Goal: Information Seeking & Learning: Check status

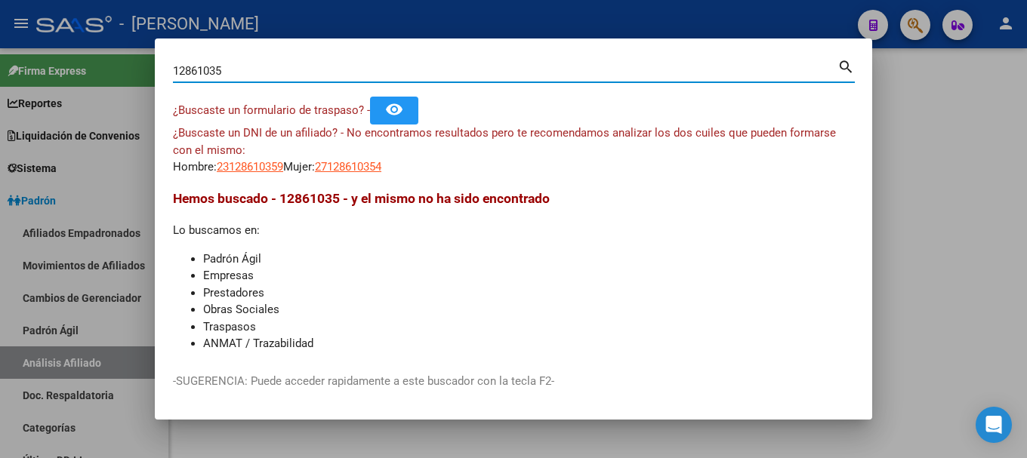
click at [394, 67] on input "12861035" at bounding box center [505, 71] width 664 height 14
paste input "20403471489"
type input "20403471489"
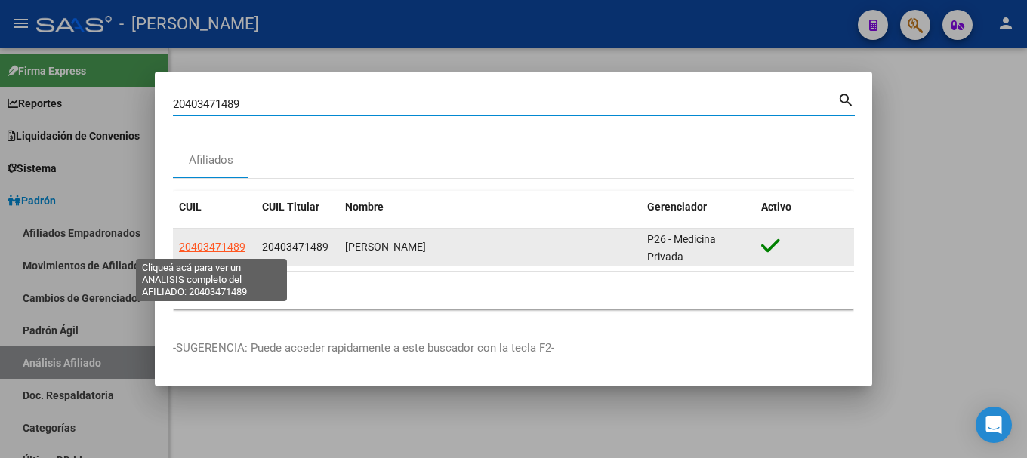
click at [227, 242] on span "20403471489" at bounding box center [212, 247] width 66 height 12
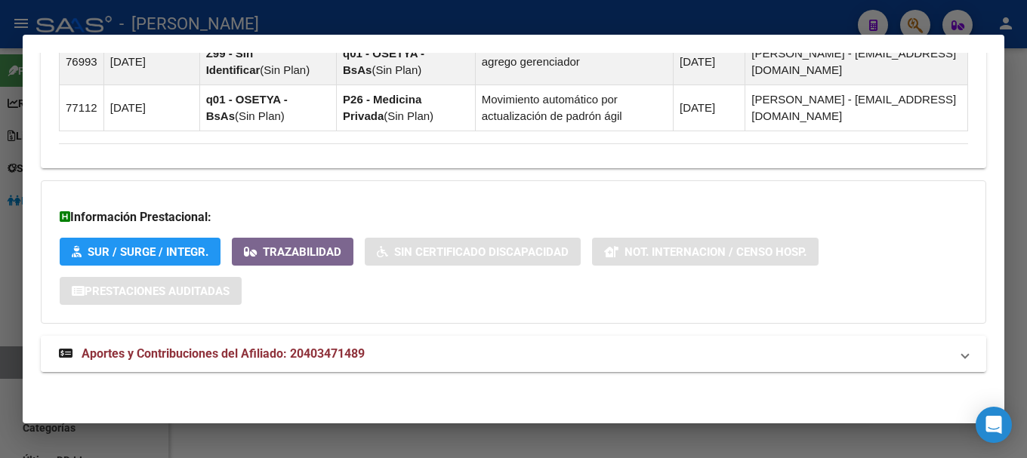
click at [464, 369] on mat-expansion-panel-header "Aportes y Contribuciones del Afiliado: 20403471489" at bounding box center [513, 354] width 945 height 36
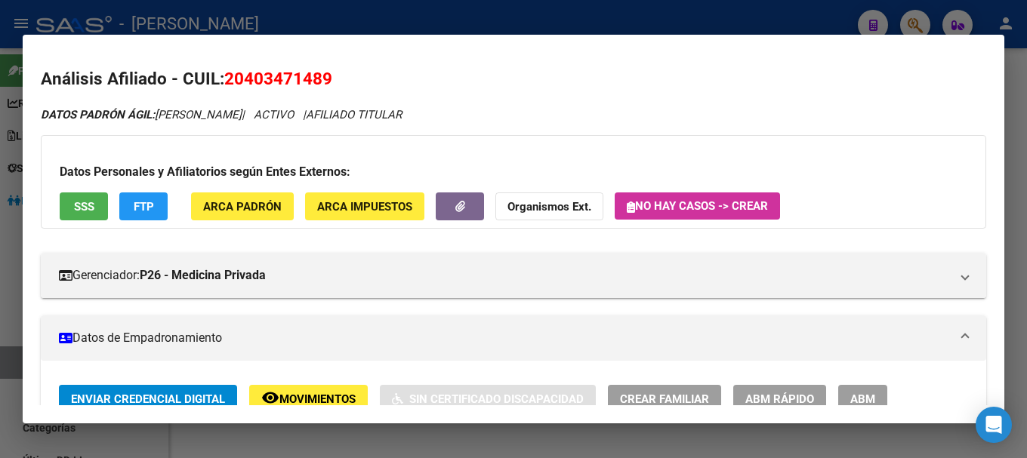
click at [287, 73] on span "20403471489" at bounding box center [278, 79] width 108 height 20
copy span "20403471489"
click at [285, 66] on mat-dialog-content "Análisis Afiliado - CUIL: 20403471489 DATOS PADRÓN ÁGIL: [PERSON_NAME] | ACTIVO…" at bounding box center [513, 229] width 981 height 353
click at [248, 78] on span "20403471489" at bounding box center [278, 79] width 108 height 20
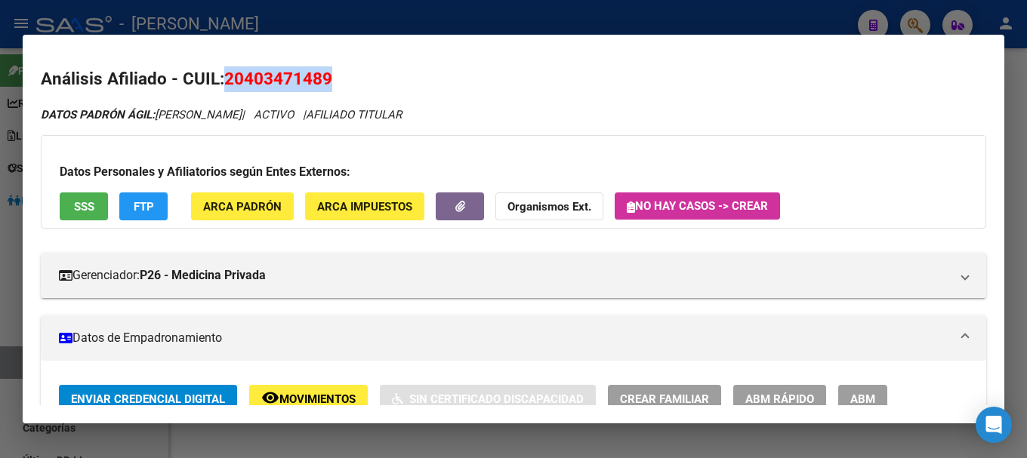
drag, startPoint x: 248, startPoint y: 78, endPoint x: 300, endPoint y: 78, distance: 51.3
click at [300, 78] on span "20403471489" at bounding box center [278, 79] width 108 height 20
click at [272, 85] on span "20403471489" at bounding box center [278, 79] width 108 height 20
drag, startPoint x: 246, startPoint y: 83, endPoint x: 320, endPoint y: 82, distance: 74.0
click at [320, 82] on span "20403471489" at bounding box center [278, 79] width 108 height 20
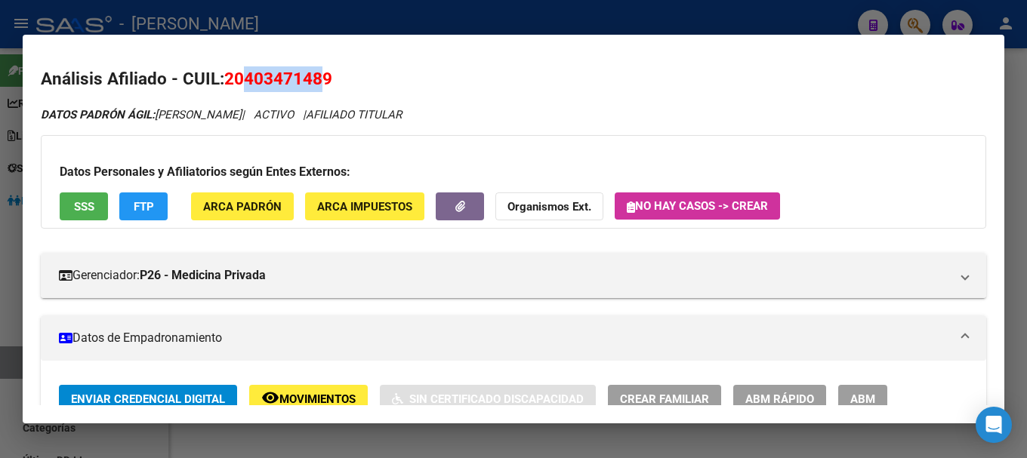
copy span "40347148"
click at [263, 80] on span "20403471489" at bounding box center [278, 79] width 108 height 20
drag, startPoint x: 244, startPoint y: 79, endPoint x: 321, endPoint y: 75, distance: 77.1
click at [321, 75] on span "20403471489" at bounding box center [278, 79] width 108 height 20
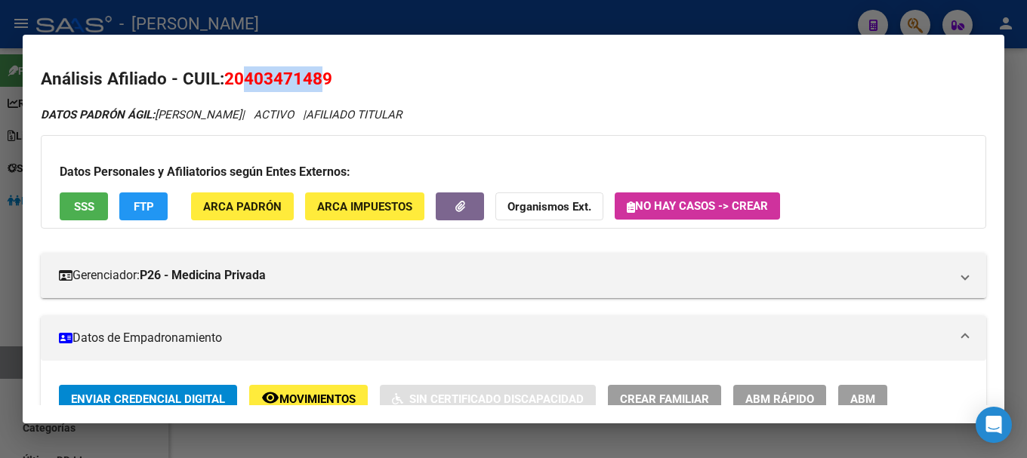
copy span "40347148"
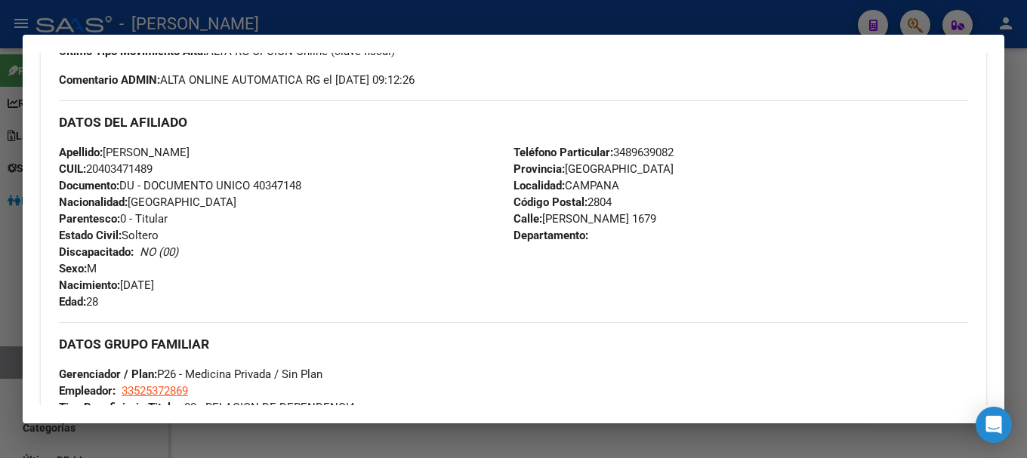
scroll to position [528, 0]
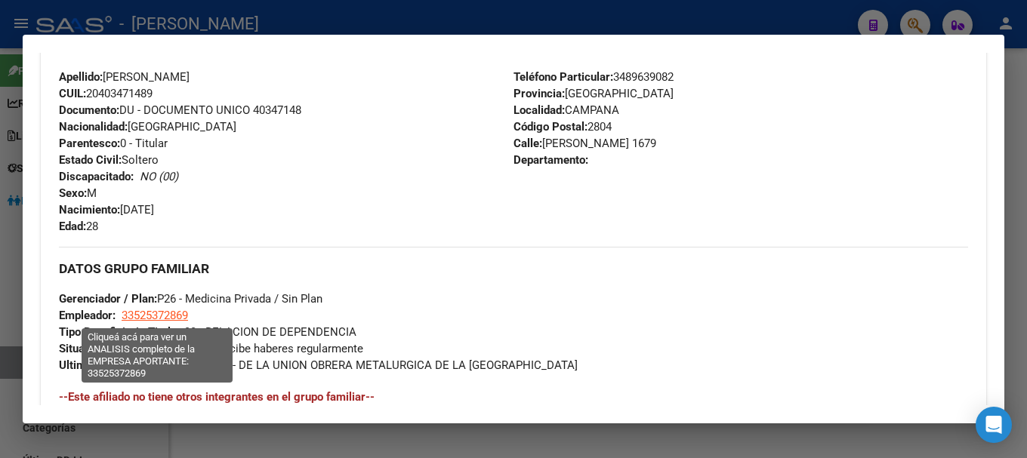
click at [166, 312] on span "33525372869" at bounding box center [155, 316] width 66 height 14
type textarea "33525372869"
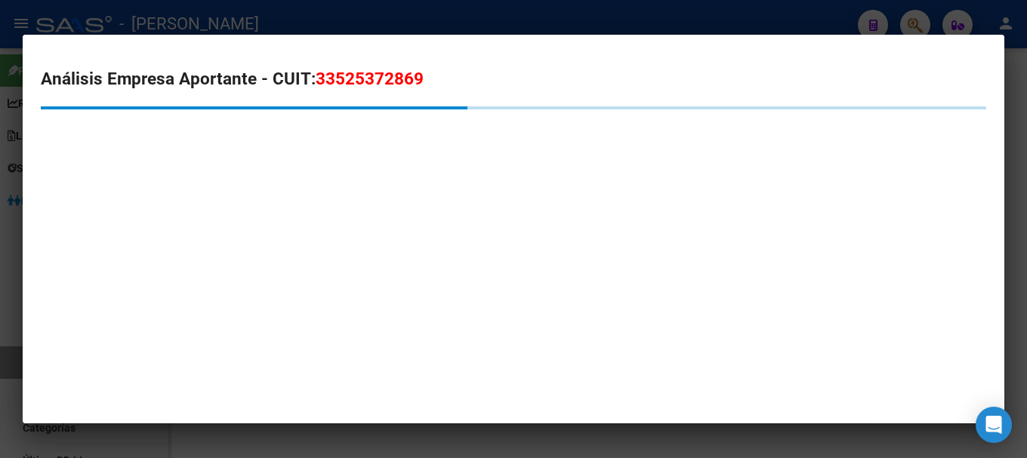
click at [369, 74] on span "33525372869" at bounding box center [370, 79] width 108 height 20
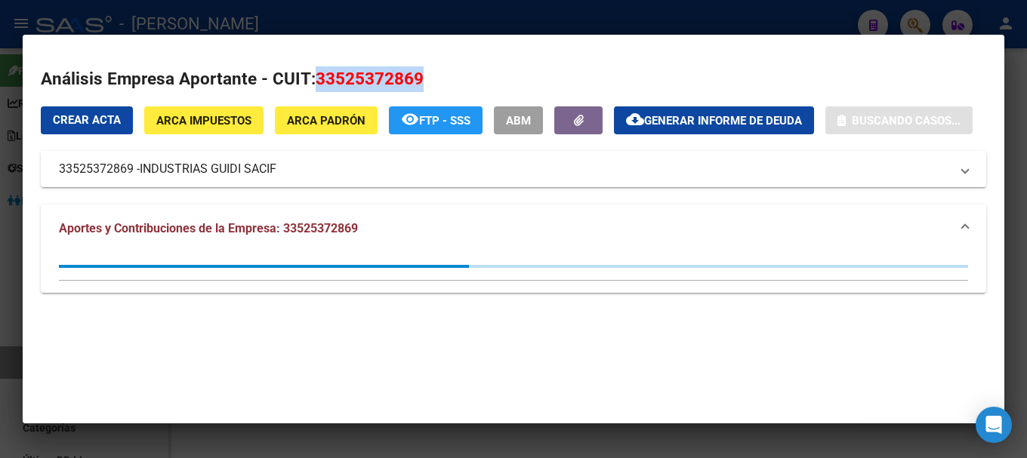
click at [369, 74] on span "33525372869" at bounding box center [370, 79] width 108 height 20
copy span "33525372869"
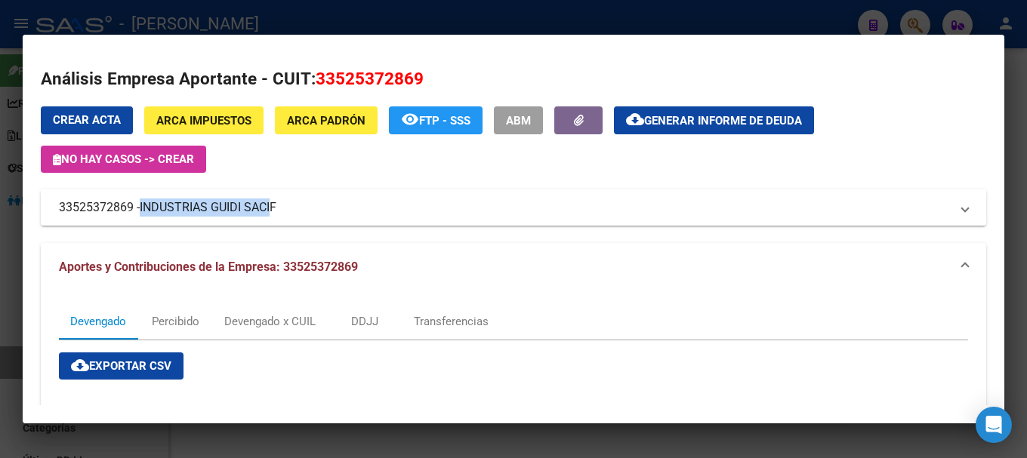
drag, startPoint x: 144, startPoint y: 207, endPoint x: 276, endPoint y: 206, distance: 132.1
click at [276, 206] on span "INDUSTRIAS GUIDI SACIF" at bounding box center [208, 208] width 137 height 18
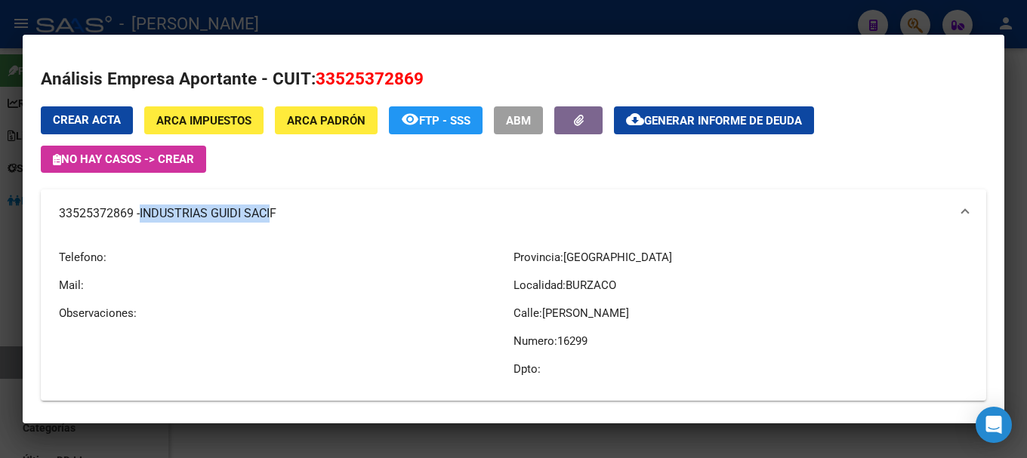
copy span "INDUSTRIAS [PERSON_NAME] SACI"
click at [281, 11] on div at bounding box center [513, 229] width 1027 height 458
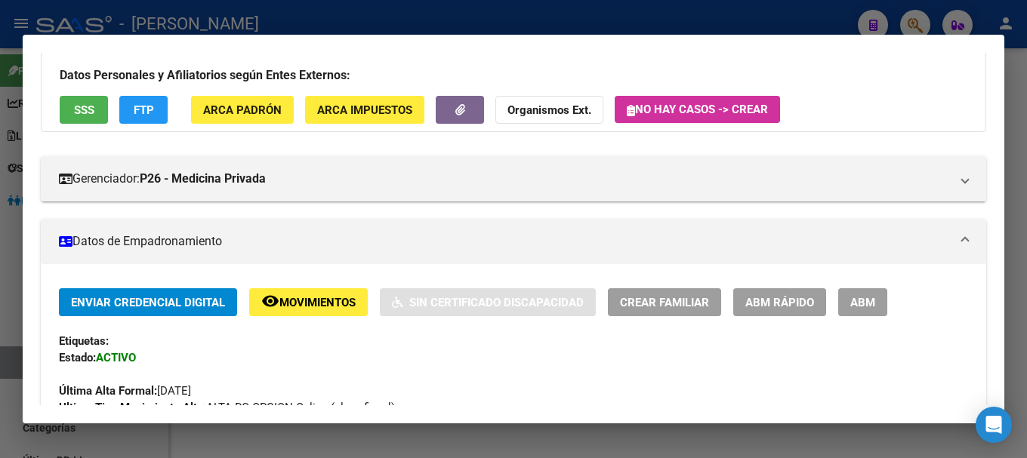
scroll to position [0, 0]
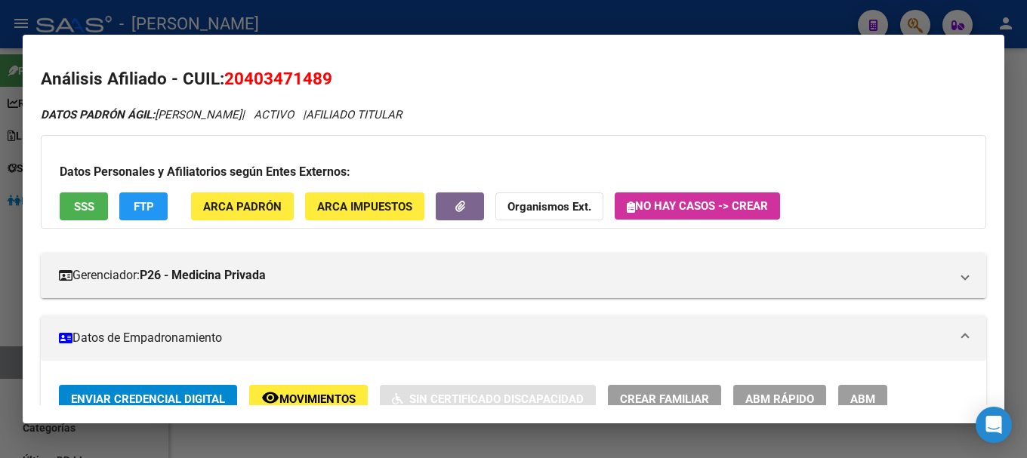
click at [464, 15] on div at bounding box center [513, 229] width 1027 height 458
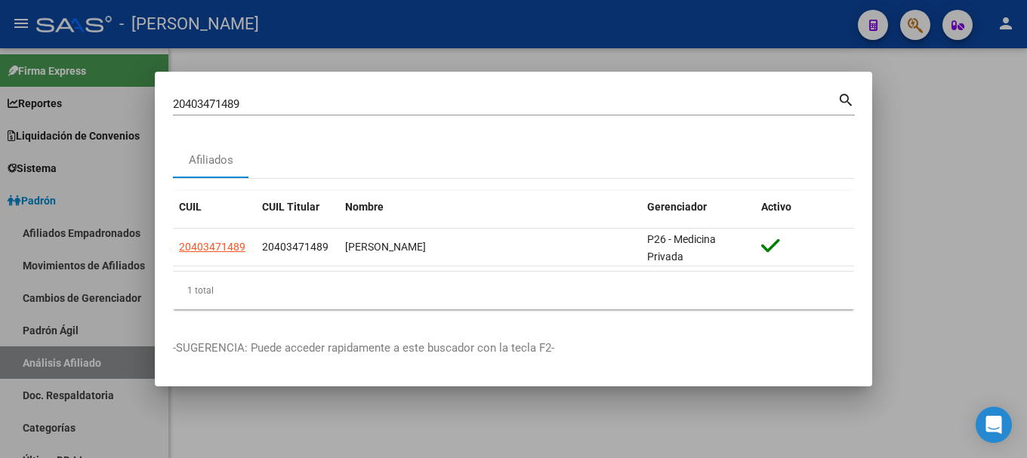
click at [431, 101] on input "20403471489" at bounding box center [505, 104] width 664 height 14
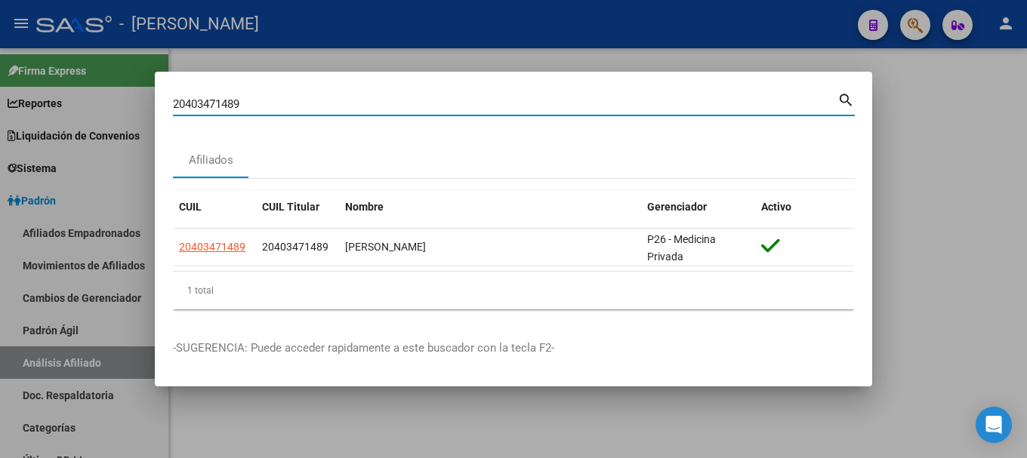
click at [431, 101] on input "20403471489" at bounding box center [505, 104] width 664 height 14
paste input "634132"
type input "20403634132"
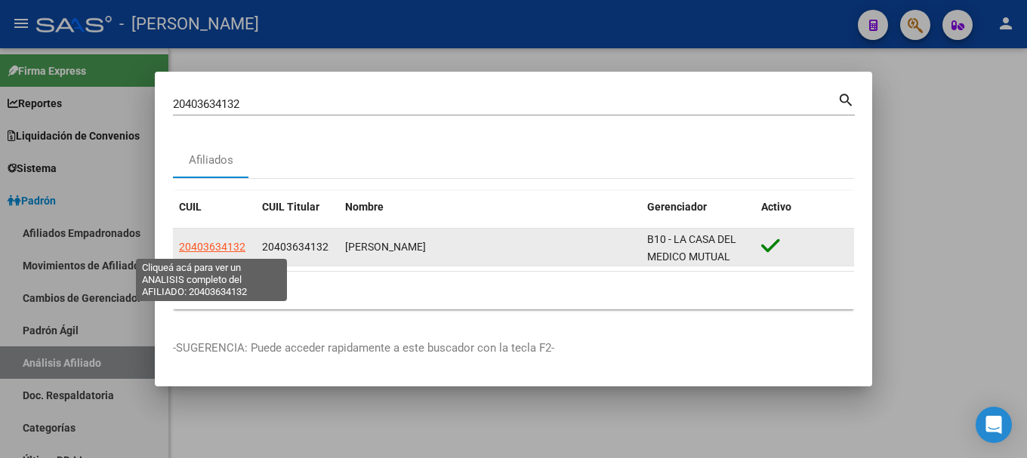
click at [208, 241] on span "20403634132" at bounding box center [212, 247] width 66 height 12
type textarea "20403634132"
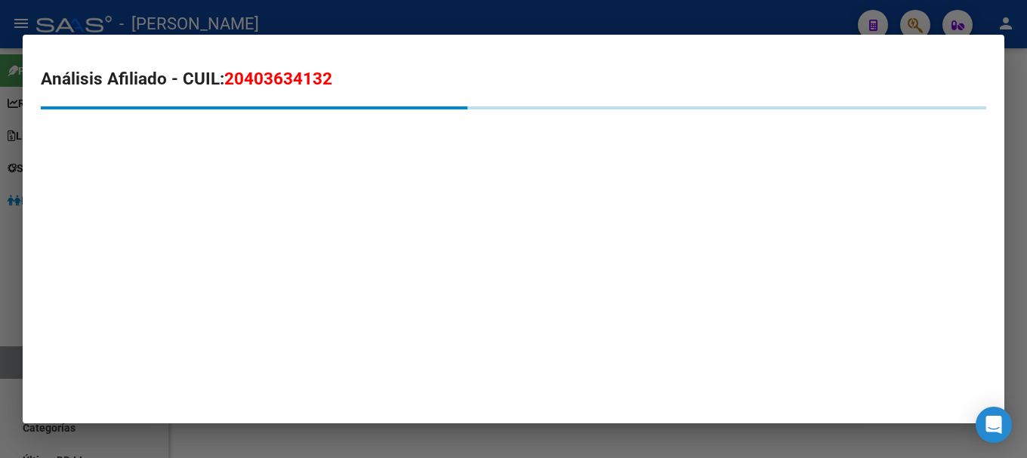
click at [306, 82] on span "20403634132" at bounding box center [278, 79] width 108 height 20
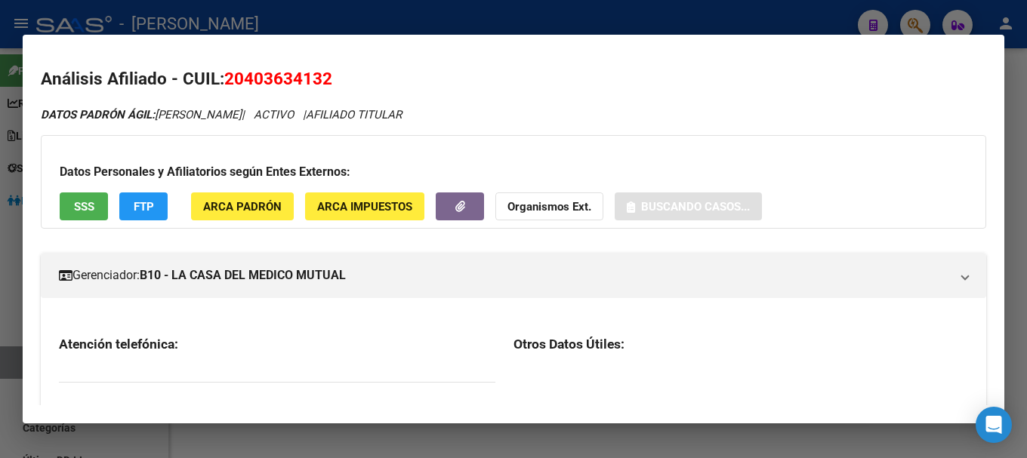
copy span "20403634132"
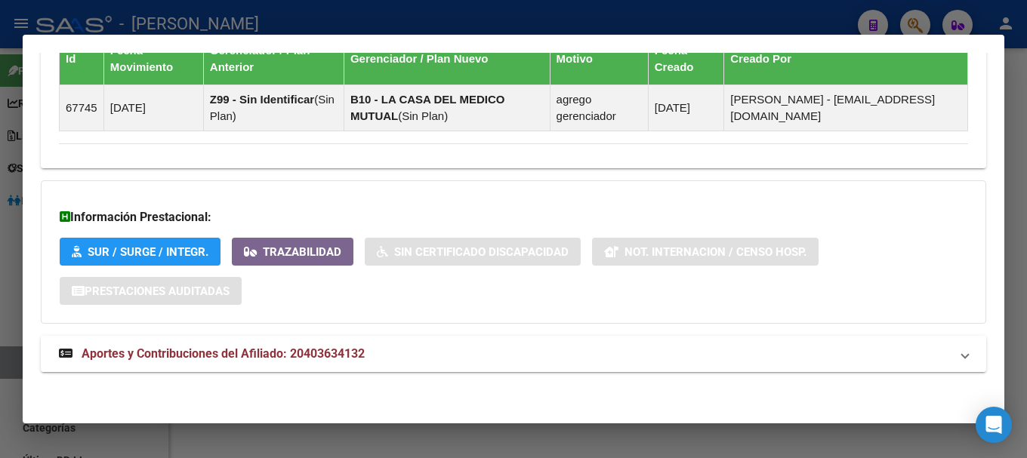
click at [408, 340] on mat-expansion-panel-header "Aportes y Contribuciones del Afiliado: 20403634132" at bounding box center [513, 354] width 945 height 36
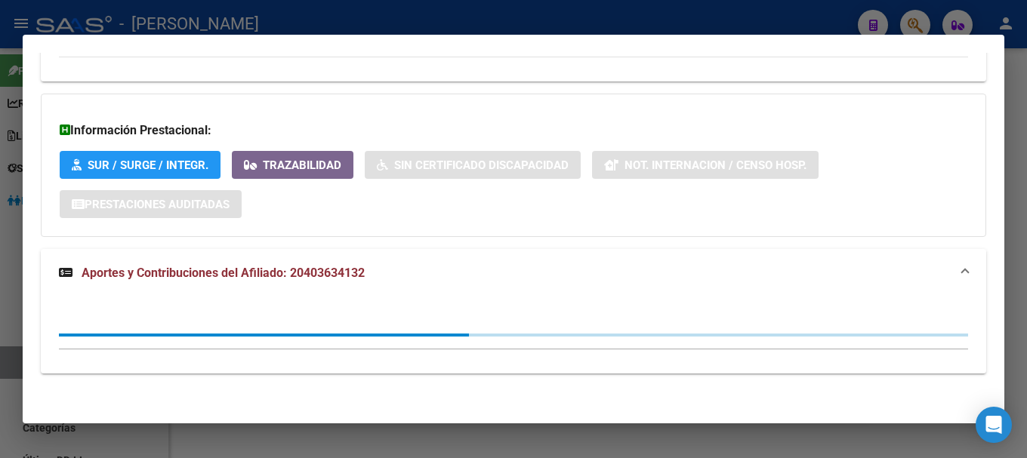
scroll to position [1048, 0]
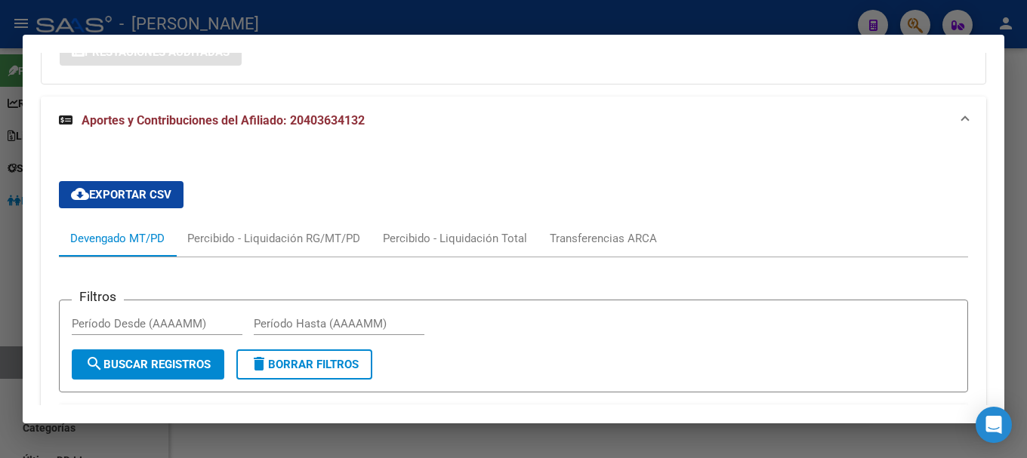
click at [611, 131] on mat-expansion-panel-header "Aportes y Contribuciones del Afiliado: 20403634132" at bounding box center [513, 121] width 945 height 48
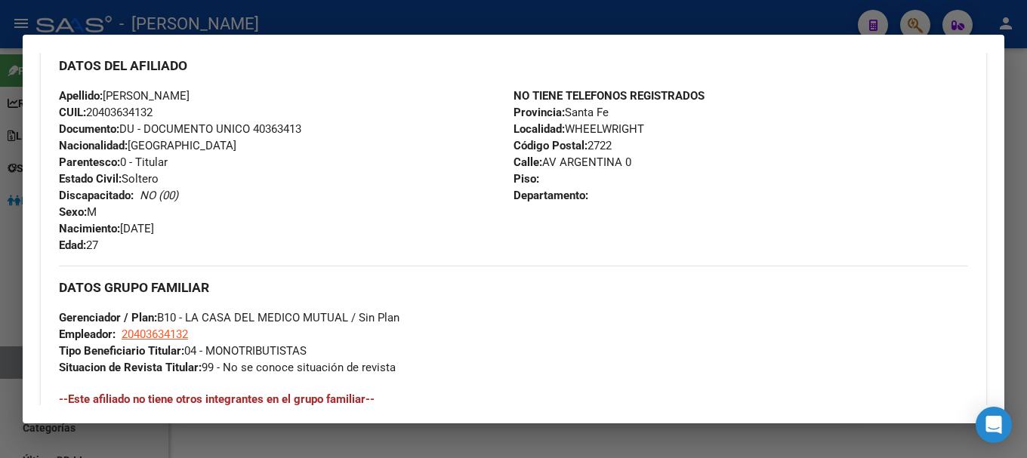
scroll to position [356, 0]
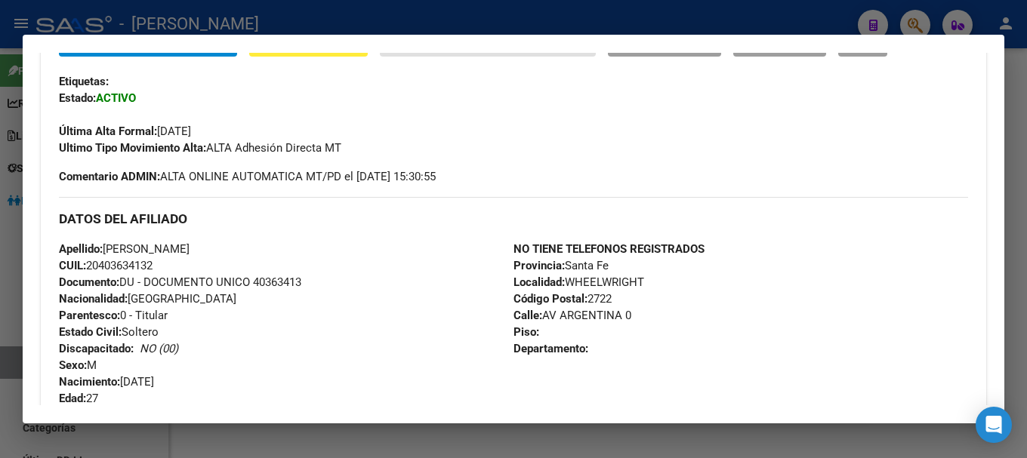
drag, startPoint x: 103, startPoint y: 265, endPoint x: 151, endPoint y: 266, distance: 47.6
click at [151, 266] on span "CUIL: 20403634132" at bounding box center [106, 266] width 94 height 14
copy span "40363413"
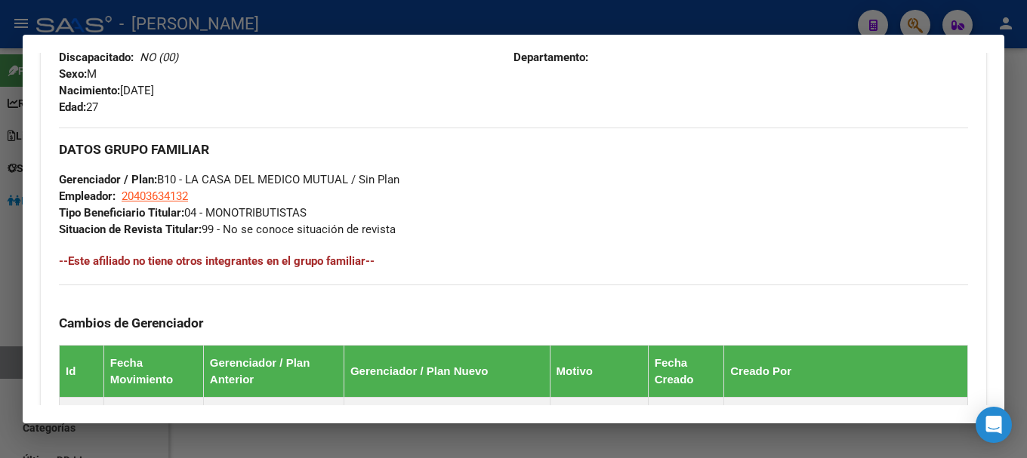
scroll to position [658, 0]
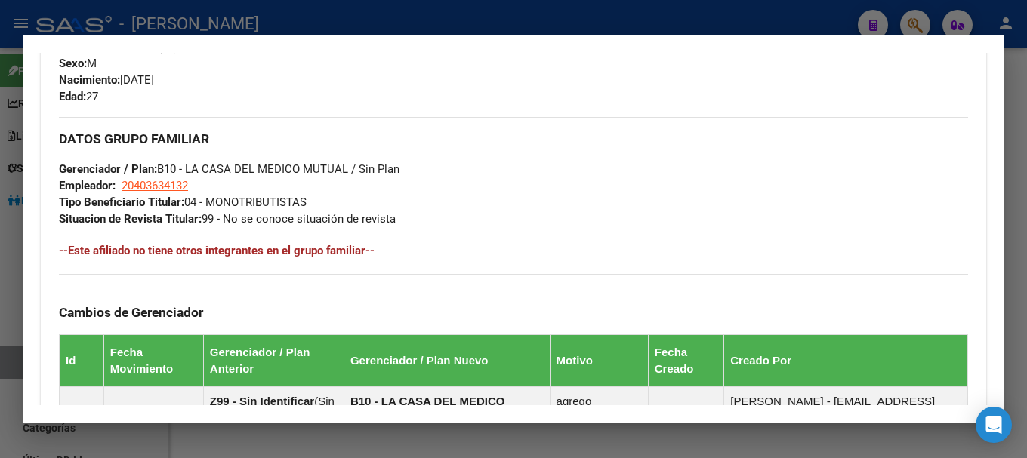
click at [506, 38] on mat-dialog-container "Análisis Afiliado - CUIL: 20403634132 DATOS PADRÓN ÁGIL: [PERSON_NAME] [PERSON_…" at bounding box center [513, 229] width 981 height 389
click at [513, 20] on div at bounding box center [513, 229] width 1027 height 458
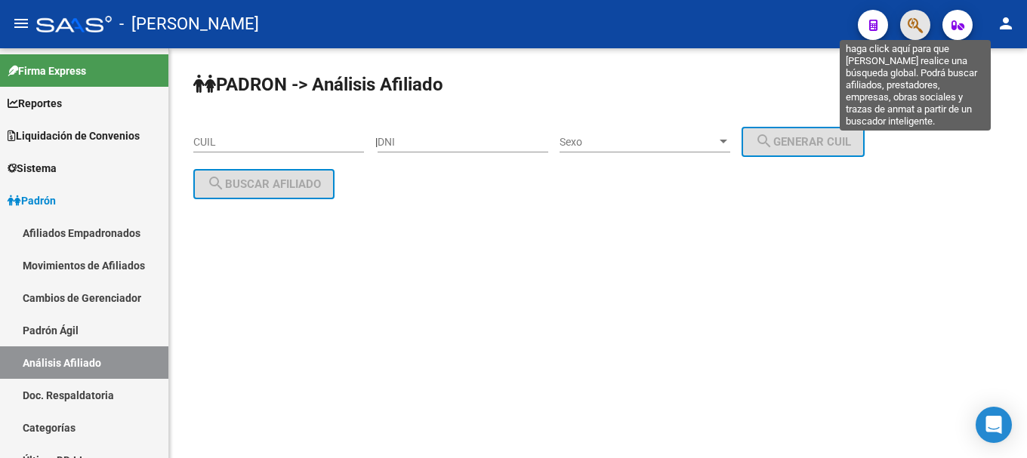
click at [917, 27] on icon "button" at bounding box center [914, 25] width 15 height 17
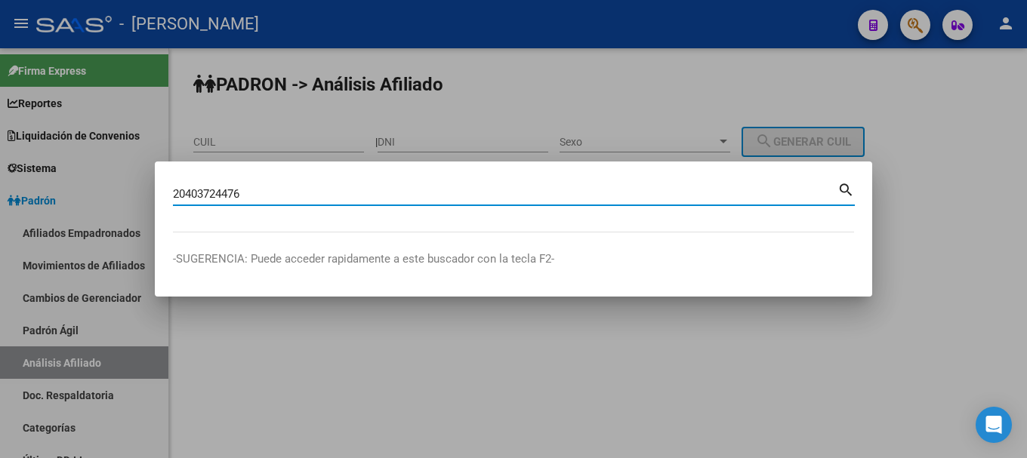
type input "20403724476"
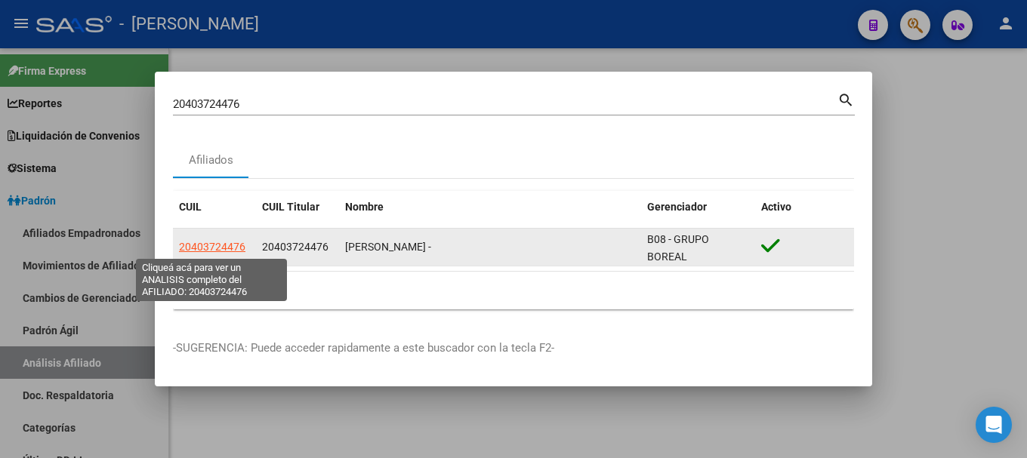
click at [223, 245] on span "20403724476" at bounding box center [212, 247] width 66 height 12
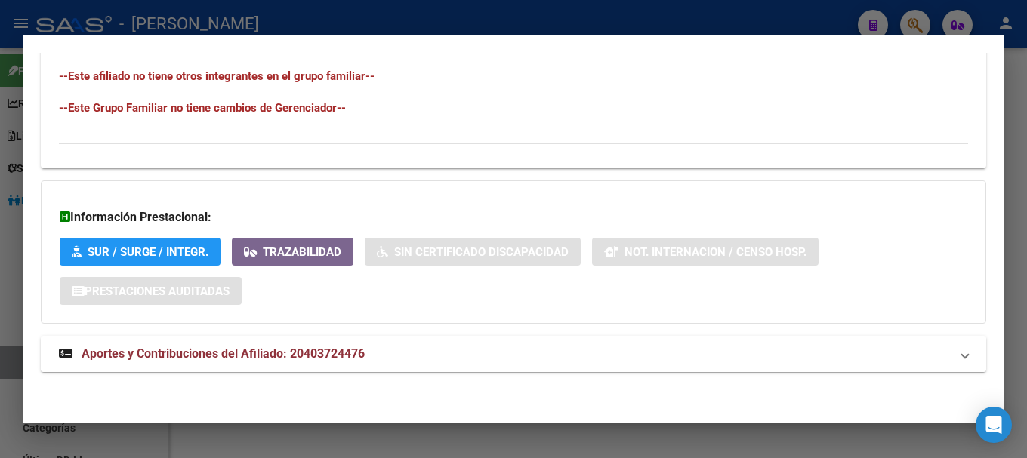
drag, startPoint x: 389, startPoint y: 351, endPoint x: 445, endPoint y: 326, distance: 61.9
click at [388, 352] on mat-panel-title "Aportes y Contribuciones del Afiliado: 20403724476" at bounding box center [504, 354] width 891 height 18
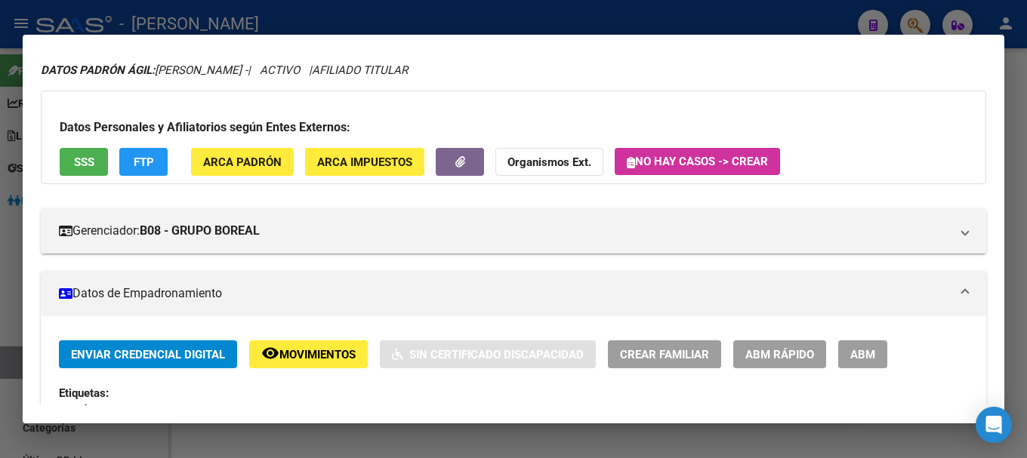
scroll to position [0, 0]
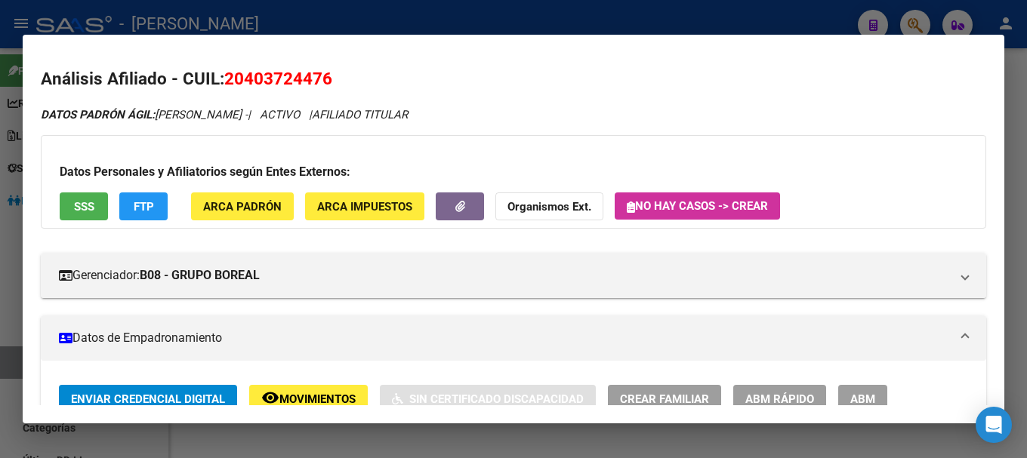
click at [291, 88] on span "20403724476" at bounding box center [278, 79] width 108 height 20
copy span "20403724476"
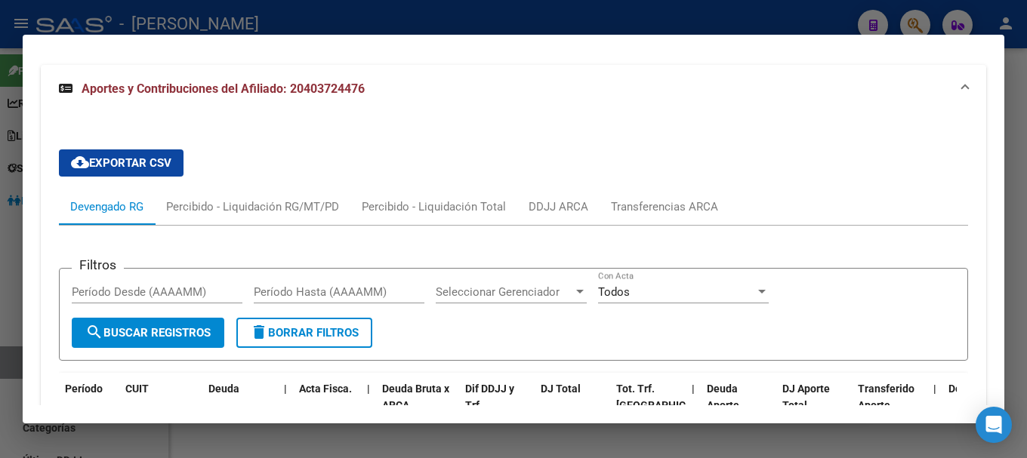
scroll to position [1359, 0]
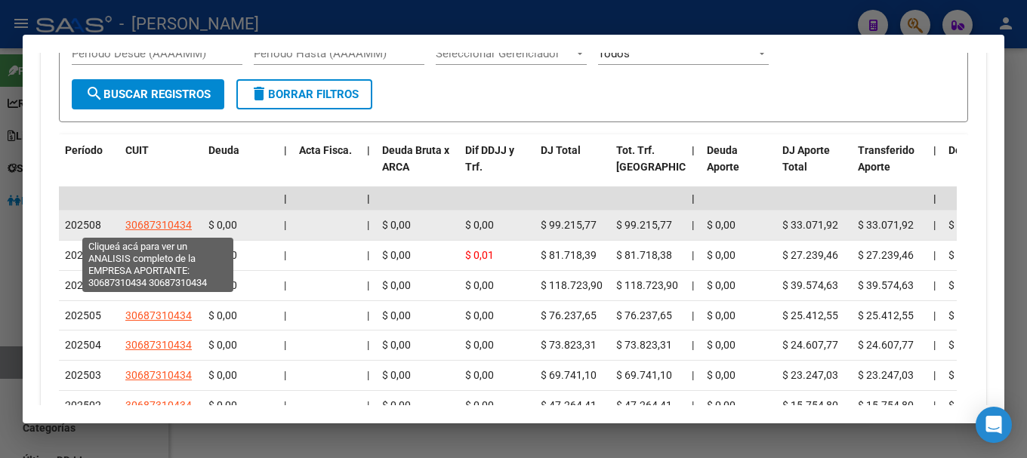
click at [180, 225] on span "30687310434" at bounding box center [158, 225] width 66 height 12
type textarea "30687310434"
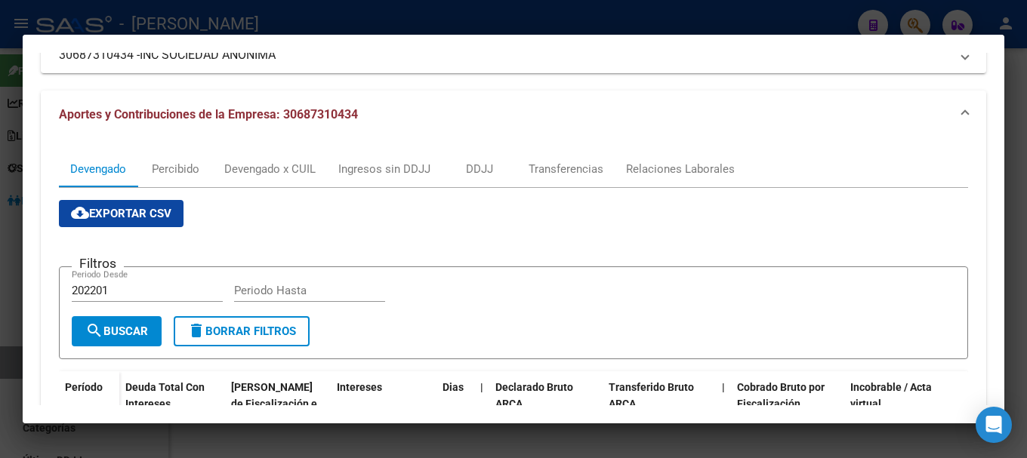
scroll to position [151, 0]
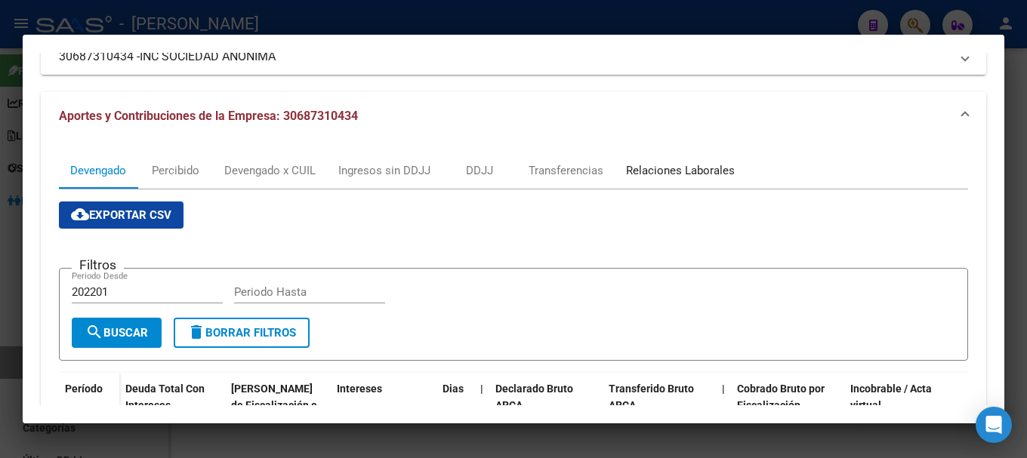
click at [694, 183] on div "Relaciones Laborales" at bounding box center [679, 170] width 131 height 36
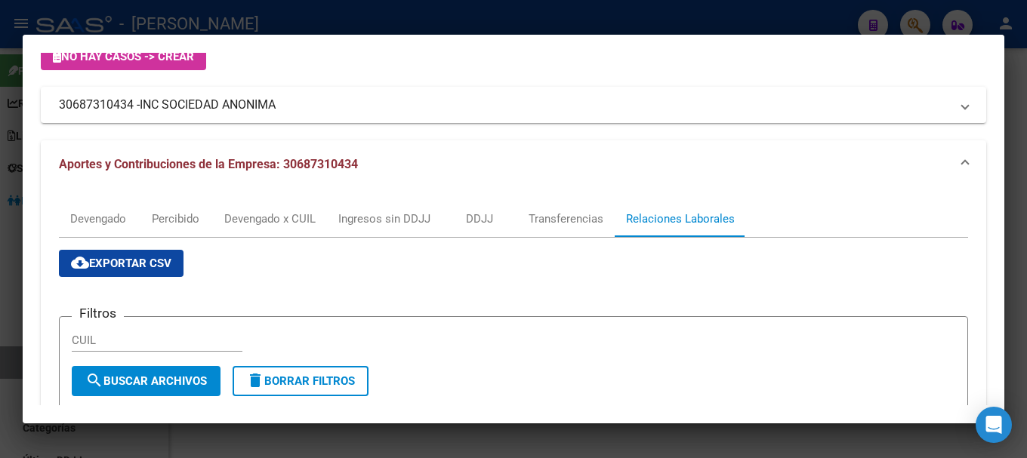
scroll to position [0, 0]
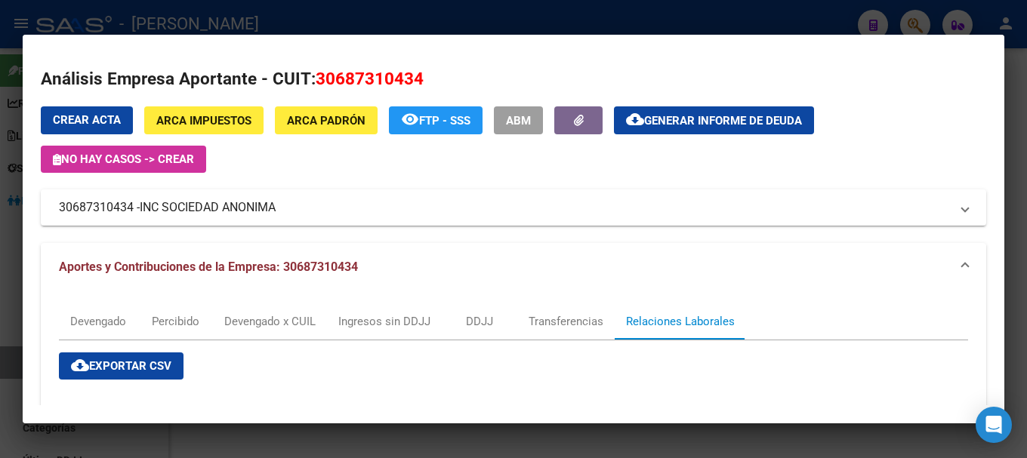
click at [220, 25] on div at bounding box center [513, 229] width 1027 height 458
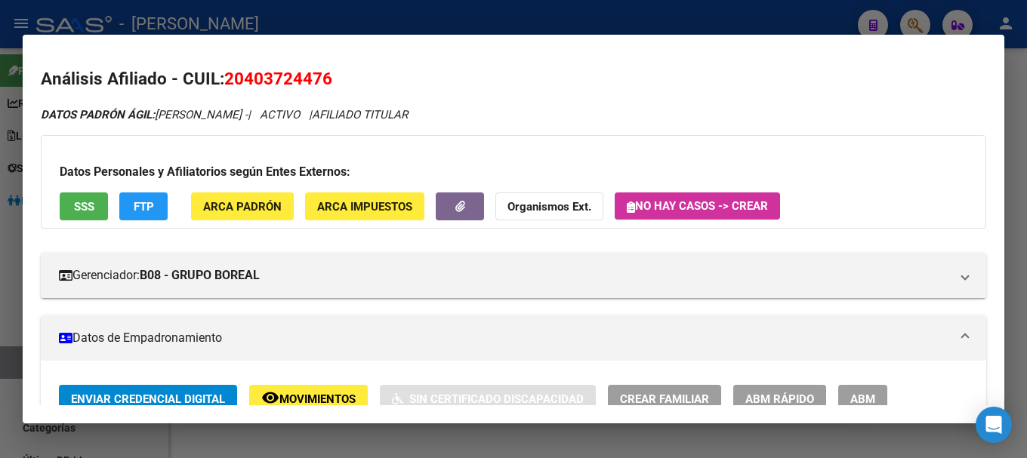
drag, startPoint x: 247, startPoint y: 82, endPoint x: 323, endPoint y: 82, distance: 76.2
click at [323, 82] on span "20403724476" at bounding box center [278, 79] width 108 height 20
copy span "40372447"
click at [274, 203] on span "ARCA Padrón" at bounding box center [242, 207] width 79 height 14
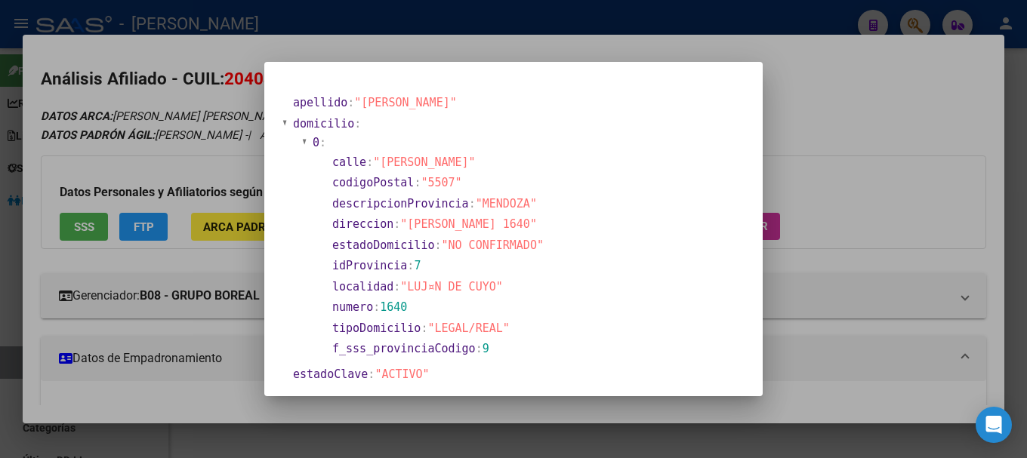
click at [179, 120] on div at bounding box center [513, 229] width 1027 height 458
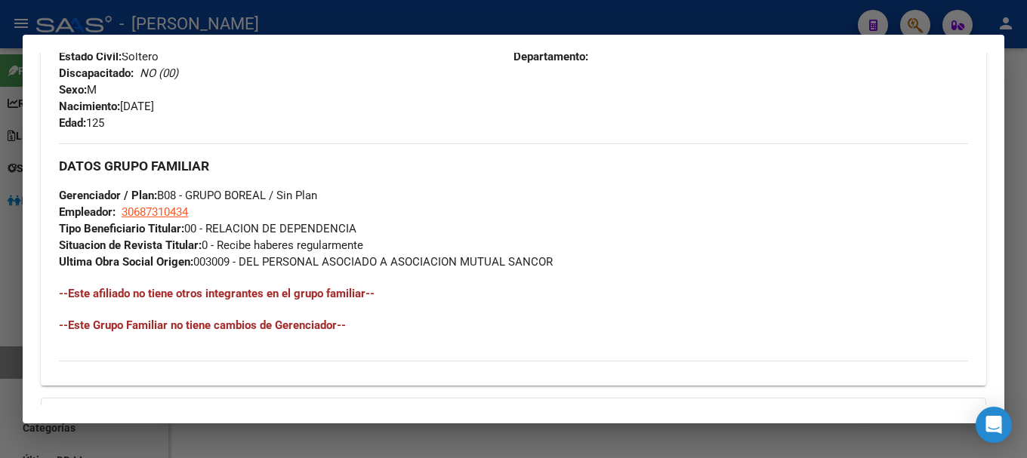
scroll to position [755, 0]
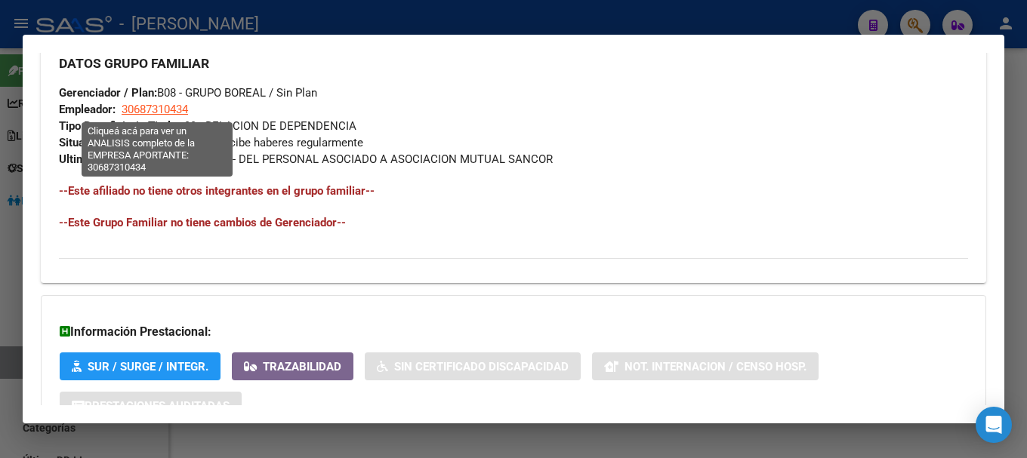
click at [163, 106] on span "30687310434" at bounding box center [155, 110] width 66 height 14
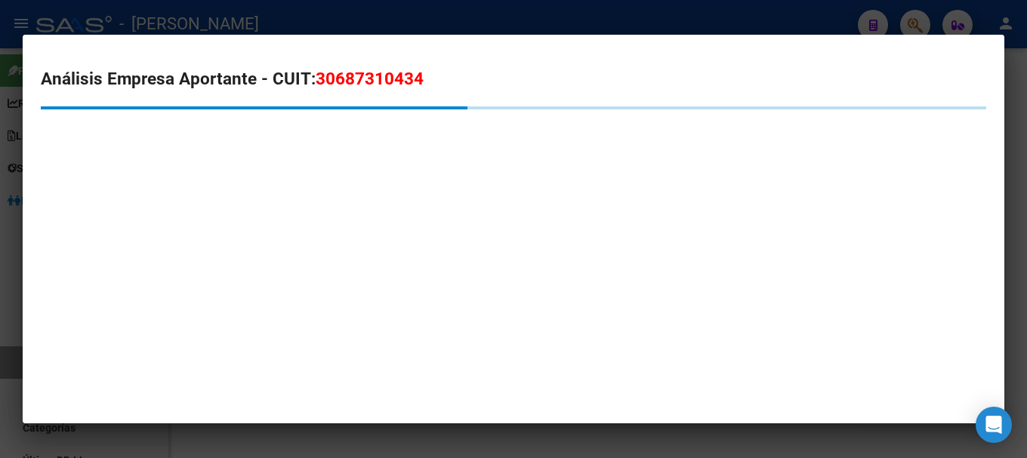
click at [340, 85] on span "30687310434" at bounding box center [370, 79] width 108 height 20
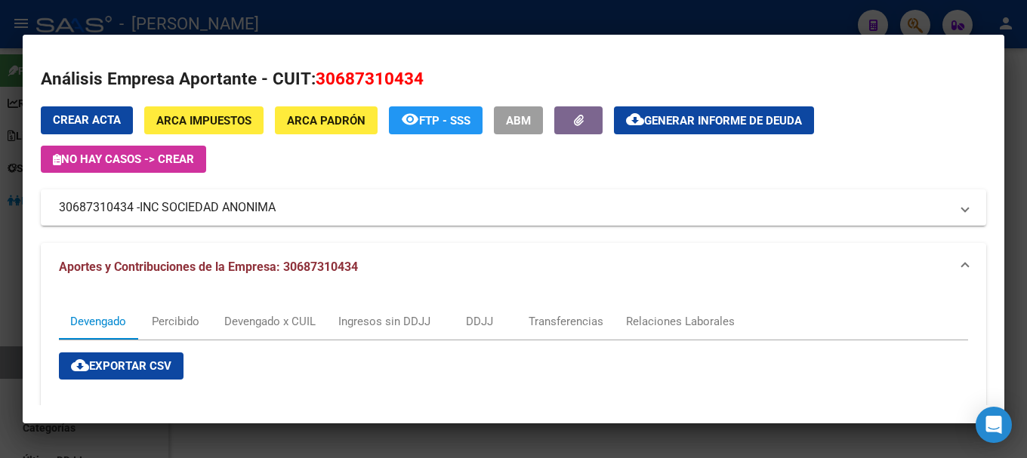
copy span "30687310434"
click at [346, 26] on div at bounding box center [513, 229] width 1027 height 458
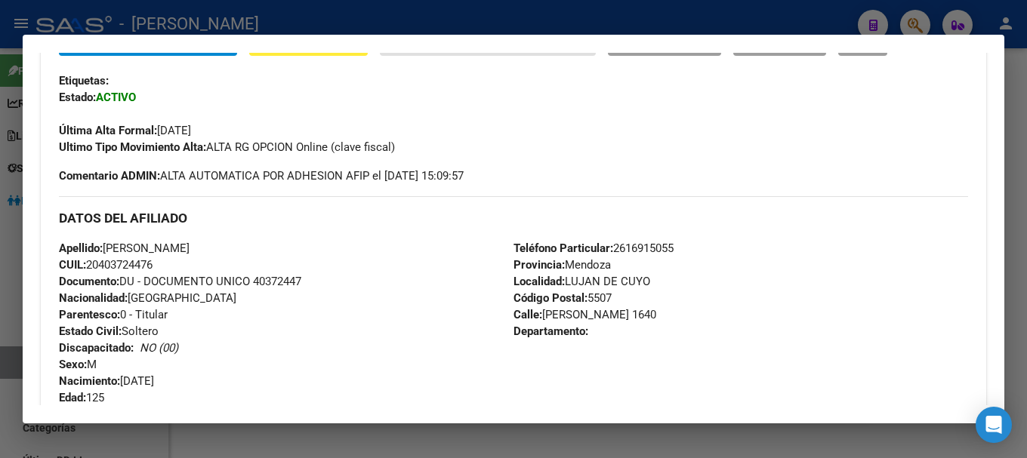
scroll to position [151, 0]
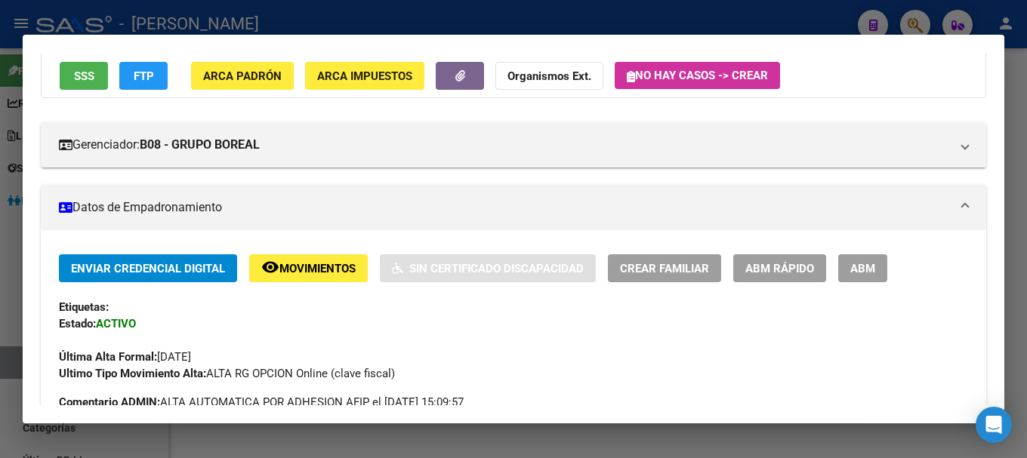
click at [524, 23] on div at bounding box center [513, 229] width 1027 height 458
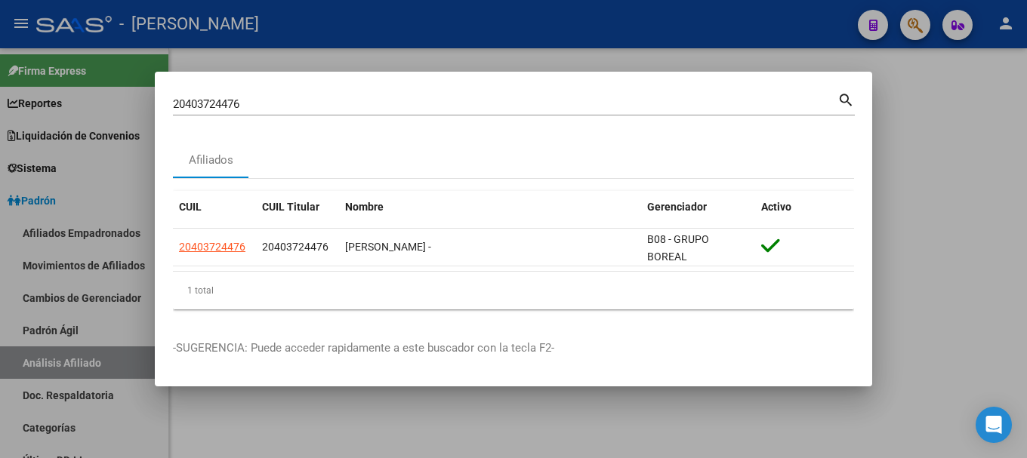
click at [513, 104] on input "20403724476" at bounding box center [505, 104] width 664 height 14
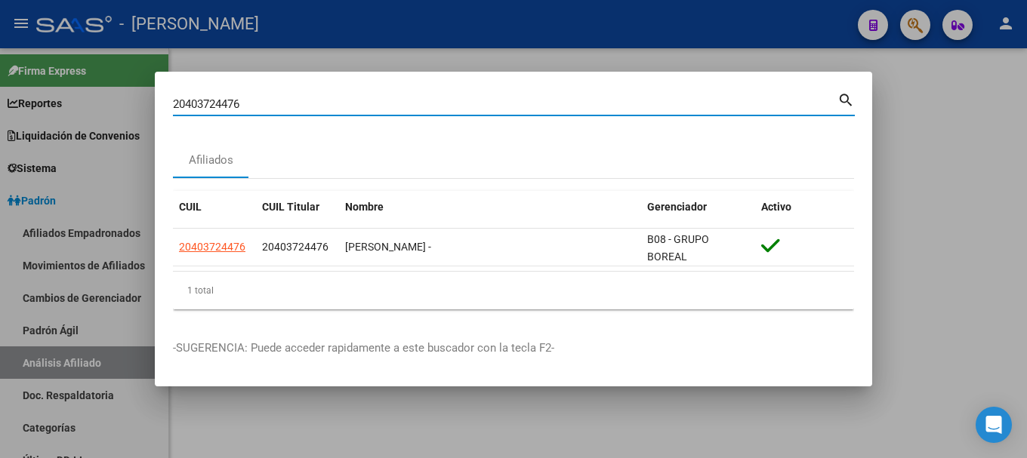
click at [513, 104] on input "20403724476" at bounding box center [505, 104] width 664 height 14
paste input "66993"
type input "20403766993"
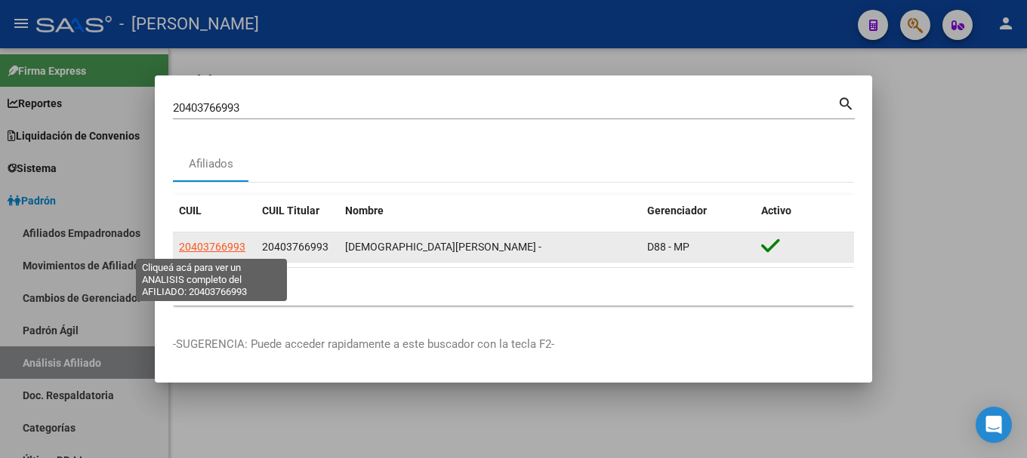
click at [226, 248] on span "20403766993" at bounding box center [212, 247] width 66 height 12
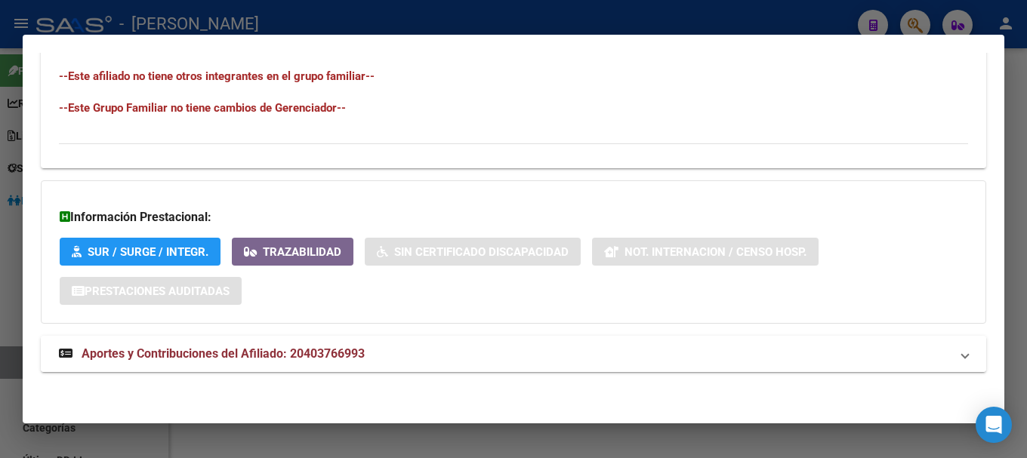
click at [414, 349] on mat-panel-title "Aportes y Contribuciones del Afiliado: 20403766993" at bounding box center [504, 354] width 891 height 18
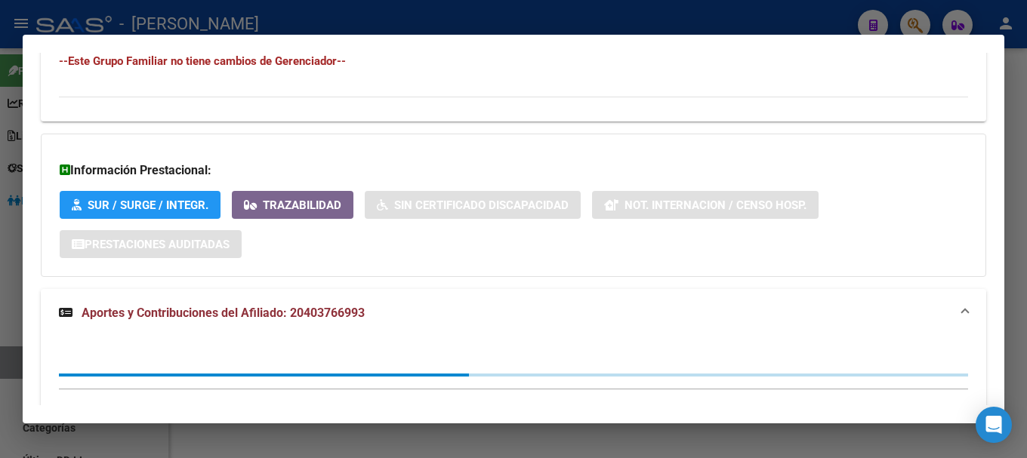
scroll to position [938, 0]
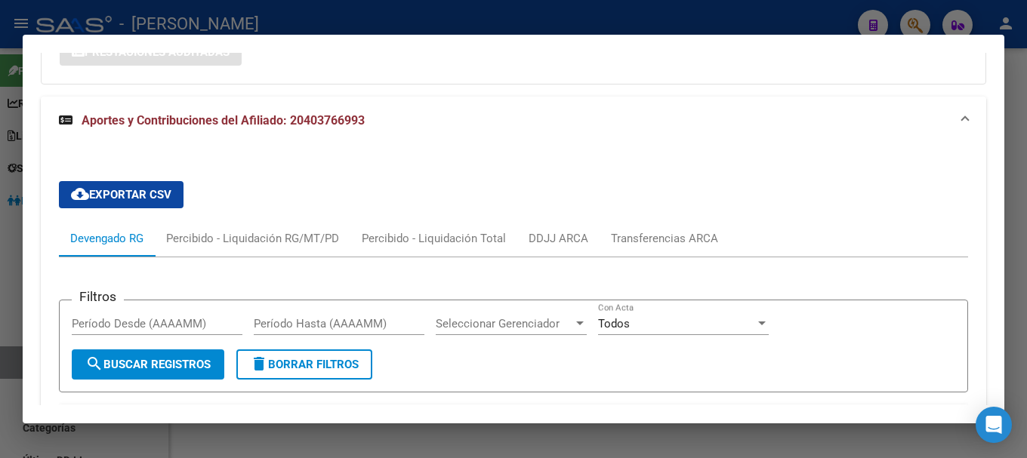
click at [492, 142] on mat-expansion-panel-header "Aportes y Contribuciones del Afiliado: 20403766993" at bounding box center [513, 121] width 945 height 48
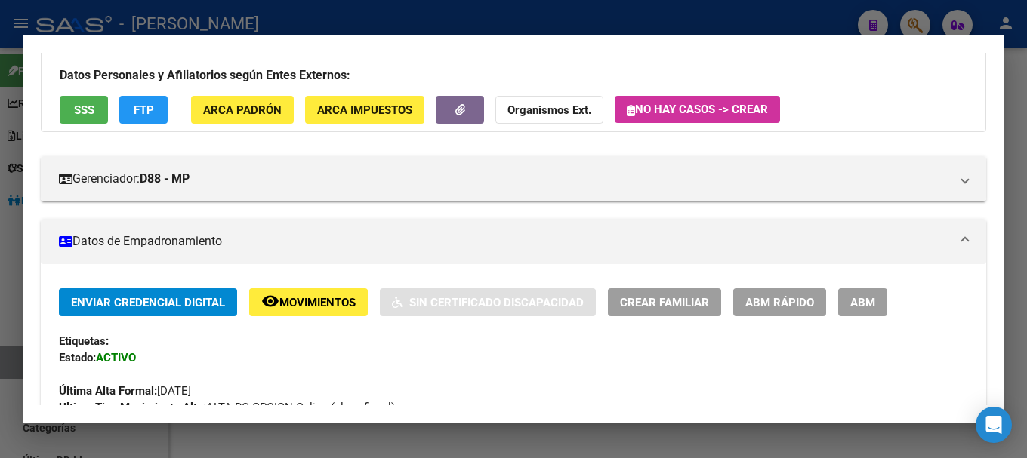
scroll to position [0, 0]
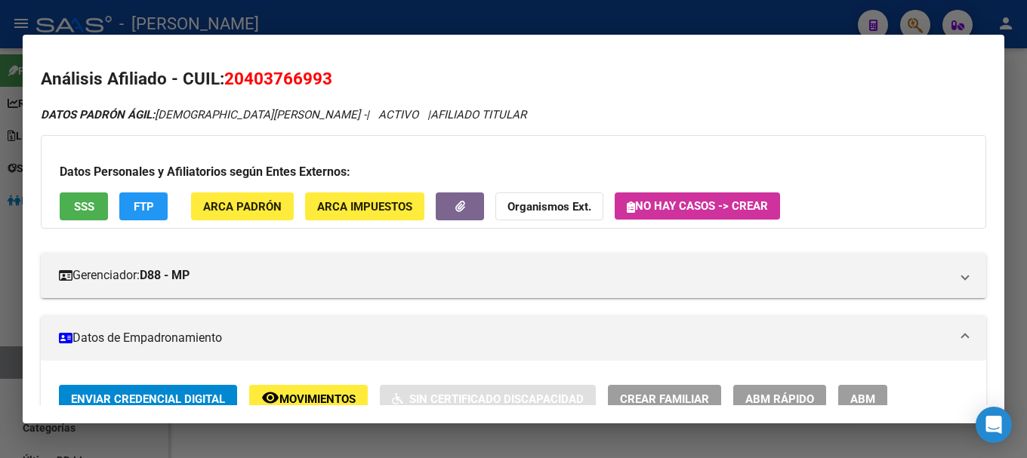
click at [309, 77] on span "20403766993" at bounding box center [278, 79] width 108 height 20
click at [262, 76] on span "20403766993" at bounding box center [278, 79] width 108 height 20
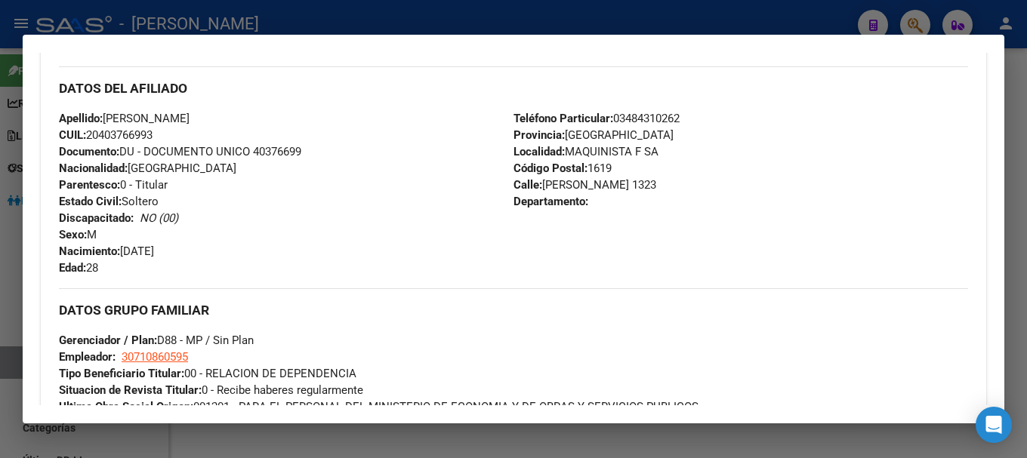
scroll to position [453, 0]
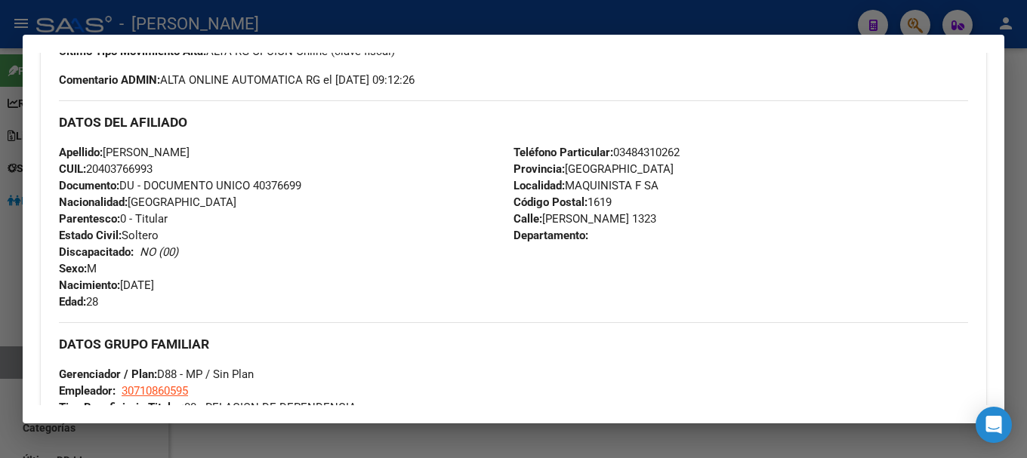
drag, startPoint x: 103, startPoint y: 165, endPoint x: 150, endPoint y: 168, distance: 47.7
click at [150, 168] on span "CUIL: 20403766993" at bounding box center [106, 169] width 94 height 14
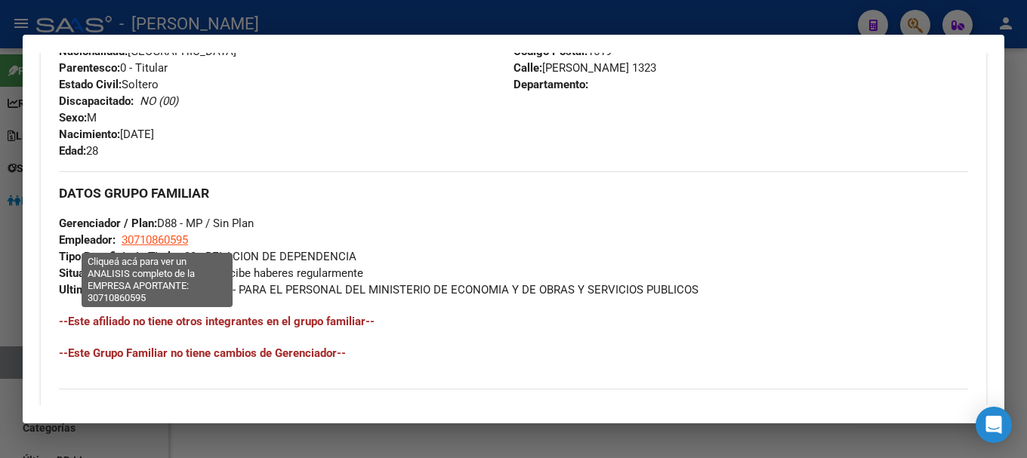
click at [166, 238] on span "30710860595" at bounding box center [155, 240] width 66 height 14
type textarea "30710860595"
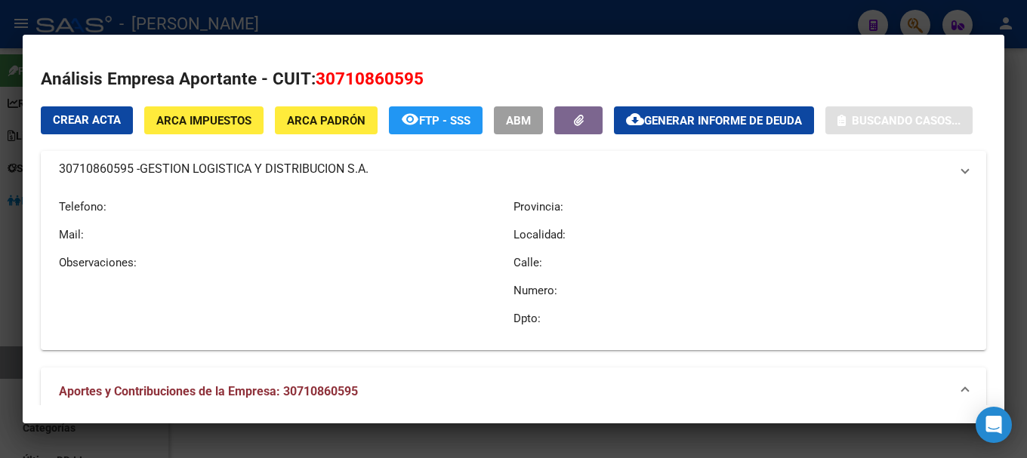
click at [388, 78] on span "30710860595" at bounding box center [370, 79] width 108 height 20
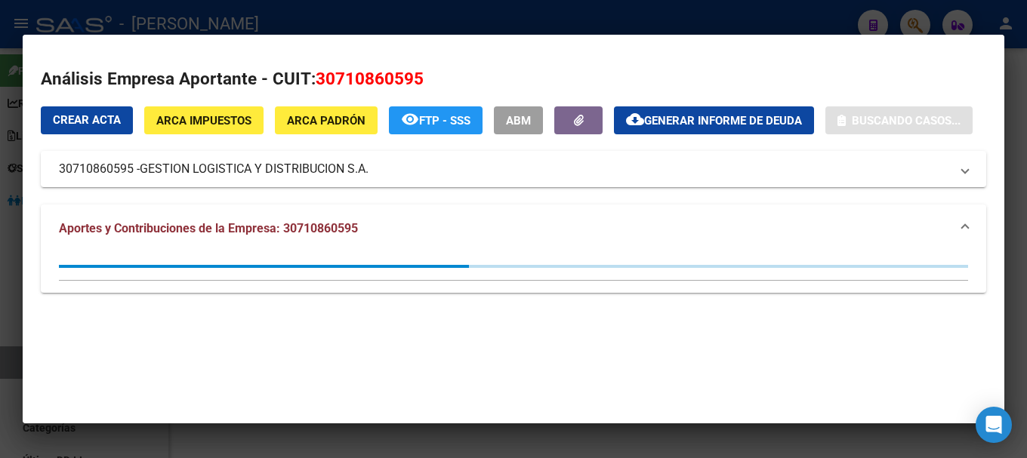
click at [388, 78] on span "30710860595" at bounding box center [370, 79] width 108 height 20
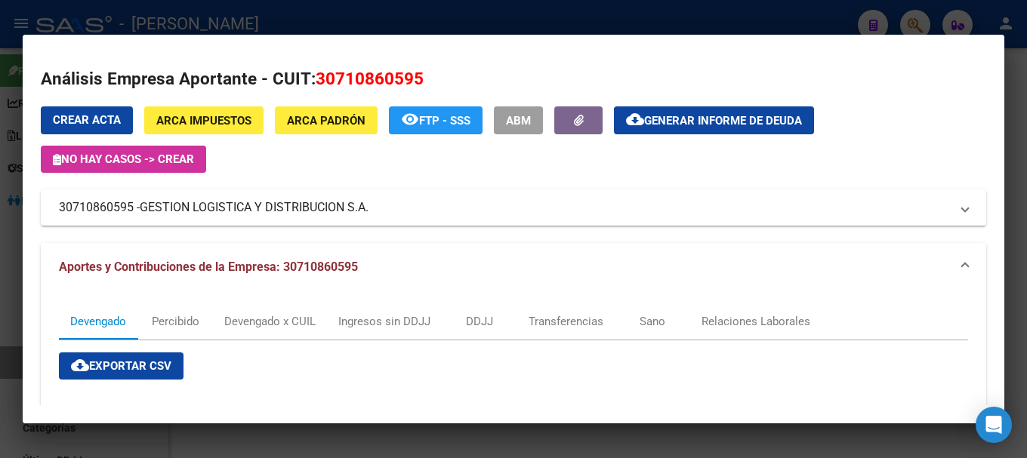
click at [325, 23] on div at bounding box center [513, 229] width 1027 height 458
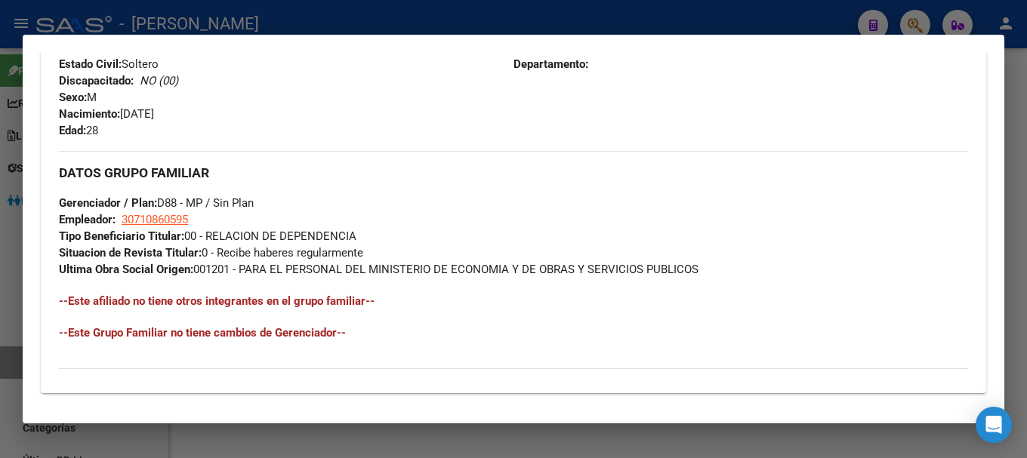
scroll to position [623, 0]
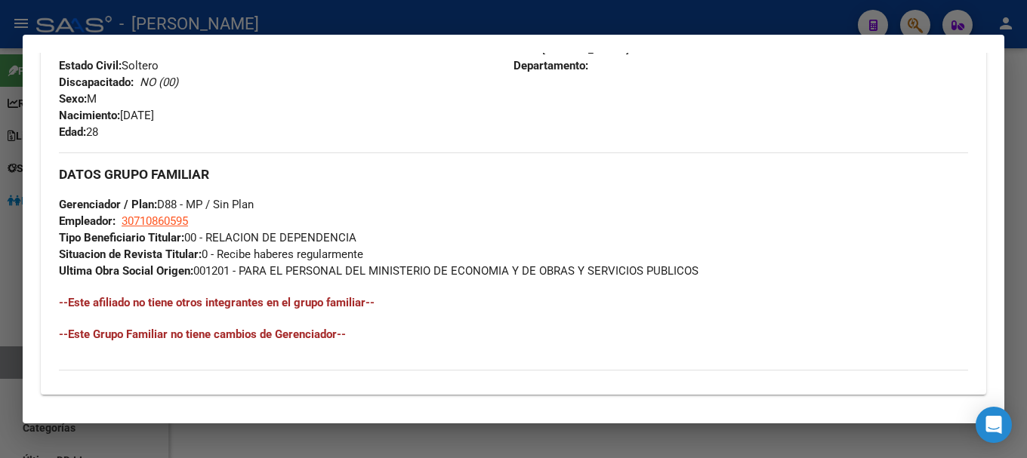
click at [454, 35] on mat-dialog-container "Análisis Afiliado - CUIL: 20403766993 DATOS PADRÓN ÁGIL: [PERSON_NAME] - | ACTI…" at bounding box center [513, 229] width 981 height 389
click at [477, 15] on div at bounding box center [513, 229] width 1027 height 458
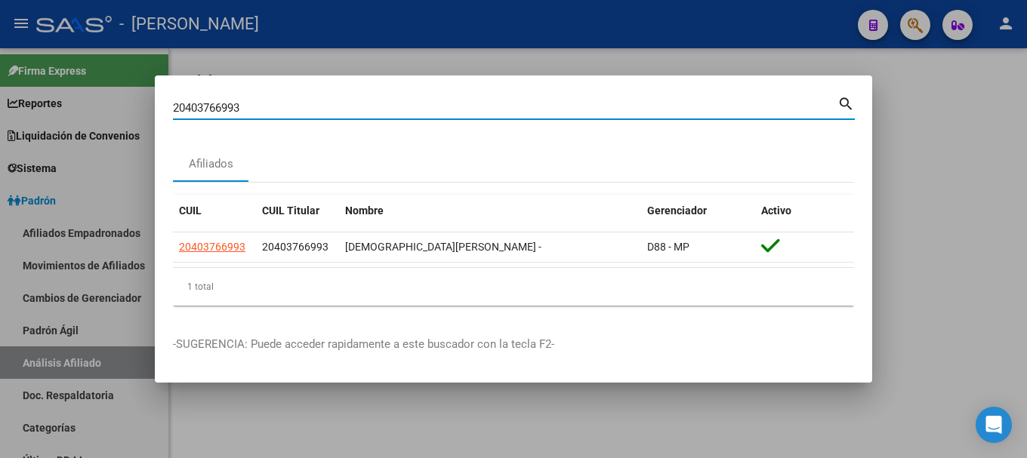
click at [469, 110] on input "20403766993" at bounding box center [505, 108] width 664 height 14
click at [470, 110] on input "20403766993" at bounding box center [505, 108] width 664 height 14
paste input "81356"
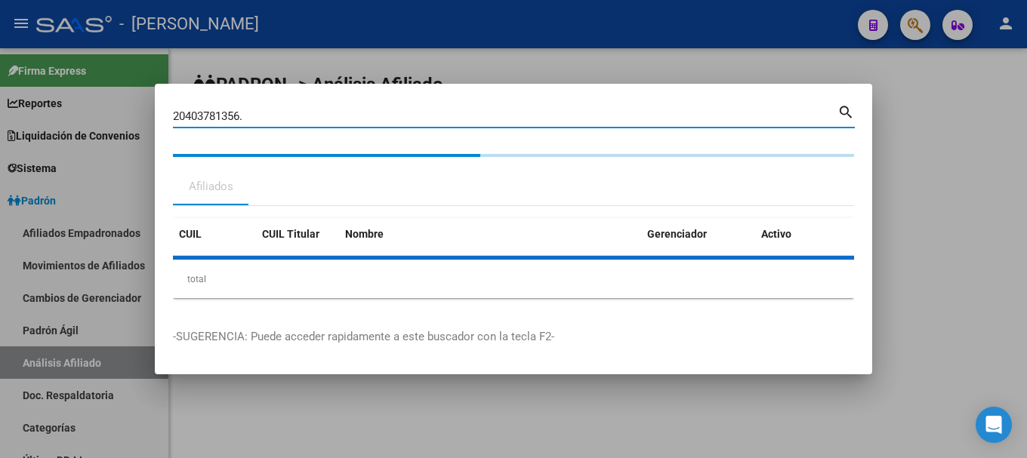
type input "20403781356"
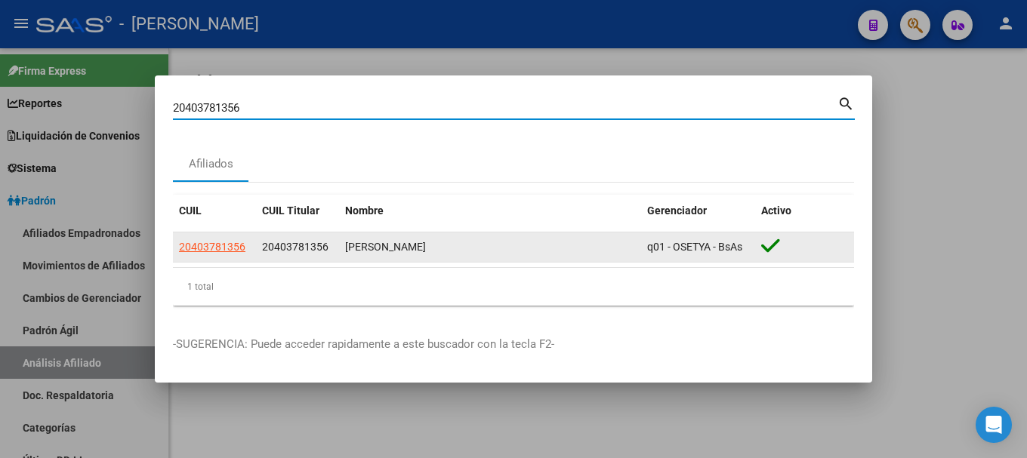
click at [247, 239] on div "20403781356" at bounding box center [214, 247] width 71 height 17
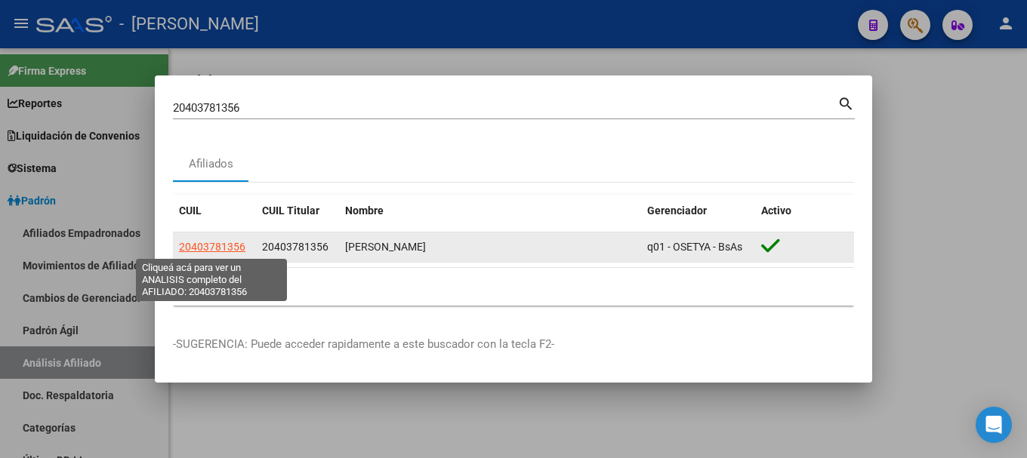
click at [213, 242] on span "20403781356" at bounding box center [212, 247] width 66 height 12
type textarea "20403781356"
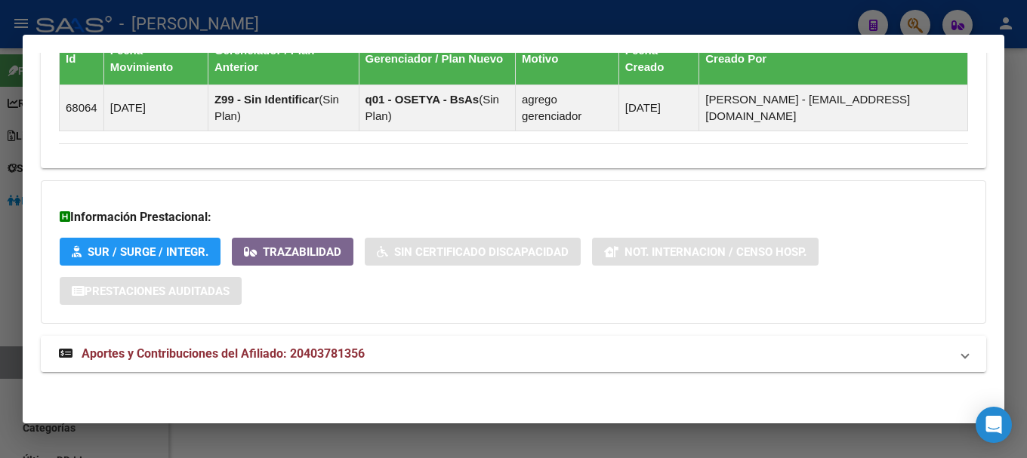
click at [448, 347] on mat-panel-title "Aportes y Contribuciones del Afiliado: 20403781356" at bounding box center [504, 354] width 891 height 18
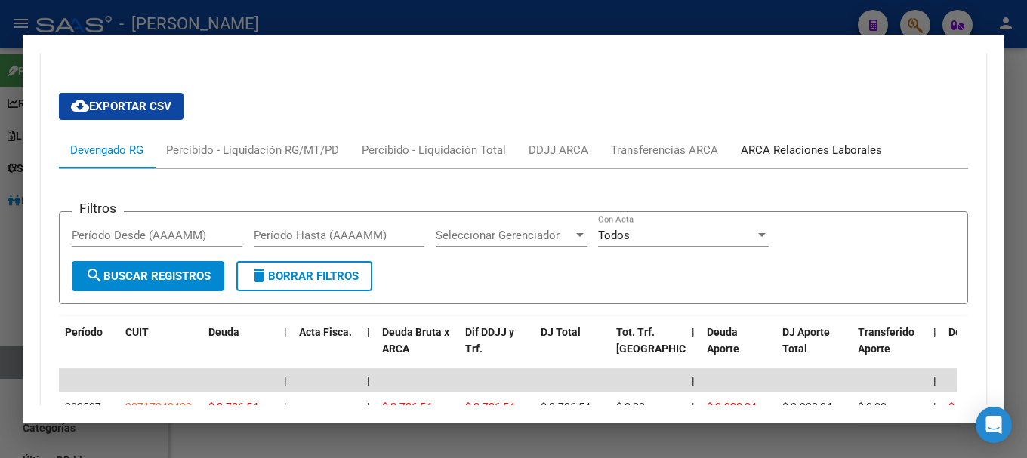
click at [817, 148] on div "ARCA Relaciones Laborales" at bounding box center [810, 150] width 141 height 17
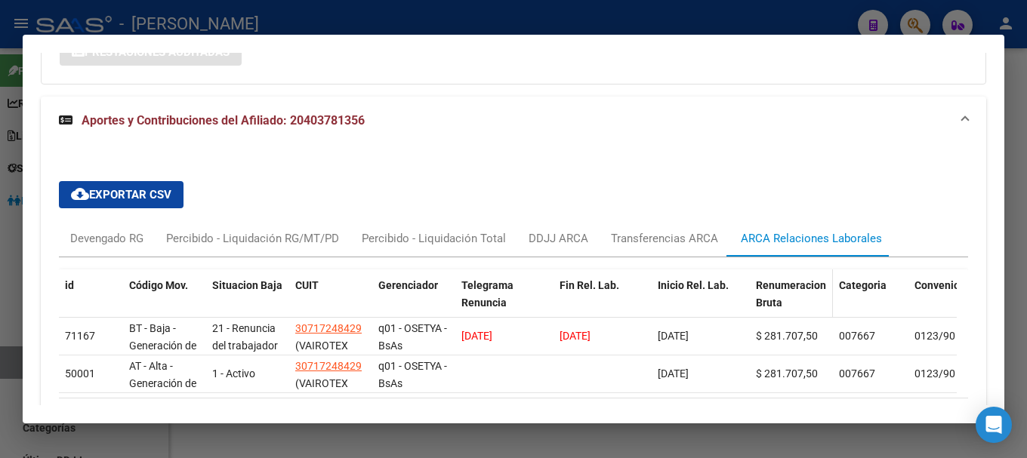
scroll to position [1288, 0]
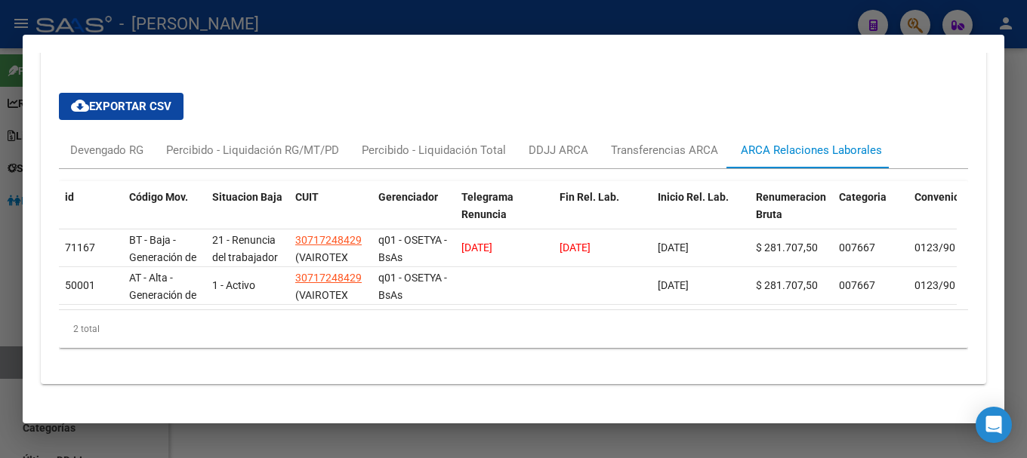
click at [274, 7] on div at bounding box center [513, 229] width 1027 height 458
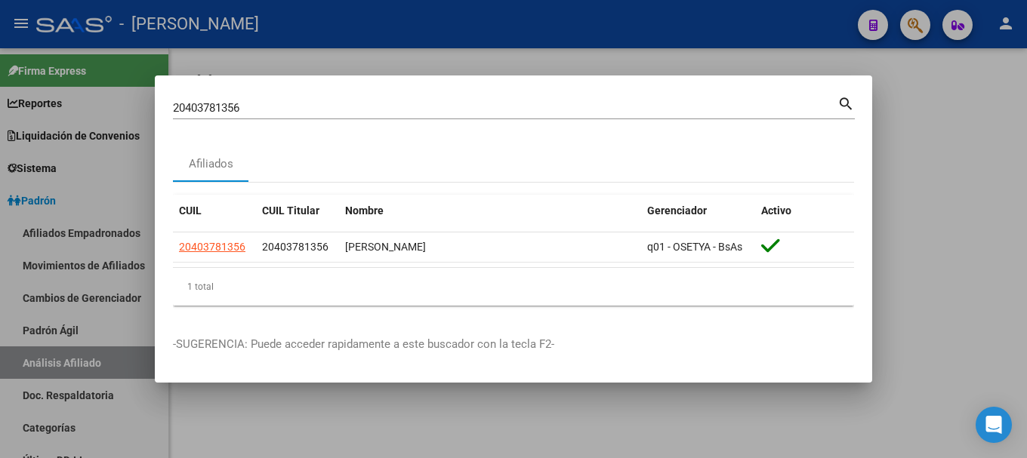
click at [442, 103] on input "20403781356" at bounding box center [505, 108] width 664 height 14
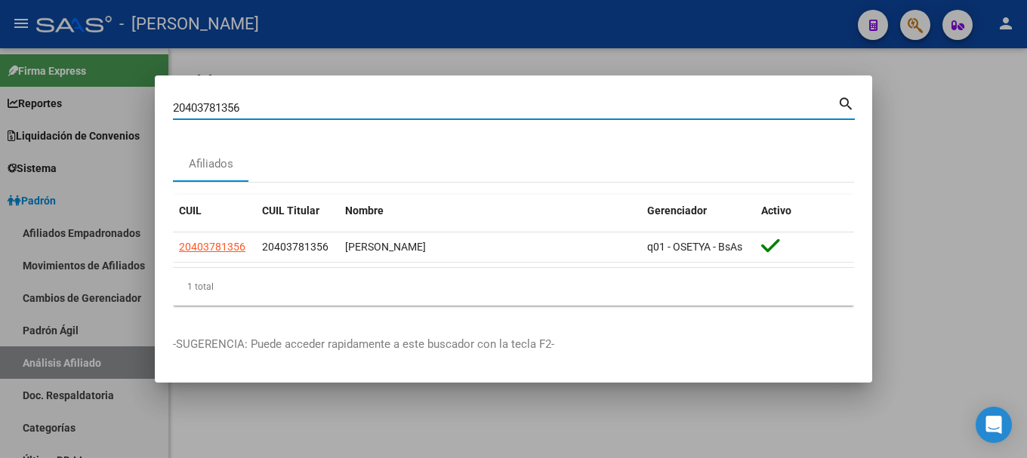
click at [442, 103] on input "20403781356" at bounding box center [505, 108] width 664 height 14
paste input "4727622"
type input "20404727622"
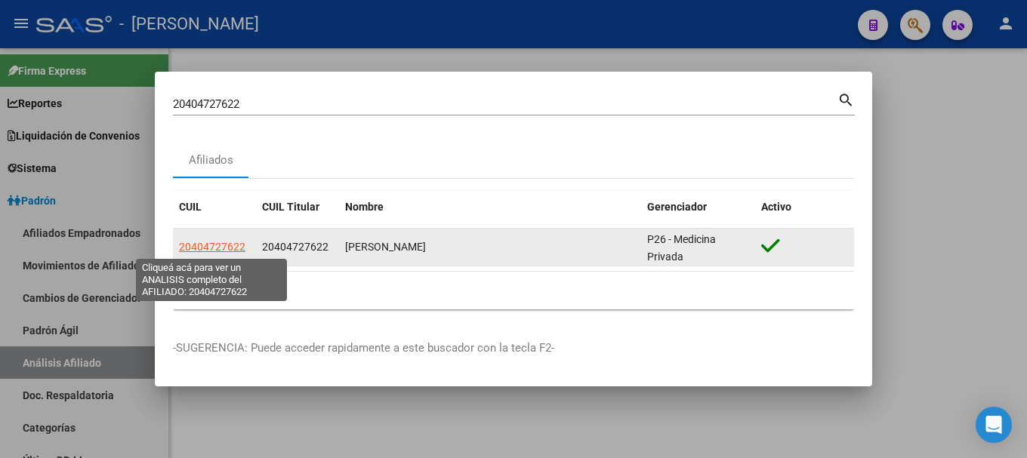
click at [243, 245] on span "20404727622" at bounding box center [212, 247] width 66 height 12
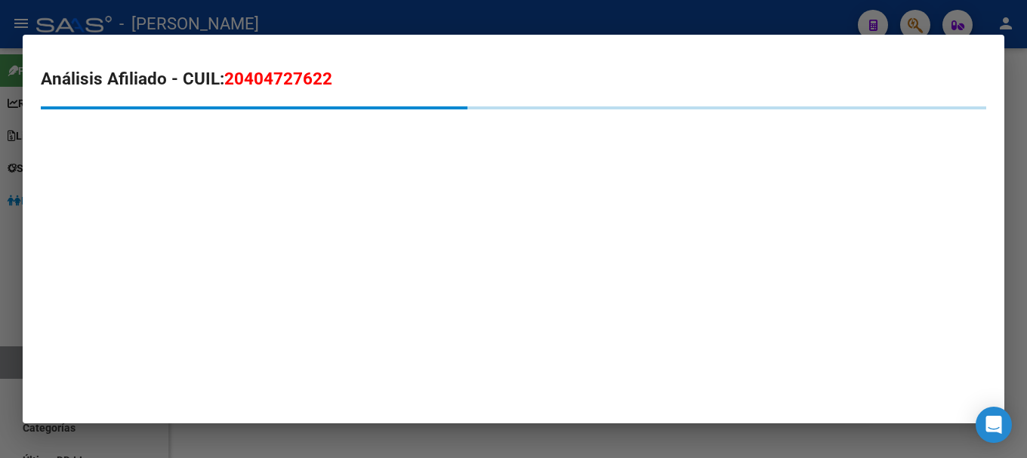
click at [320, 72] on span "20404727622" at bounding box center [278, 79] width 108 height 20
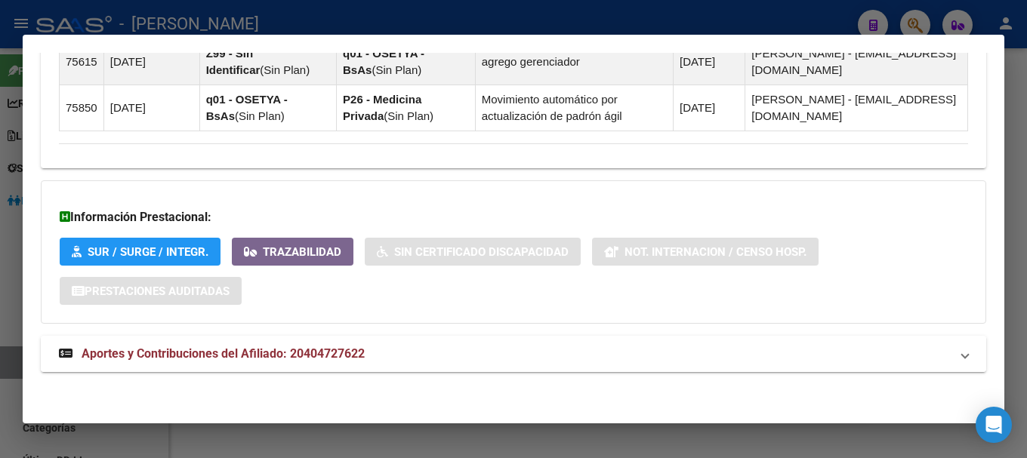
click at [444, 357] on mat-panel-title "Aportes y Contribuciones del Afiliado: 20404727622" at bounding box center [504, 354] width 891 height 18
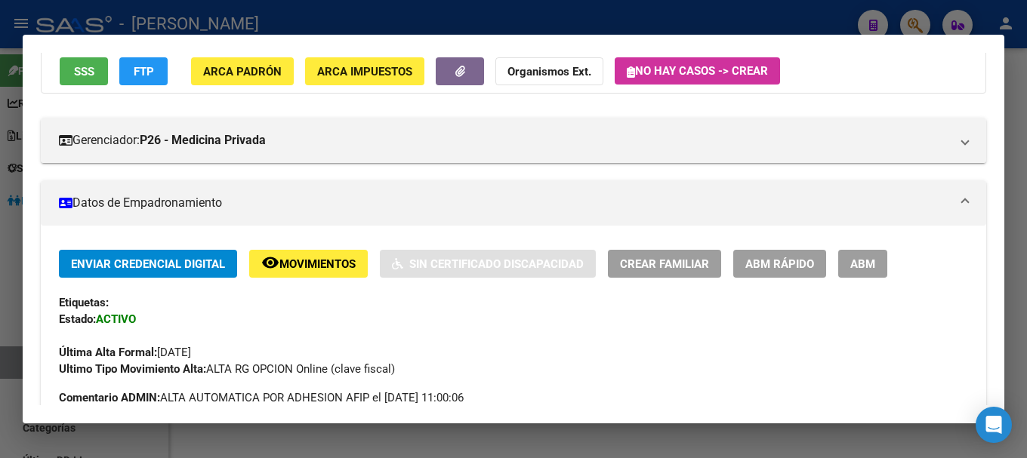
scroll to position [0, 0]
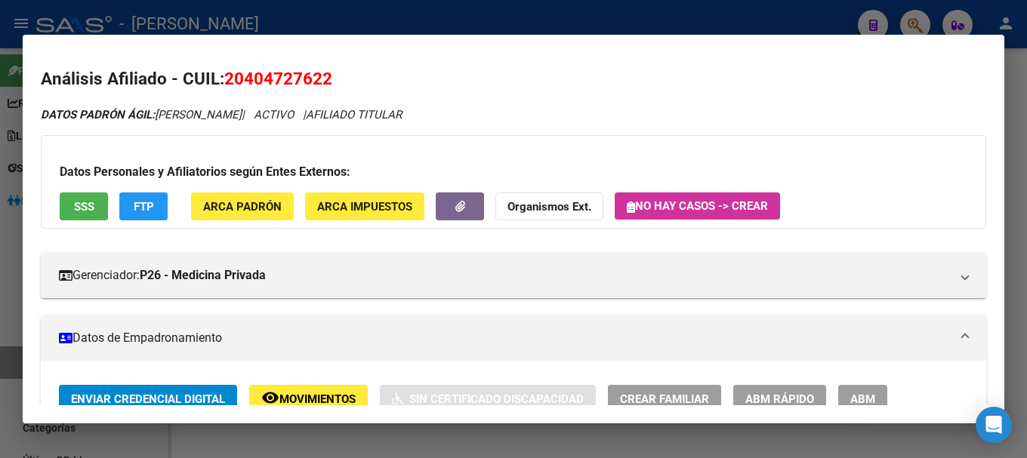
click at [303, 63] on mat-dialog-content "Análisis Afiliado - CUIL: 20404727622 DATOS PADRÓN ÁGIL: [PERSON_NAME] | ACTIVO…" at bounding box center [513, 229] width 981 height 353
drag, startPoint x: 248, startPoint y: 77, endPoint x: 321, endPoint y: 77, distance: 73.2
click at [321, 77] on span "20404727622" at bounding box center [278, 79] width 108 height 20
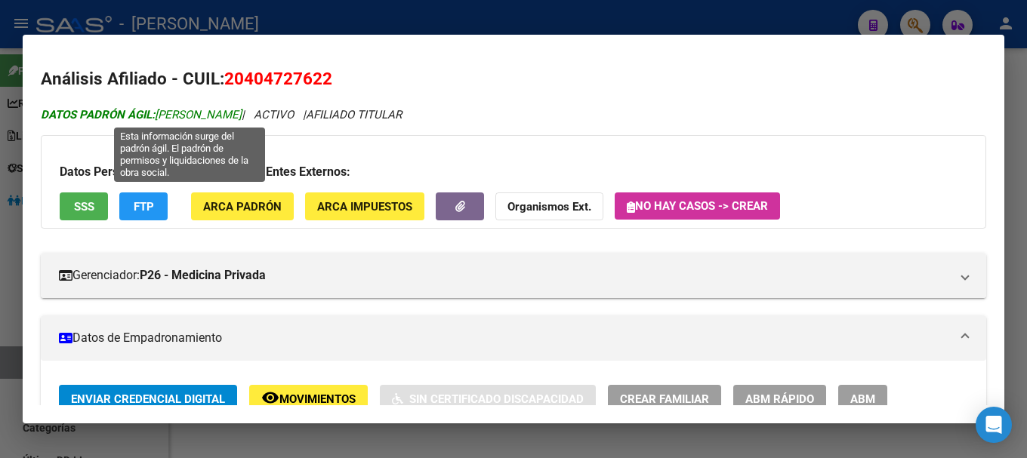
drag, startPoint x: 267, startPoint y: 112, endPoint x: 337, endPoint y: 110, distance: 69.5
click at [242, 110] on span "DATOS PADRÓN ÁGIL: [PERSON_NAME]" at bounding box center [141, 115] width 201 height 14
drag, startPoint x: 159, startPoint y: 113, endPoint x: 265, endPoint y: 110, distance: 105.7
click at [242, 110] on span "DATOS PADRÓN ÁGIL: [PERSON_NAME]" at bounding box center [141, 115] width 201 height 14
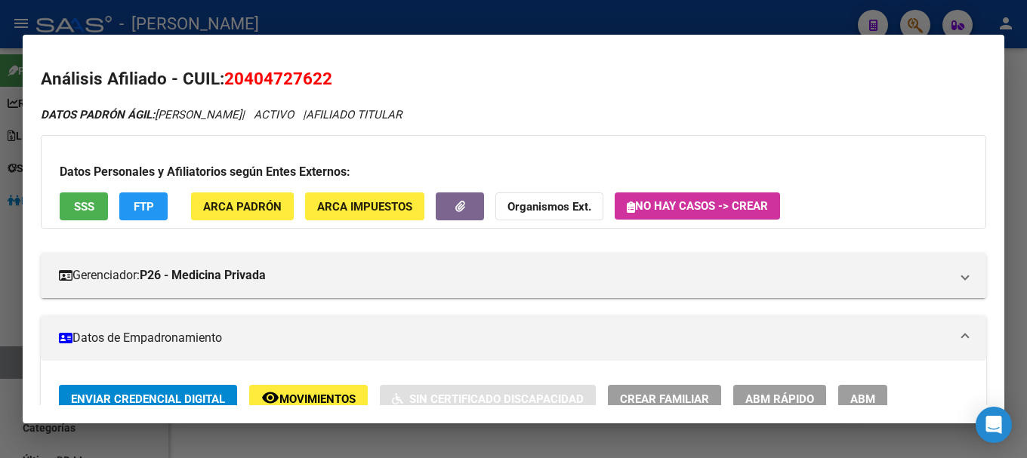
click at [288, 205] on button "ARCA Padrón" at bounding box center [242, 206] width 103 height 28
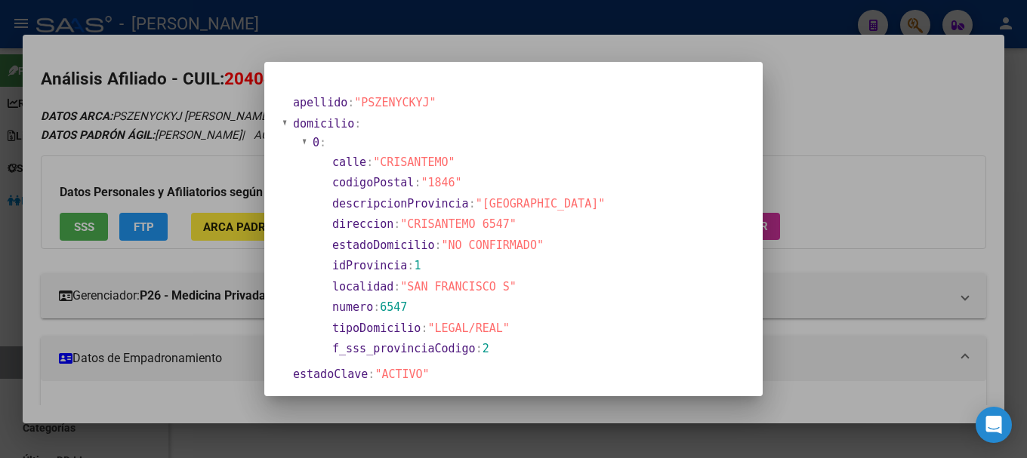
click at [368, 38] on div at bounding box center [513, 229] width 1027 height 458
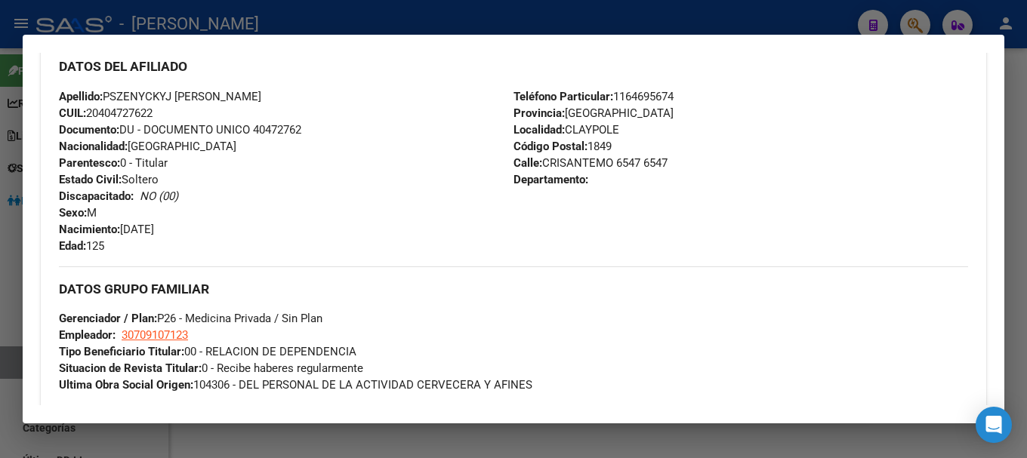
scroll to position [528, 0]
drag, startPoint x: 539, startPoint y: 160, endPoint x: 605, endPoint y: 166, distance: 66.7
click at [605, 166] on span "Calle: CRISANTEMO 6547 6547" at bounding box center [590, 164] width 154 height 14
drag, startPoint x: 540, startPoint y: 166, endPoint x: 607, endPoint y: 165, distance: 66.4
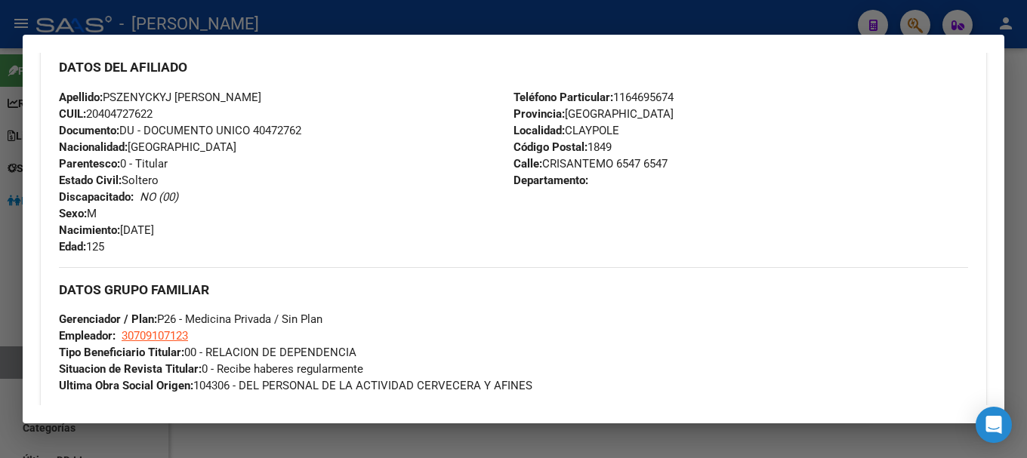
click at [607, 165] on span "Calle: CRISANTEMO 6547 6547" at bounding box center [590, 164] width 154 height 14
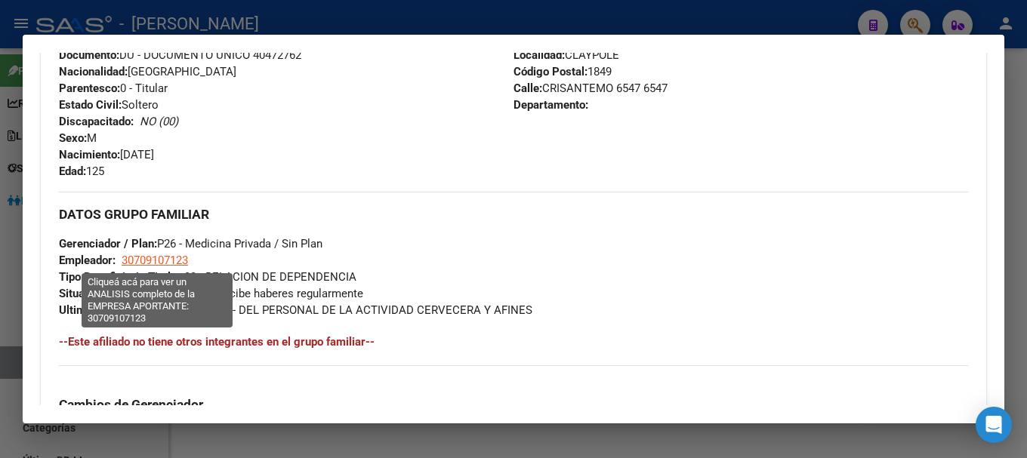
click at [171, 255] on span "30709107123" at bounding box center [155, 261] width 66 height 14
type textarea "30709107123"
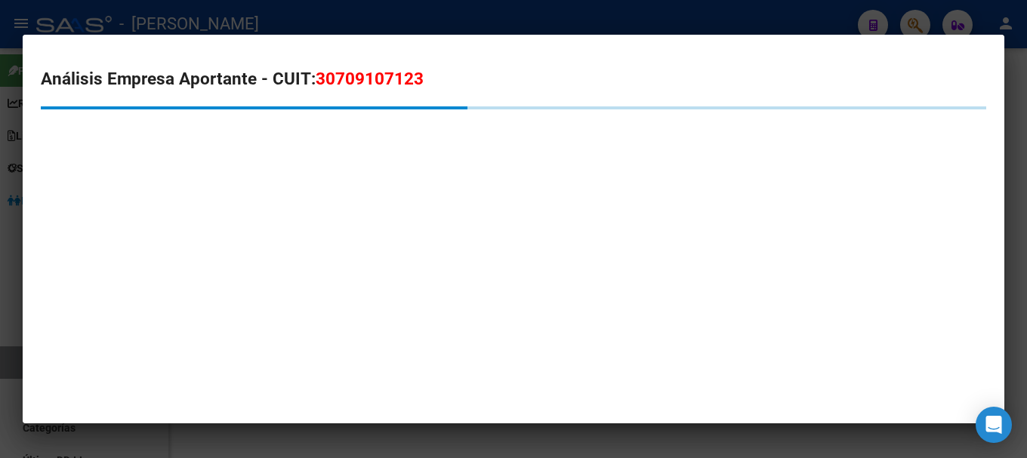
click at [348, 79] on span "30709107123" at bounding box center [370, 79] width 108 height 20
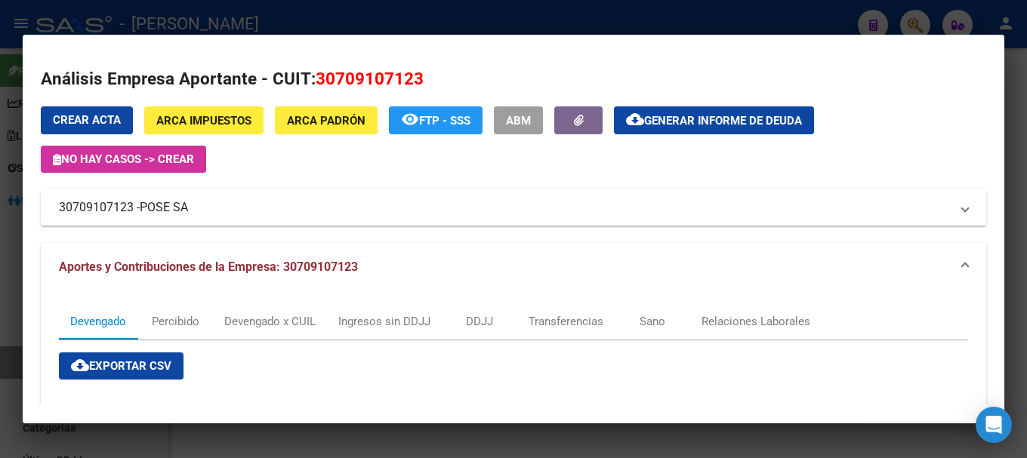
click at [344, 37] on mat-dialog-container "Análisis Empresa Aportante - CUIT: 30709107123 Crear Acta ARCA Impuestos ARCA P…" at bounding box center [513, 229] width 981 height 389
click at [365, 20] on div at bounding box center [513, 229] width 1027 height 458
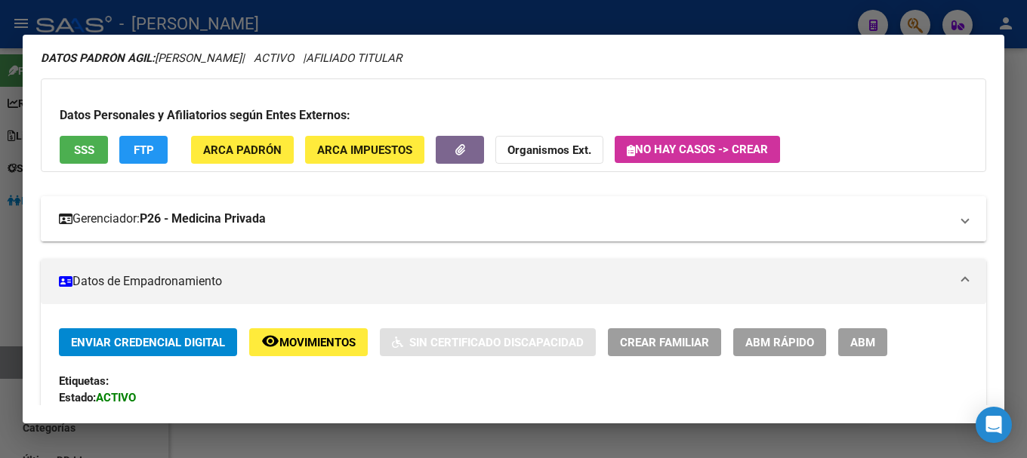
scroll to position [75, 0]
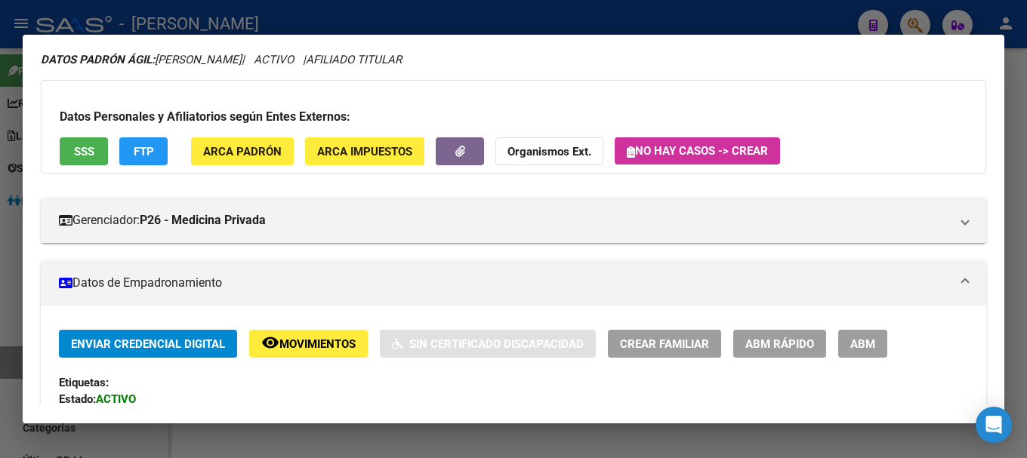
click at [420, 15] on div at bounding box center [513, 229] width 1027 height 458
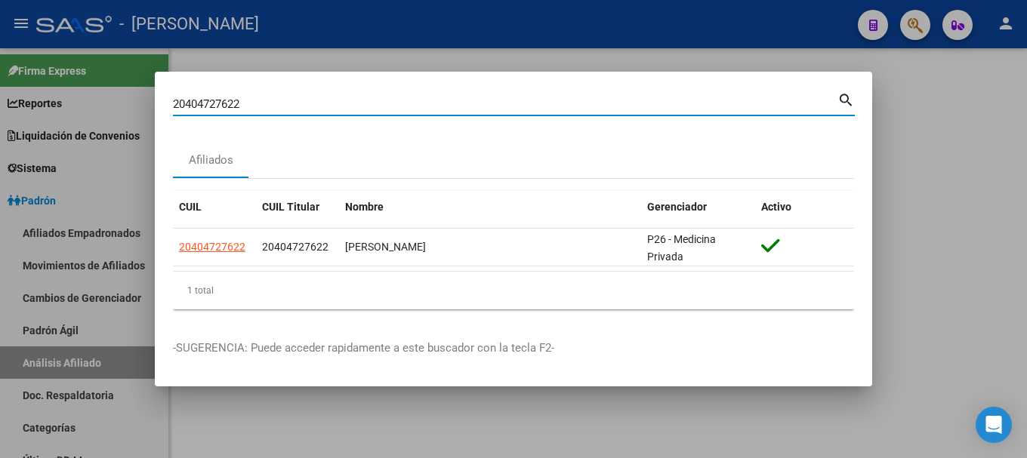
click at [455, 108] on input "20404727622" at bounding box center [505, 104] width 664 height 14
paste input "43350"
type input "20404743350"
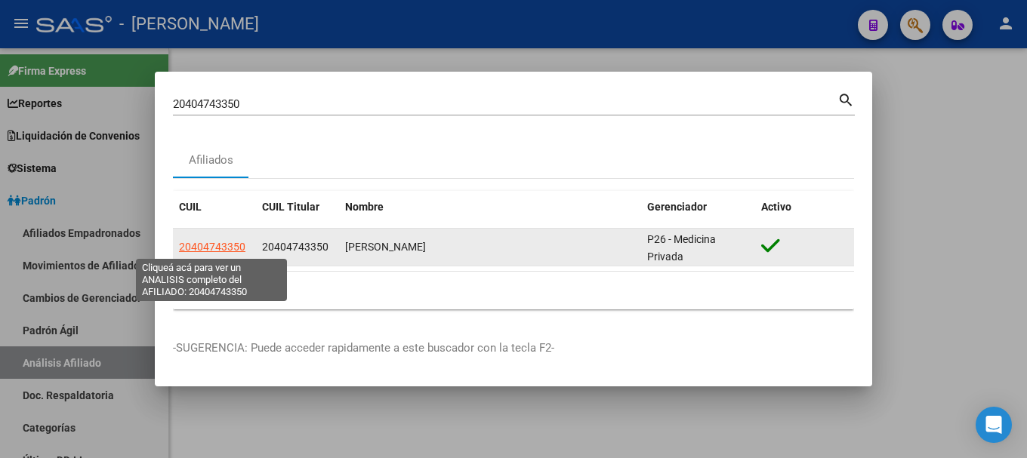
click at [233, 249] on span "20404743350" at bounding box center [212, 247] width 66 height 12
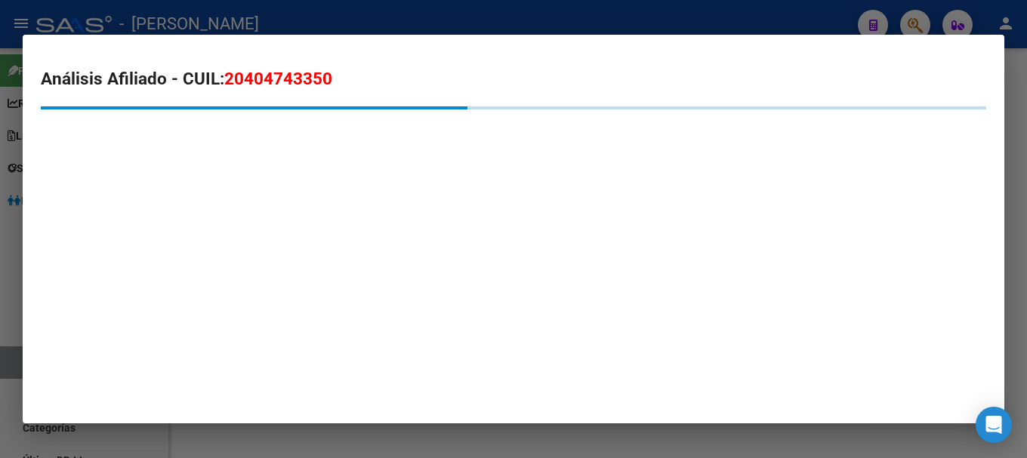
click at [300, 103] on div "Análisis Afiliado - CUIL: 20404743350" at bounding box center [513, 119] width 945 height 106
click at [299, 88] on span "20404743350" at bounding box center [278, 79] width 108 height 20
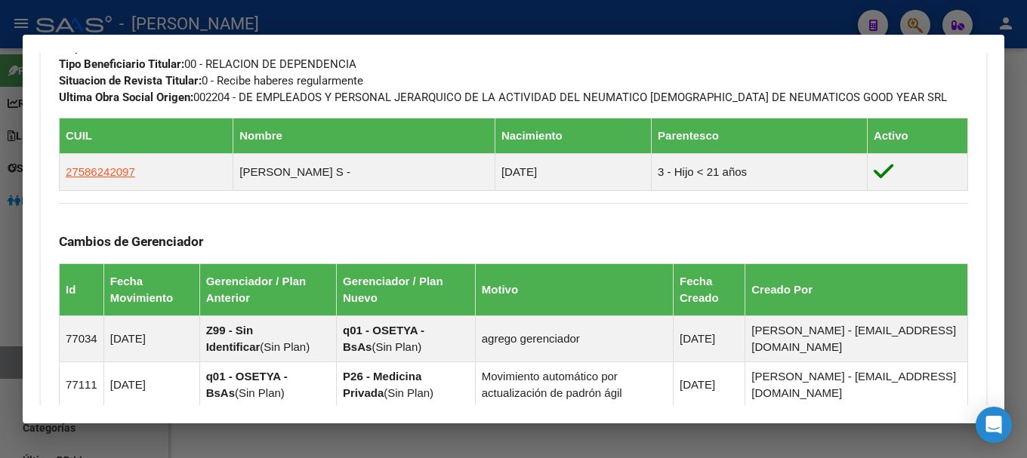
scroll to position [1074, 0]
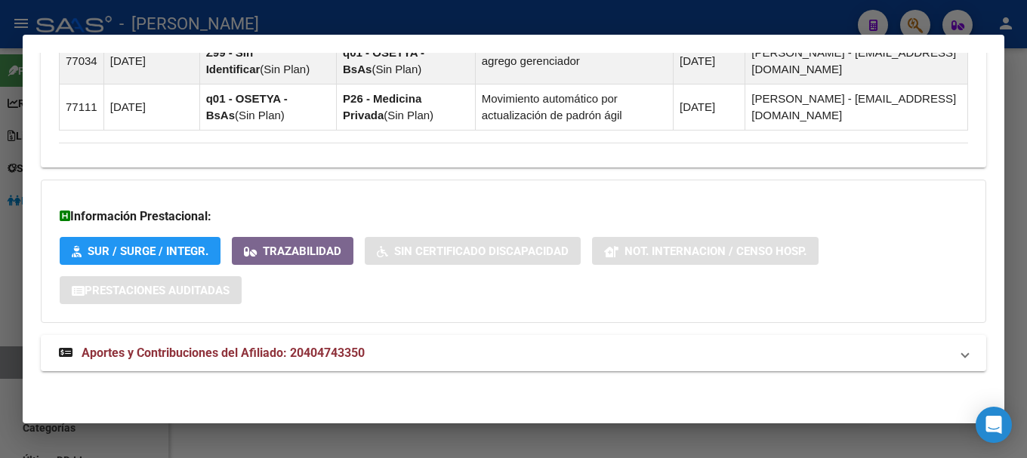
click at [473, 356] on mat-panel-title "Aportes y Contribuciones del Afiliado: 20404743350" at bounding box center [504, 353] width 891 height 18
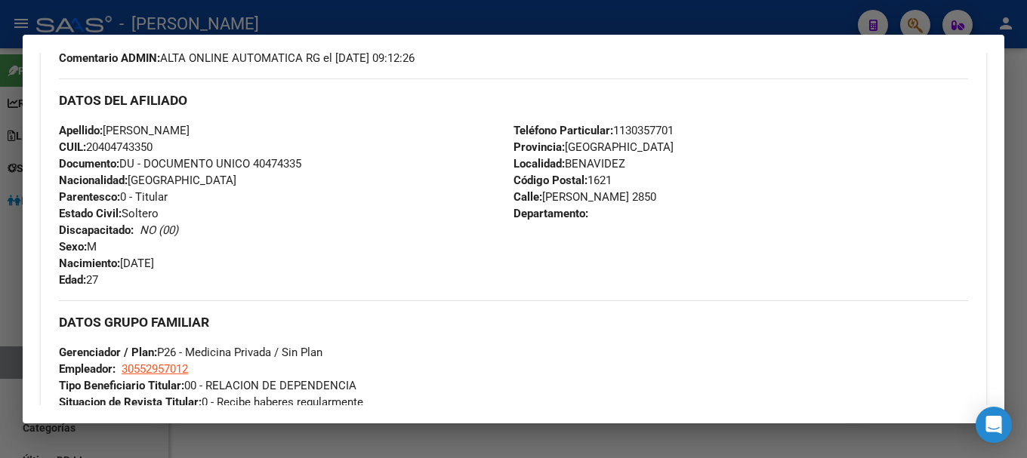
scroll to position [487, 0]
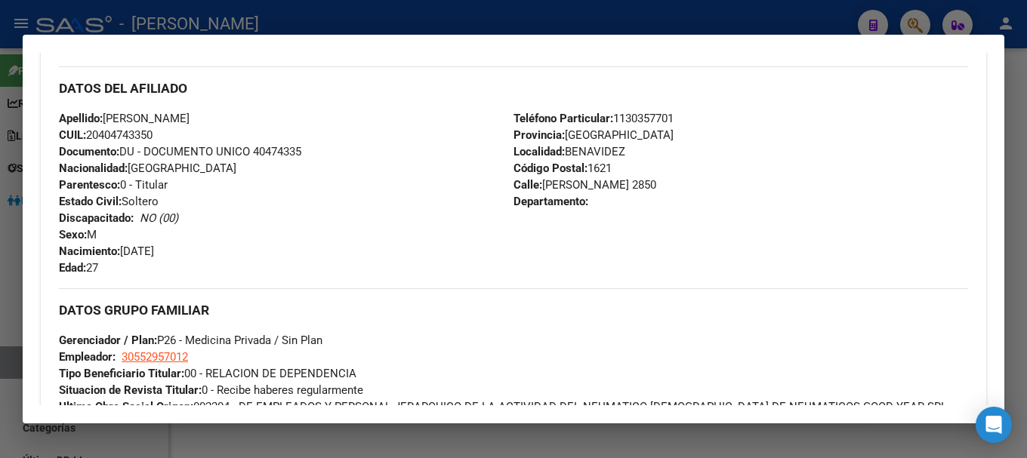
drag, startPoint x: 101, startPoint y: 134, endPoint x: 151, endPoint y: 130, distance: 50.0
click at [151, 130] on span "CUIL: 20404743350" at bounding box center [106, 135] width 94 height 14
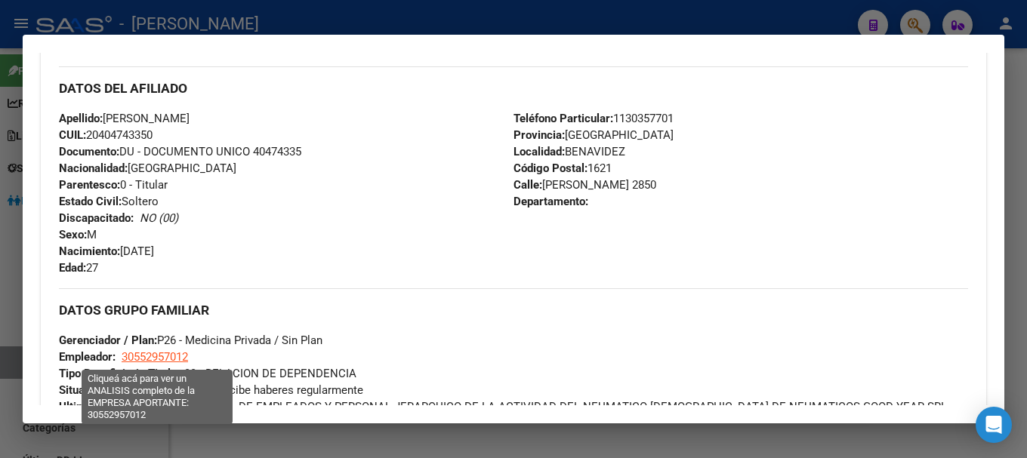
click at [180, 354] on span "30552957012" at bounding box center [155, 357] width 66 height 14
type textarea "30552957012"
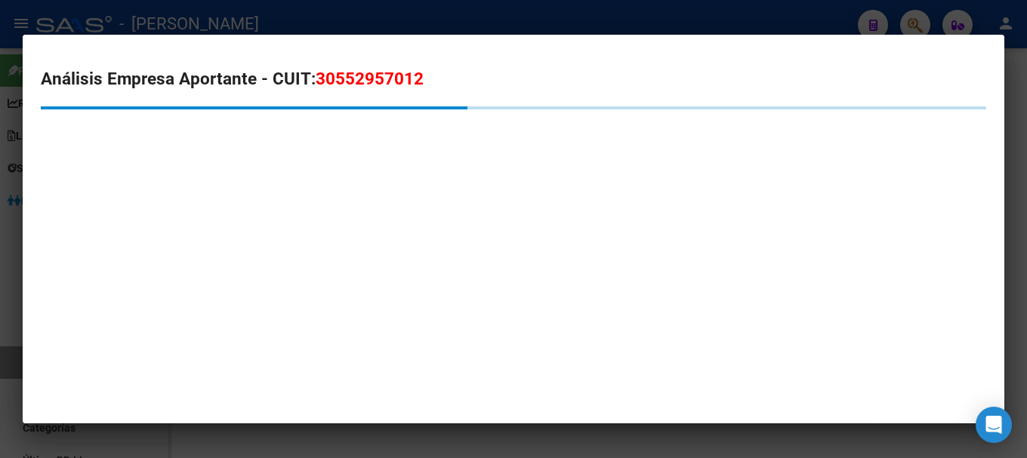
click at [333, 87] on span "30552957012" at bounding box center [370, 79] width 108 height 20
click at [334, 87] on span "30552957012" at bounding box center [370, 79] width 108 height 20
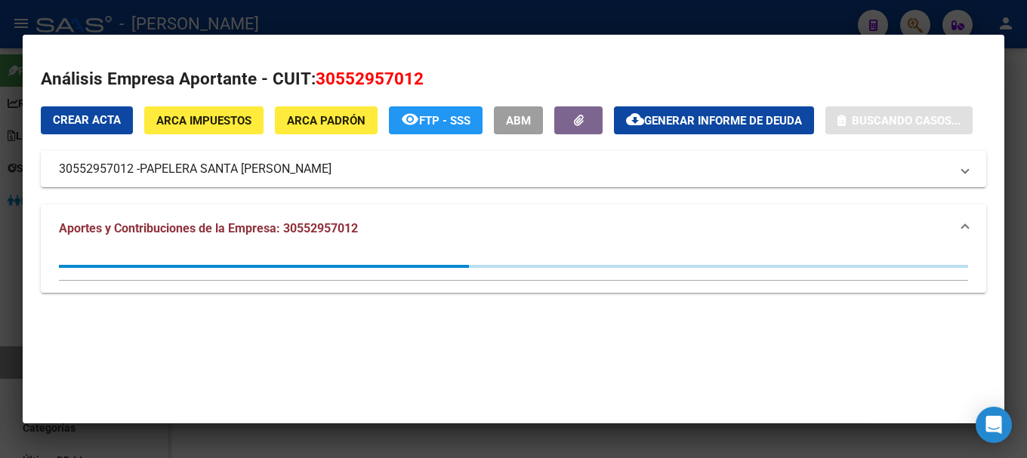
click at [288, 16] on div at bounding box center [513, 229] width 1027 height 458
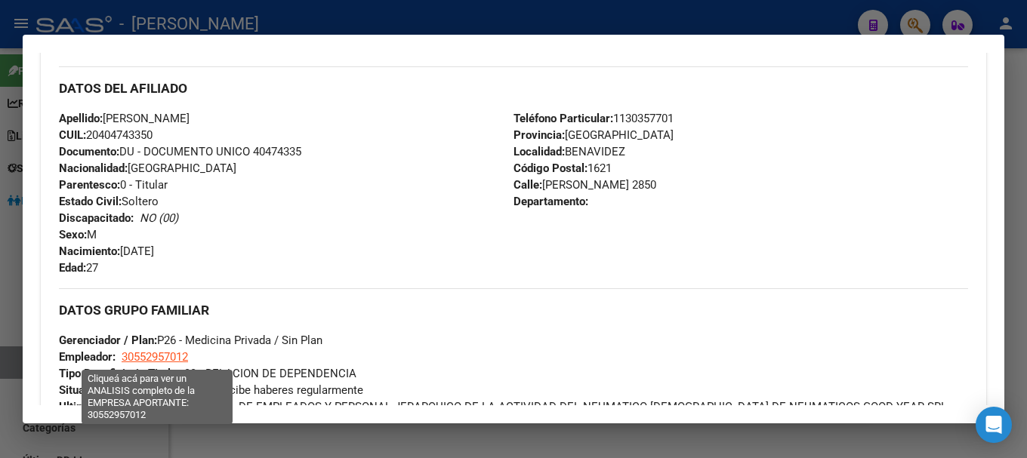
click at [181, 352] on span "30552957012" at bounding box center [155, 357] width 66 height 14
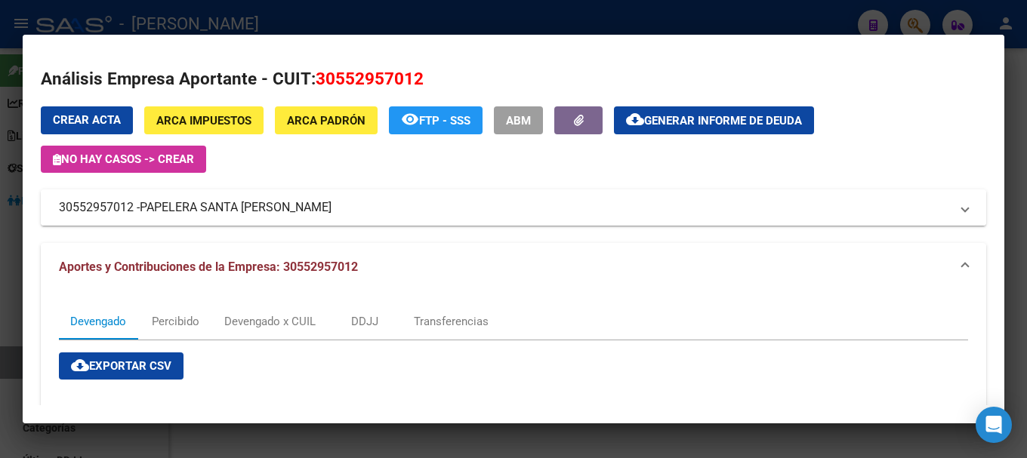
drag, startPoint x: 144, startPoint y: 207, endPoint x: 366, endPoint y: 205, distance: 221.9
click at [331, 205] on span "PAPELERA SANTA [PERSON_NAME]" at bounding box center [236, 208] width 192 height 18
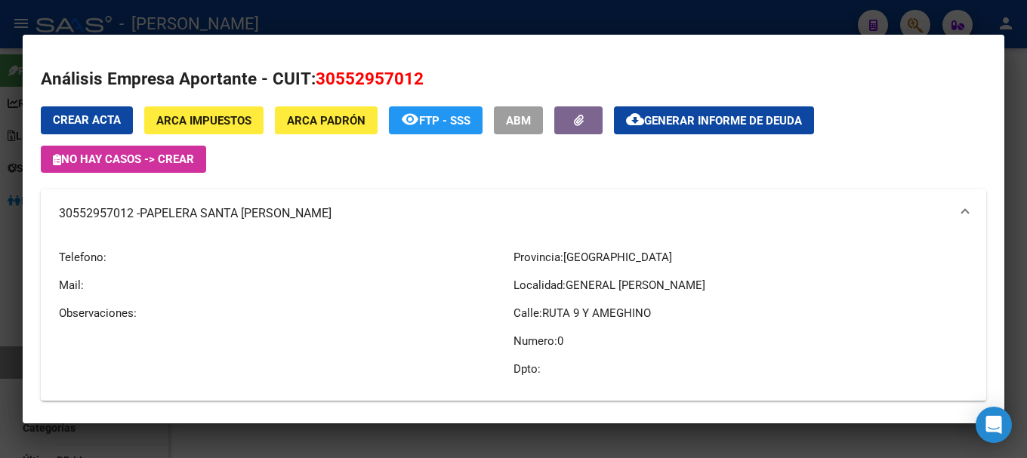
click at [303, 33] on div at bounding box center [513, 229] width 1027 height 458
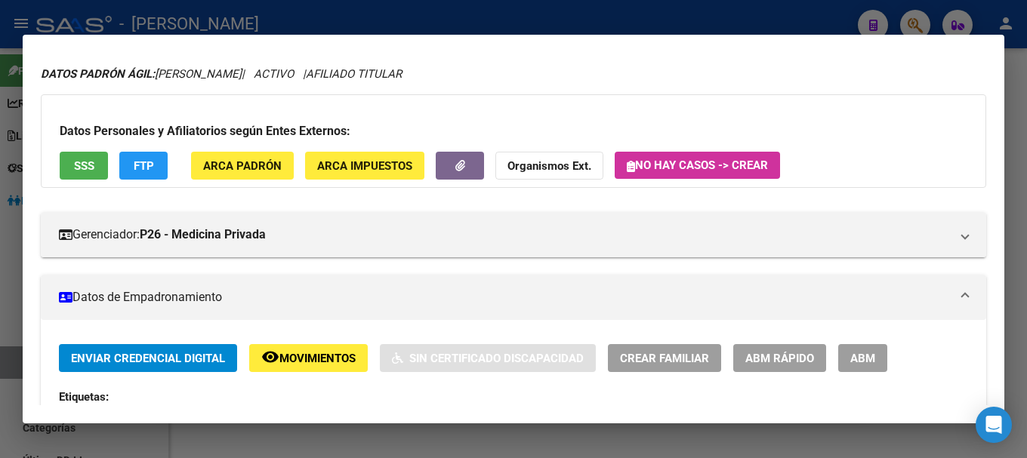
scroll to position [34, 0]
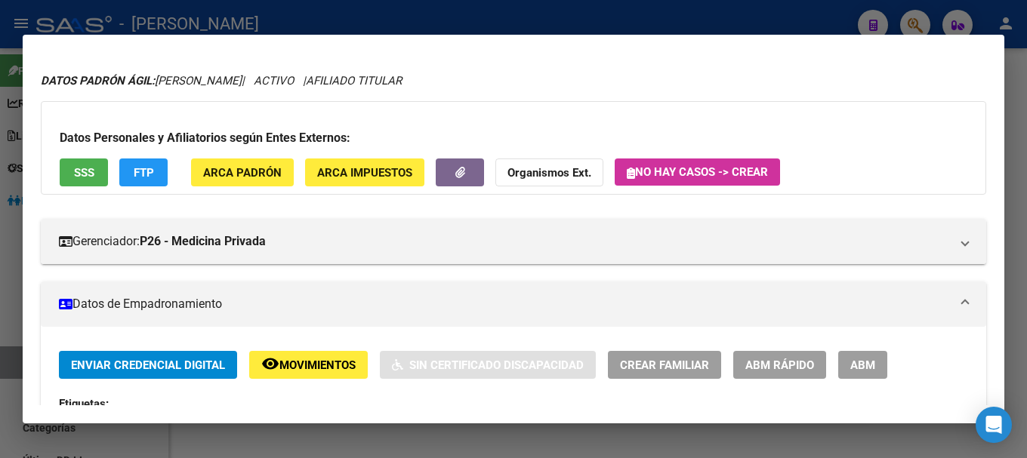
click at [540, 41] on mat-dialog-container "Análisis Afiliado - CUIL: 20404743350 DATOS PADRÓN ÁGIL: [PERSON_NAME] | ACTIVO…" at bounding box center [513, 229] width 981 height 389
click at [541, 29] on div at bounding box center [513, 229] width 1027 height 458
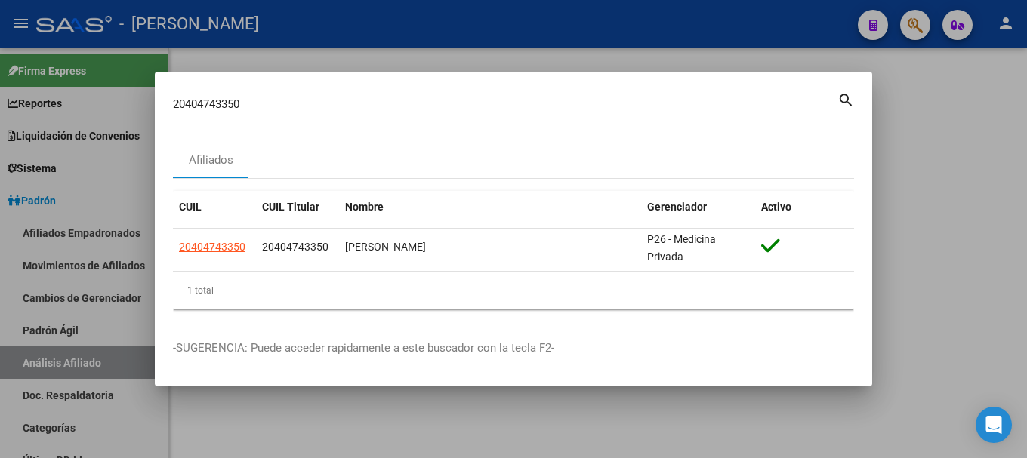
click at [524, 112] on div "20404743350 Buscar (apellido, dni, cuil, [PERSON_NAME], cuit, obra social)" at bounding box center [505, 104] width 664 height 23
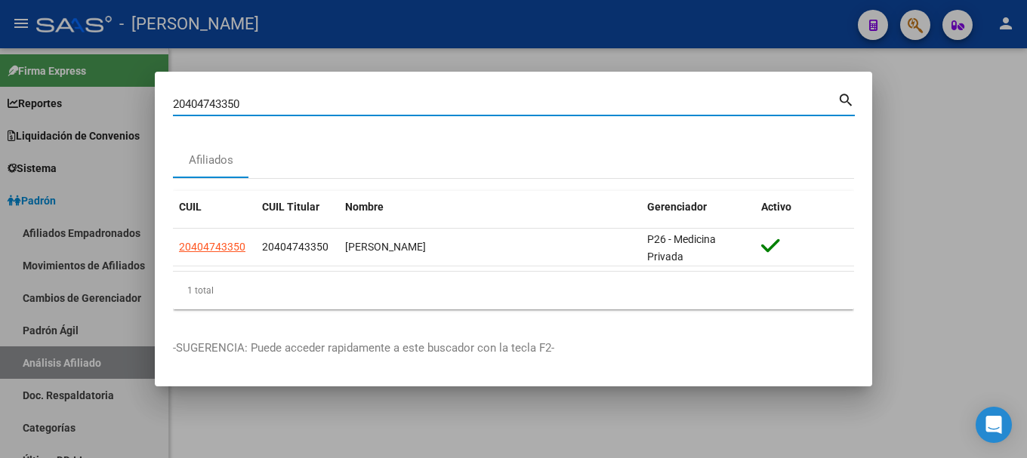
click at [524, 106] on input "20404743350" at bounding box center [505, 104] width 664 height 14
paste input "59869"
type input "20404759869"
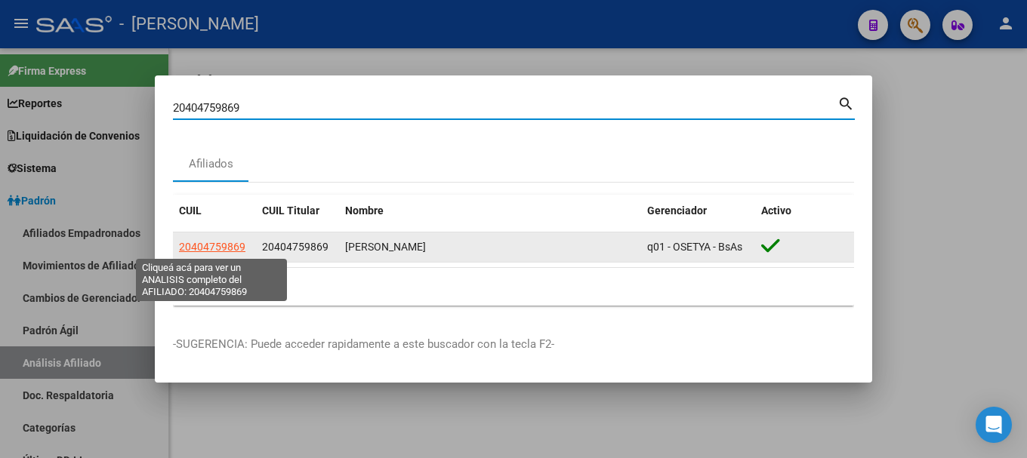
click at [226, 248] on span "20404759869" at bounding box center [212, 247] width 66 height 12
type textarea "20404759869"
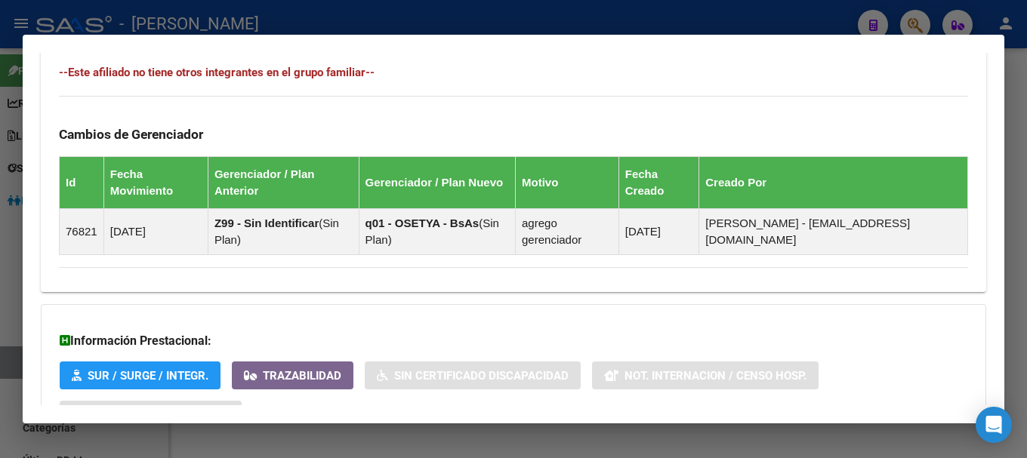
scroll to position [960, 0]
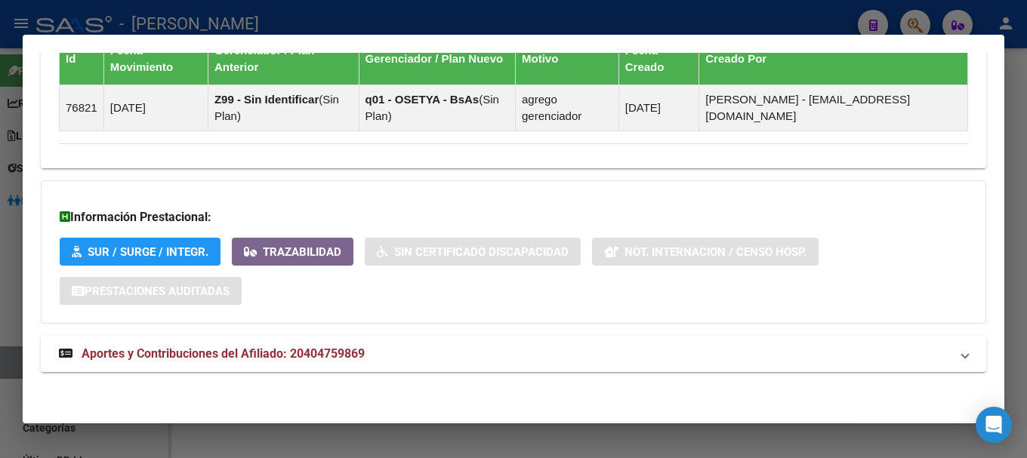
click at [583, 343] on mat-expansion-panel-header "Aportes y Contribuciones del Afiliado: 20404759869" at bounding box center [513, 354] width 945 height 36
click at [583, 343] on mat-expansion-panel-header "Aportes y Contribuciones del Afiliado: 20404759869" at bounding box center [513, 360] width 945 height 48
click at [460, 356] on mat-panel-title "Aportes y Contribuciones del Afiliado: 20404759869" at bounding box center [504, 354] width 891 height 18
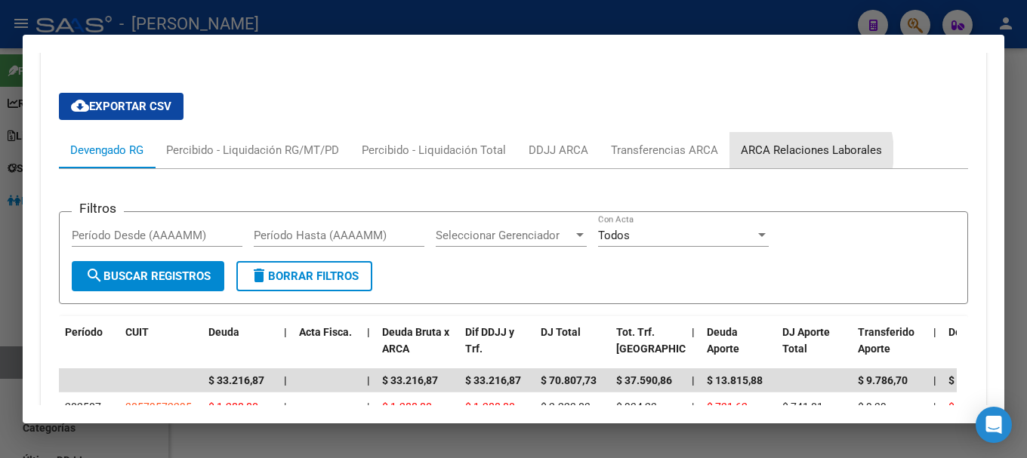
click at [802, 152] on div "ARCA Relaciones Laborales" at bounding box center [810, 150] width 141 height 17
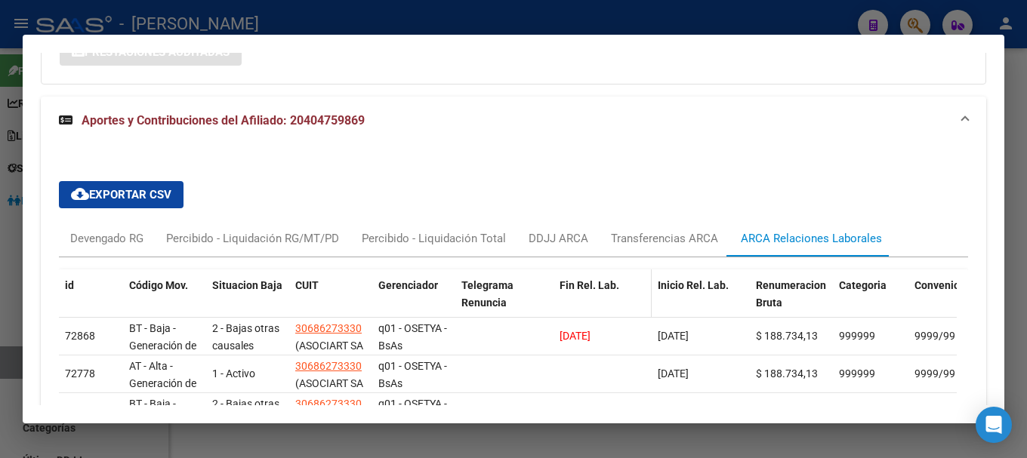
scroll to position [1288, 0]
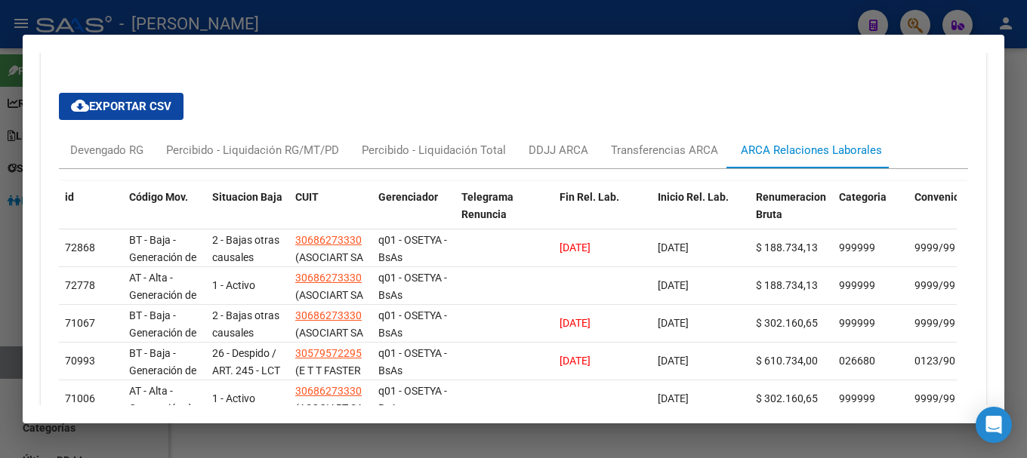
click at [353, 18] on div at bounding box center [513, 229] width 1027 height 458
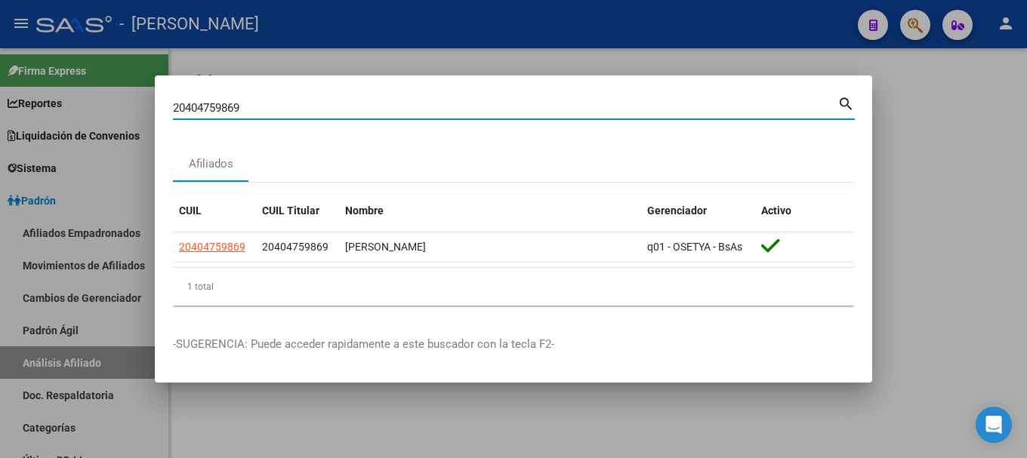
click at [443, 106] on input "20404759869" at bounding box center [505, 108] width 664 height 14
paste input "65893"
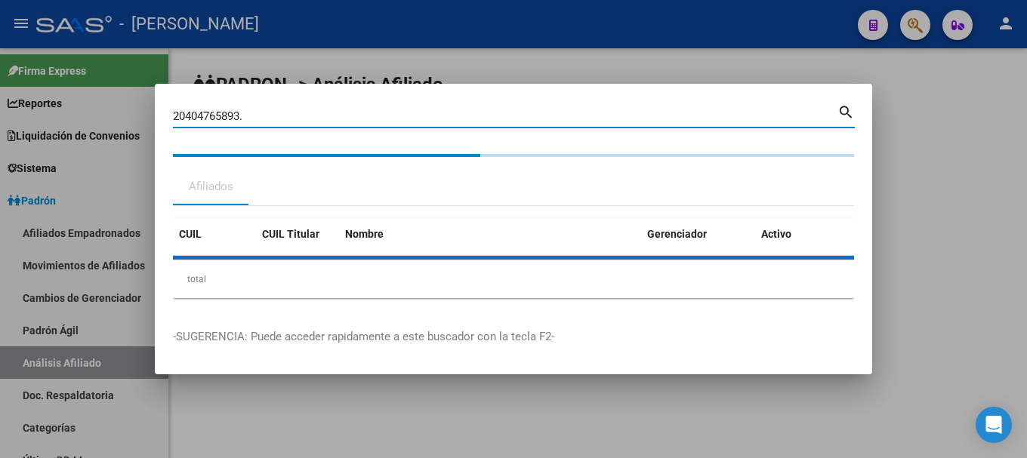
type input "20404765893"
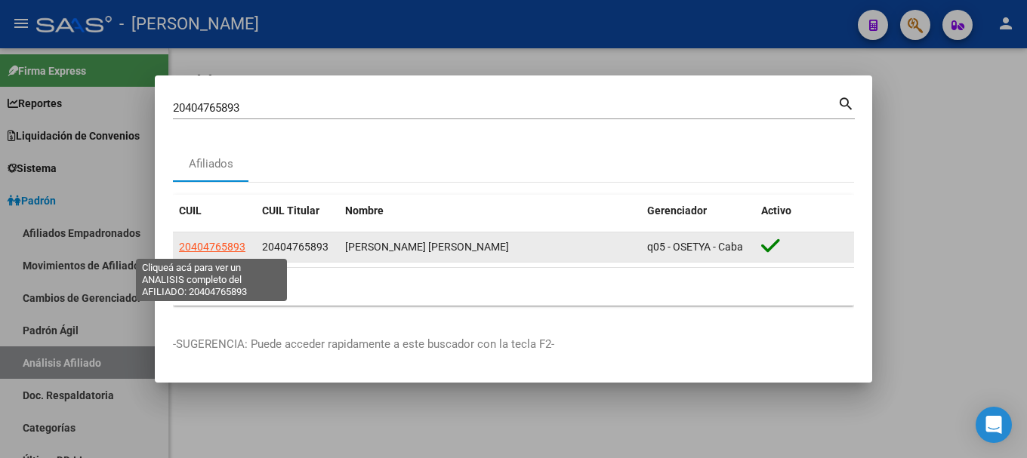
click at [206, 241] on span "20404765893" at bounding box center [212, 247] width 66 height 12
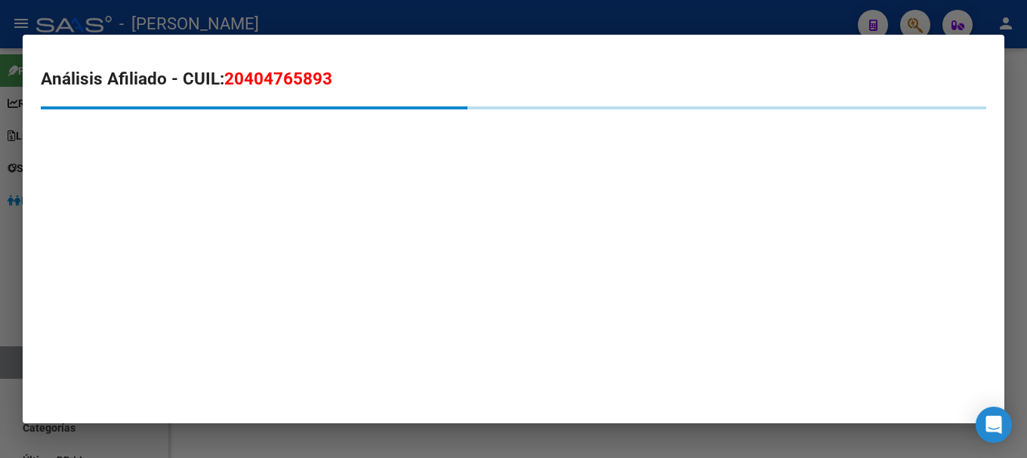
click at [323, 75] on span "20404765893" at bounding box center [278, 79] width 108 height 20
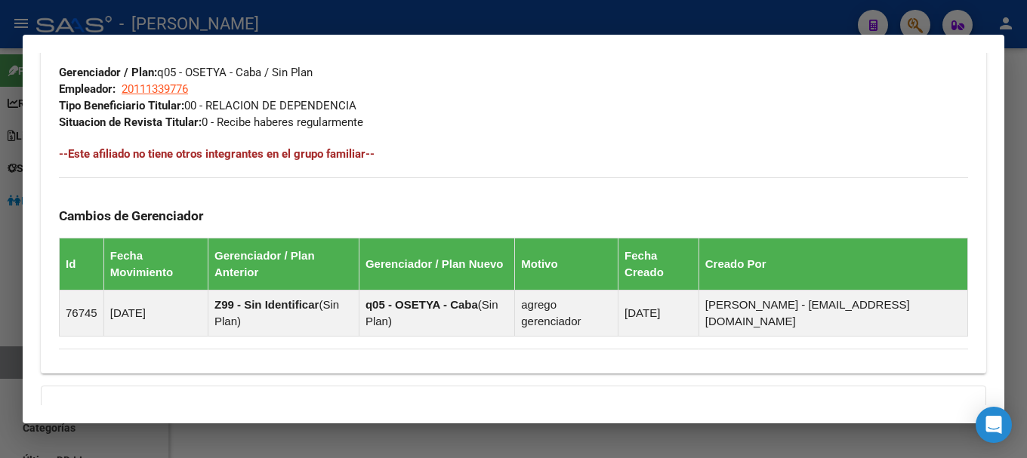
scroll to position [960, 0]
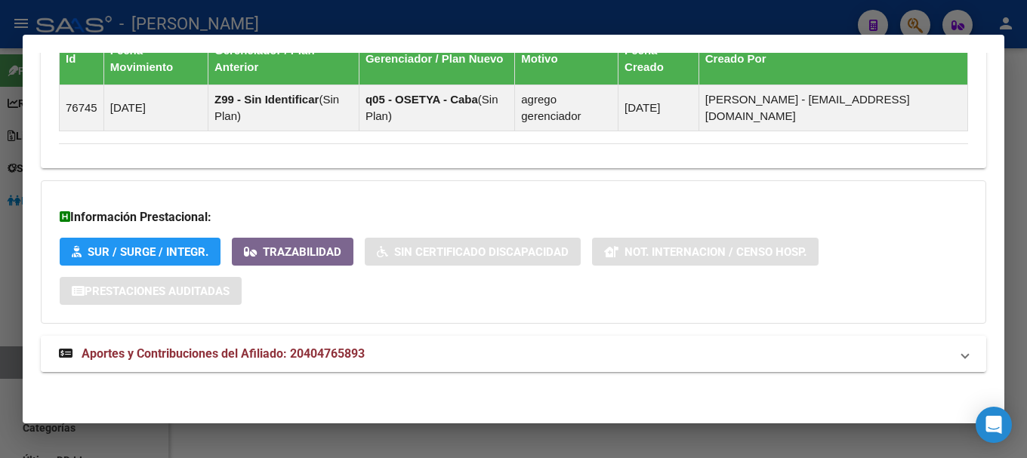
click at [396, 345] on mat-panel-title "Aportes y Contribuciones del Afiliado: 20404765893" at bounding box center [504, 354] width 891 height 18
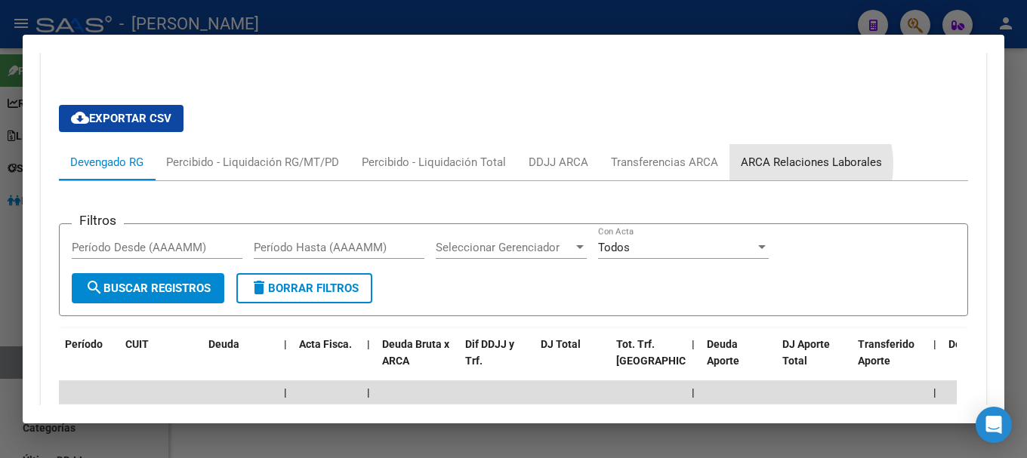
click at [784, 165] on div "ARCA Relaciones Laborales" at bounding box center [810, 162] width 141 height 17
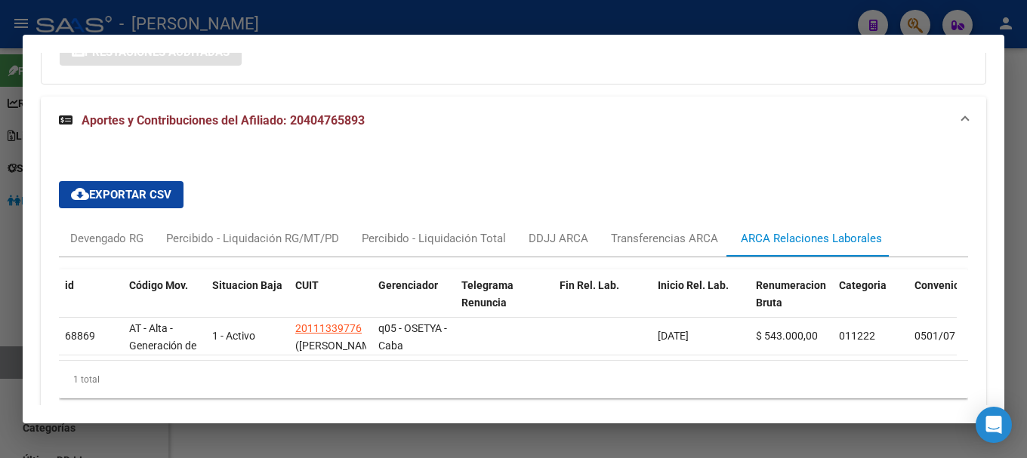
scroll to position [1273, 0]
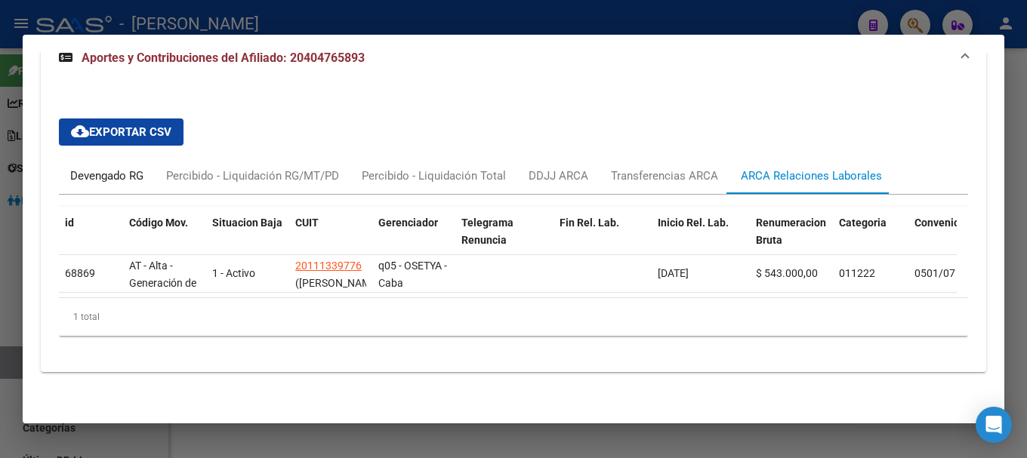
click at [87, 168] on div "Devengado RG" at bounding box center [106, 176] width 73 height 17
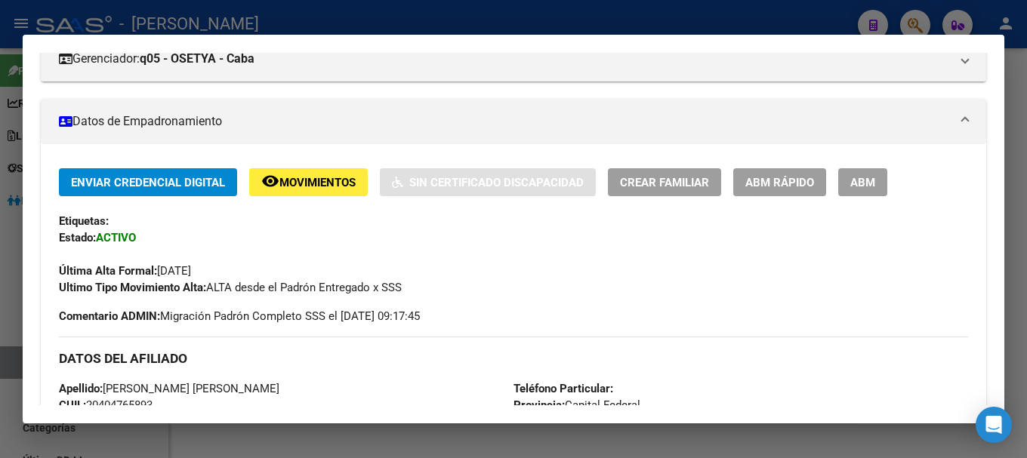
scroll to position [0, 0]
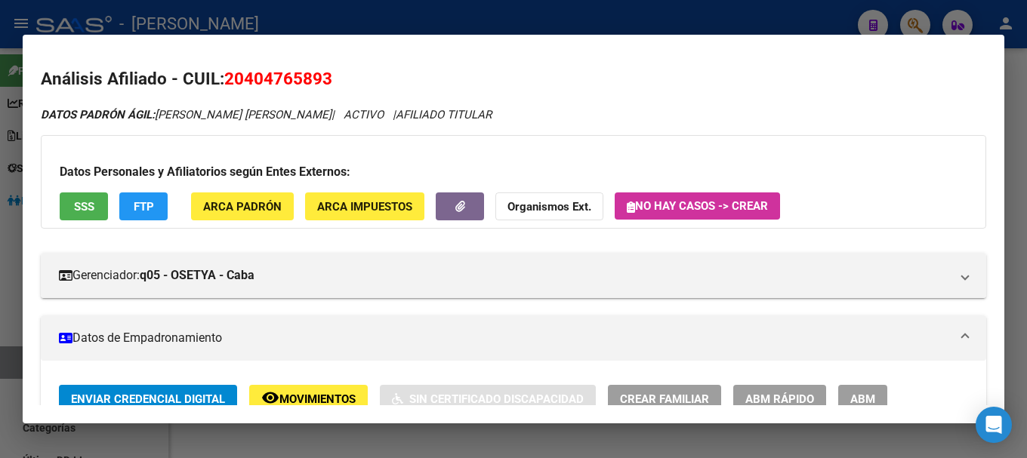
click at [304, 79] on span "20404765893" at bounding box center [278, 79] width 108 height 20
click at [288, 79] on span "20404765893" at bounding box center [278, 79] width 108 height 20
click at [251, 80] on span "20404765893" at bounding box center [278, 79] width 108 height 20
drag, startPoint x: 245, startPoint y: 82, endPoint x: 322, endPoint y: 82, distance: 77.0
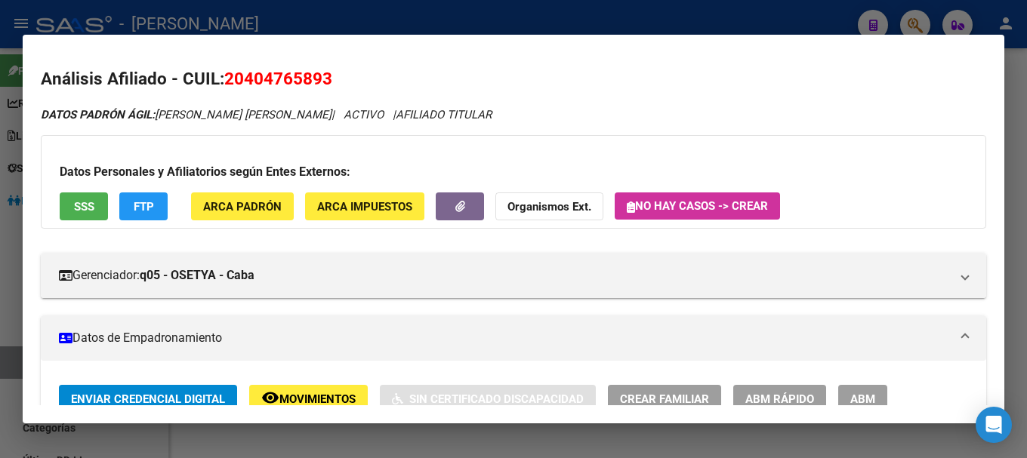
click at [322, 82] on span "20404765893" at bounding box center [278, 79] width 108 height 20
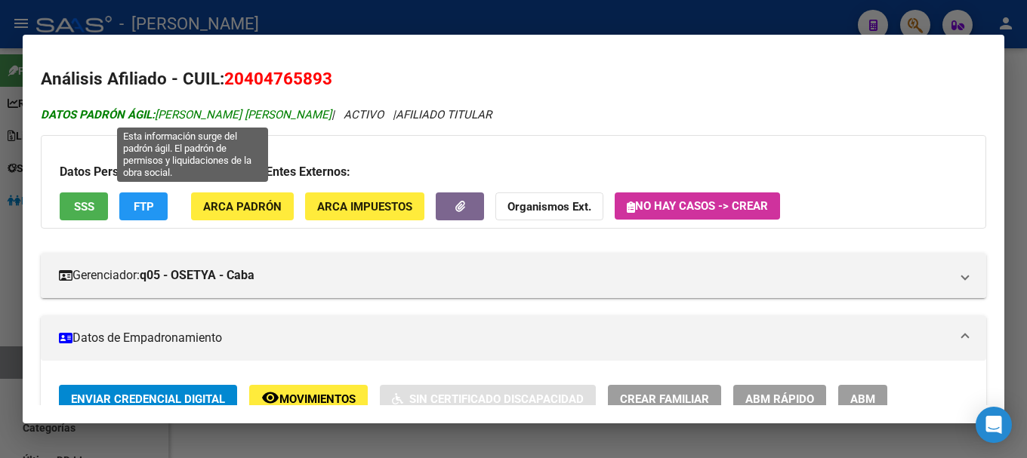
drag, startPoint x: 157, startPoint y: 116, endPoint x: 256, endPoint y: 114, distance: 98.9
click at [256, 114] on span "DATOS PADRÓN ÁGIL: [PERSON_NAME] [PERSON_NAME]" at bounding box center [186, 115] width 291 height 14
drag, startPoint x: 263, startPoint y: 116, endPoint x: 338, endPoint y: 114, distance: 74.8
click at [331, 114] on span "DATOS PADRÓN ÁGIL: [PERSON_NAME] [PERSON_NAME]" at bounding box center [186, 115] width 291 height 14
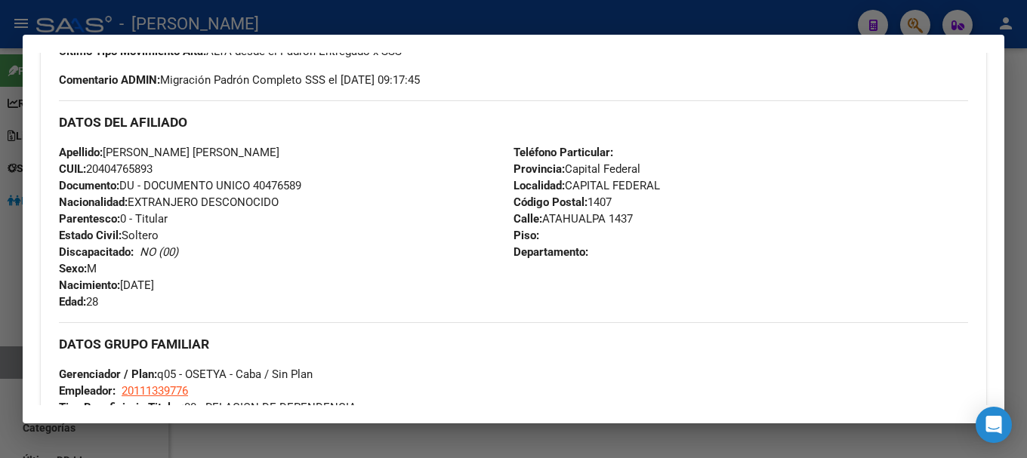
scroll to position [679, 0]
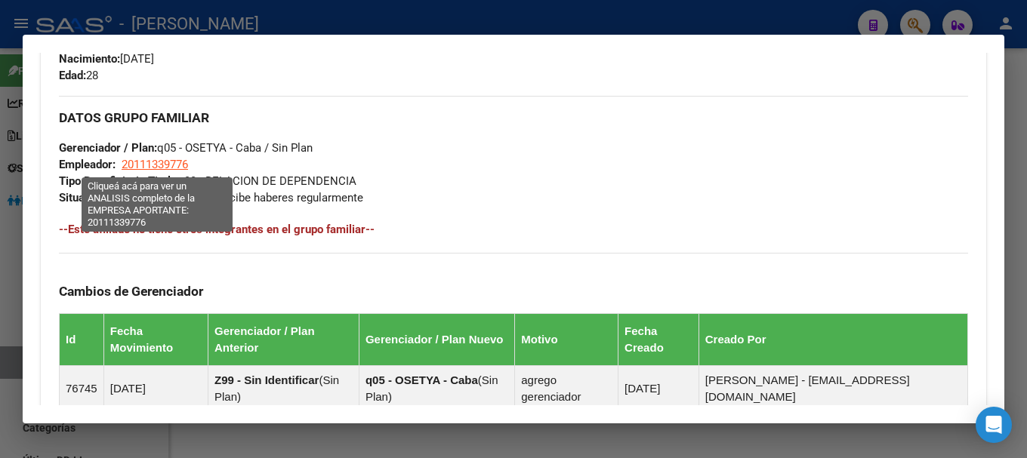
click at [165, 162] on span "20111339776" at bounding box center [155, 165] width 66 height 14
type textarea "20111339776"
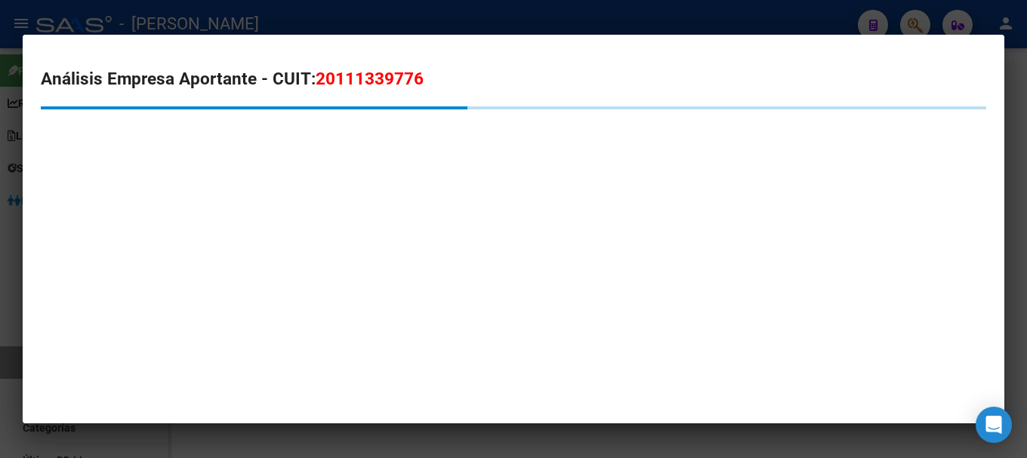
click at [365, 72] on span "20111339776" at bounding box center [370, 79] width 108 height 20
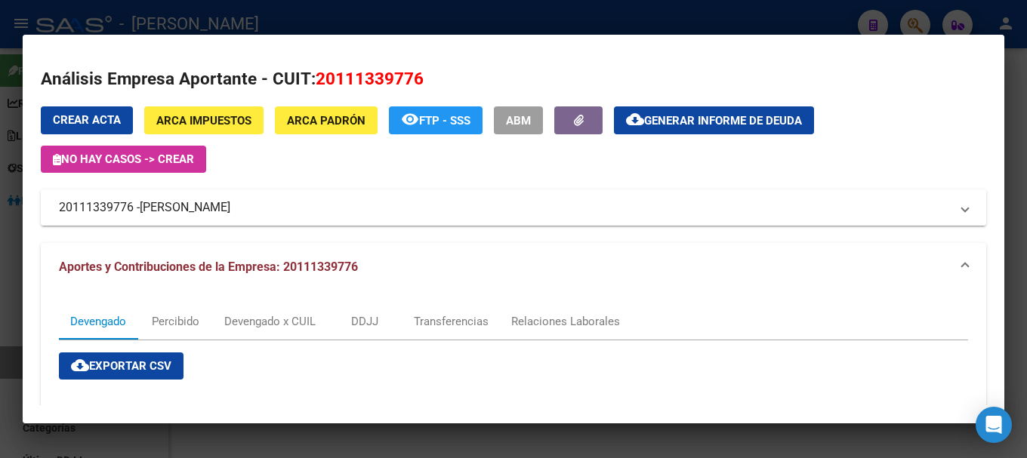
drag, startPoint x: 146, startPoint y: 206, endPoint x: 273, endPoint y: 211, distance: 127.6
click at [230, 211] on span "[PERSON_NAME]" at bounding box center [185, 208] width 91 height 18
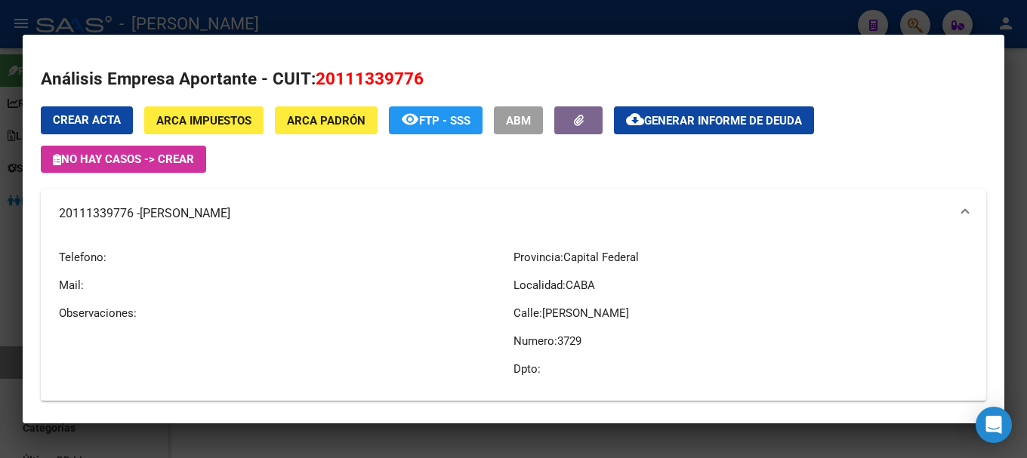
click at [281, 31] on div at bounding box center [513, 229] width 1027 height 458
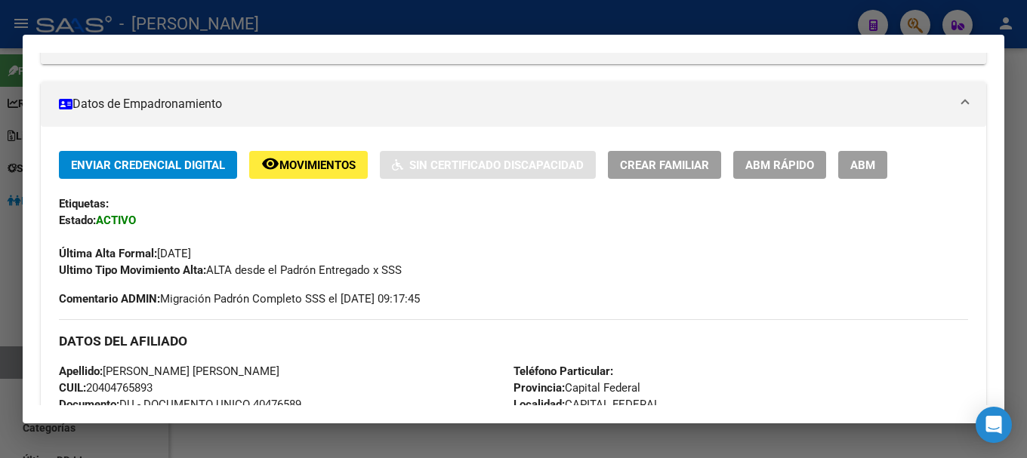
scroll to position [226, 0]
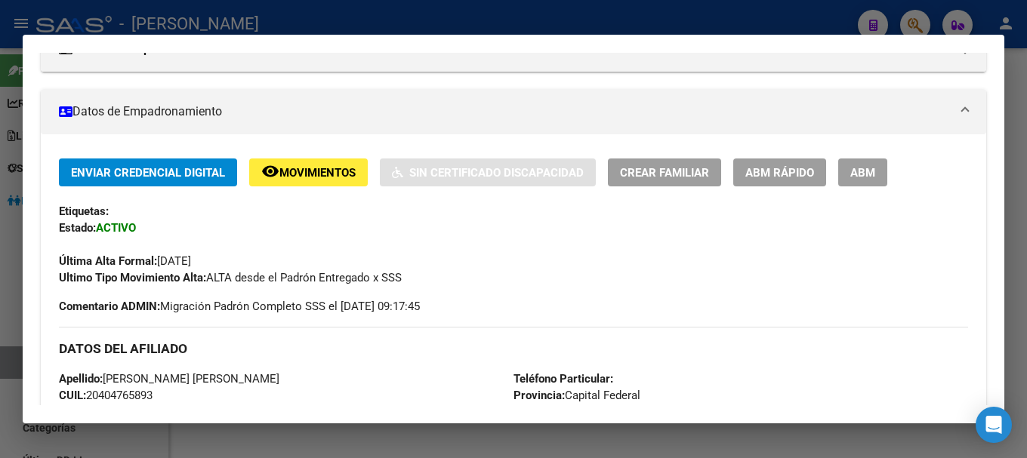
click at [485, 11] on div at bounding box center [513, 229] width 1027 height 458
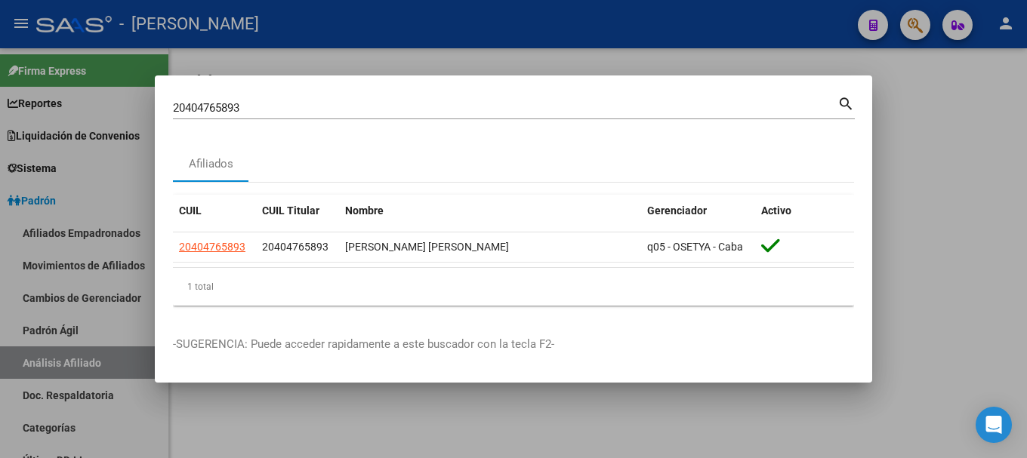
click at [405, 101] on input "20404765893" at bounding box center [505, 108] width 664 height 14
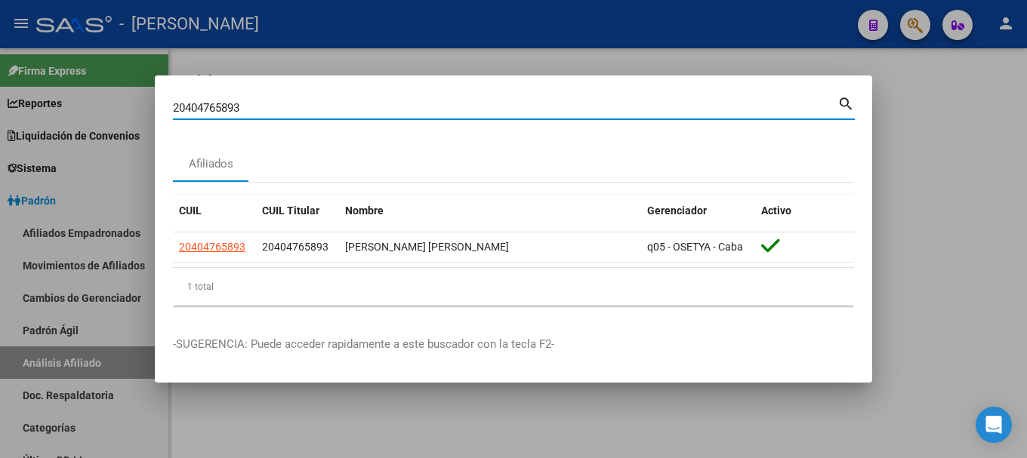
click at [405, 101] on input "20404765893" at bounding box center [505, 108] width 664 height 14
paste input "834798"
type input "20404834798"
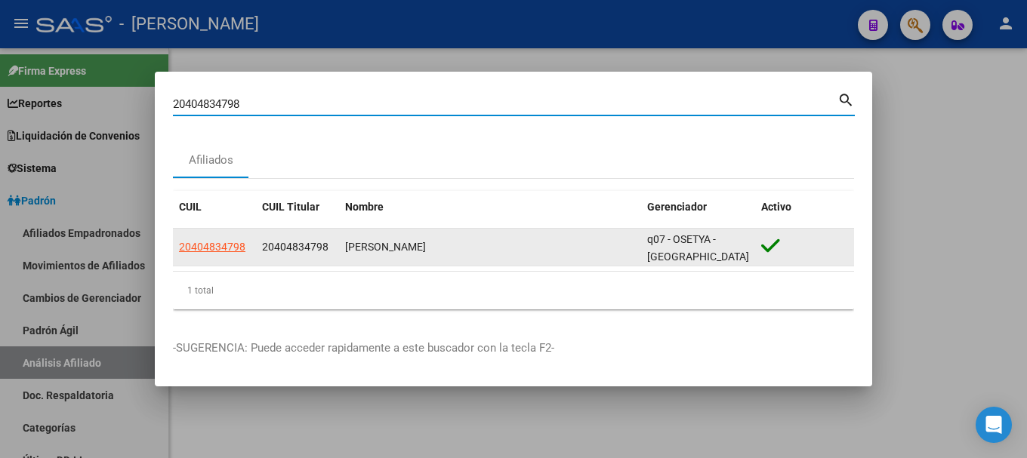
click at [225, 254] on app-link-go-to "20404834798" at bounding box center [212, 247] width 66 height 17
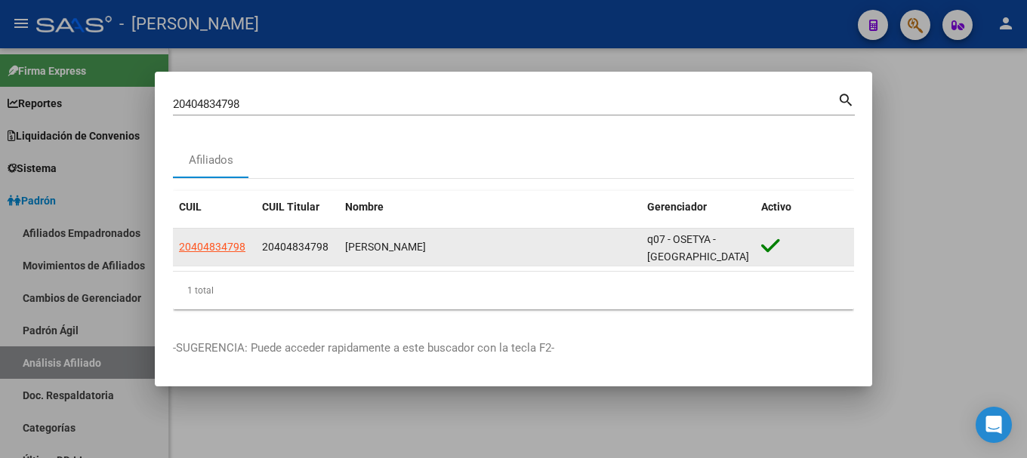
click at [225, 244] on span "20404834798" at bounding box center [212, 247] width 66 height 12
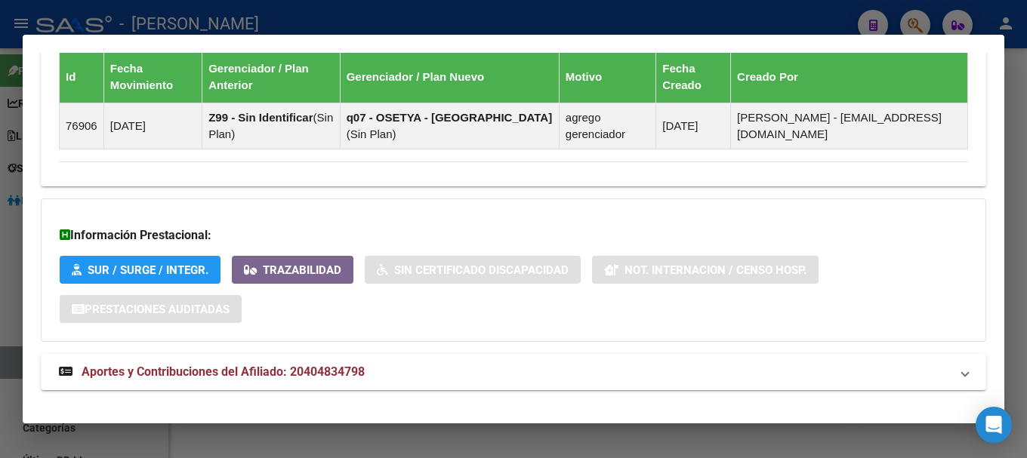
scroll to position [960, 0]
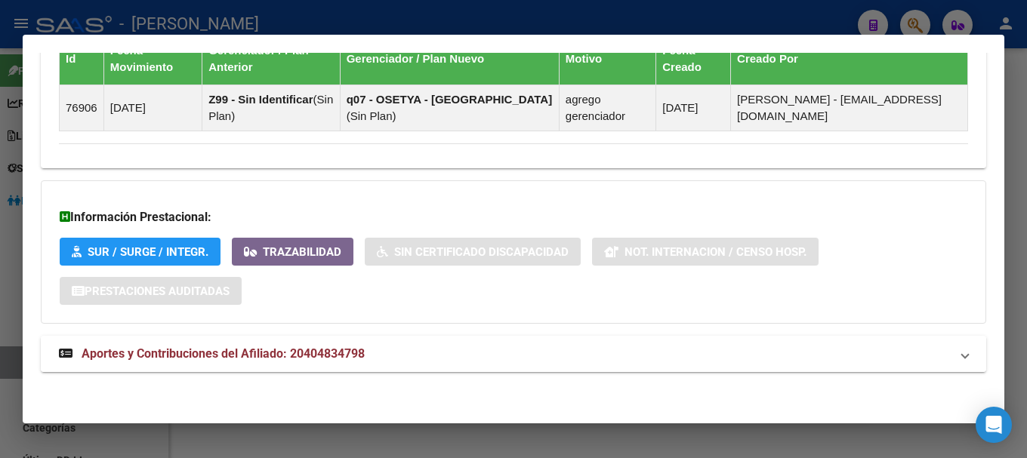
click at [578, 345] on mat-panel-title "Aportes y Contribuciones del Afiliado: 20404834798" at bounding box center [504, 354] width 891 height 18
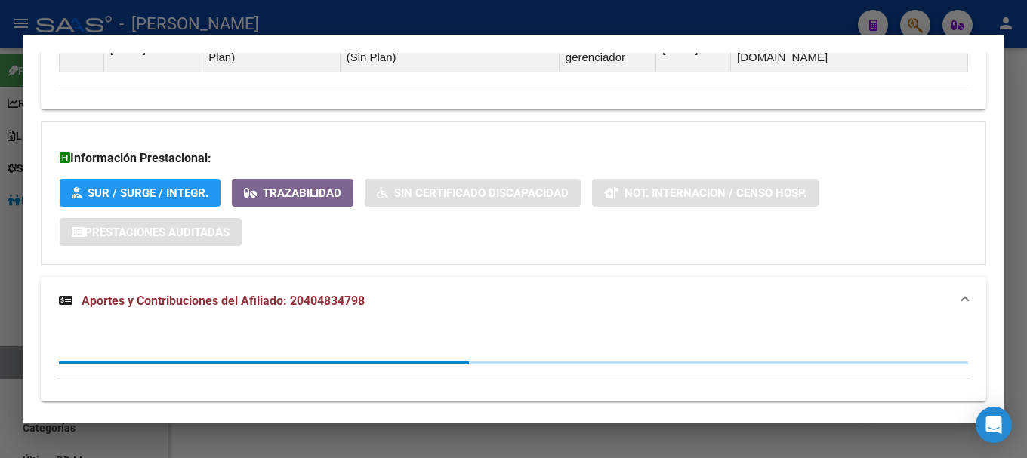
scroll to position [1048, 0]
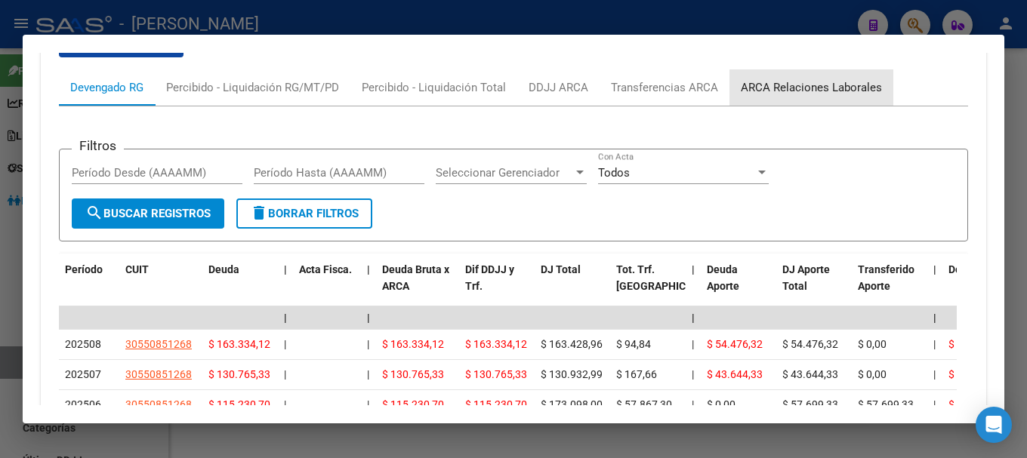
click at [820, 91] on div "ARCA Relaciones Laborales" at bounding box center [810, 87] width 141 height 17
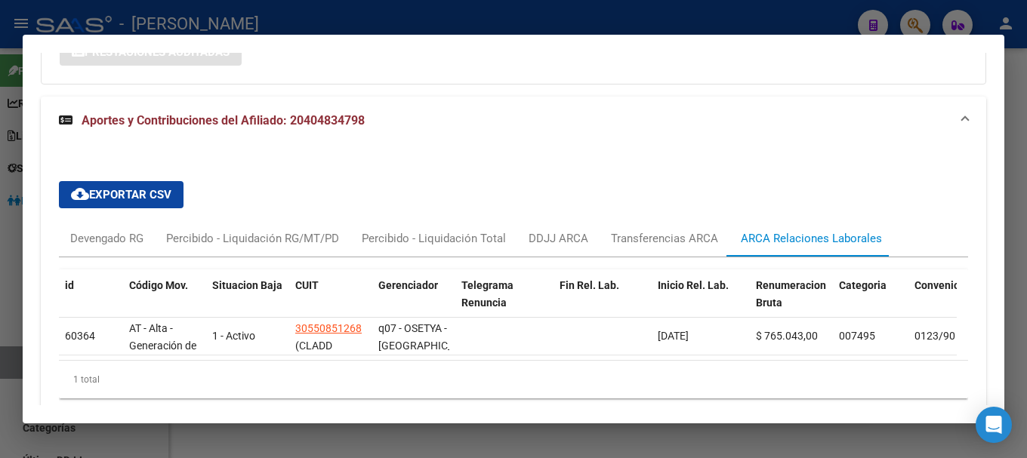
scroll to position [1269, 0]
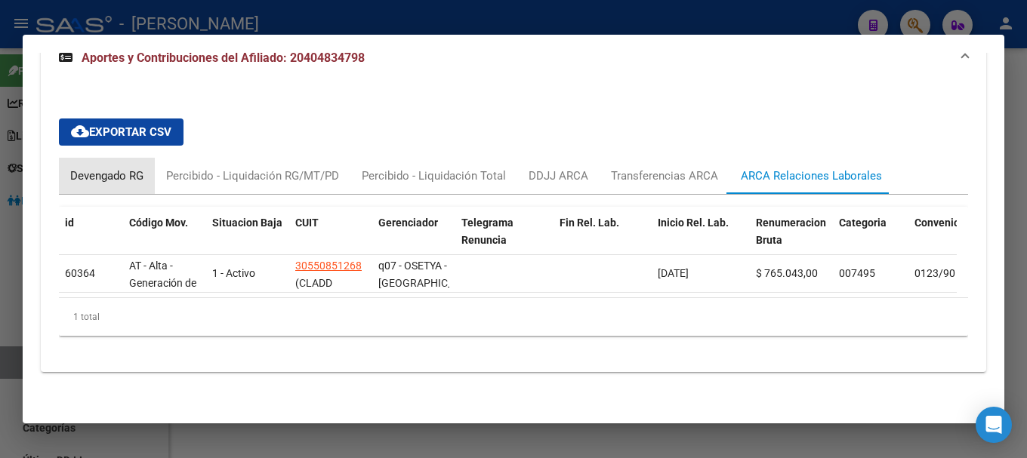
click at [114, 169] on div "Devengado RG" at bounding box center [106, 176] width 73 height 17
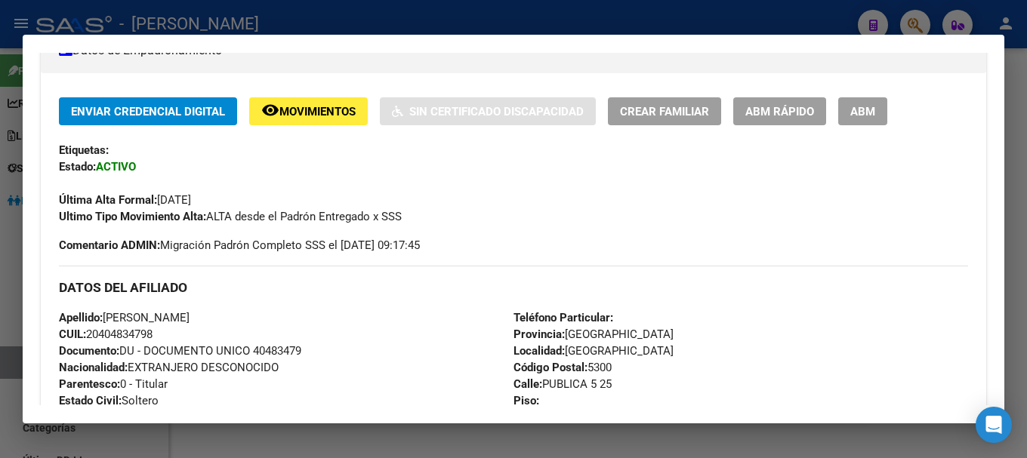
scroll to position [0, 0]
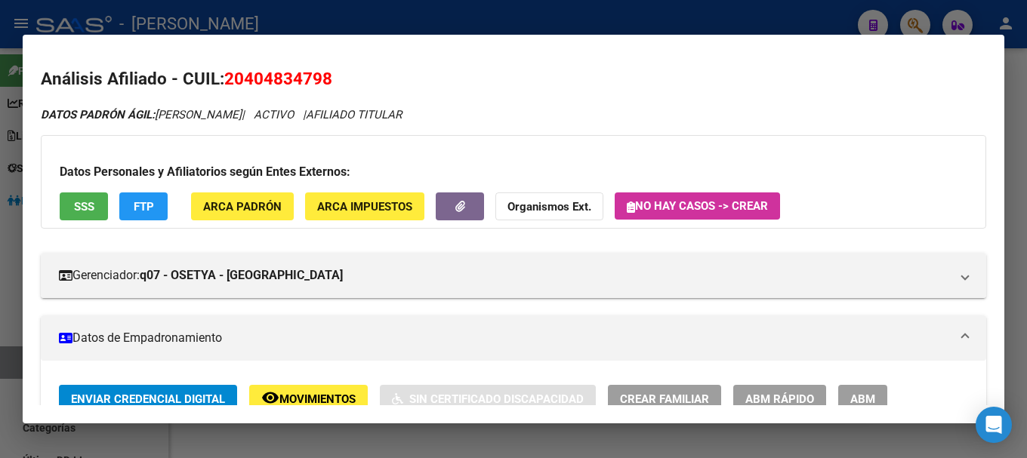
click at [290, 91] on h2 "Análisis Afiliado - CUIL: 20404834798" at bounding box center [513, 79] width 945 height 26
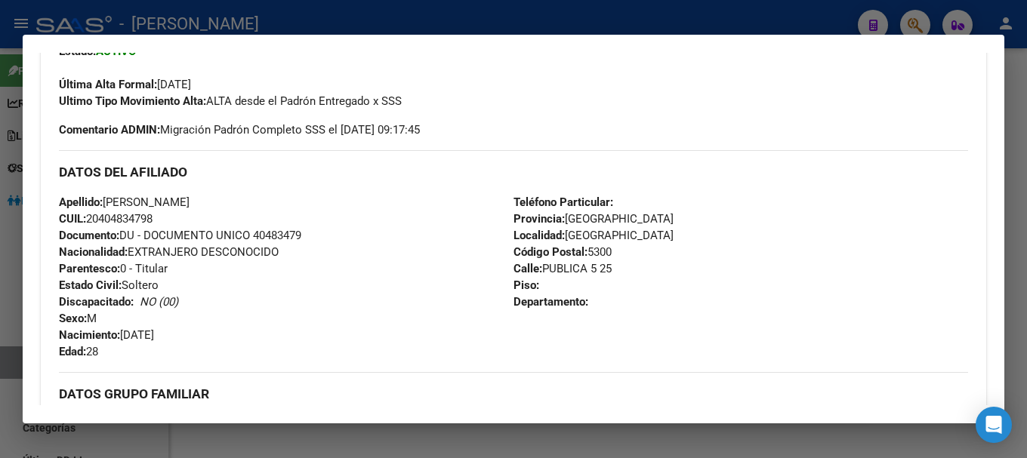
scroll to position [377, 0]
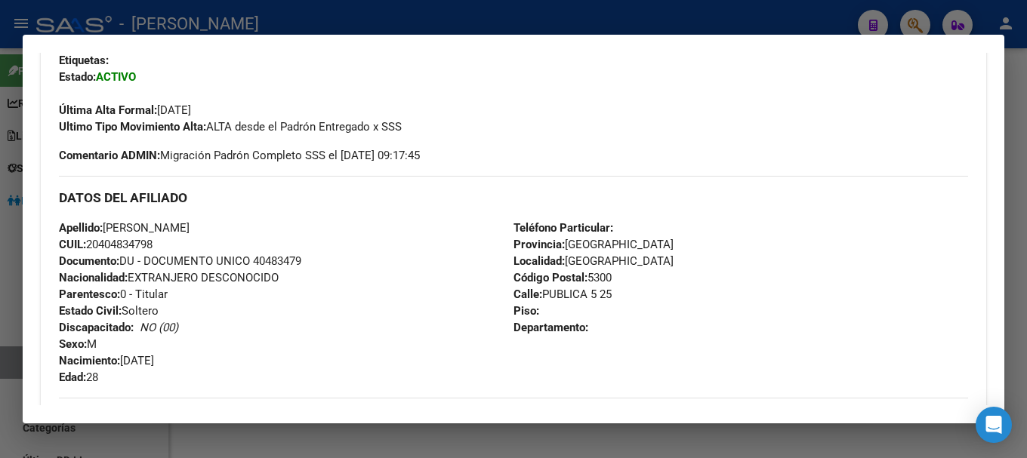
drag, startPoint x: 100, startPoint y: 243, endPoint x: 153, endPoint y: 242, distance: 52.9
click at [152, 242] on span "CUIL: 20404834798" at bounding box center [106, 245] width 94 height 14
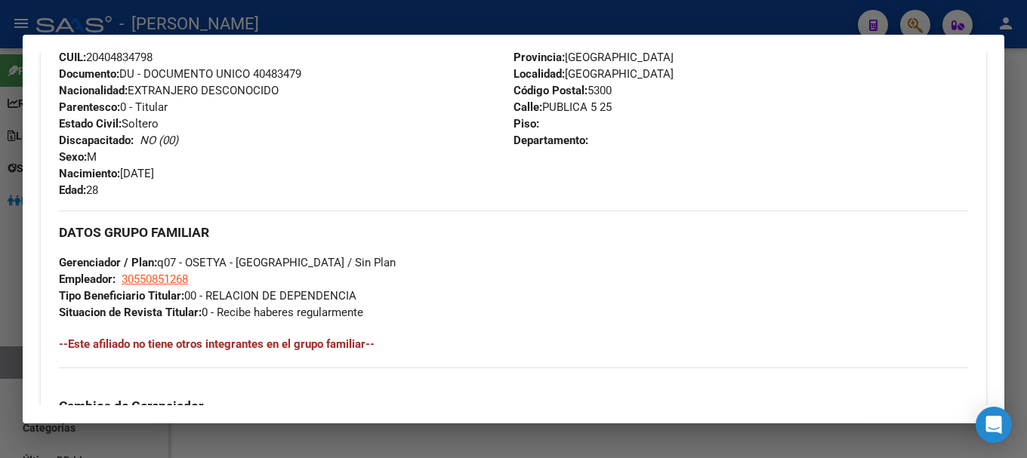
scroll to position [604, 0]
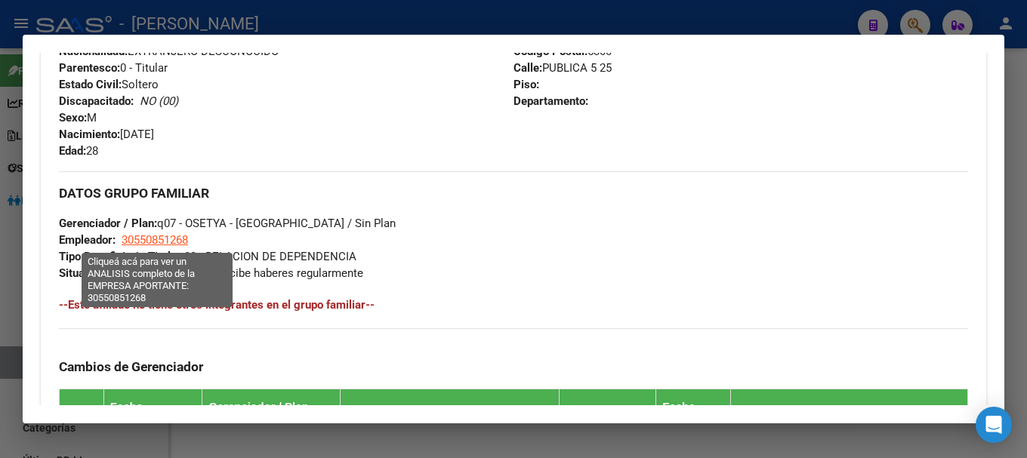
click at [167, 243] on span "30550851268" at bounding box center [155, 240] width 66 height 14
type textarea "30550851268"
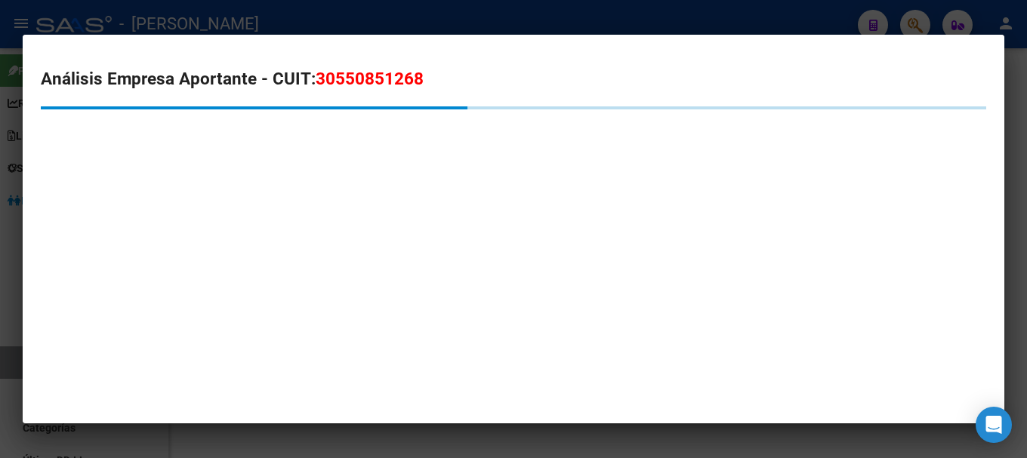
click at [366, 74] on span "30550851268" at bounding box center [370, 79] width 108 height 20
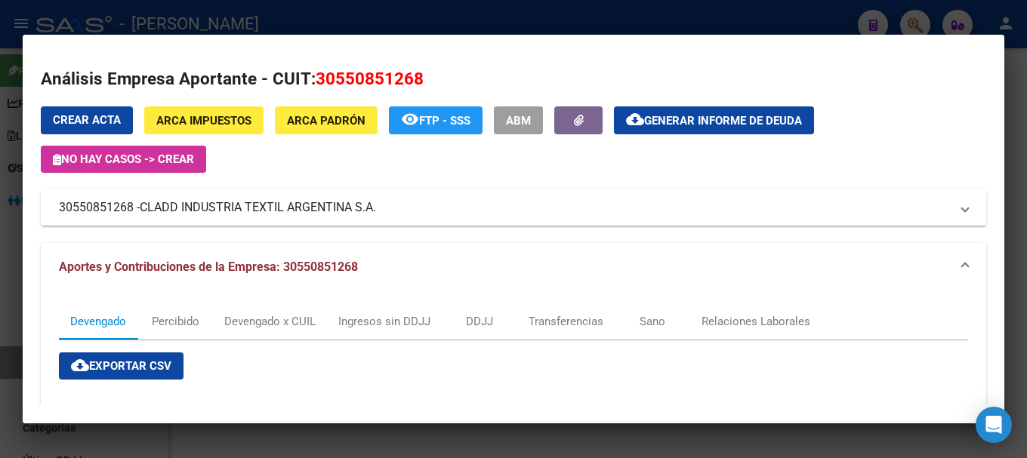
click at [301, 13] on div at bounding box center [513, 229] width 1027 height 458
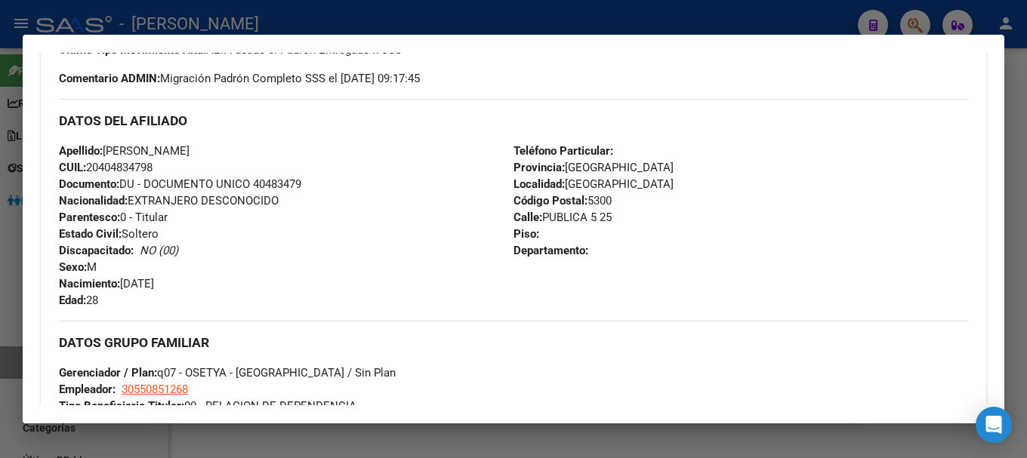
scroll to position [302, 0]
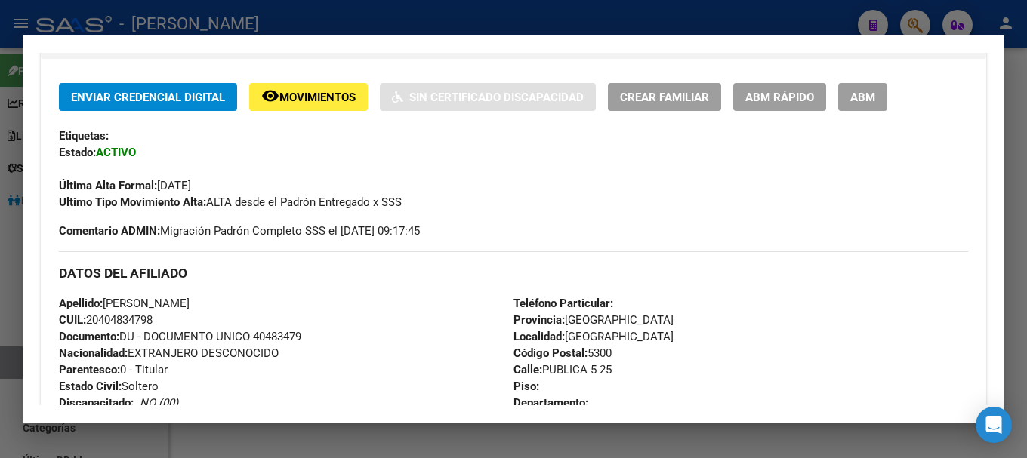
click at [378, 18] on div at bounding box center [513, 229] width 1027 height 458
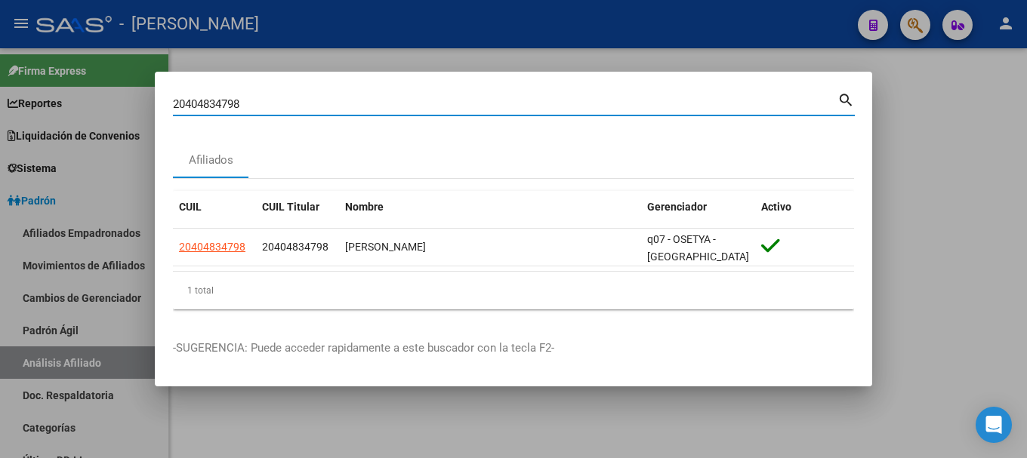
click at [386, 100] on input "20404834798" at bounding box center [505, 104] width 664 height 14
paste input "909674"
type input "20404909674"
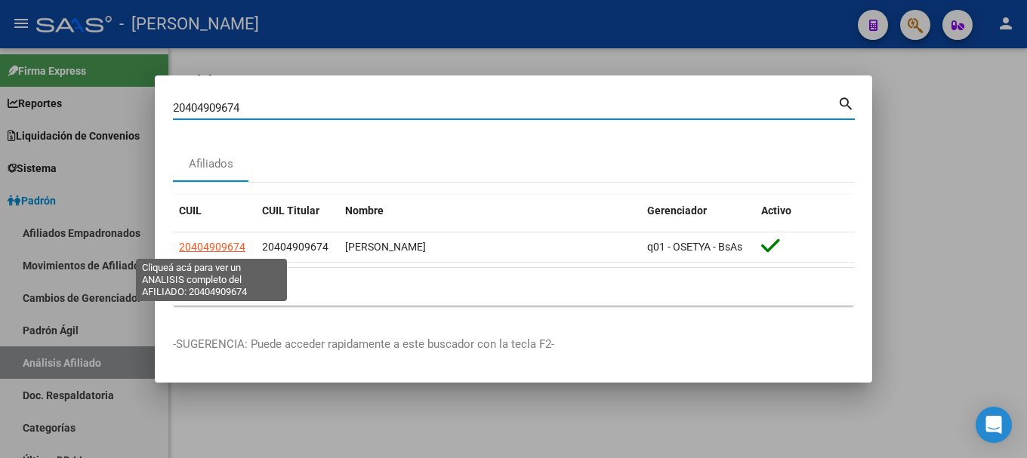
click at [220, 252] on span "20404909674" at bounding box center [212, 247] width 66 height 12
type textarea "20404909674"
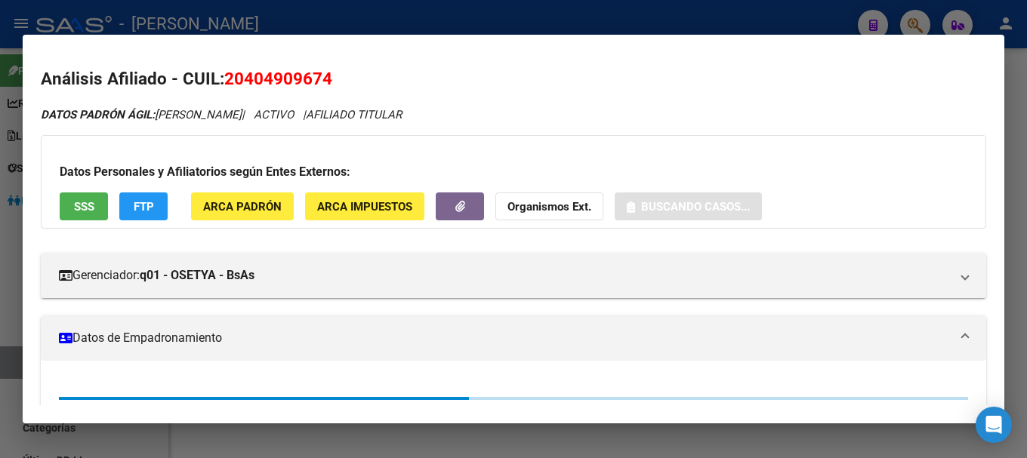
click at [247, 71] on span "20404909674" at bounding box center [278, 79] width 108 height 20
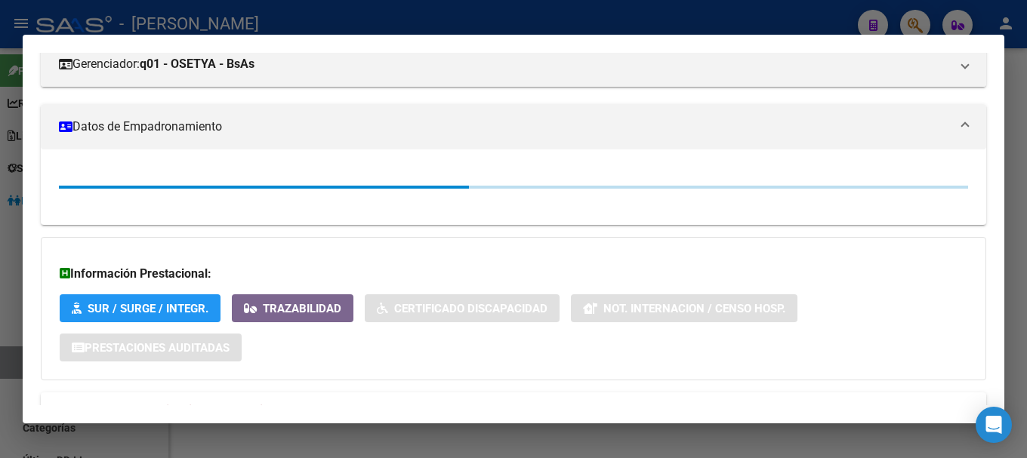
scroll to position [268, 0]
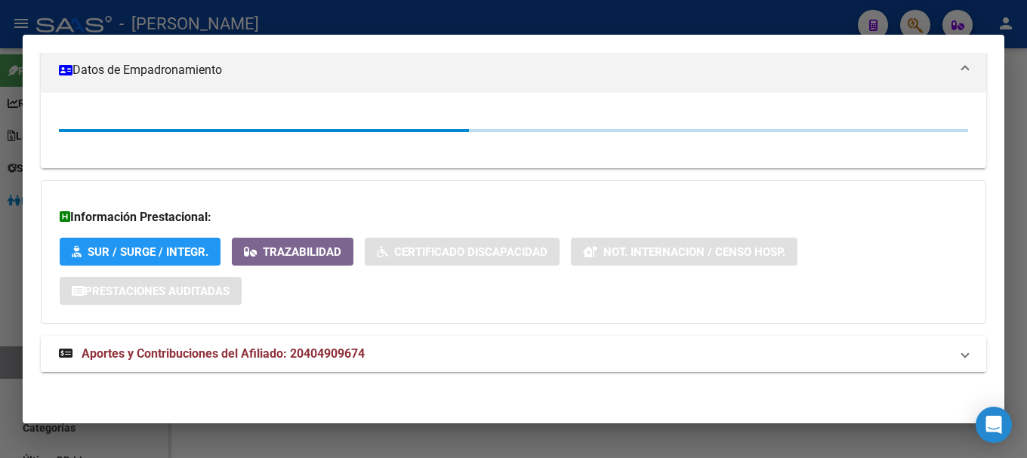
click at [349, 353] on span "Aportes y Contribuciones del Afiliado: 20404909674" at bounding box center [223, 353] width 283 height 14
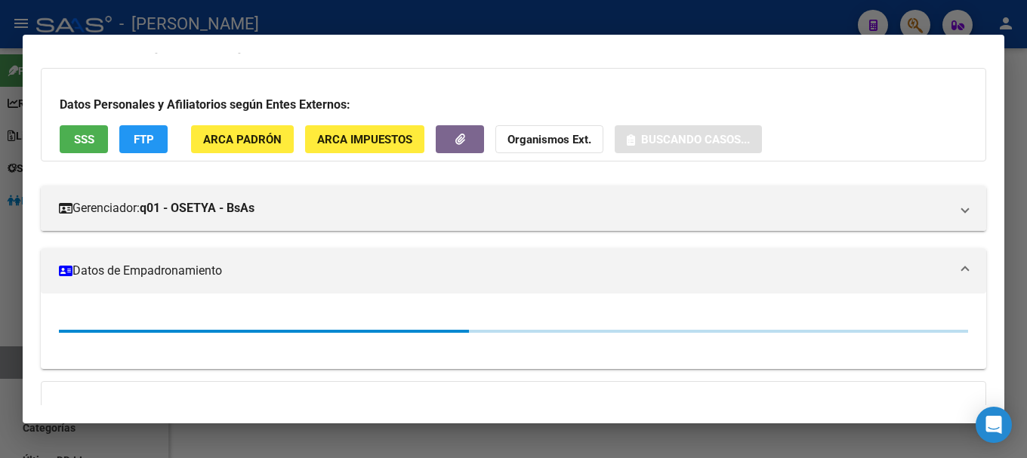
scroll to position [55, 0]
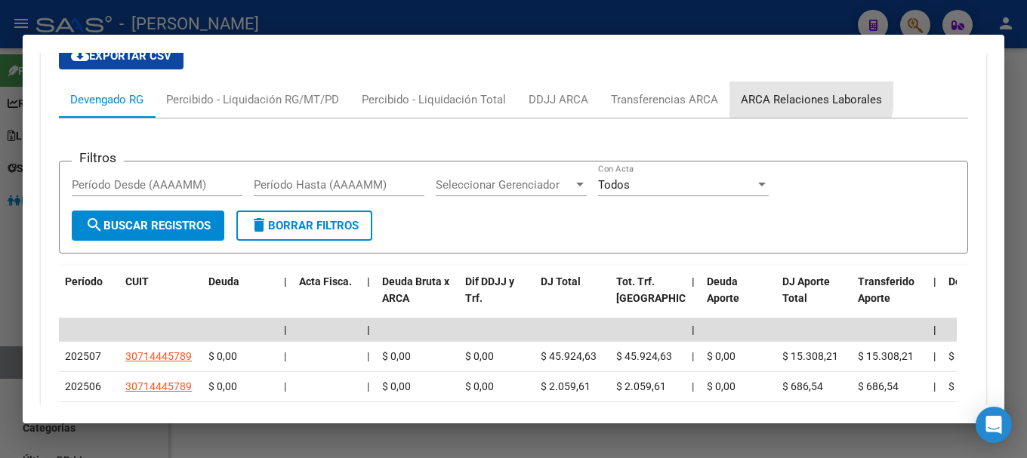
click at [760, 82] on div "ARCA Relaciones Laborales" at bounding box center [811, 100] width 164 height 36
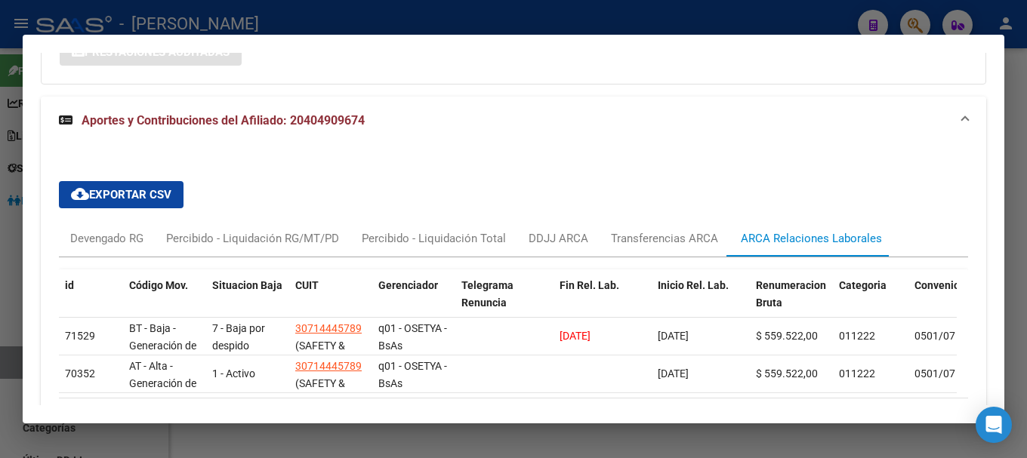
scroll to position [1269, 0]
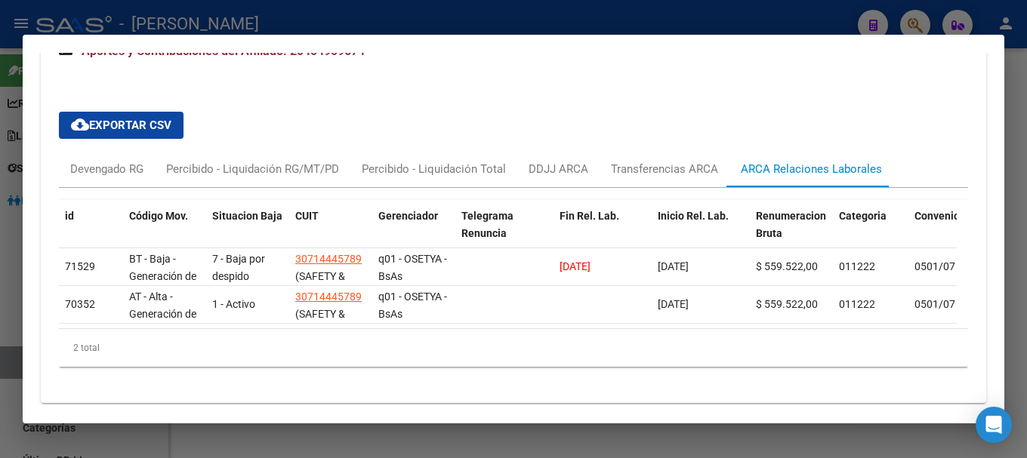
click at [356, 20] on div at bounding box center [513, 229] width 1027 height 458
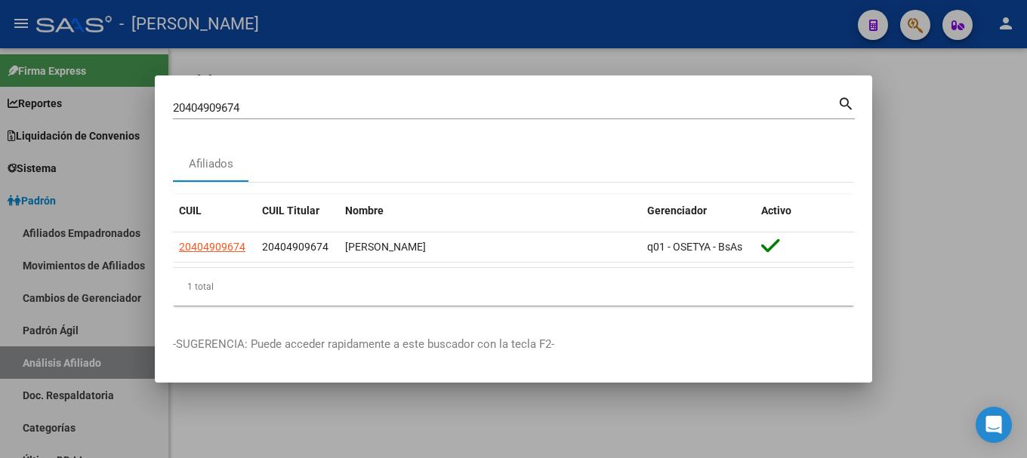
click at [424, 101] on input "20404909674" at bounding box center [505, 108] width 664 height 14
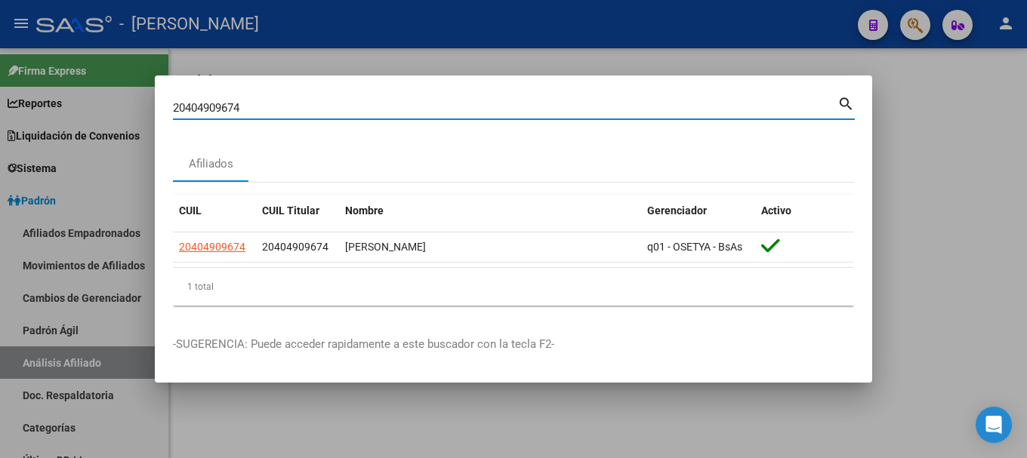
click at [424, 101] on input "20404909674" at bounding box center [505, 108] width 664 height 14
paste input "5111943"
type input "20405111943"
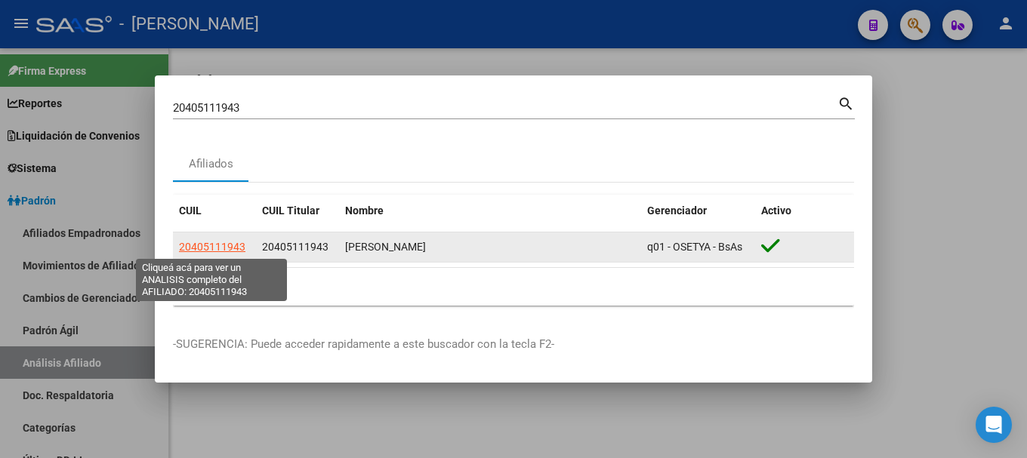
click at [210, 241] on span "20405111943" at bounding box center [212, 247] width 66 height 12
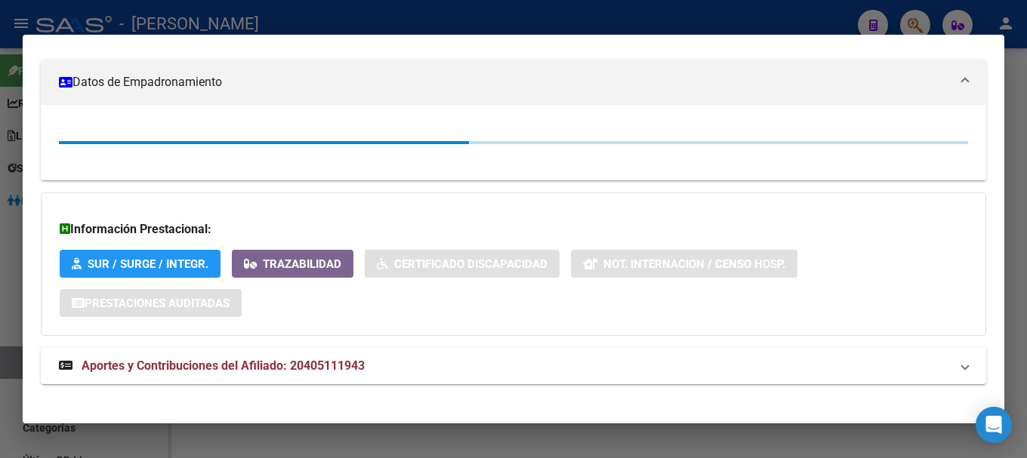
scroll to position [268, 0]
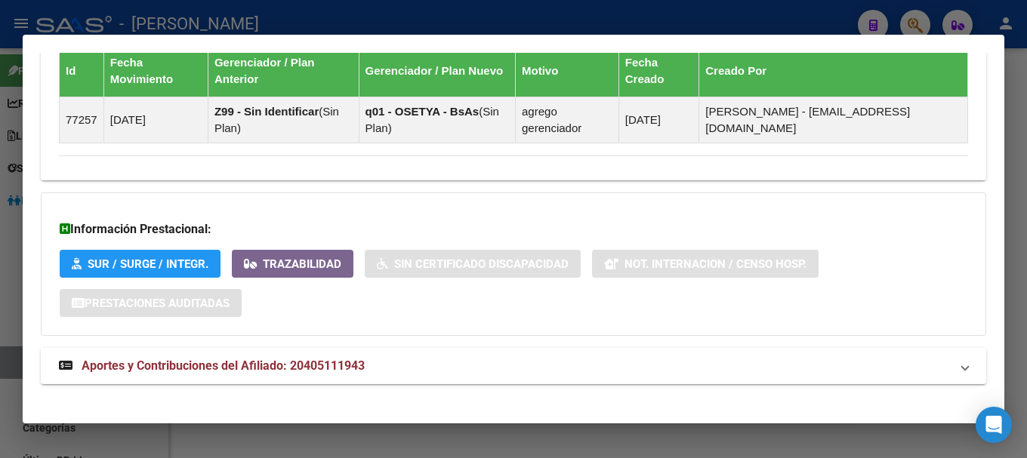
click at [418, 353] on mat-expansion-panel-header "Aportes y Contribuciones del Afiliado: 20405111943" at bounding box center [513, 366] width 945 height 36
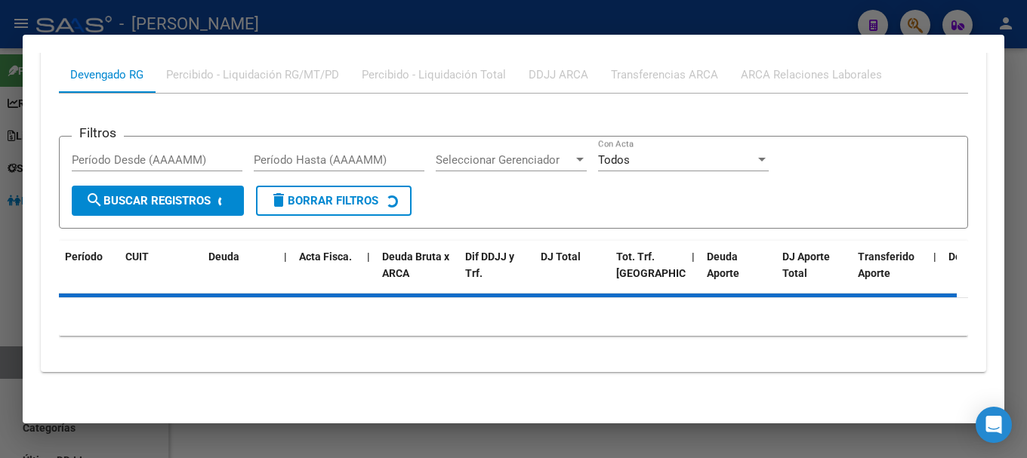
scroll to position [1363, 0]
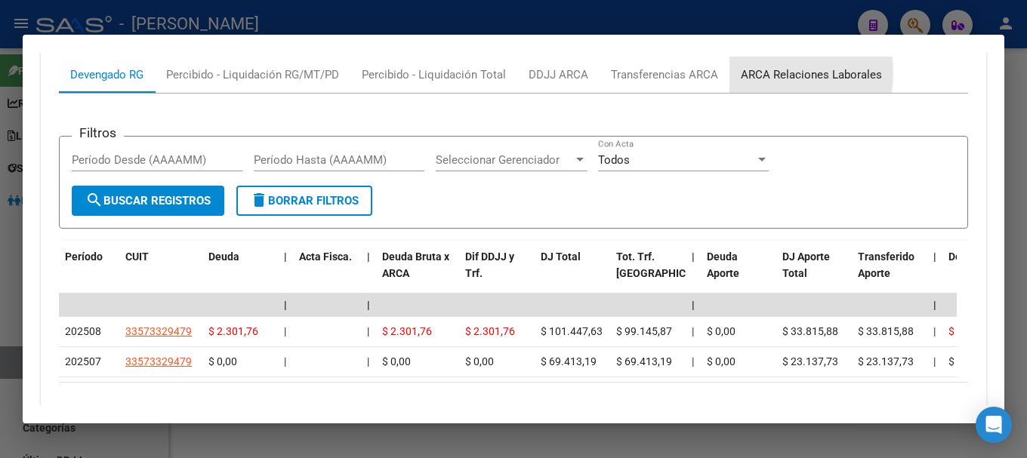
click at [781, 72] on div "ARCA Relaciones Laborales" at bounding box center [810, 74] width 141 height 17
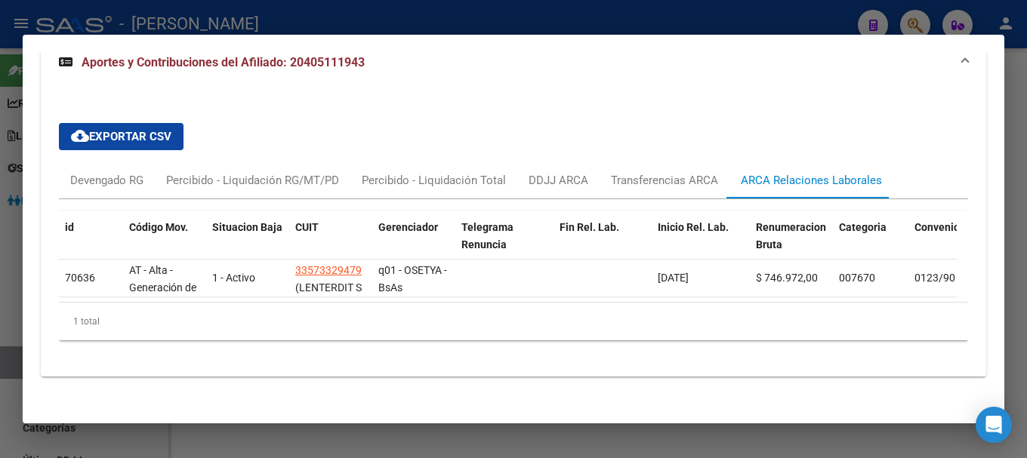
scroll to position [1273, 0]
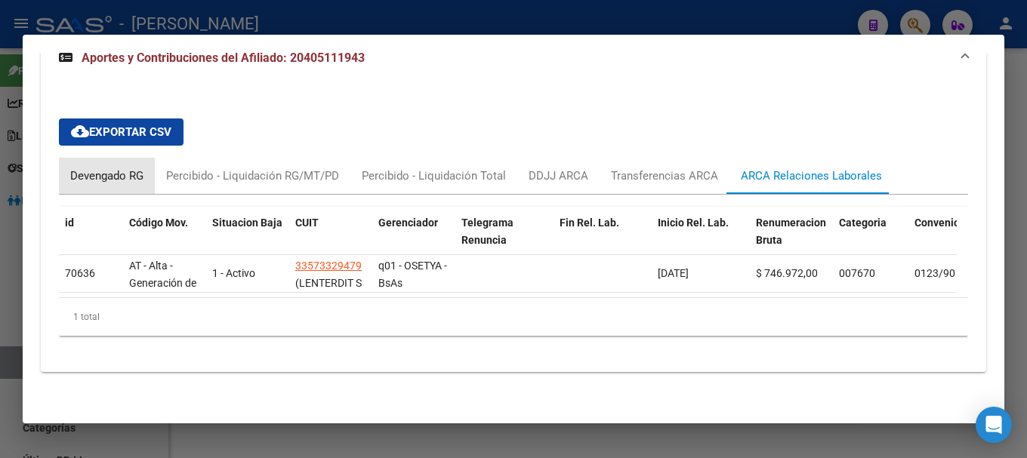
click at [150, 161] on div "Devengado RG" at bounding box center [107, 176] width 96 height 36
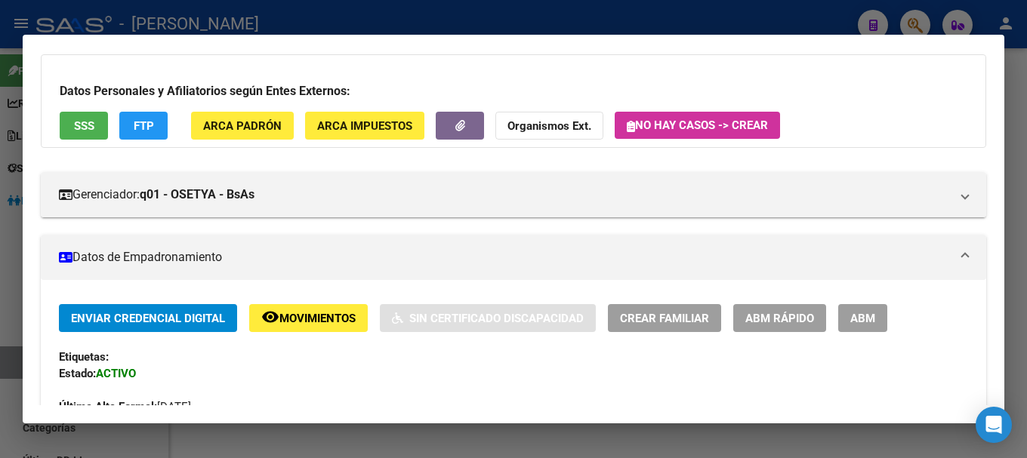
scroll to position [0, 0]
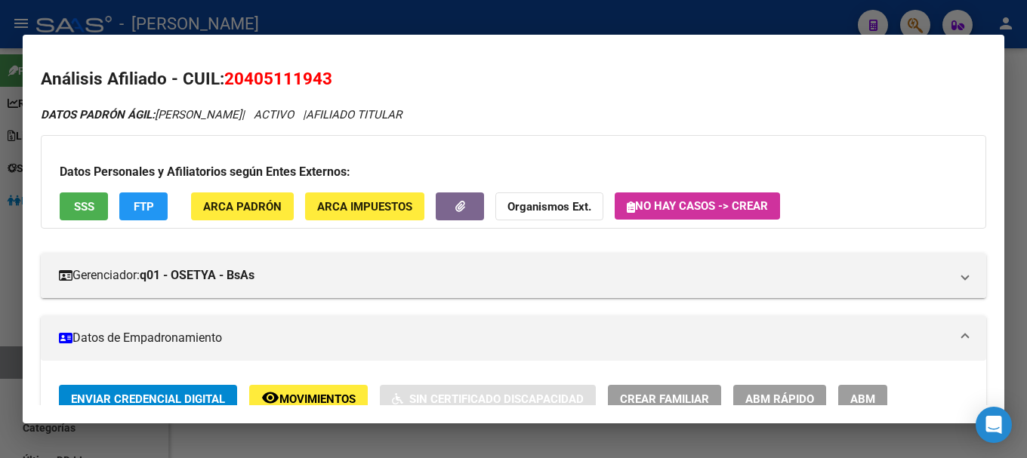
click at [290, 91] on h2 "Análisis Afiliado - CUIL: 20405111943" at bounding box center [513, 79] width 945 height 26
click at [261, 90] on h2 "Análisis Afiliado - CUIL: 20405111943" at bounding box center [513, 79] width 945 height 26
drag, startPoint x: 248, startPoint y: 74, endPoint x: 319, endPoint y: 71, distance: 71.0
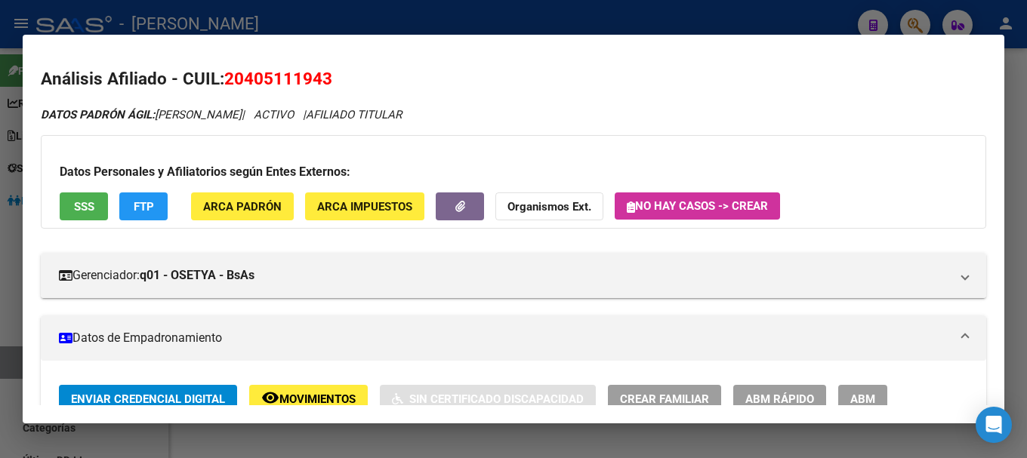
click at [319, 71] on span "20405111943" at bounding box center [278, 79] width 108 height 20
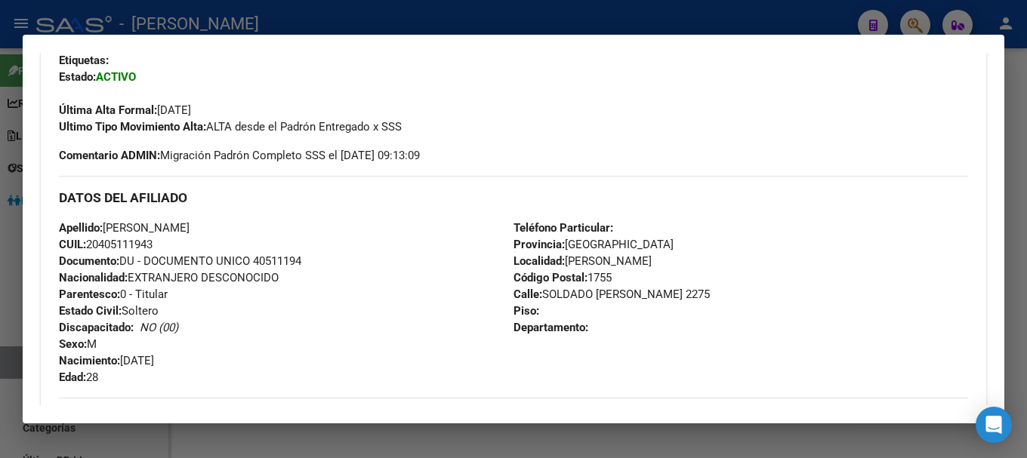
scroll to position [528, 0]
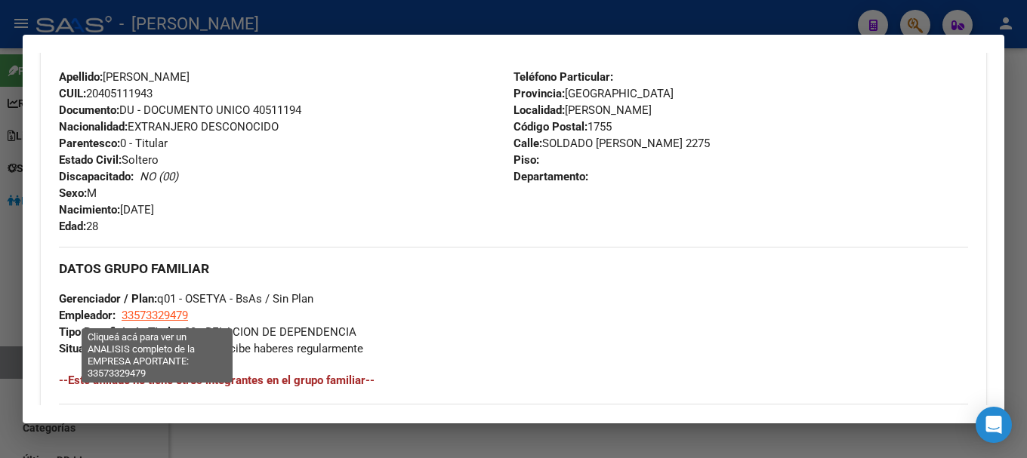
click at [173, 314] on span "33573329479" at bounding box center [155, 316] width 66 height 14
type textarea "33573329479"
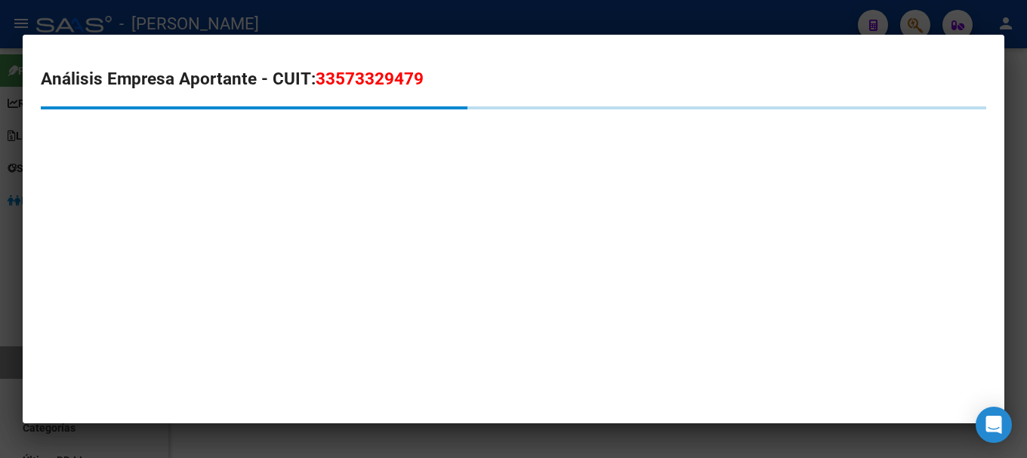
click at [363, 82] on span "33573329479" at bounding box center [370, 79] width 108 height 20
click at [258, 11] on div at bounding box center [513, 229] width 1027 height 458
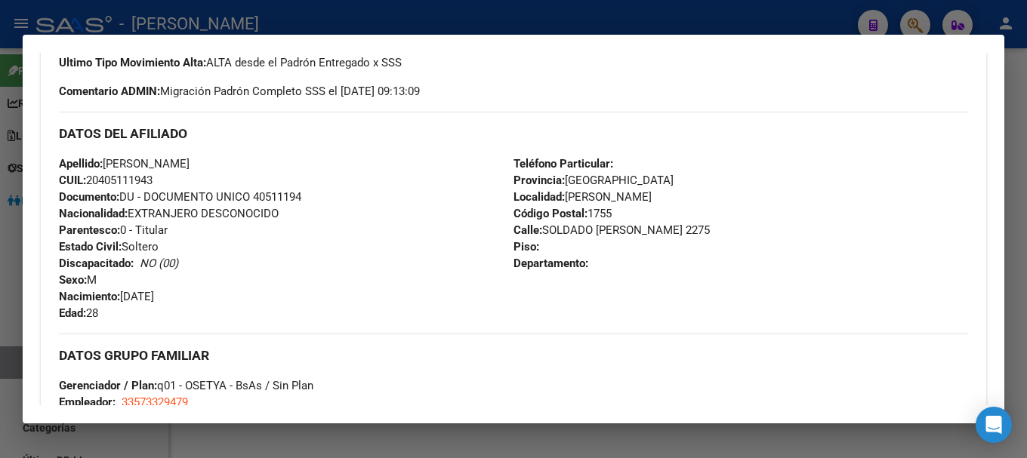
scroll to position [226, 0]
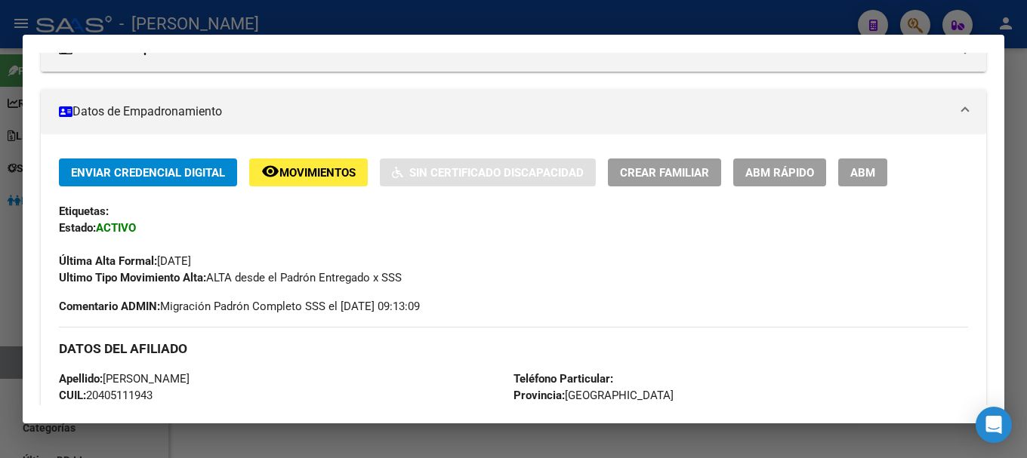
click at [439, 14] on div at bounding box center [513, 229] width 1027 height 458
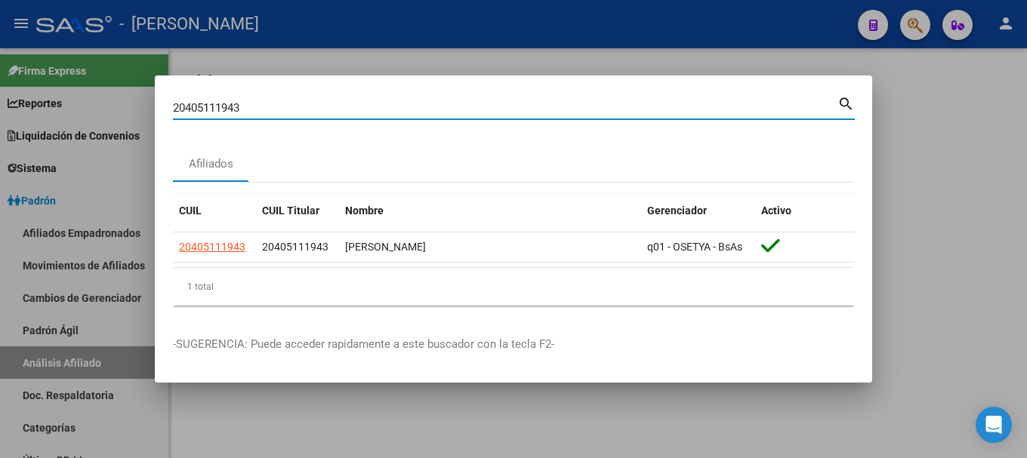
click at [464, 109] on input "20405111943" at bounding box center [505, 108] width 664 height 14
paste input "20942"
type input "20405120942"
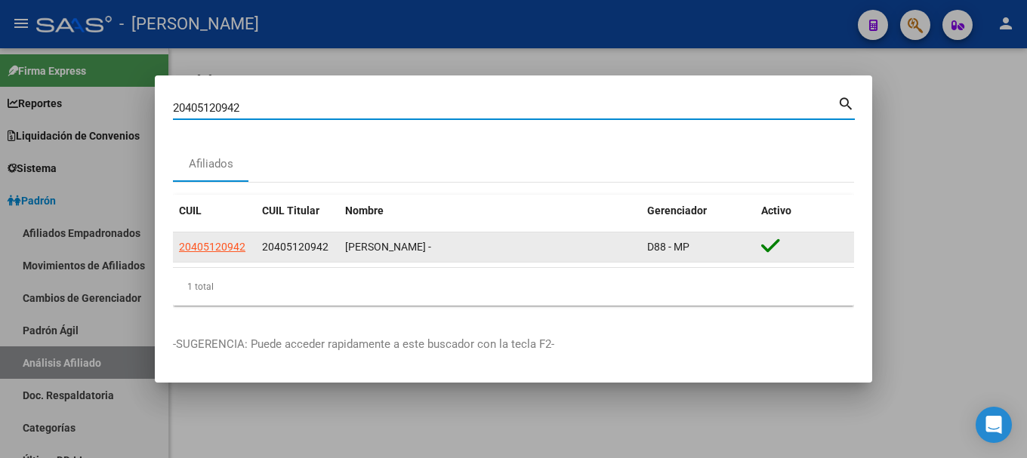
drag, startPoint x: 250, startPoint y: 247, endPoint x: 236, endPoint y: 248, distance: 14.4
click at [248, 248] on datatable-body-cell "20405120942" at bounding box center [214, 246] width 83 height 29
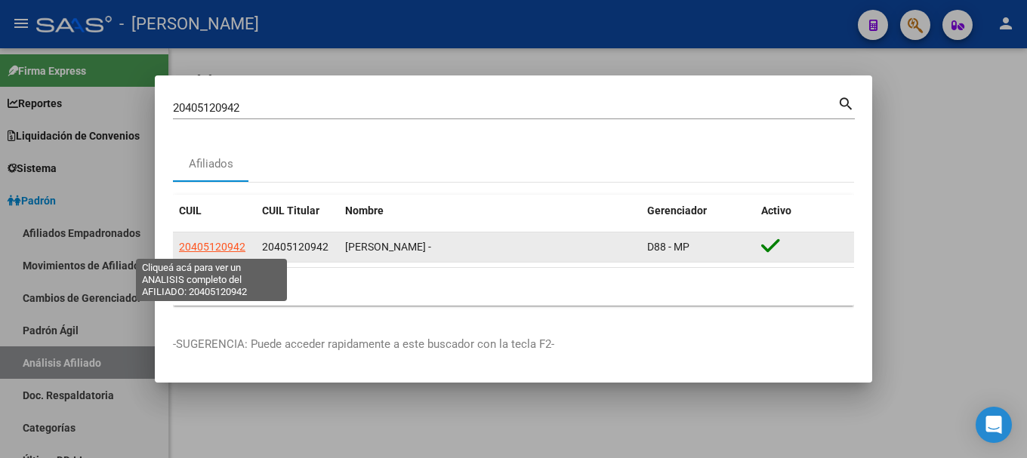
click at [235, 248] on span "20405120942" at bounding box center [212, 247] width 66 height 12
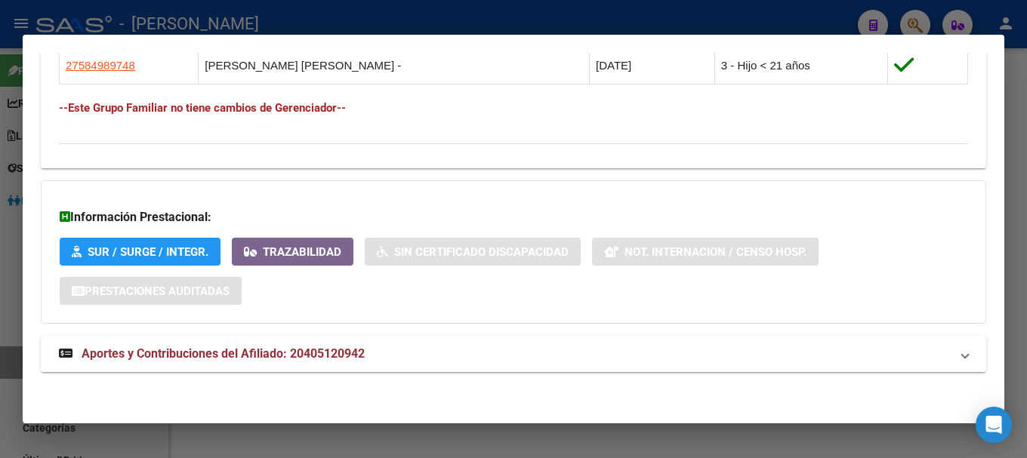
click at [427, 343] on mat-expansion-panel-header "Aportes y Contribuciones del Afiliado: 20405120942" at bounding box center [513, 354] width 945 height 36
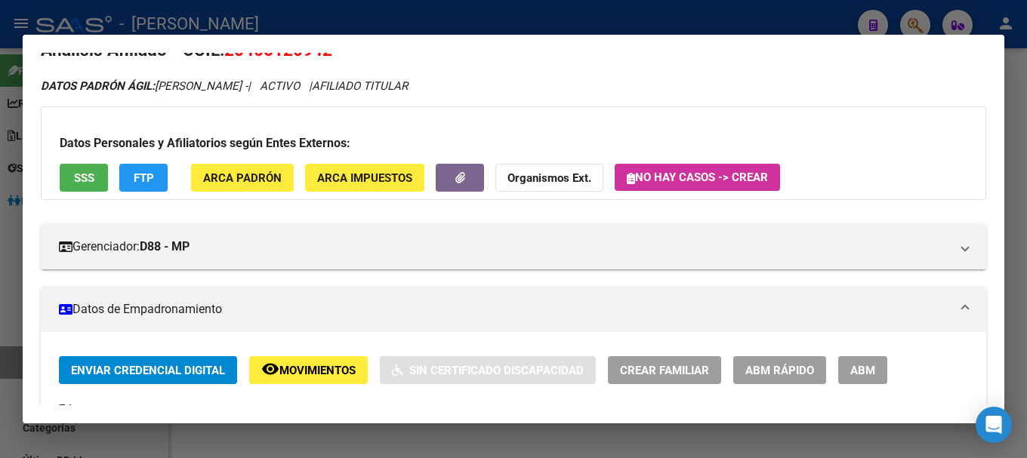
scroll to position [0, 0]
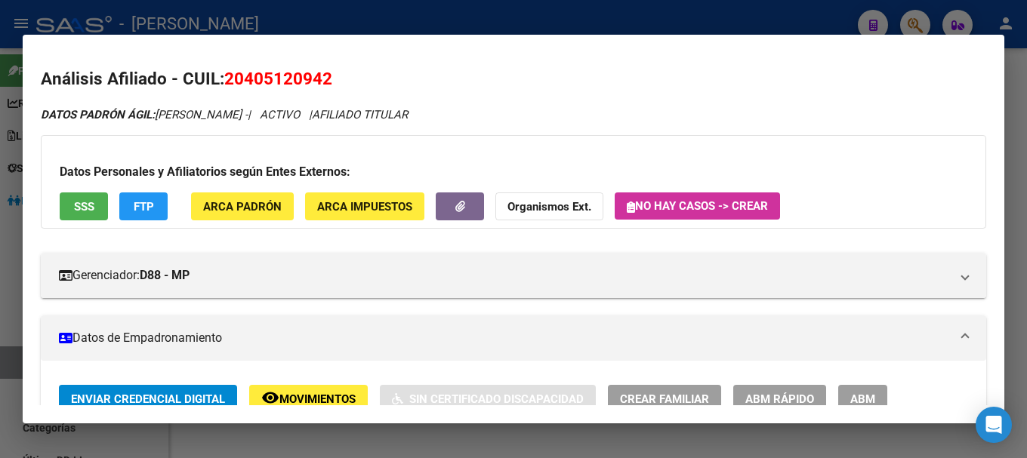
click at [283, 76] on span "20405120942" at bounding box center [278, 79] width 108 height 20
click at [270, 74] on span "20405120942" at bounding box center [278, 79] width 108 height 20
drag, startPoint x: 243, startPoint y: 73, endPoint x: 320, endPoint y: 73, distance: 77.0
click at [320, 73] on span "20405120942" at bounding box center [278, 79] width 108 height 20
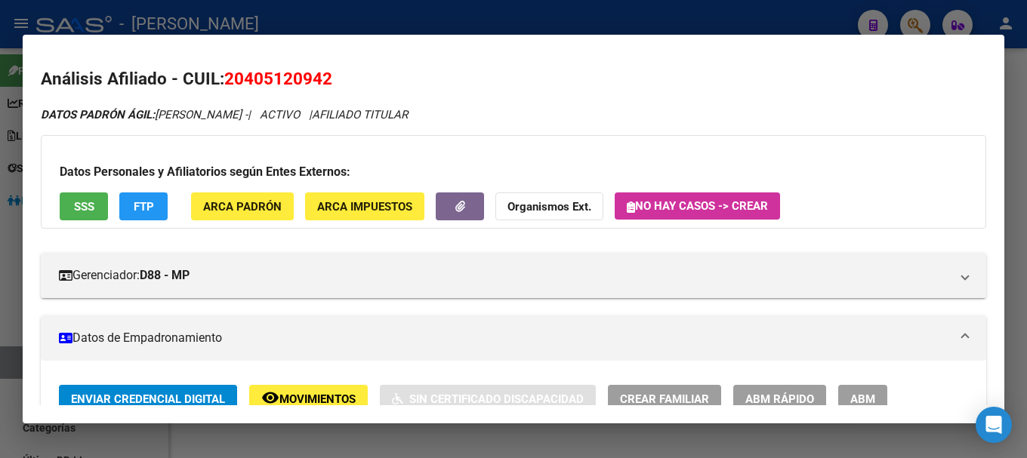
click at [319, 197] on button "ARCA Impuestos" at bounding box center [364, 206] width 119 height 28
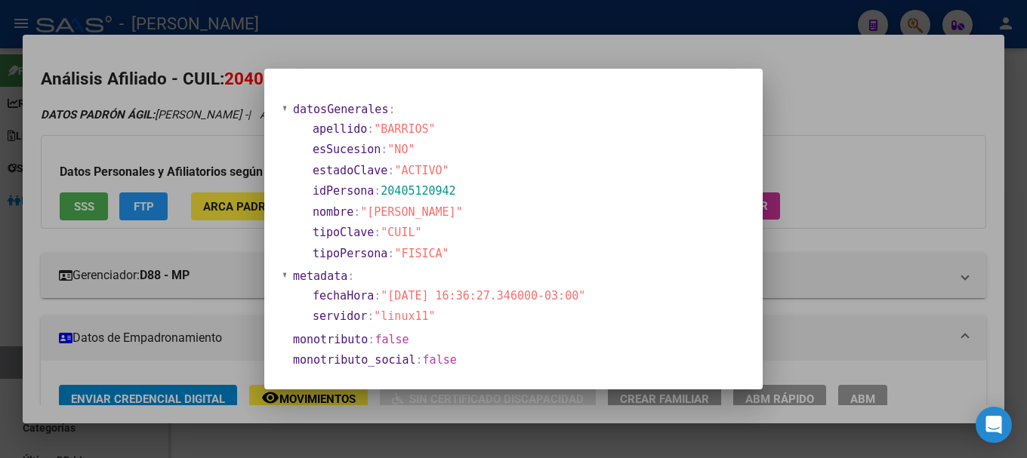
click at [411, 25] on div at bounding box center [513, 229] width 1027 height 458
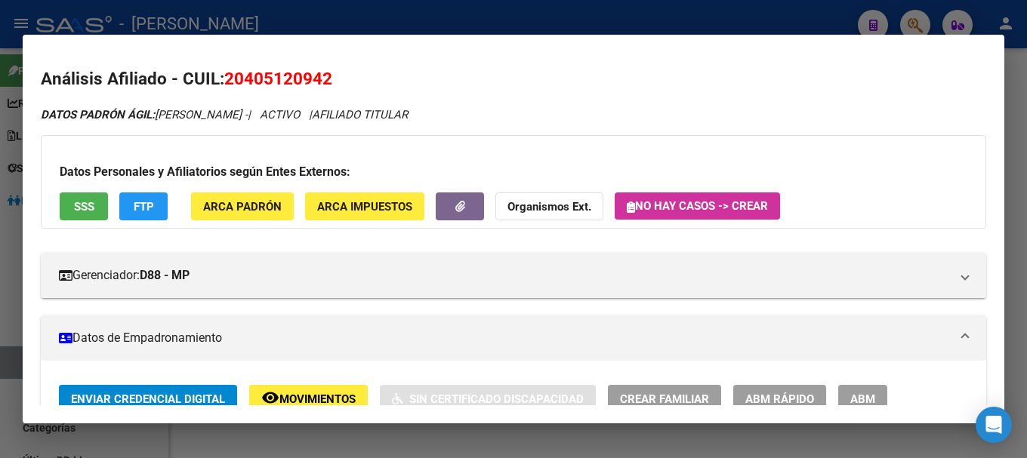
click at [286, 192] on button "ARCA Padrón" at bounding box center [242, 206] width 103 height 28
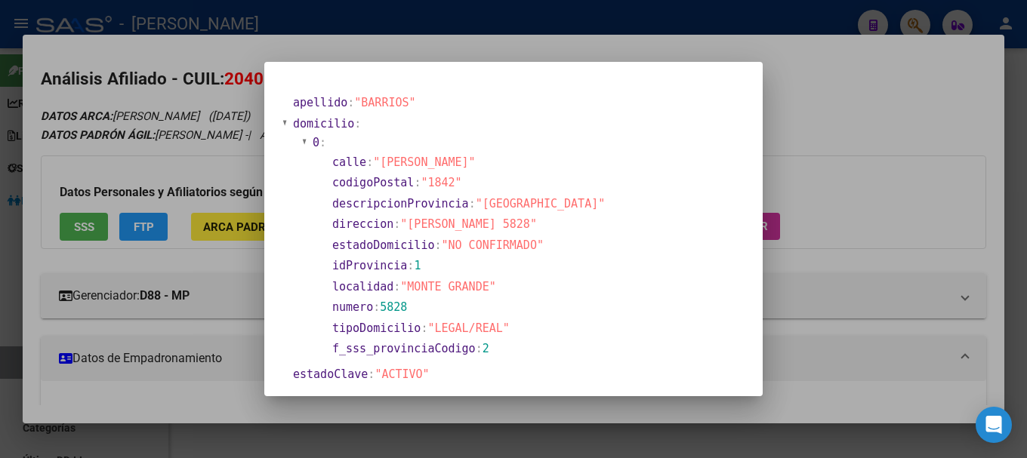
click at [366, 46] on div at bounding box center [513, 229] width 1027 height 458
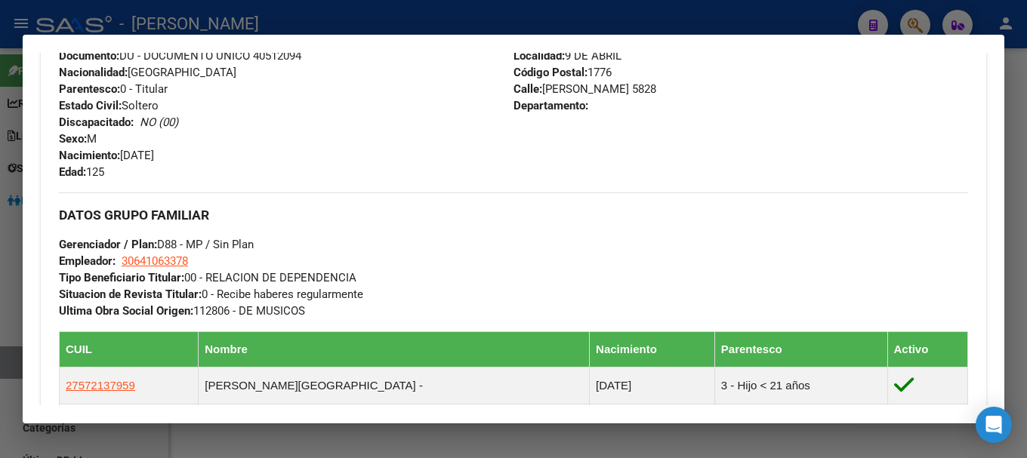
scroll to position [604, 0]
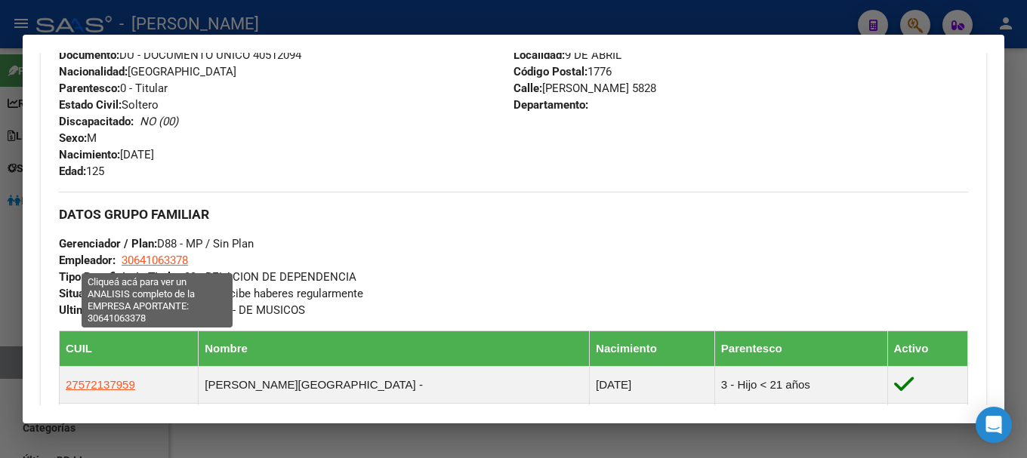
click at [176, 263] on span "30641063378" at bounding box center [155, 261] width 66 height 14
type textarea "30641063378"
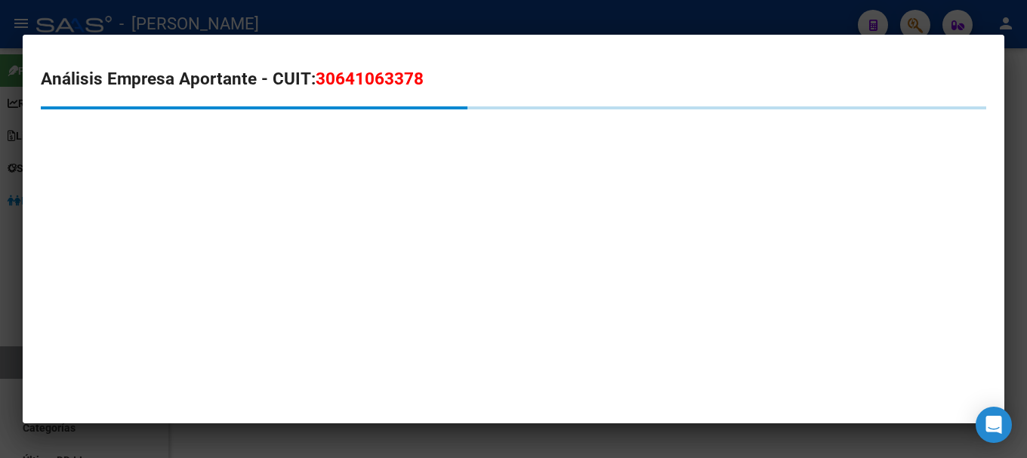
click at [374, 76] on span "30641063378" at bounding box center [370, 79] width 108 height 20
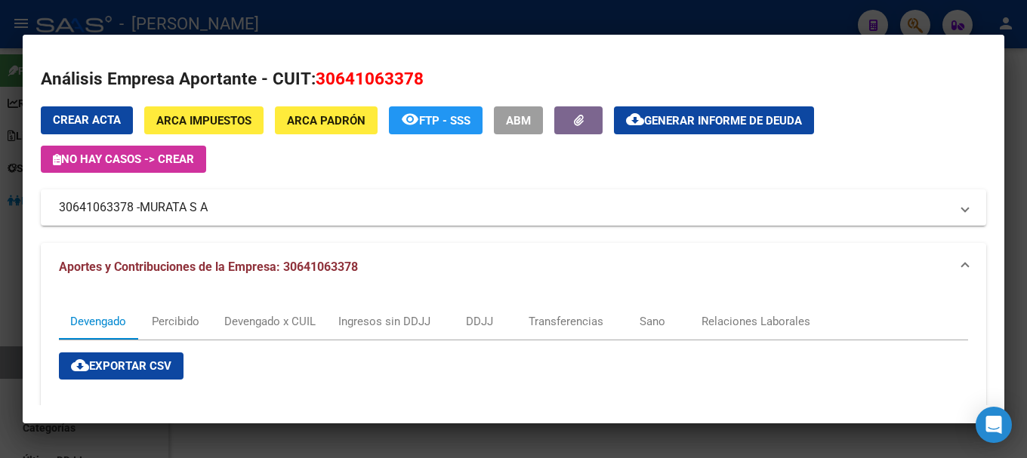
click at [294, 20] on div at bounding box center [513, 229] width 1027 height 458
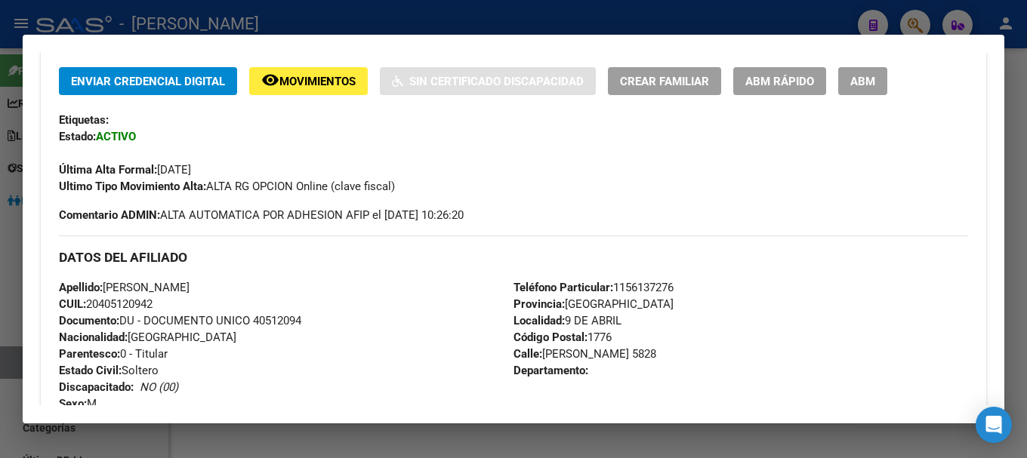
scroll to position [302, 0]
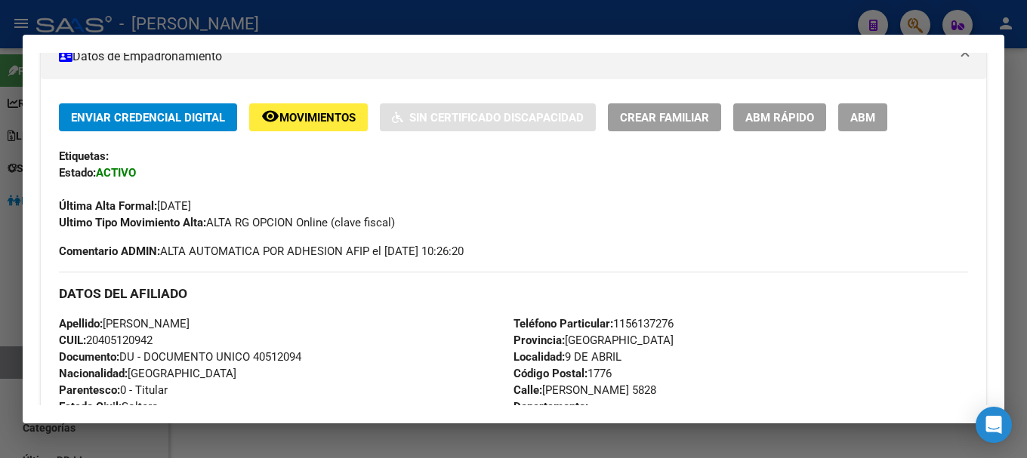
click at [426, 15] on div at bounding box center [513, 229] width 1027 height 458
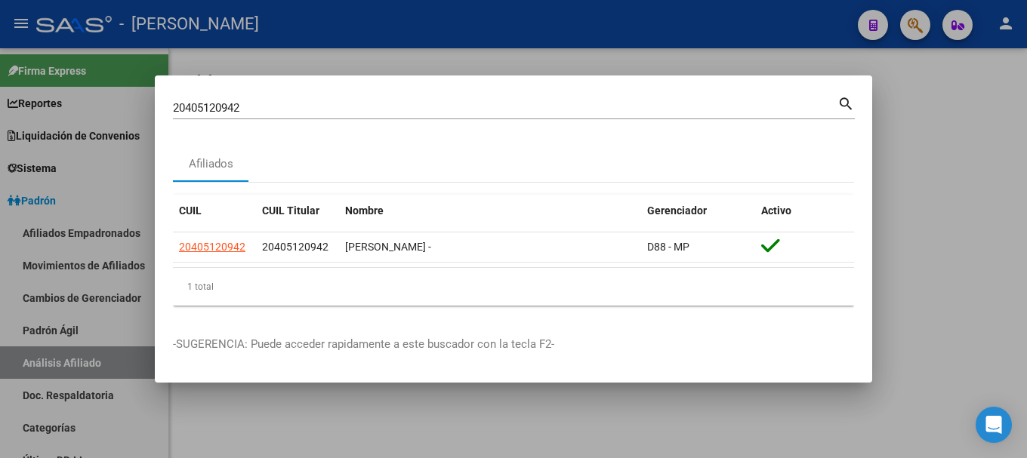
click at [438, 107] on input "20405120942" at bounding box center [505, 108] width 664 height 14
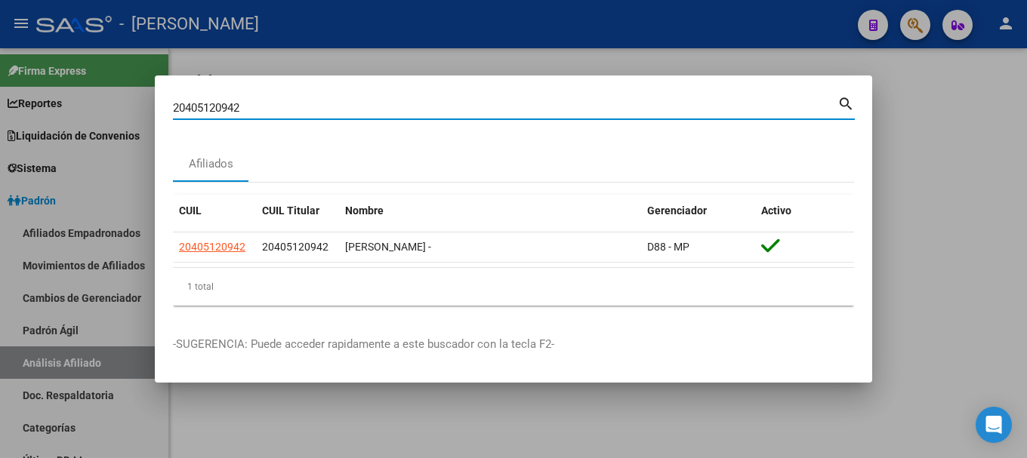
click at [438, 107] on input "20405120942" at bounding box center [505, 108] width 664 height 14
paste input "3997"
type input "20405399742"
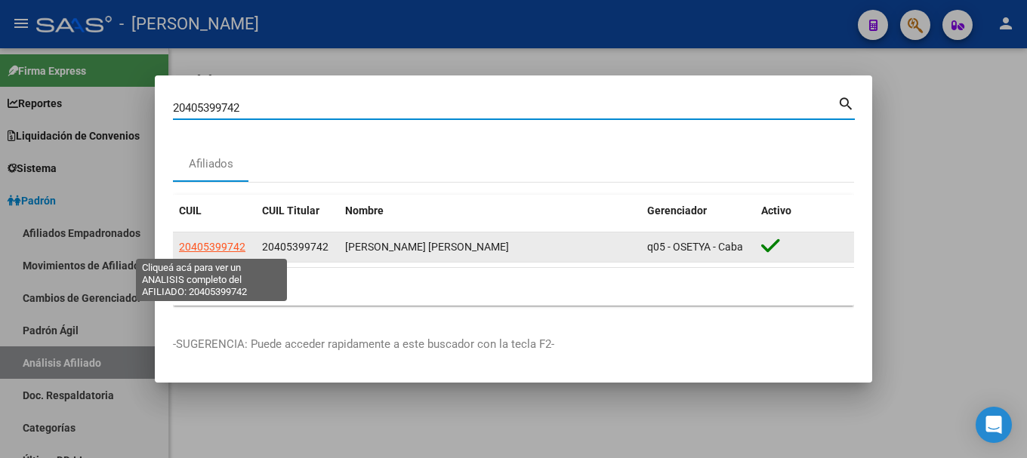
click at [223, 242] on span "20405399742" at bounding box center [212, 247] width 66 height 12
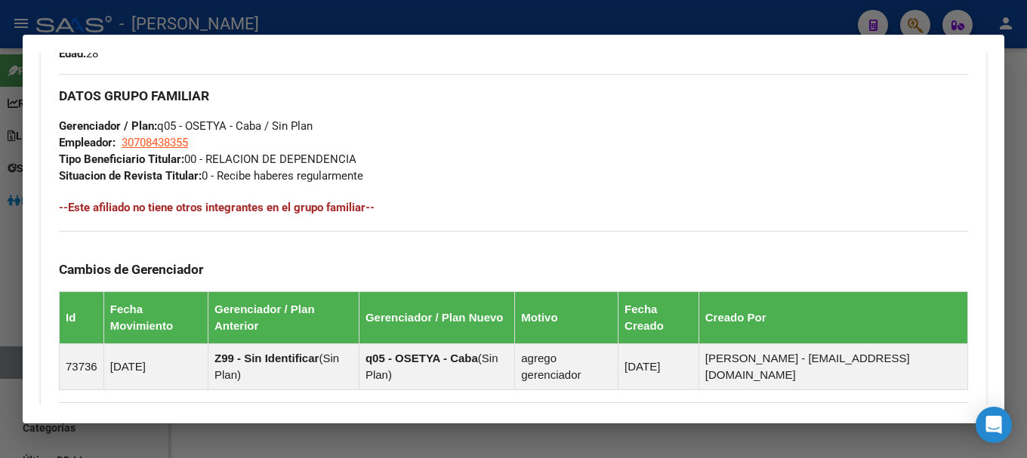
scroll to position [960, 0]
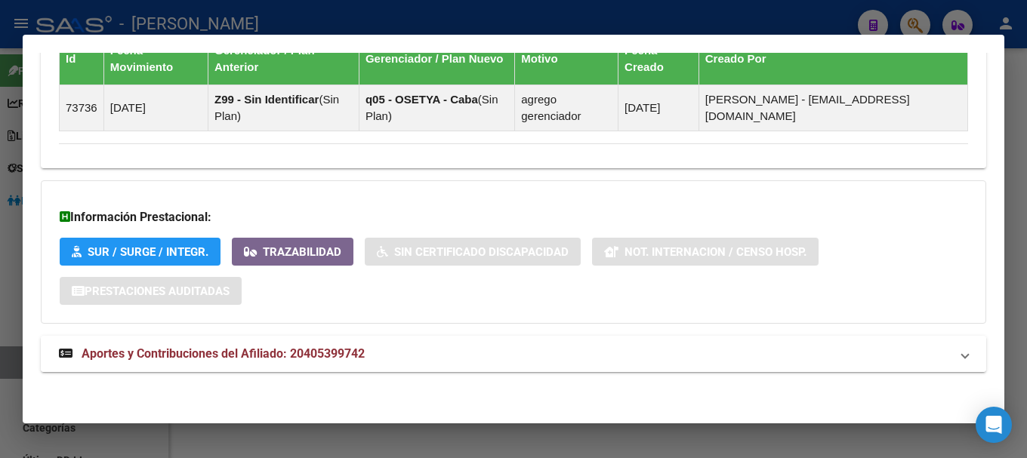
click at [418, 337] on mat-expansion-panel-header "Aportes y Contribuciones del Afiliado: 20405399742" at bounding box center [513, 354] width 945 height 36
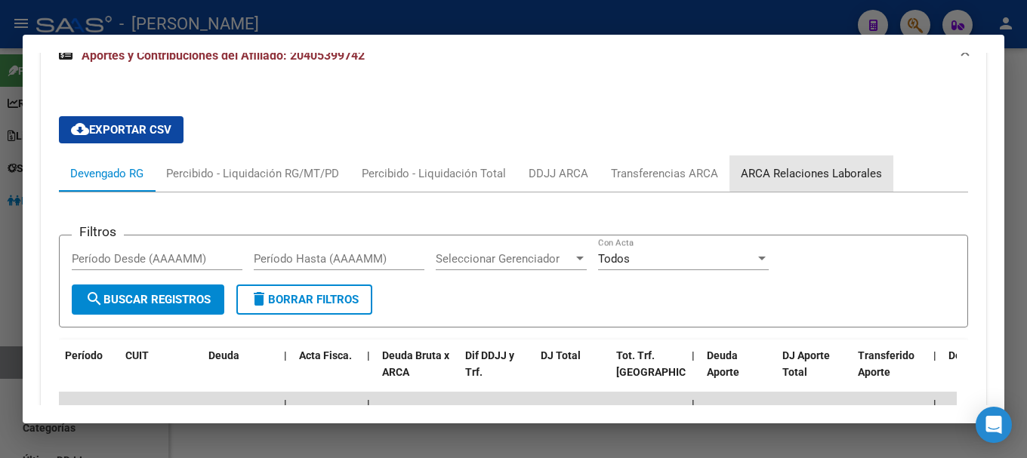
click at [839, 168] on div "ARCA Relaciones Laborales" at bounding box center [810, 173] width 141 height 17
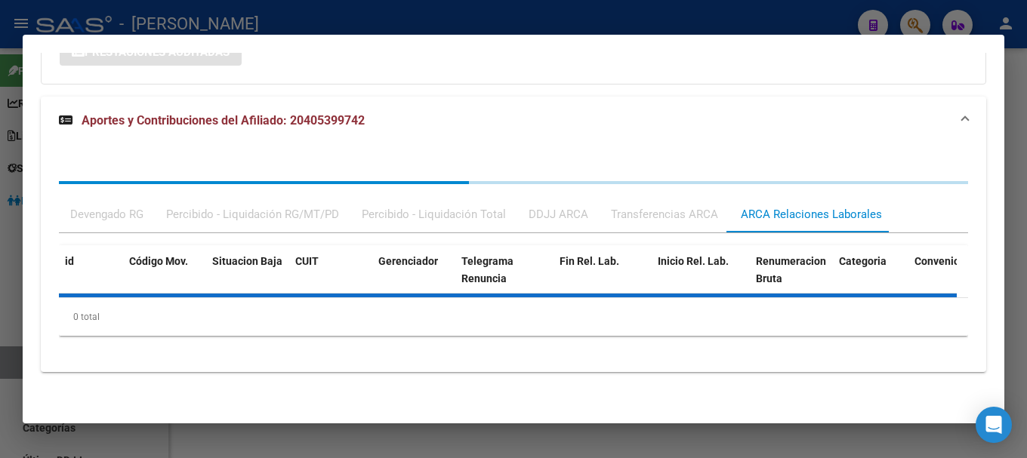
scroll to position [1264, 0]
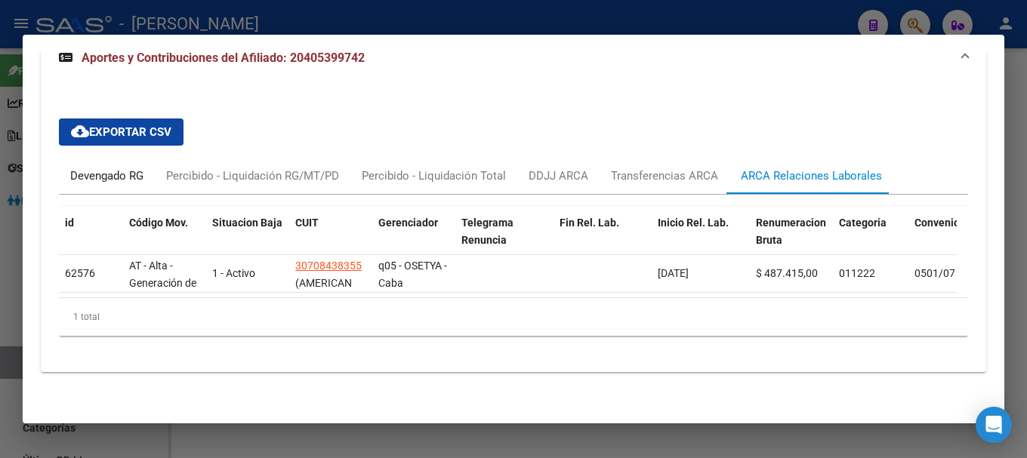
click at [108, 169] on div "Devengado RG" at bounding box center [106, 176] width 73 height 17
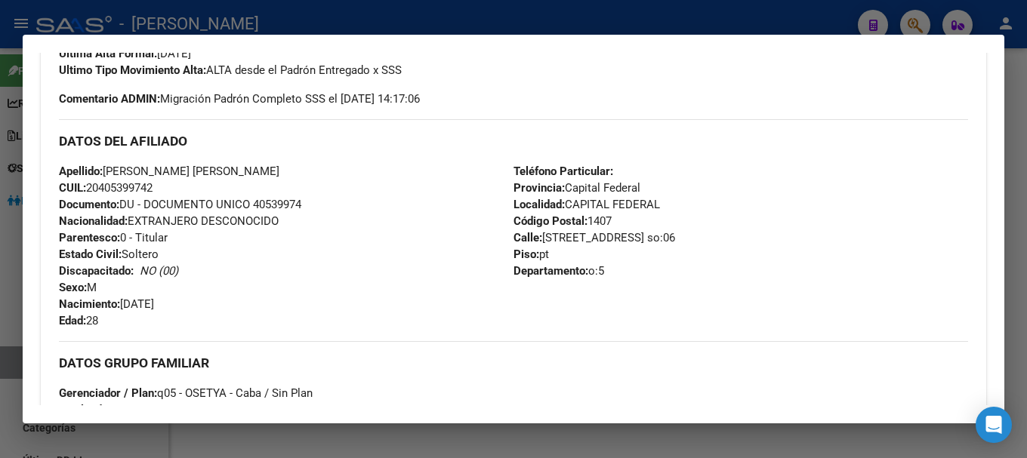
scroll to position [0, 0]
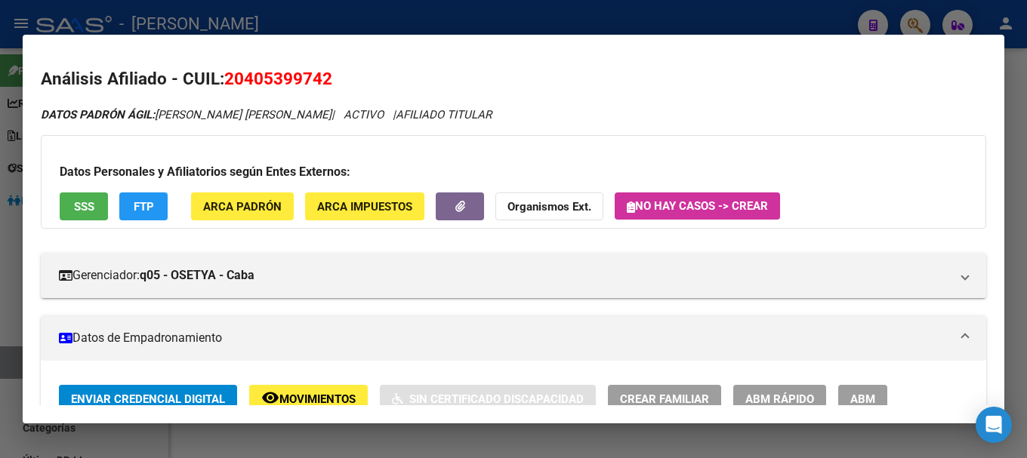
click at [273, 76] on span "20405399742" at bounding box center [278, 79] width 108 height 20
click at [263, 81] on span "20405399742" at bounding box center [278, 79] width 108 height 20
click at [245, 80] on span "20405399742" at bounding box center [278, 79] width 108 height 20
drag, startPoint x: 247, startPoint y: 73, endPoint x: 324, endPoint y: 72, distance: 77.0
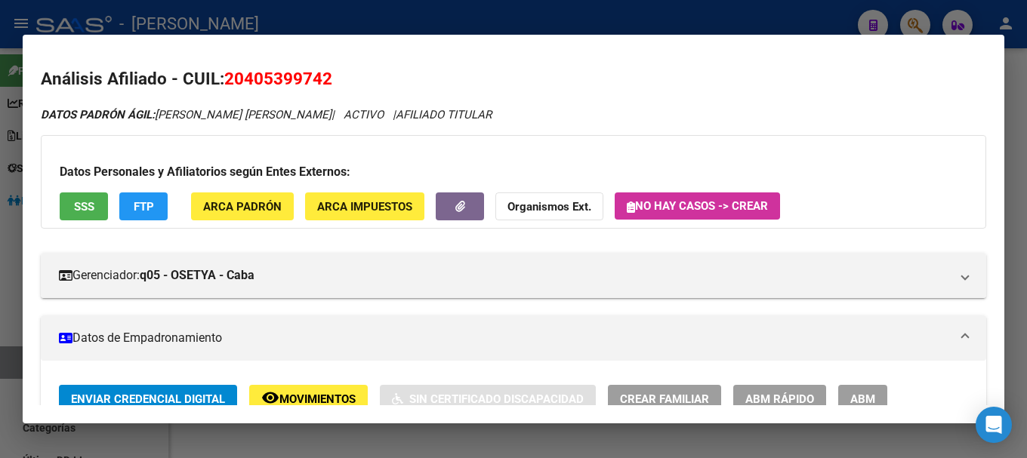
click at [324, 72] on span "20405399742" at bounding box center [278, 79] width 108 height 20
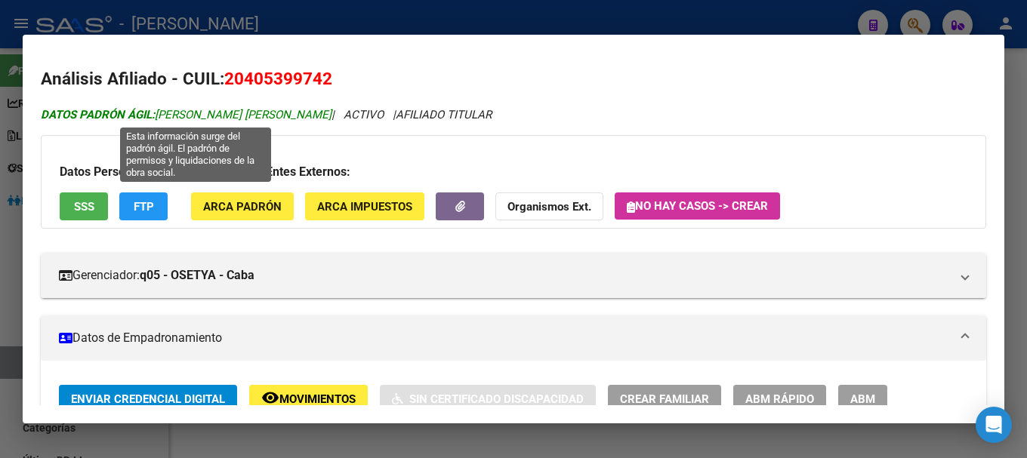
drag, startPoint x: 155, startPoint y: 116, endPoint x: 257, endPoint y: 112, distance: 101.2
click at [257, 112] on span "DATOS PADRÓN ÁGIL: [PERSON_NAME] [PERSON_NAME]" at bounding box center [186, 115] width 291 height 14
drag, startPoint x: 257, startPoint y: 112, endPoint x: 349, endPoint y: 112, distance: 91.3
click at [331, 112] on span "DATOS PADRÓN ÁGIL: [PERSON_NAME] [PERSON_NAME]" at bounding box center [186, 115] width 291 height 14
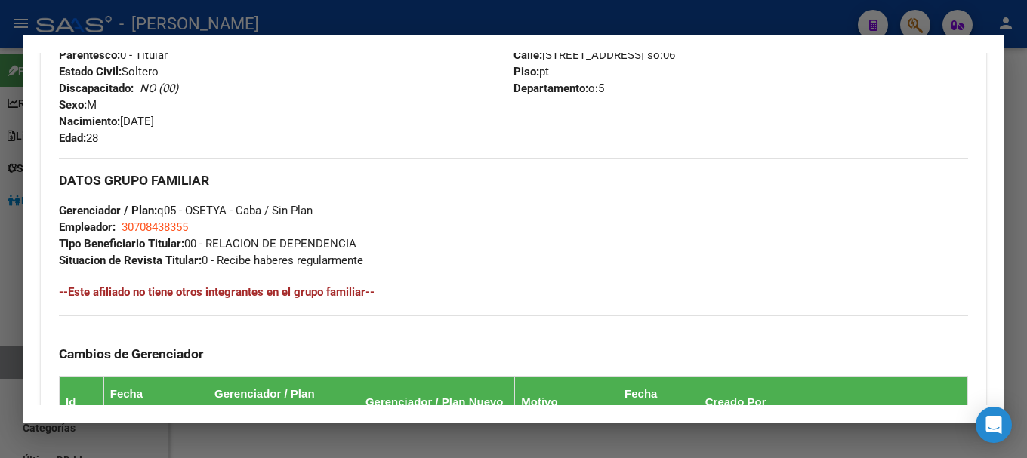
scroll to position [679, 0]
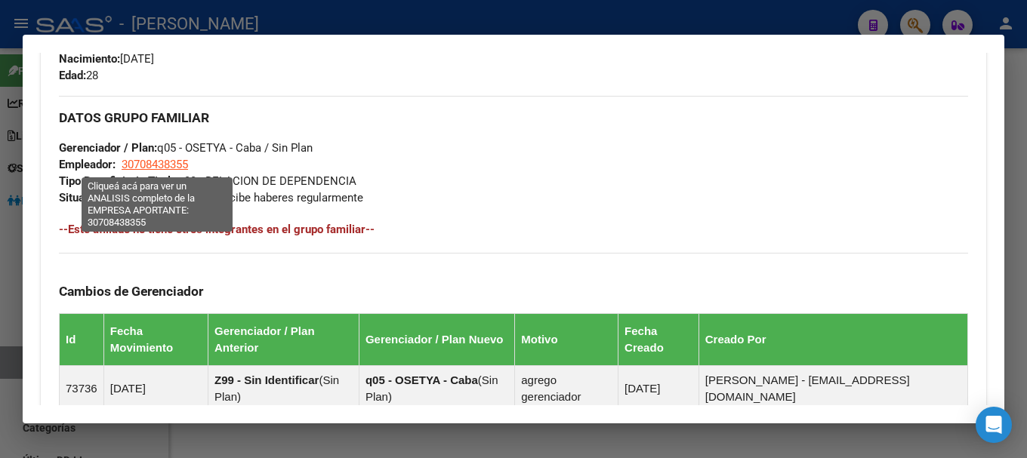
click at [172, 158] on span "30708438355" at bounding box center [155, 165] width 66 height 14
type textarea "30708438355"
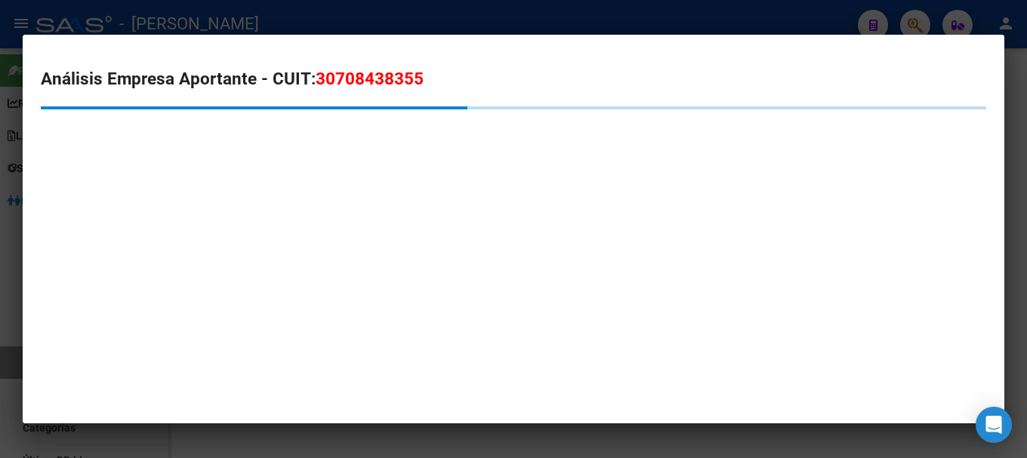
click at [356, 80] on span "30708438355" at bounding box center [370, 79] width 108 height 20
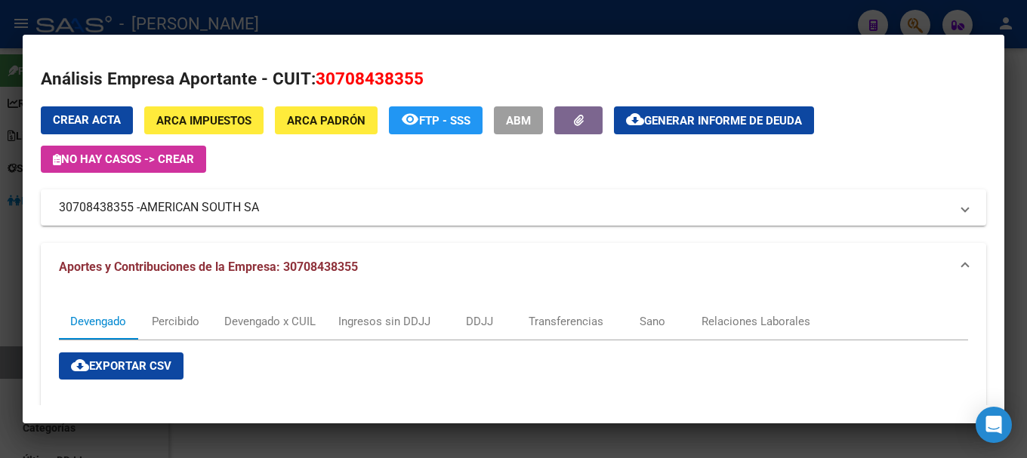
click at [354, 15] on div at bounding box center [513, 229] width 1027 height 458
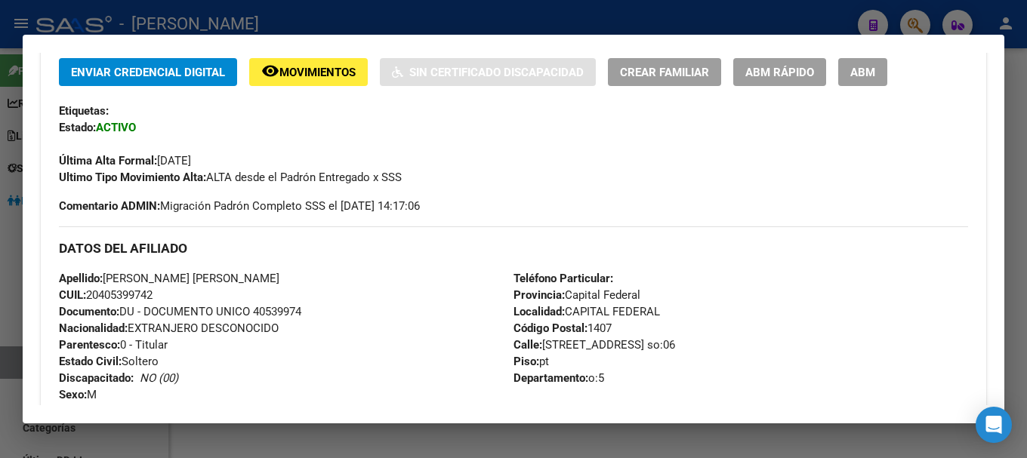
scroll to position [302, 0]
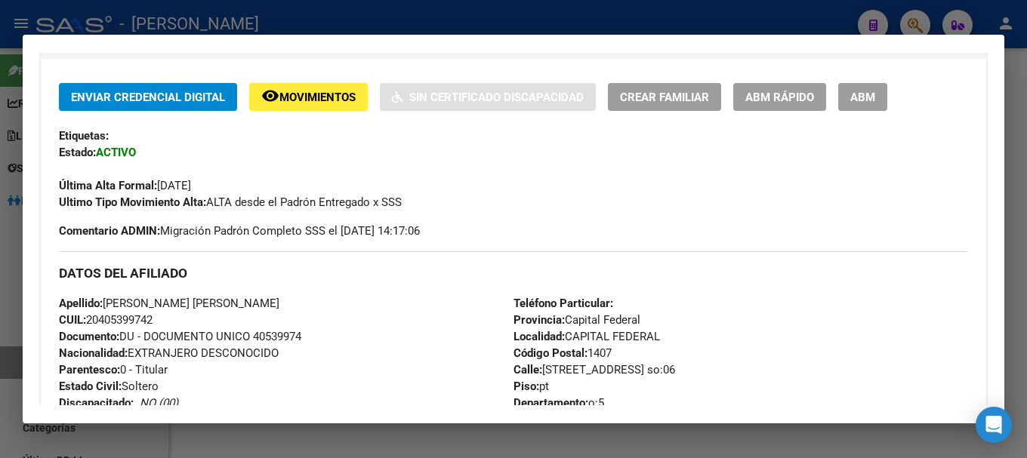
click at [374, 7] on div at bounding box center [513, 229] width 1027 height 458
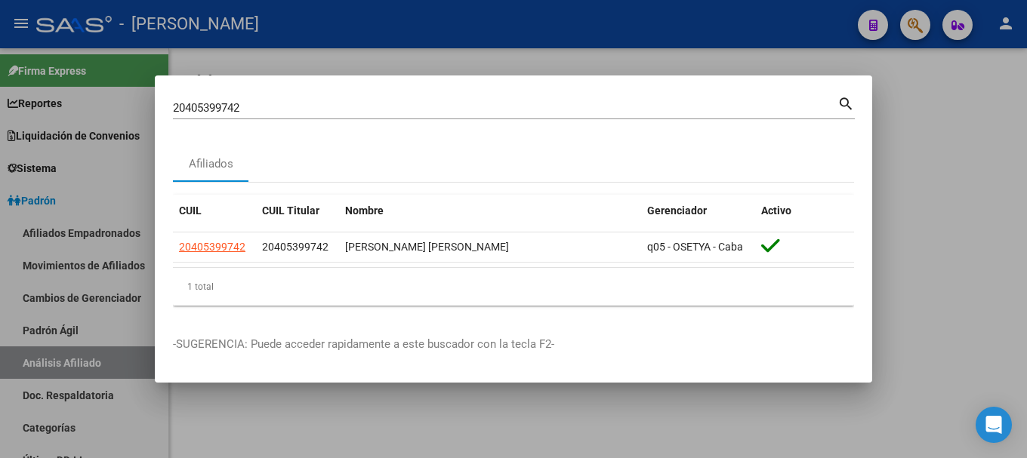
click at [409, 104] on input "20405399742" at bounding box center [505, 108] width 664 height 14
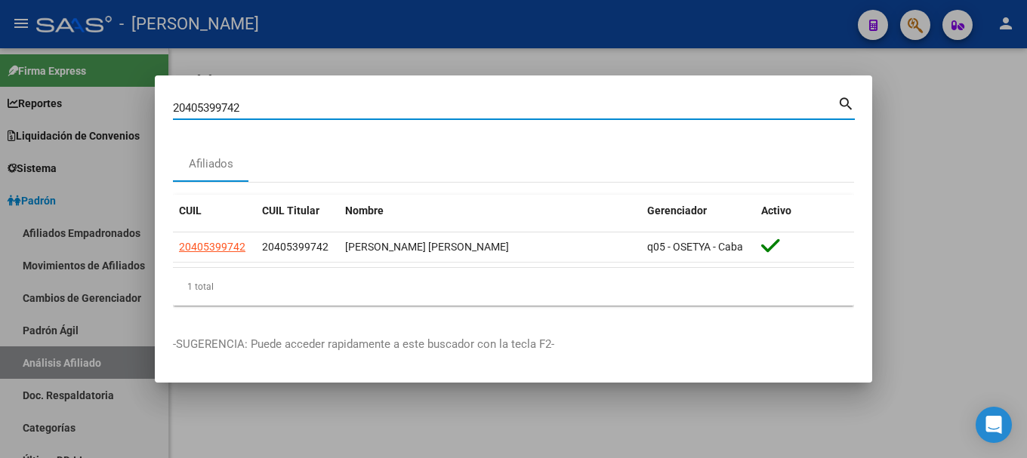
click at [409, 104] on input "20405399742" at bounding box center [505, 108] width 664 height 14
paste input "460751"
type input "20405460751"
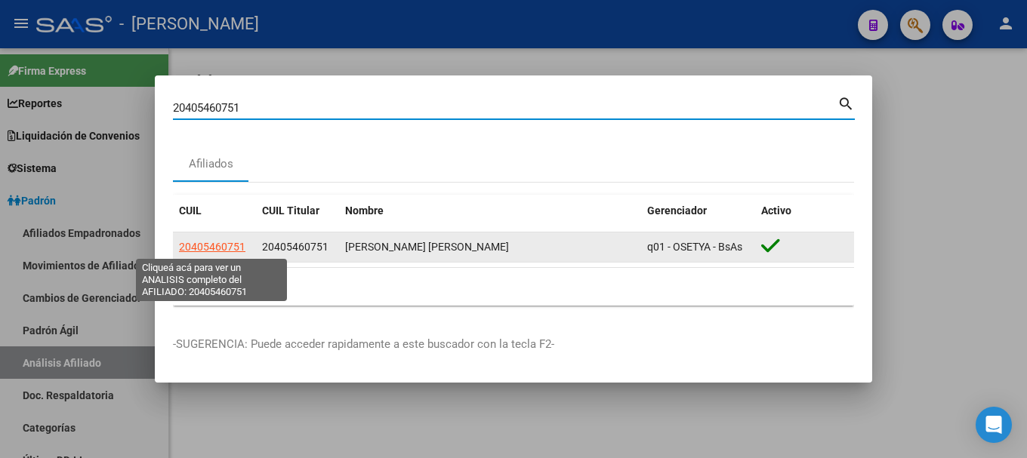
click at [234, 253] on span "20405460751" at bounding box center [212, 247] width 66 height 12
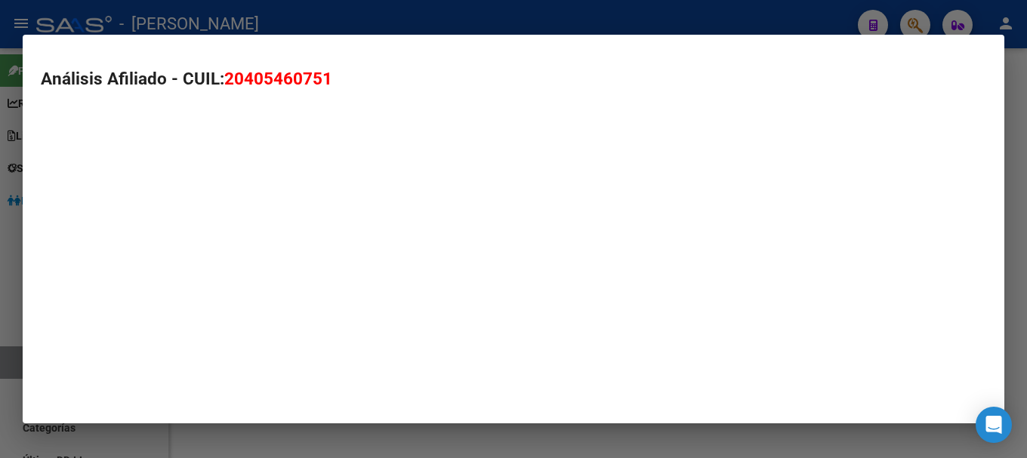
type textarea "20405460751"
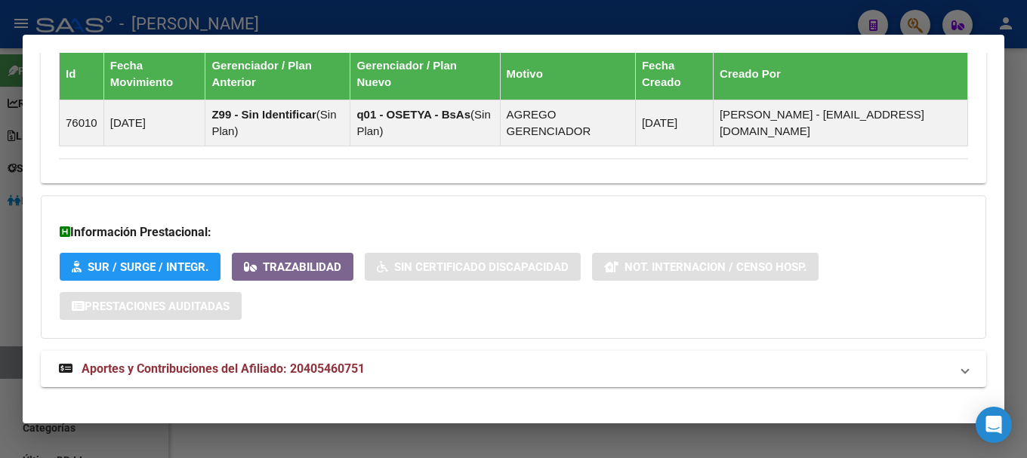
scroll to position [960, 0]
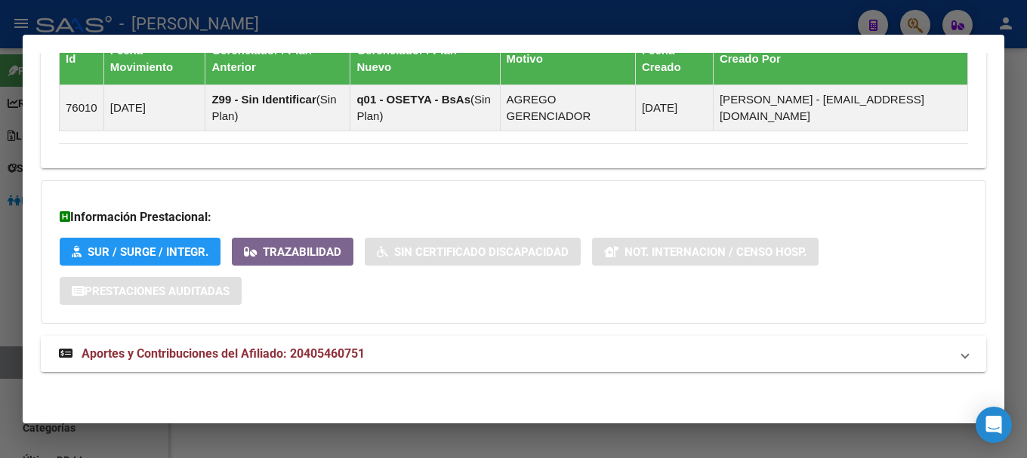
click at [450, 355] on mat-panel-title "Aportes y Contribuciones del Afiliado: 20405460751" at bounding box center [504, 354] width 891 height 18
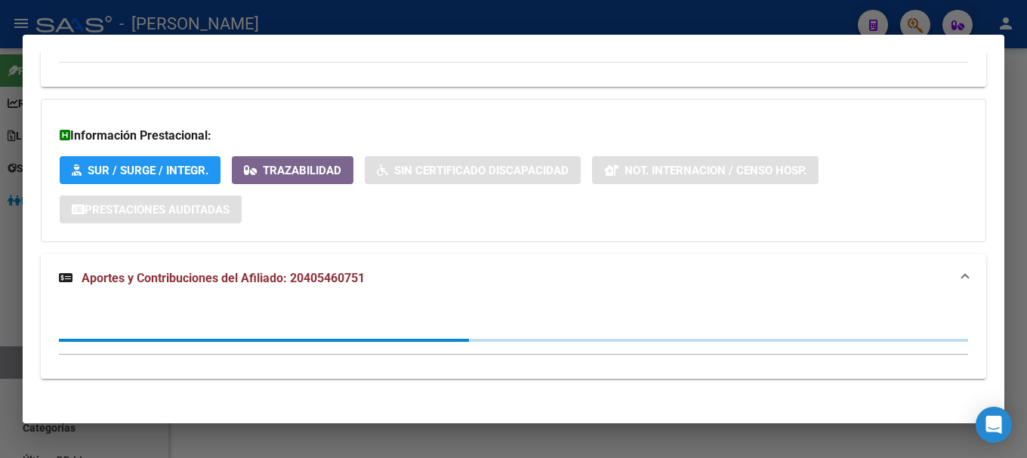
scroll to position [1048, 0]
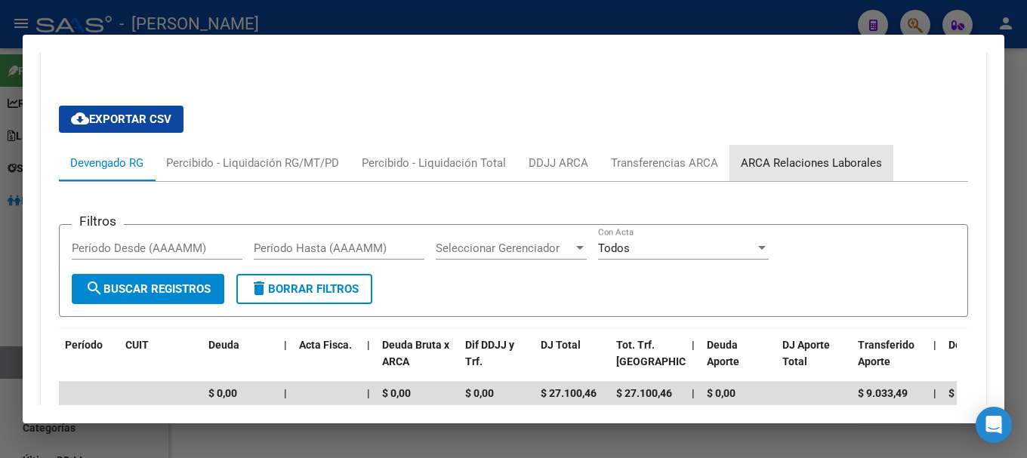
click at [861, 152] on div "ARCA Relaciones Laborales" at bounding box center [811, 163] width 164 height 36
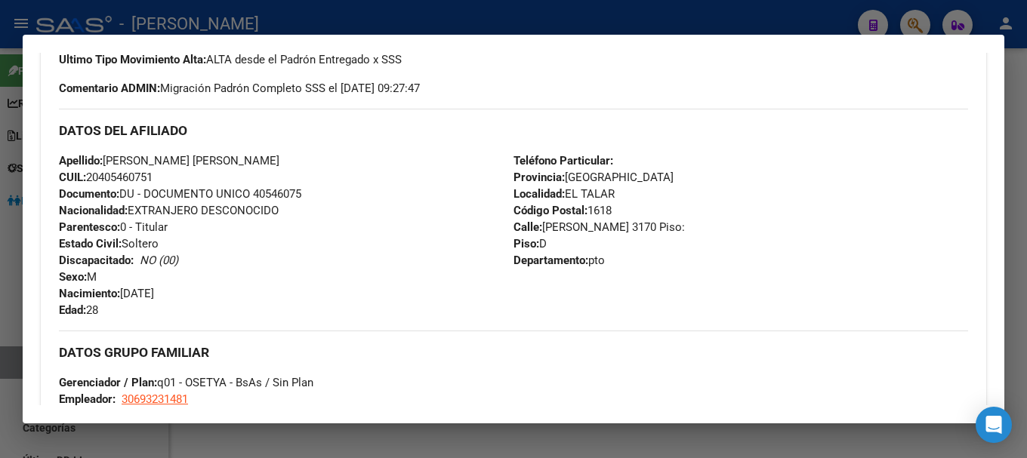
scroll to position [0, 0]
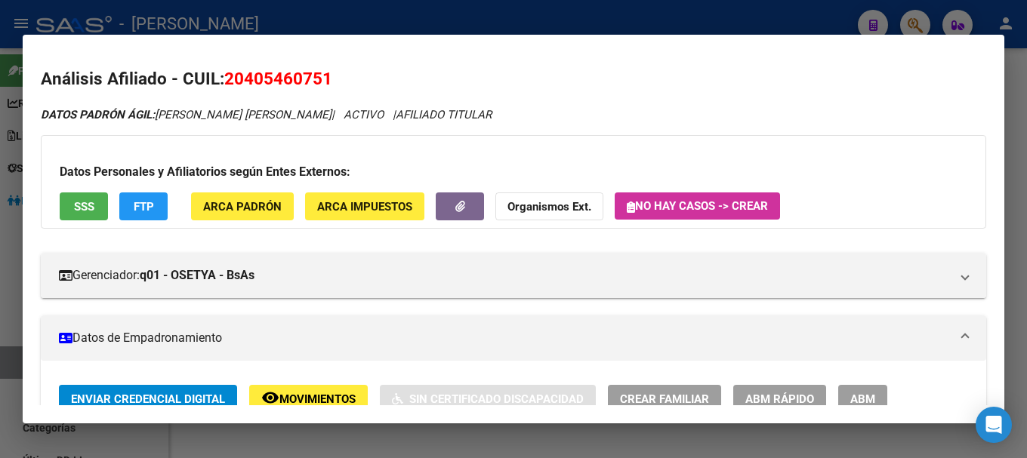
click at [311, 88] on span "20405460751" at bounding box center [278, 79] width 108 height 20
click at [479, 30] on div at bounding box center [513, 229] width 1027 height 458
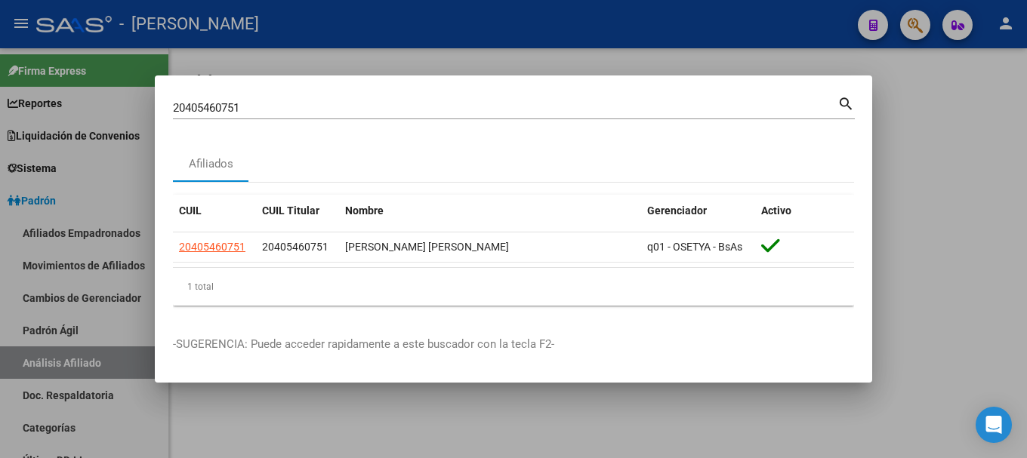
click at [466, 109] on input "20405460751" at bounding box center [505, 108] width 664 height 14
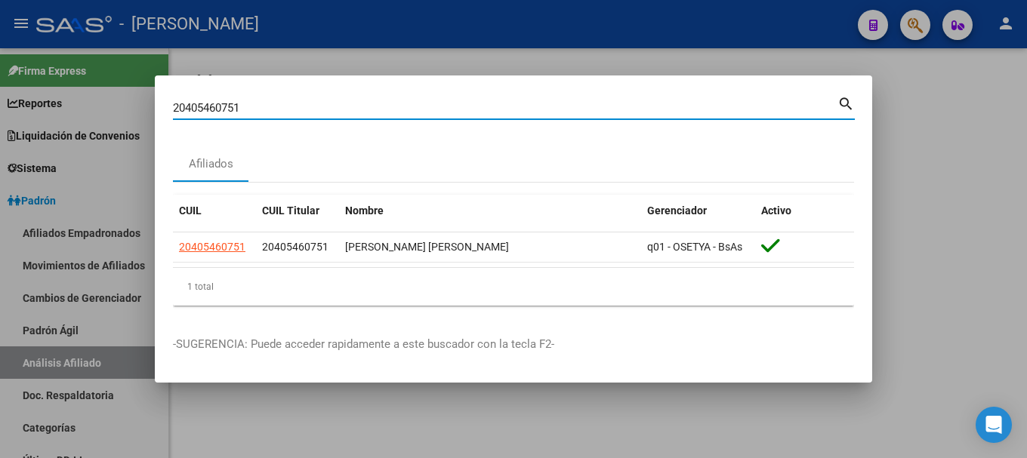
click at [466, 109] on input "20405460751" at bounding box center [505, 108] width 664 height 14
paste input "600847"
type input "20405600847"
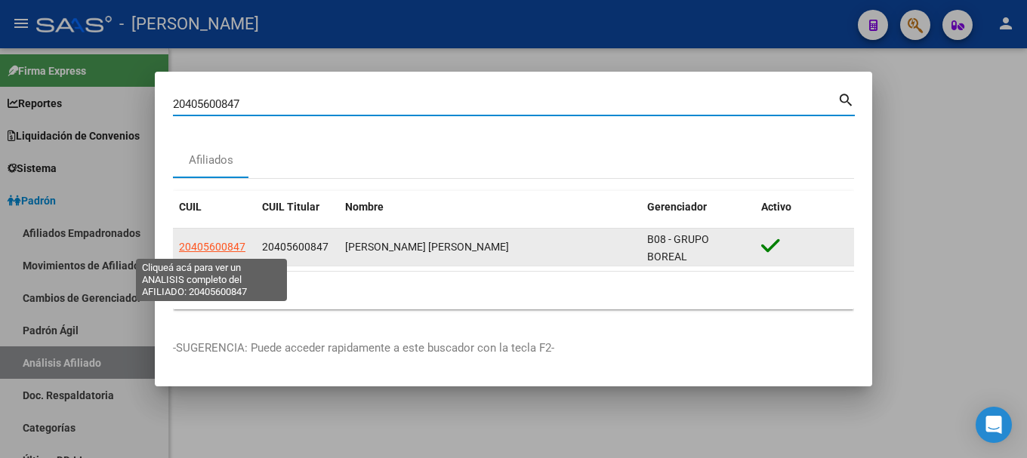
click at [228, 250] on span "20405600847" at bounding box center [212, 247] width 66 height 12
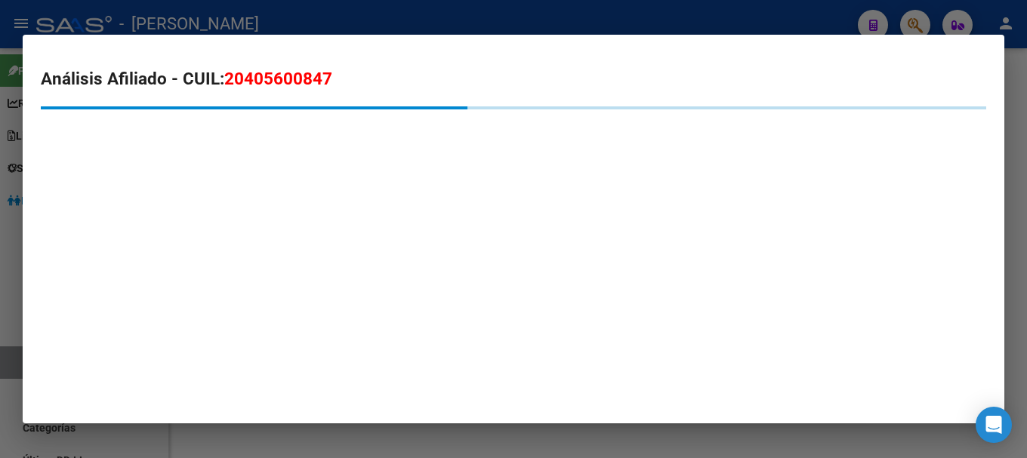
click at [248, 88] on span "20405600847" at bounding box center [278, 79] width 108 height 20
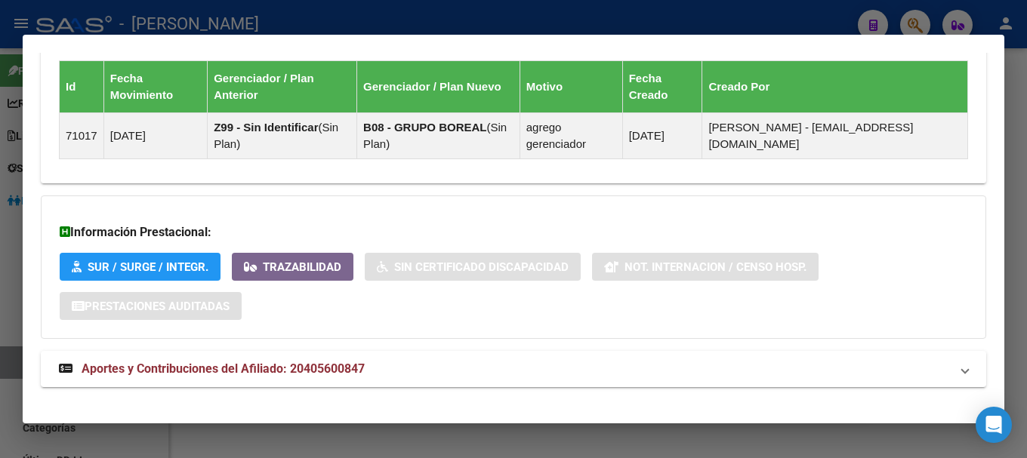
scroll to position [964, 0]
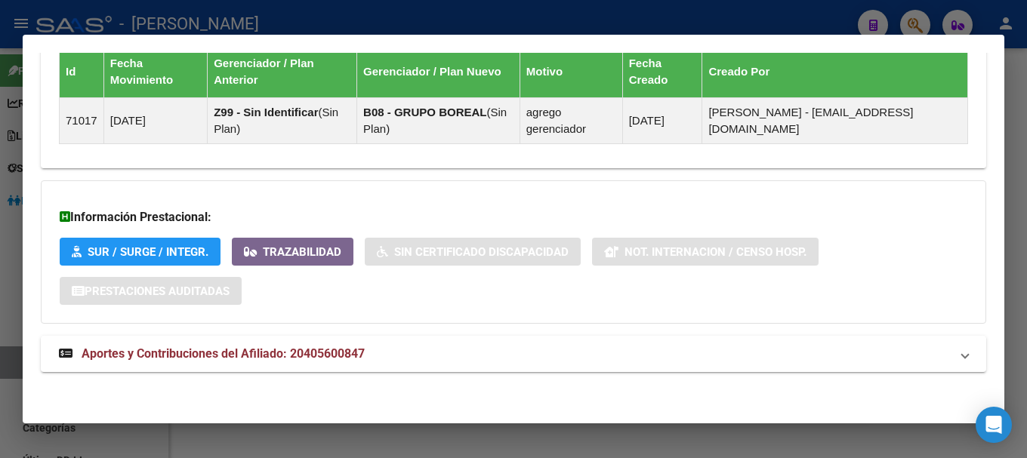
click at [386, 317] on div "Información Prestacional: SUR / SURGE / INTEGR. Trazabilidad Sin Certificado Di…" at bounding box center [513, 251] width 945 height 143
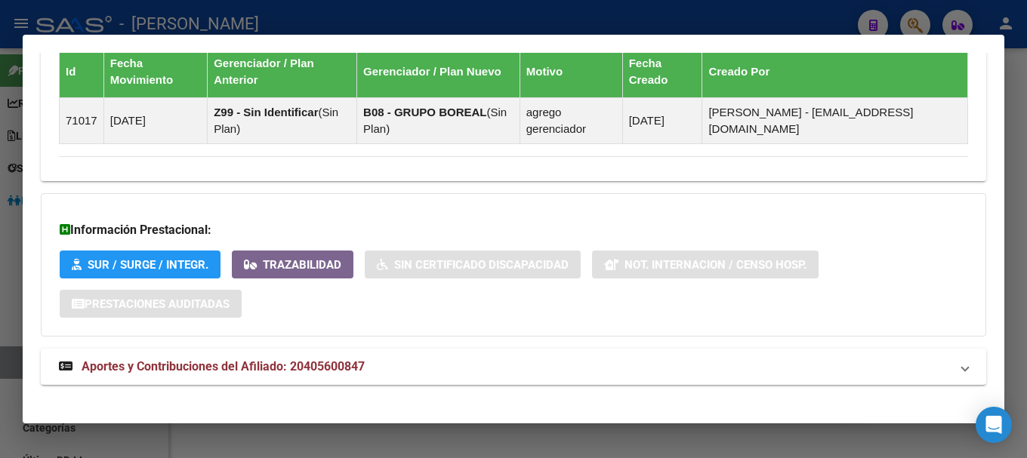
click at [383, 379] on mat-expansion-panel-header "Aportes y Contribuciones del Afiliado: 20405600847" at bounding box center [513, 367] width 945 height 36
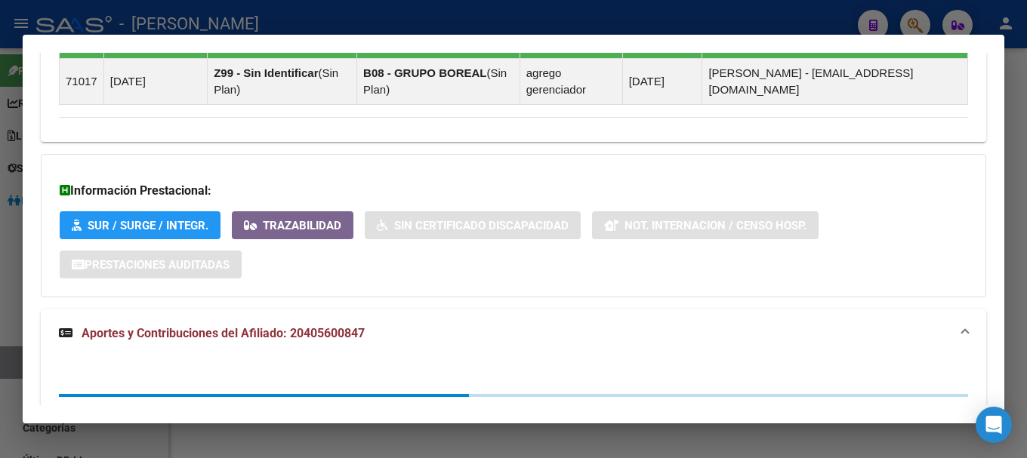
scroll to position [1065, 0]
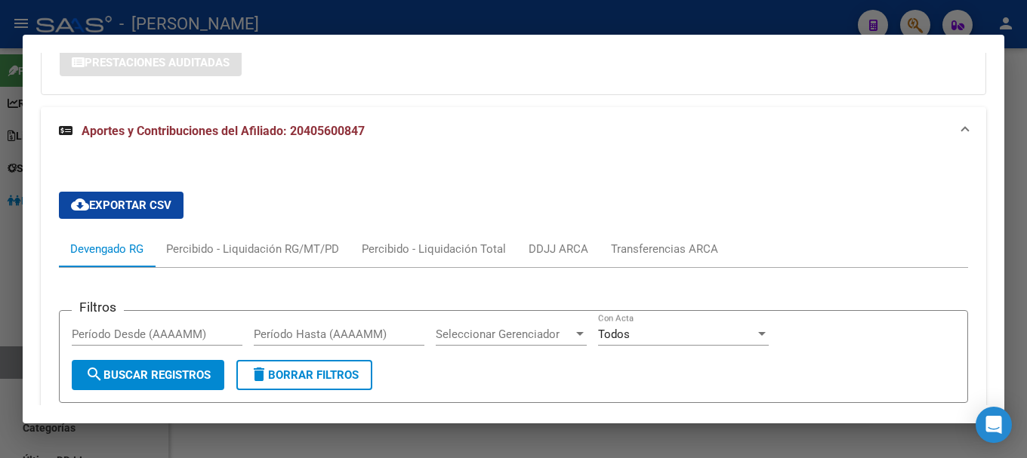
click at [444, 133] on mat-panel-title "Aportes y Contribuciones del Afiliado: 20405600847" at bounding box center [504, 131] width 891 height 18
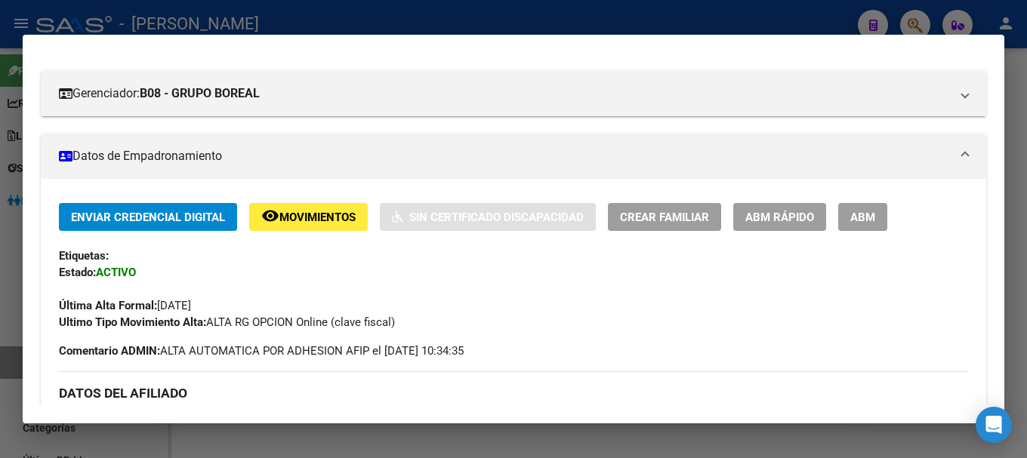
scroll to position [0, 0]
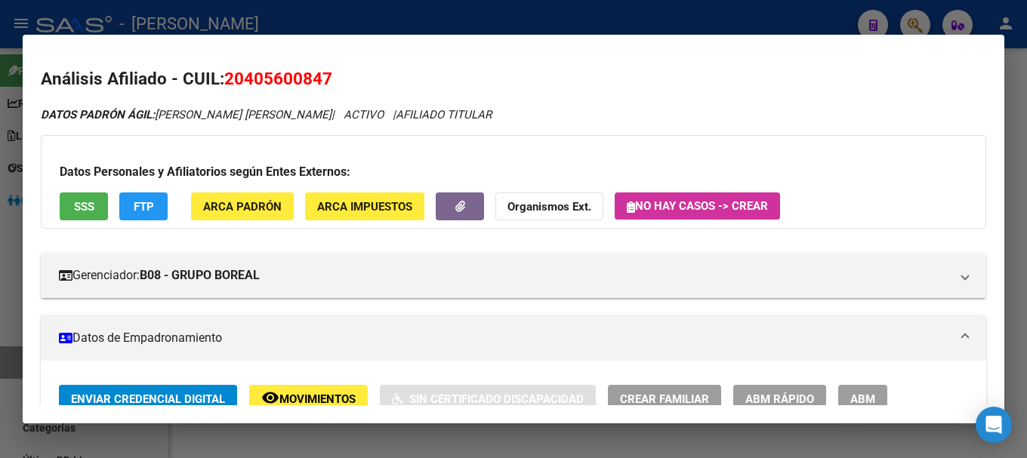
click at [300, 72] on span "20405600847" at bounding box center [278, 79] width 108 height 20
click at [291, 74] on span "20405600847" at bounding box center [278, 79] width 108 height 20
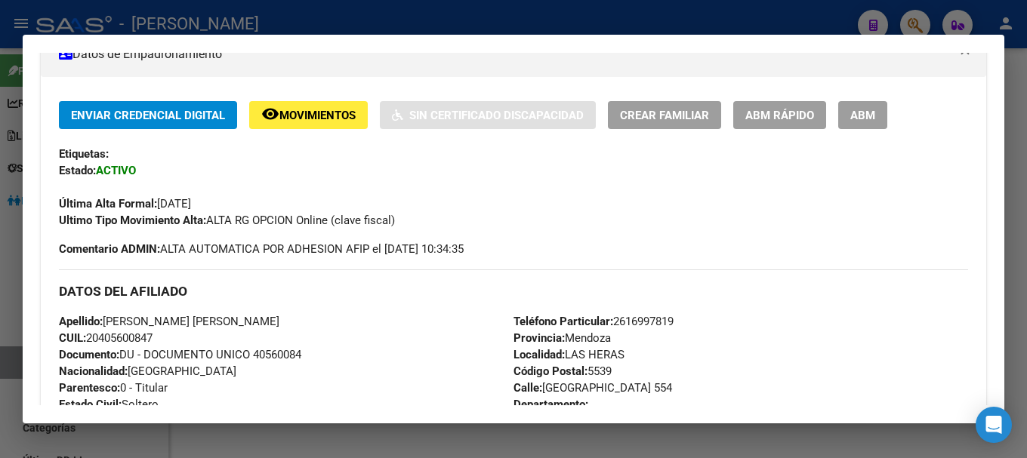
scroll to position [377, 0]
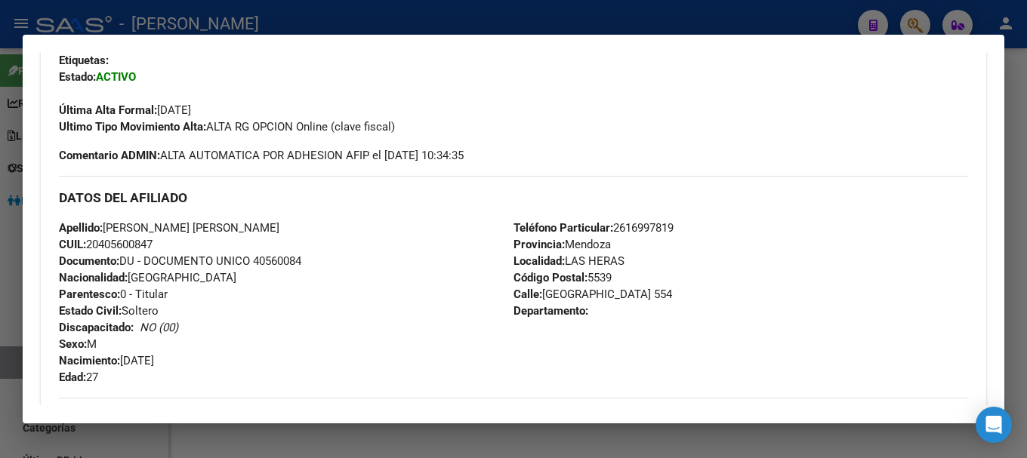
drag, startPoint x: 103, startPoint y: 246, endPoint x: 155, endPoint y: 242, distance: 51.5
click at [152, 242] on span "CUIL: 20405600847" at bounding box center [106, 245] width 94 height 14
drag, startPoint x: 194, startPoint y: 226, endPoint x: 354, endPoint y: 224, distance: 160.0
click at [279, 224] on span "Apellido: [PERSON_NAME] [PERSON_NAME]" at bounding box center [169, 228] width 220 height 14
drag, startPoint x: 108, startPoint y: 226, endPoint x: 189, endPoint y: 219, distance: 81.1
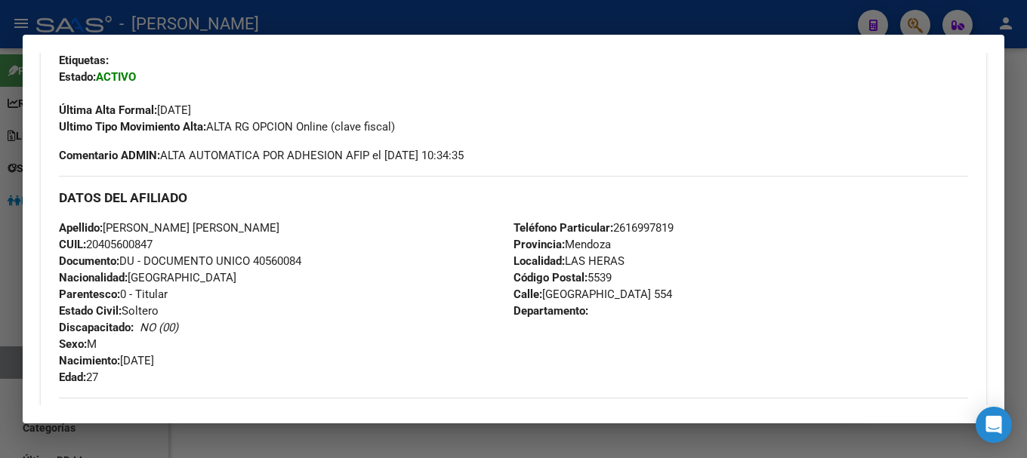
click at [189, 220] on div "Apellido: [PERSON_NAME] [PERSON_NAME] CUIL: 20405600847 Documento: DU - DOCUMEN…" at bounding box center [286, 303] width 454 height 166
drag, startPoint x: 537, startPoint y: 295, endPoint x: 625, endPoint y: 294, distance: 87.6
click at [625, 294] on span "Calle: [GEOGRAPHIC_DATA] 554" at bounding box center [592, 295] width 159 height 14
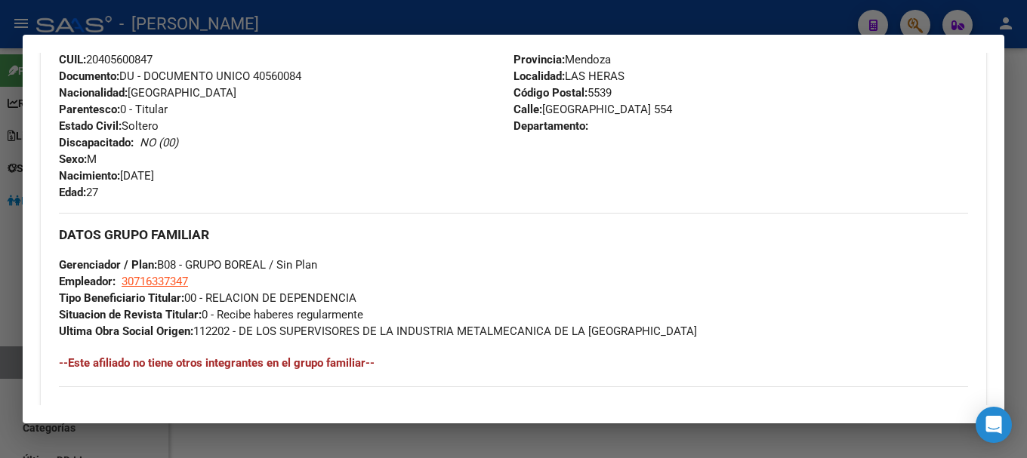
scroll to position [604, 0]
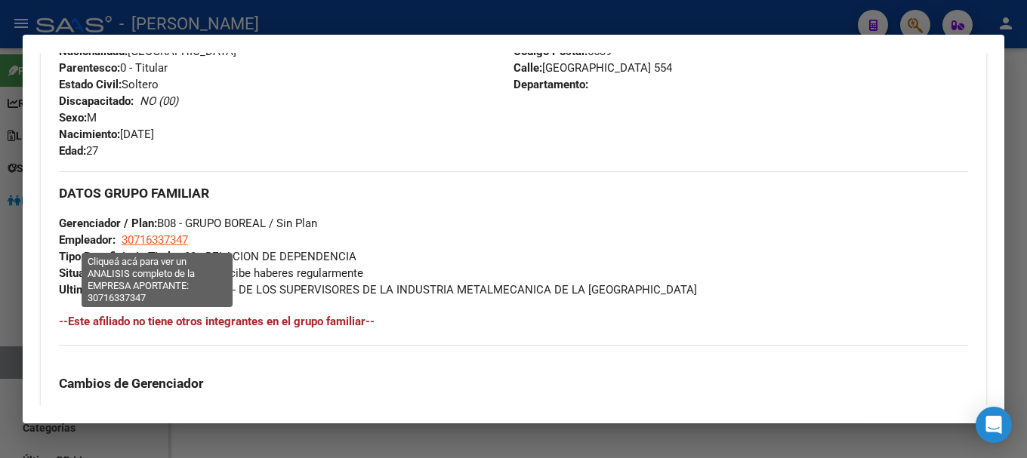
click at [171, 238] on span "30716337347" at bounding box center [155, 240] width 66 height 14
type textarea "30716337347"
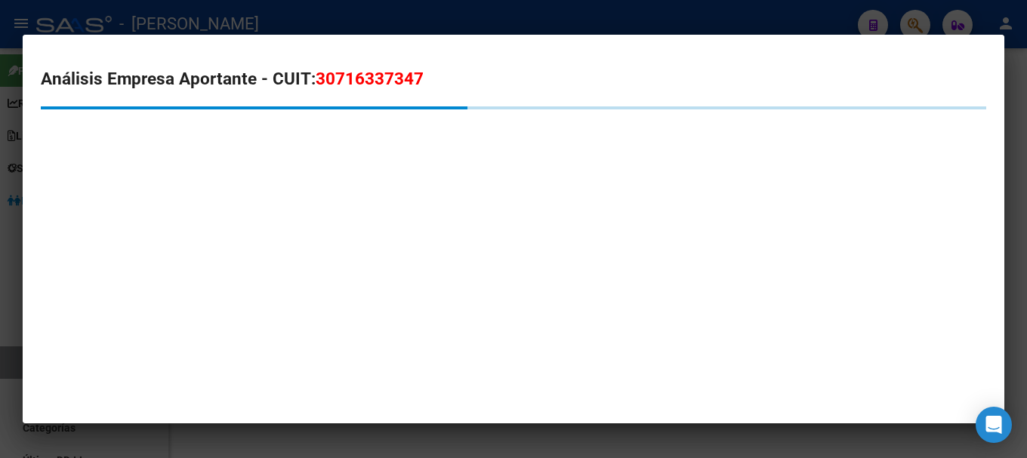
click at [320, 74] on span "30716337347" at bounding box center [370, 79] width 108 height 20
click at [326, 75] on span "30716337347" at bounding box center [370, 79] width 108 height 20
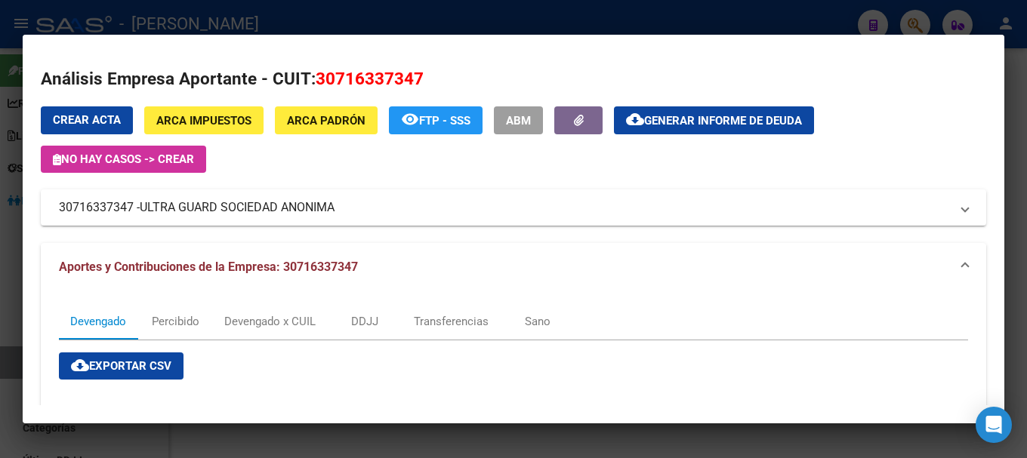
click at [306, 14] on div at bounding box center [513, 229] width 1027 height 458
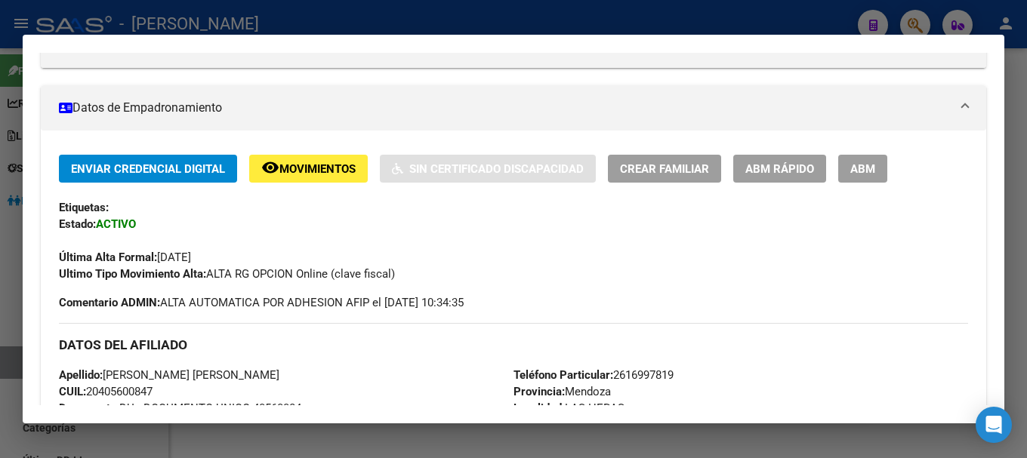
scroll to position [226, 0]
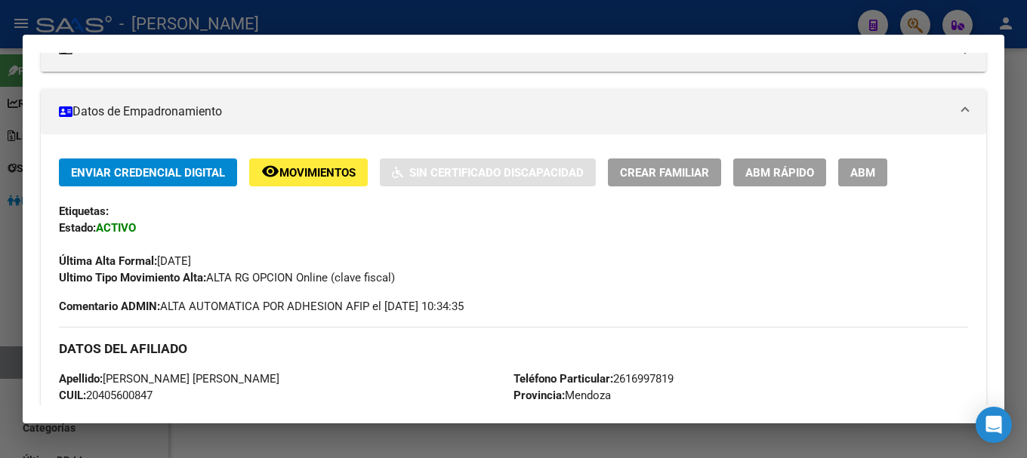
click at [460, 35] on mat-dialog-container "Análisis Afiliado - CUIL: 20405600847 DATOS [PERSON_NAME]: [PERSON_NAME] [PERSO…" at bounding box center [513, 229] width 981 height 389
click at [499, 32] on div at bounding box center [513, 229] width 1027 height 458
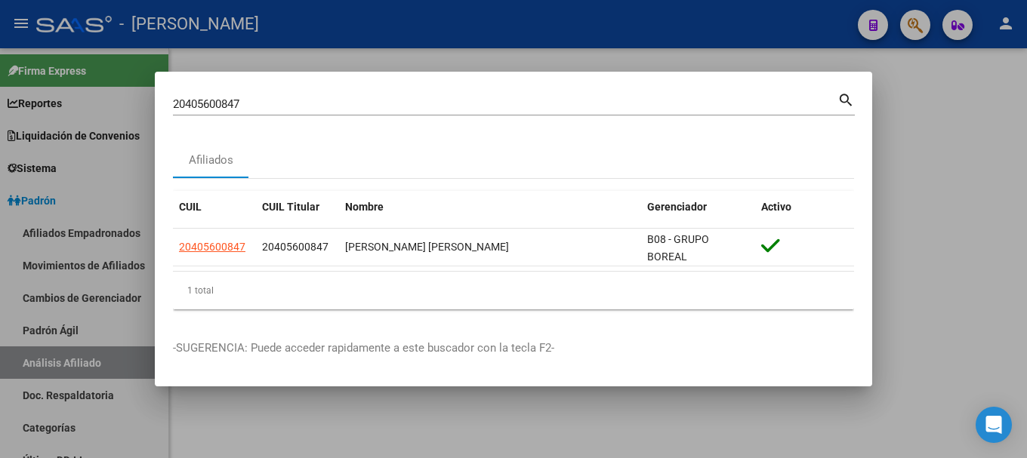
click at [511, 18] on div at bounding box center [513, 229] width 1027 height 458
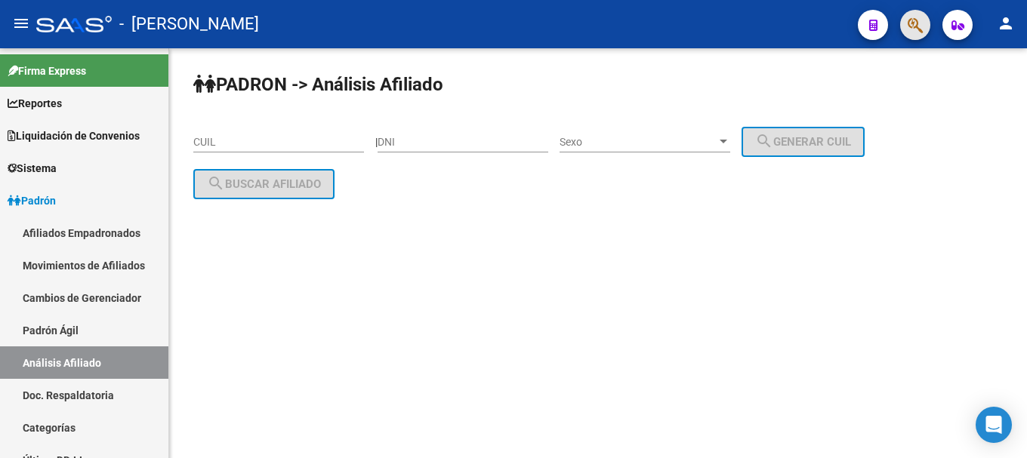
click at [919, 14] on span "button" at bounding box center [914, 25] width 15 height 31
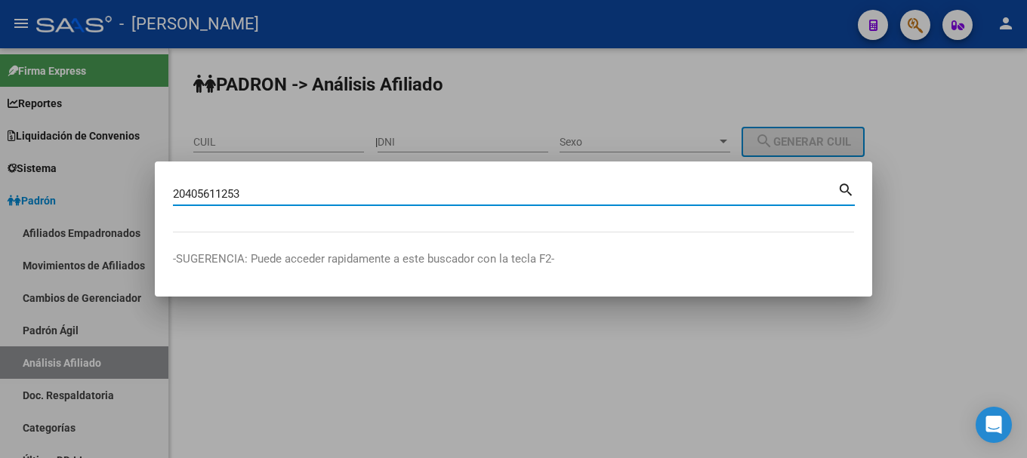
type input "20405611253"
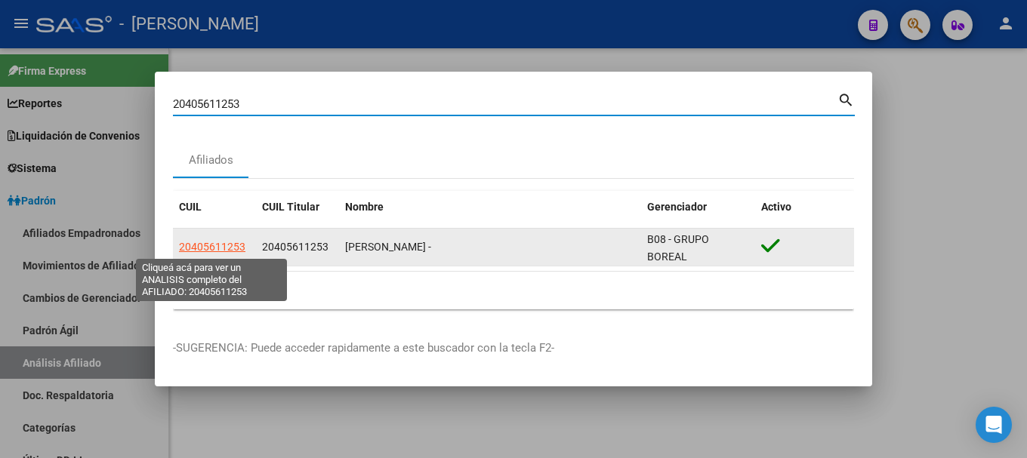
click at [219, 248] on span "20405611253" at bounding box center [212, 247] width 66 height 12
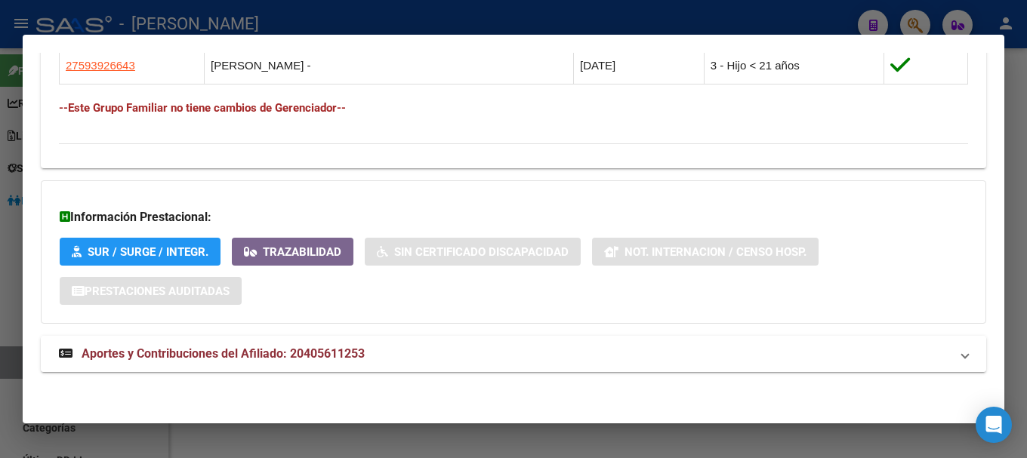
click at [422, 362] on mat-panel-title "Aportes y Contribuciones del Afiliado: 20405611253" at bounding box center [504, 354] width 891 height 18
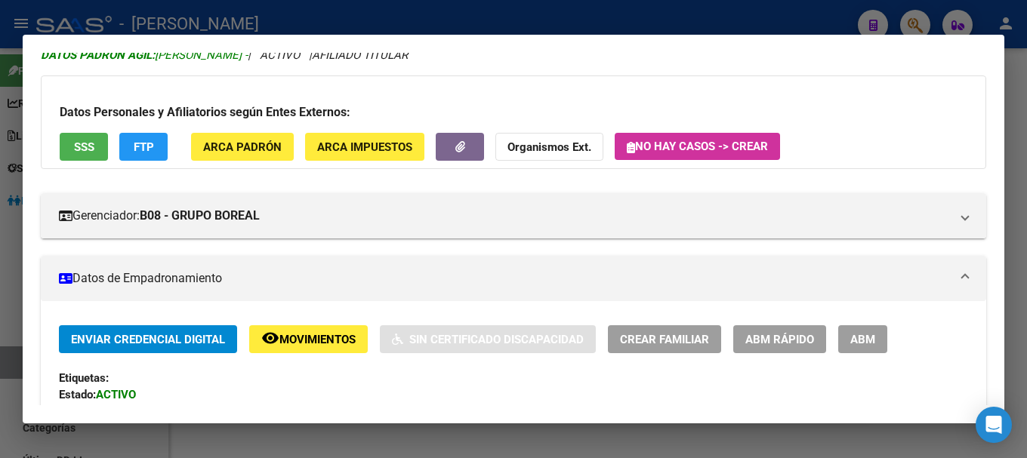
scroll to position [0, 0]
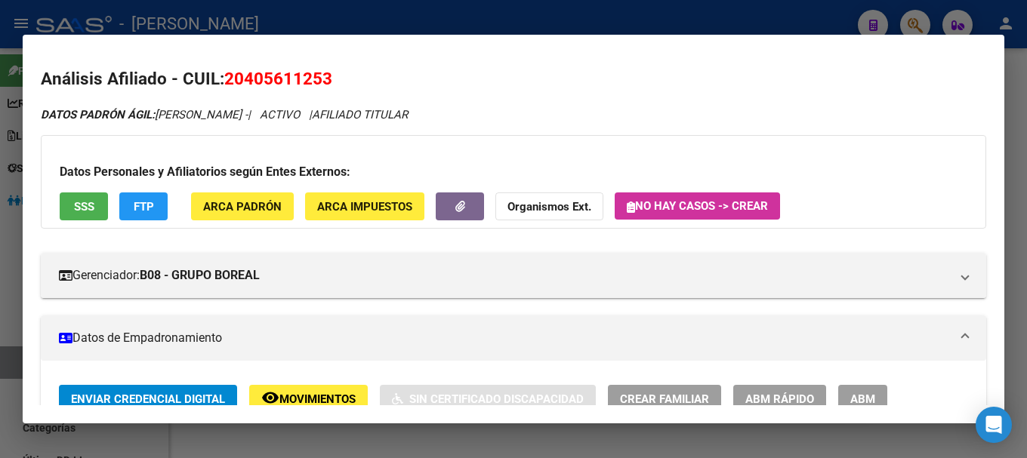
click at [269, 82] on span "20405611253" at bounding box center [278, 79] width 108 height 20
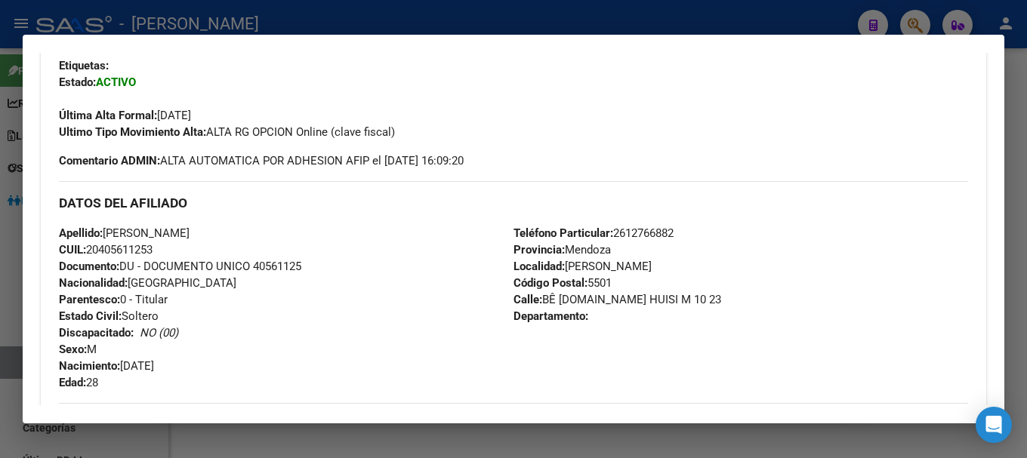
scroll to position [377, 0]
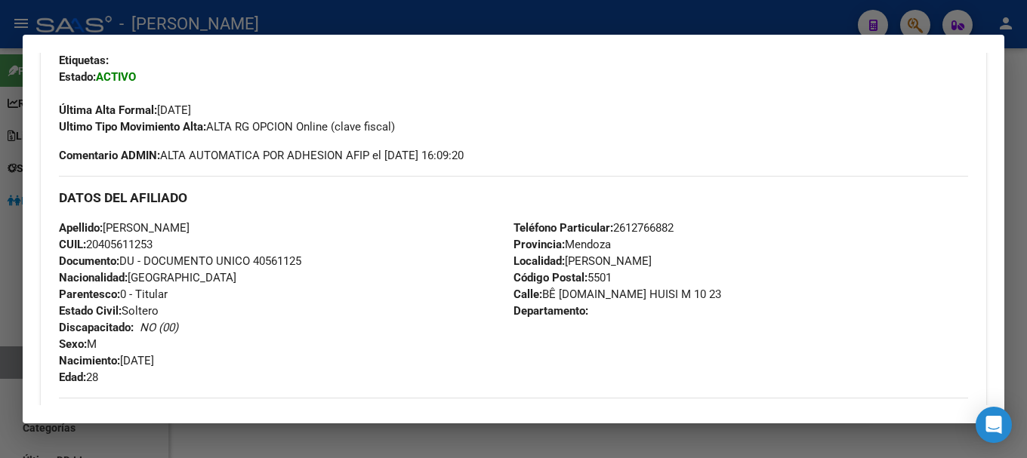
drag, startPoint x: 103, startPoint y: 245, endPoint x: 152, endPoint y: 242, distance: 49.9
click at [152, 242] on span "CUIL: 20405611253" at bounding box center [106, 245] width 94 height 14
drag, startPoint x: 540, startPoint y: 293, endPoint x: 636, endPoint y: 291, distance: 95.1
click at [636, 291] on span "Calle: BÊ [DOMAIN_NAME] HUISI M 10 23" at bounding box center [617, 295] width 208 height 14
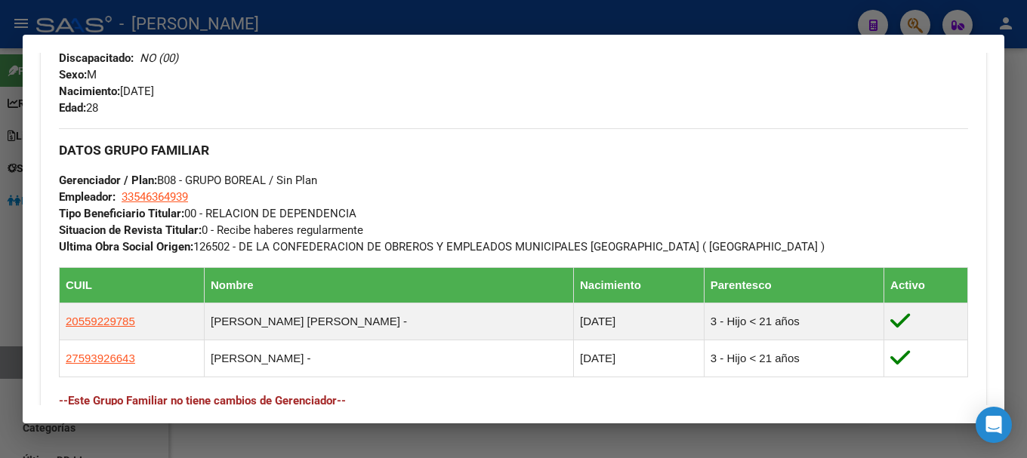
scroll to position [679, 0]
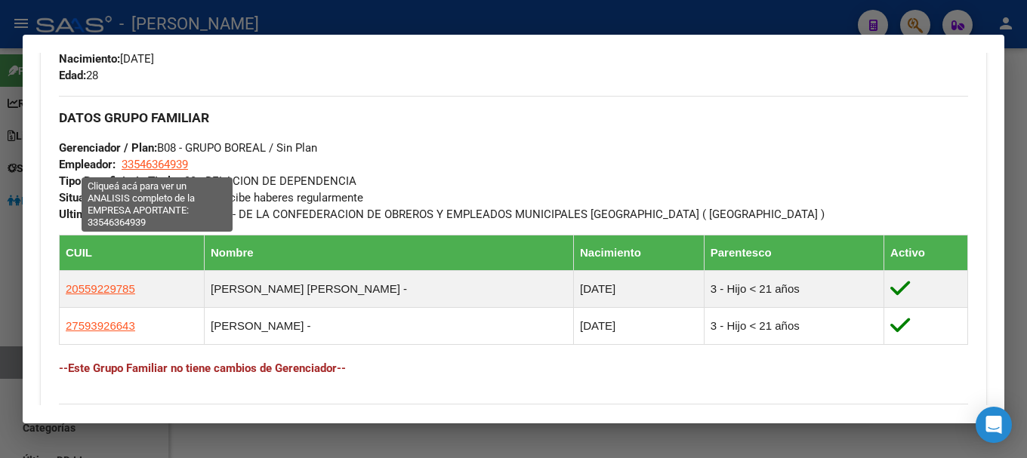
click at [171, 166] on span "33546364939" at bounding box center [155, 165] width 66 height 14
type textarea "33546364939"
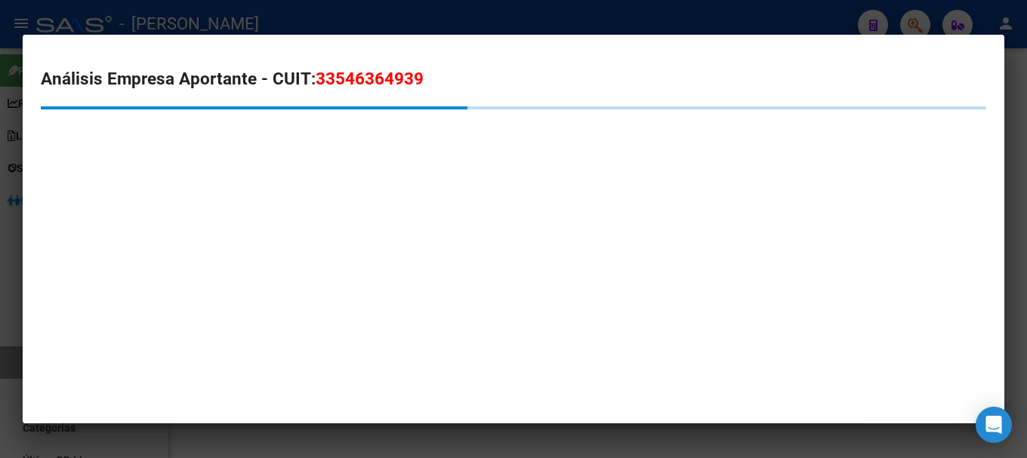
click at [396, 88] on span "33546364939" at bounding box center [370, 79] width 108 height 20
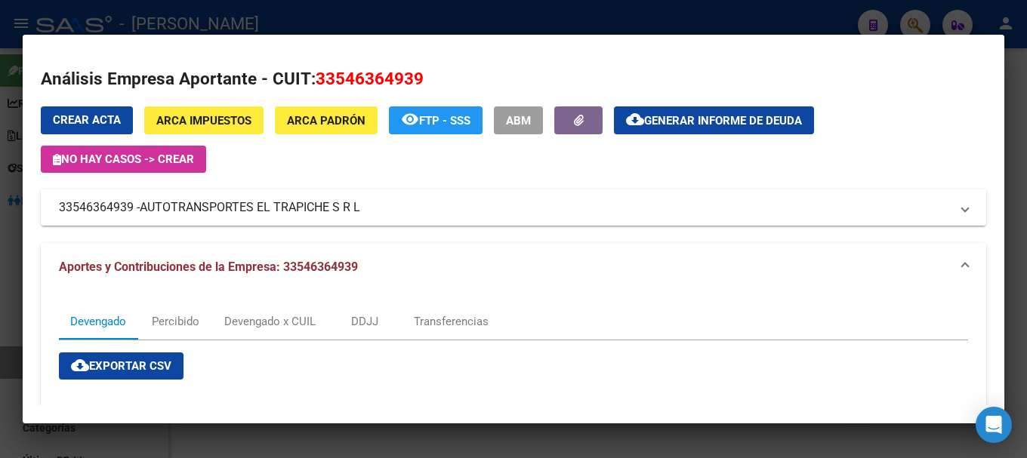
click at [323, 28] on div at bounding box center [513, 229] width 1027 height 458
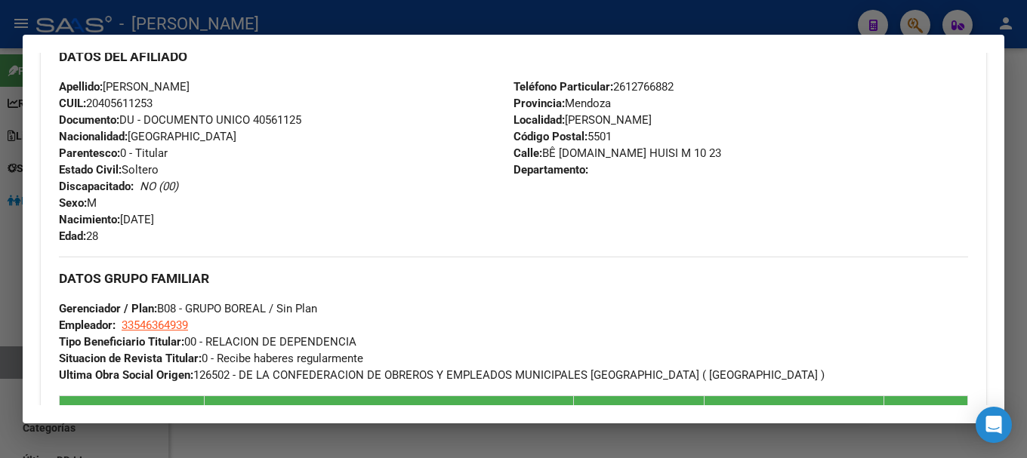
scroll to position [377, 0]
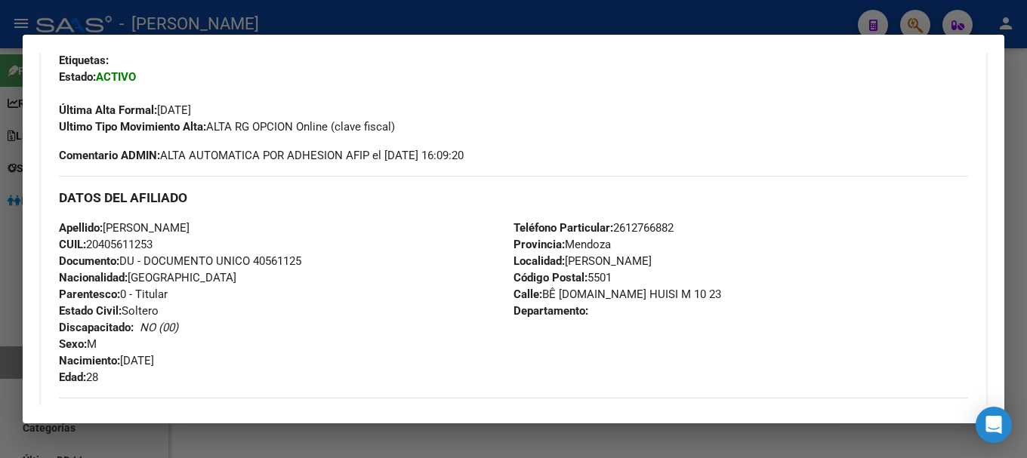
click at [403, 18] on div at bounding box center [513, 229] width 1027 height 458
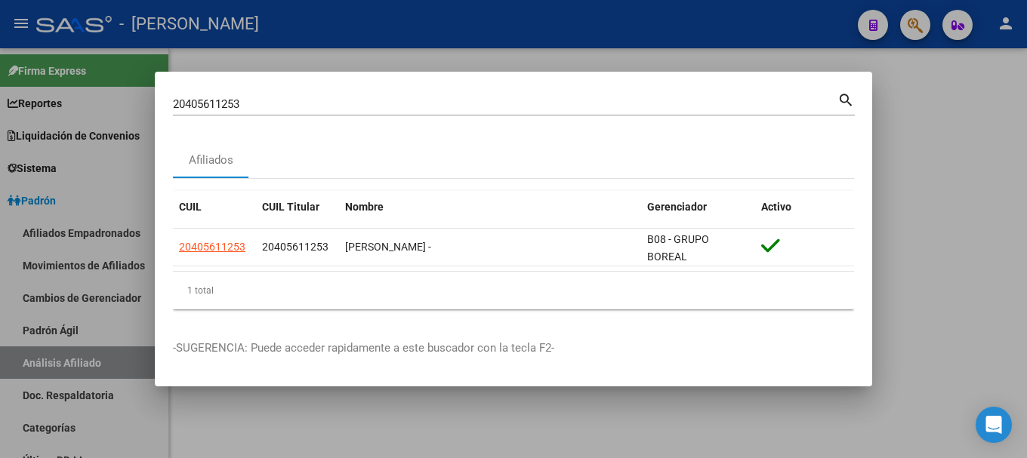
click at [430, 100] on input "20405611253" at bounding box center [505, 104] width 664 height 14
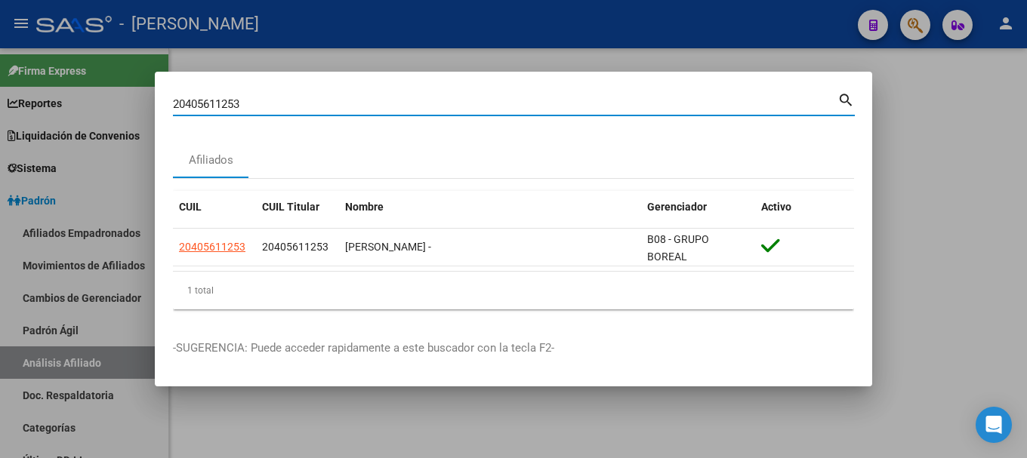
click at [430, 100] on input "20405611253" at bounding box center [505, 104] width 664 height 14
paste input "78897"
type input "20405678897"
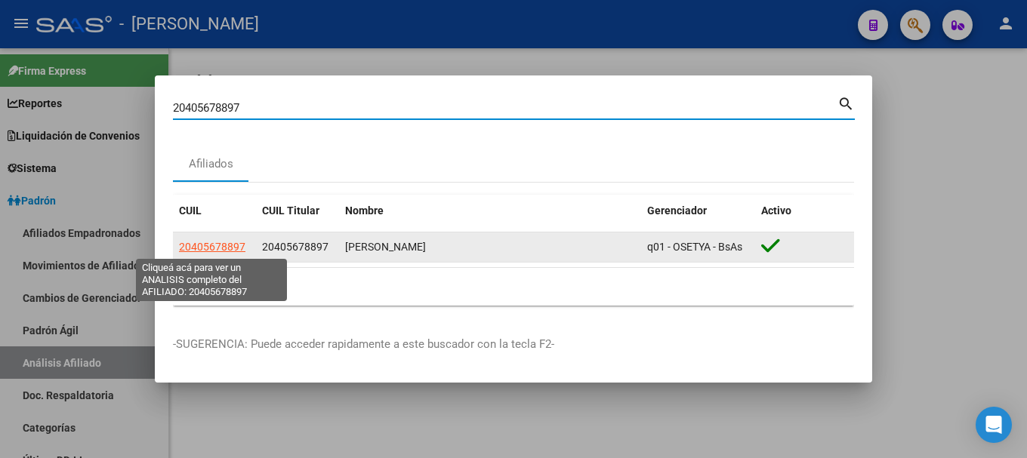
click at [226, 244] on span "20405678897" at bounding box center [212, 247] width 66 height 12
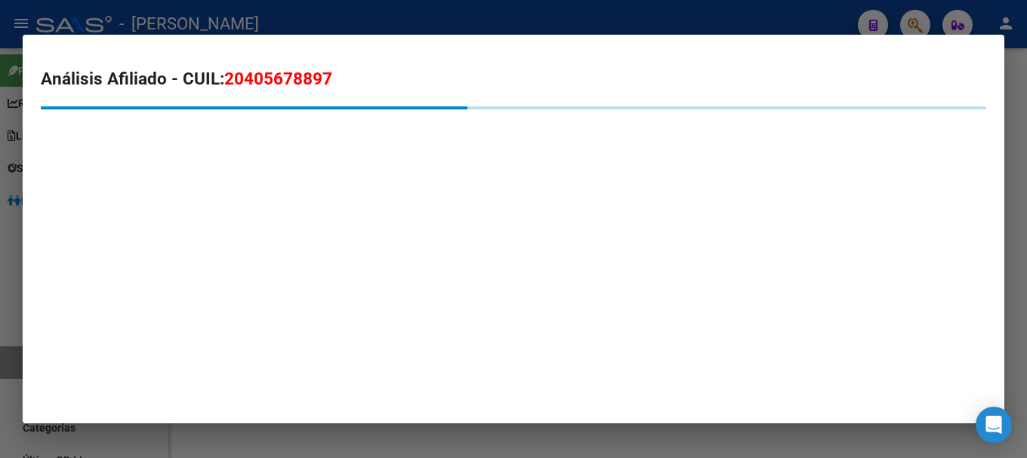
click at [312, 75] on span "20405678897" at bounding box center [278, 79] width 108 height 20
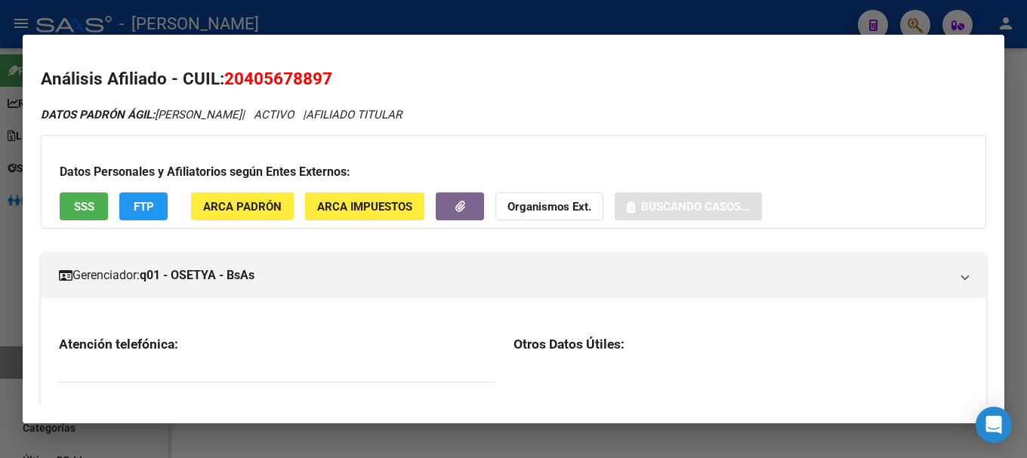
click at [312, 75] on span "20405678897" at bounding box center [278, 79] width 108 height 20
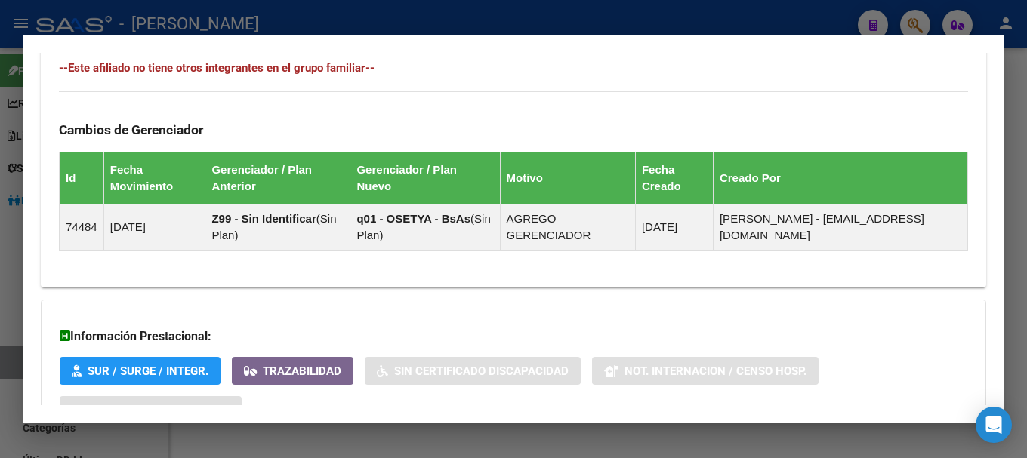
scroll to position [960, 0]
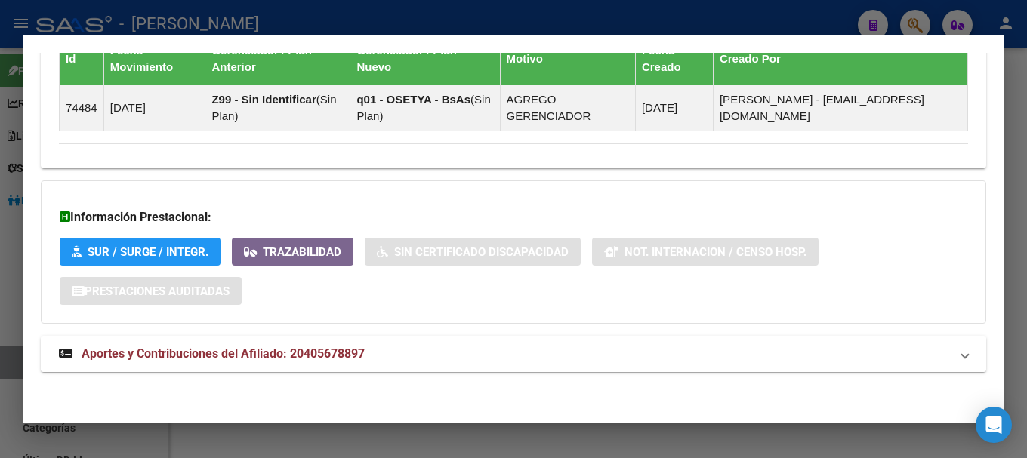
click at [395, 336] on mat-expansion-panel-header "Aportes y Contribuciones del Afiliado: 20405678897" at bounding box center [513, 354] width 945 height 36
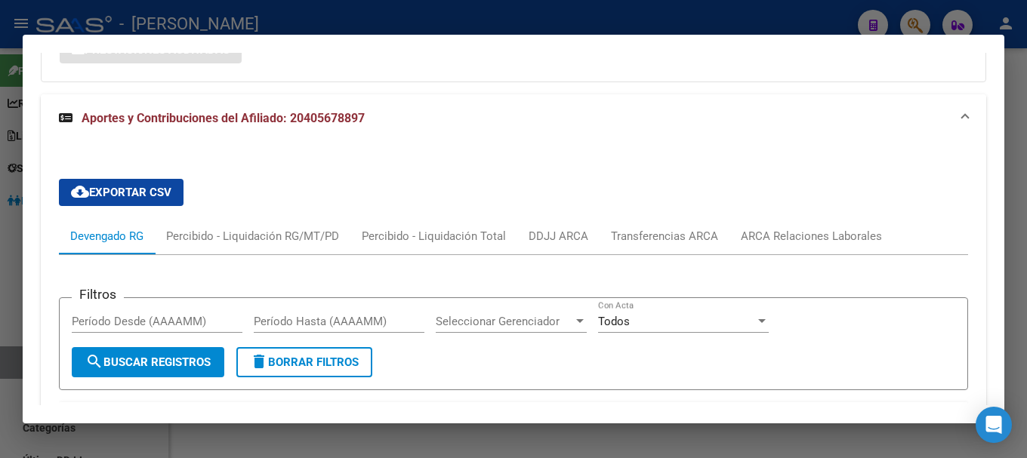
scroll to position [1189, 0]
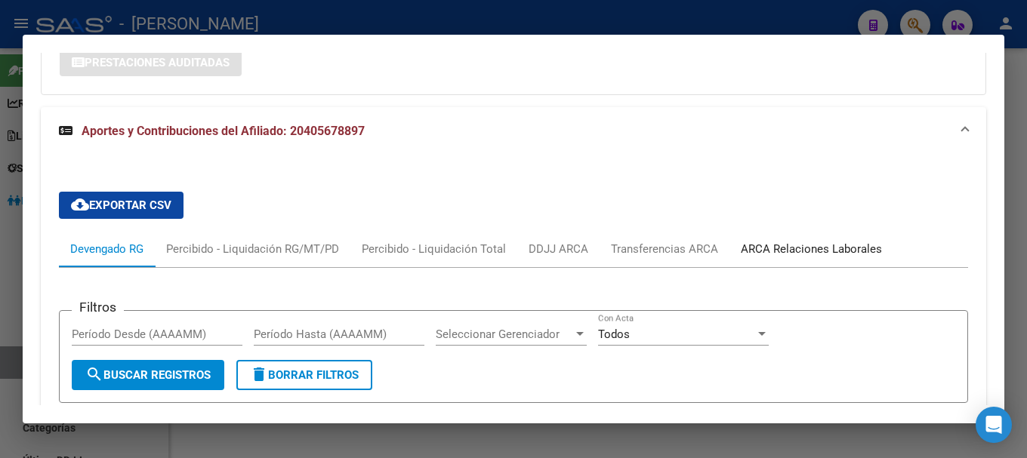
click at [817, 245] on div "ARCA Relaciones Laborales" at bounding box center [810, 249] width 141 height 17
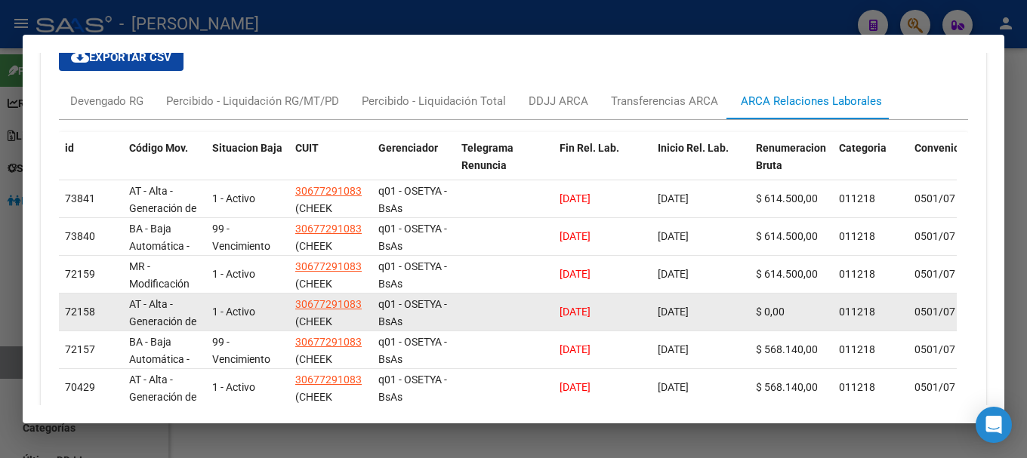
scroll to position [1340, 0]
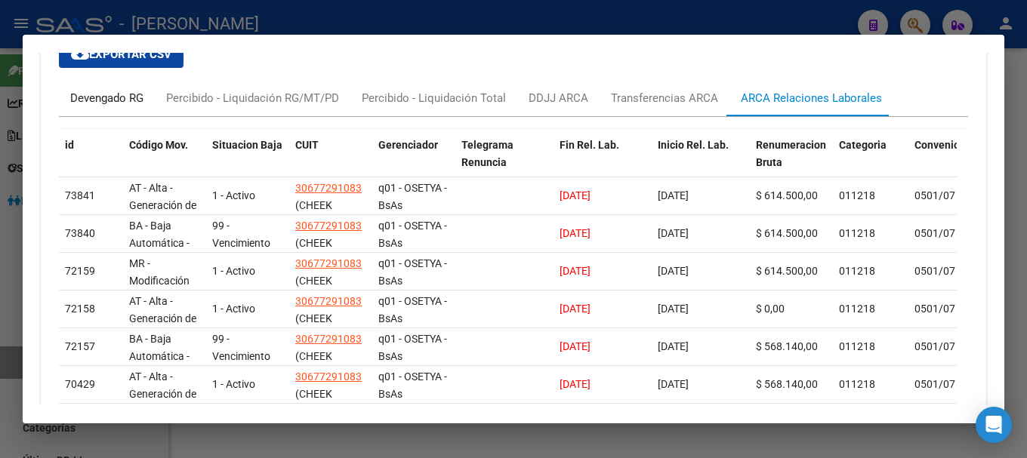
click at [69, 101] on div "Devengado RG" at bounding box center [107, 98] width 96 height 36
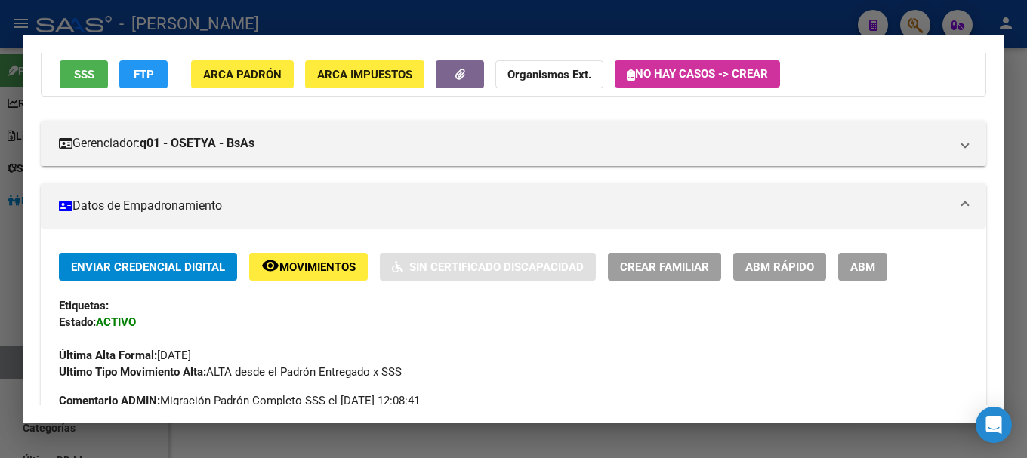
scroll to position [0, 0]
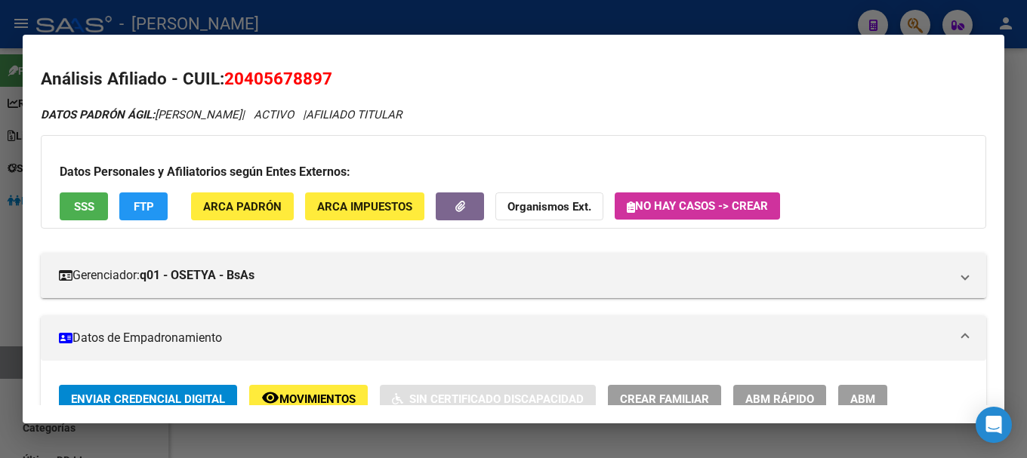
click at [303, 75] on span "20405678897" at bounding box center [278, 79] width 108 height 20
drag, startPoint x: 247, startPoint y: 76, endPoint x: 323, endPoint y: 77, distance: 76.2
click at [323, 77] on span "20405678897" at bounding box center [278, 79] width 108 height 20
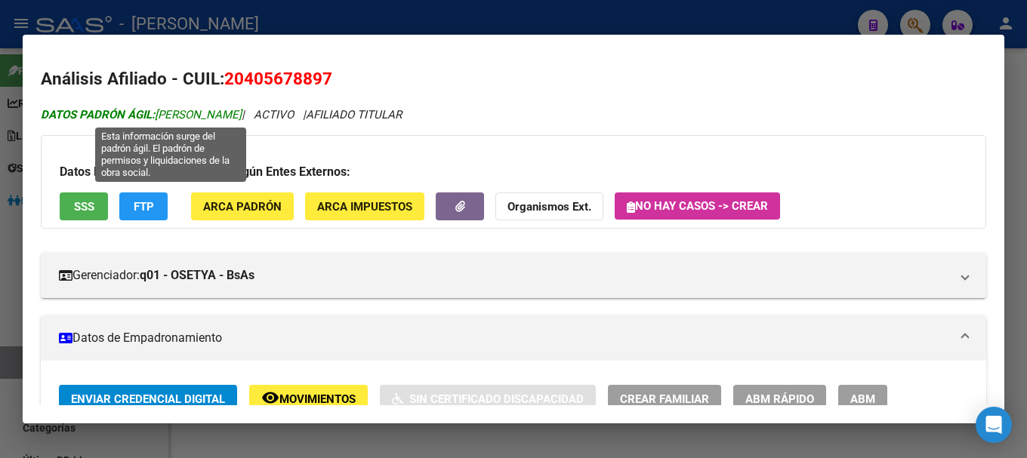
drag, startPoint x: 158, startPoint y: 115, endPoint x: 223, endPoint y: 112, distance: 65.7
click at [223, 112] on span "DATOS PADRÓN ÁGIL: [PERSON_NAME]" at bounding box center [141, 115] width 201 height 14
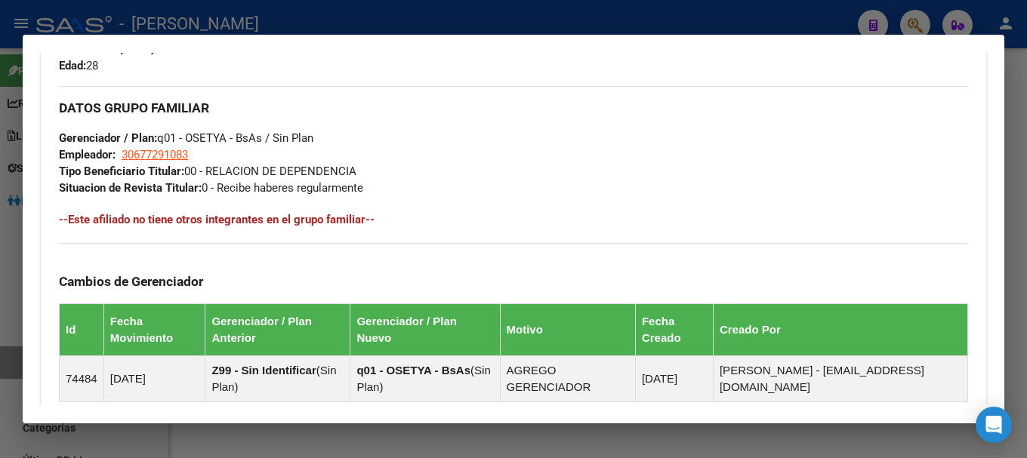
scroll to position [755, 0]
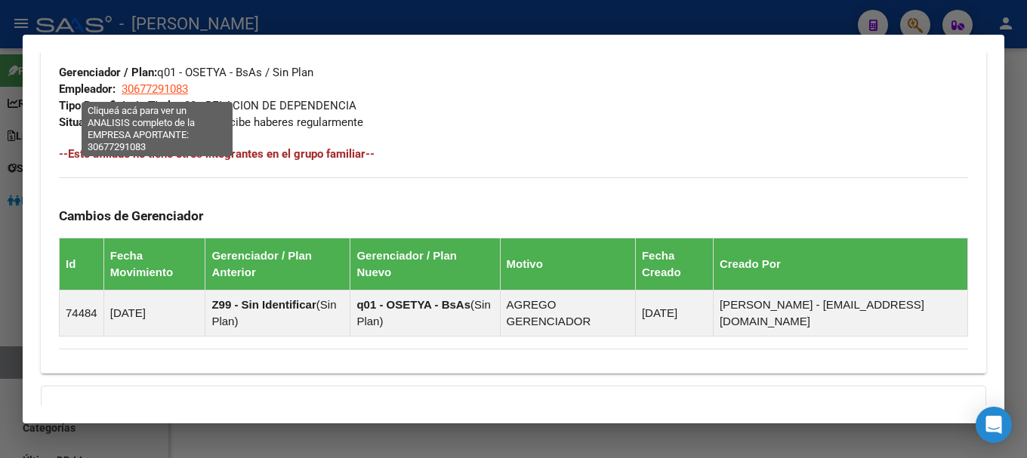
click at [153, 94] on span "30677291083" at bounding box center [155, 89] width 66 height 14
type textarea "30677291083"
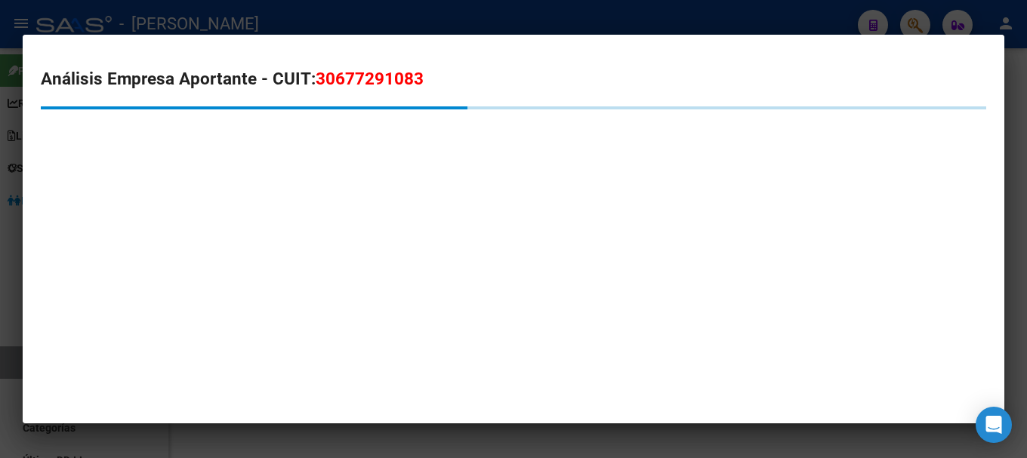
click at [377, 78] on span "30677291083" at bounding box center [370, 79] width 108 height 20
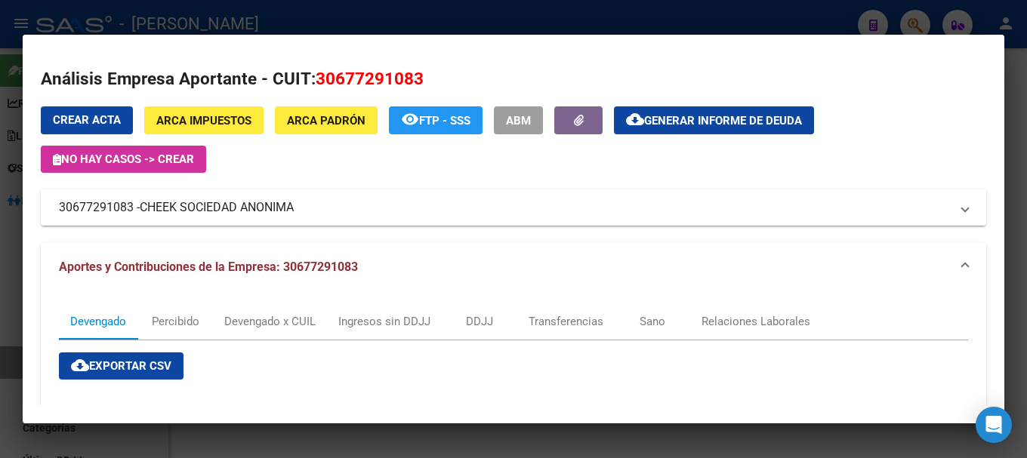
click at [301, 19] on div at bounding box center [513, 229] width 1027 height 458
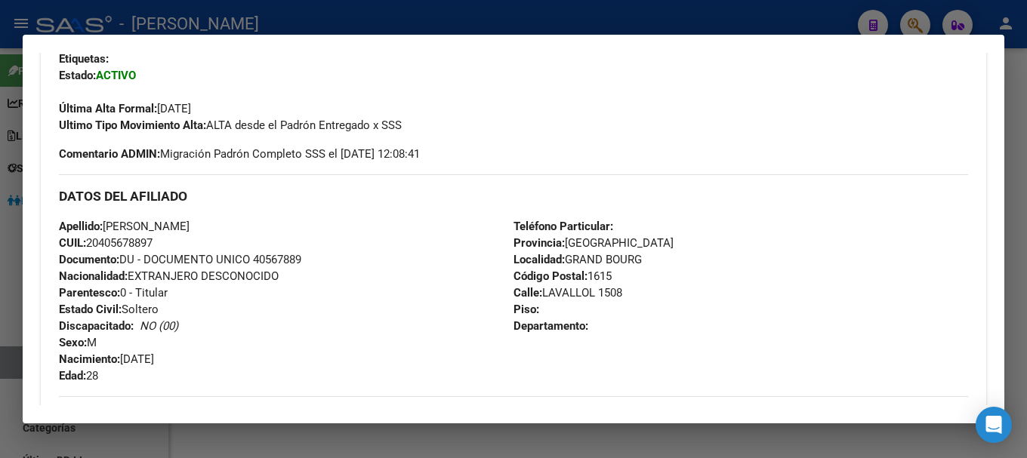
scroll to position [377, 0]
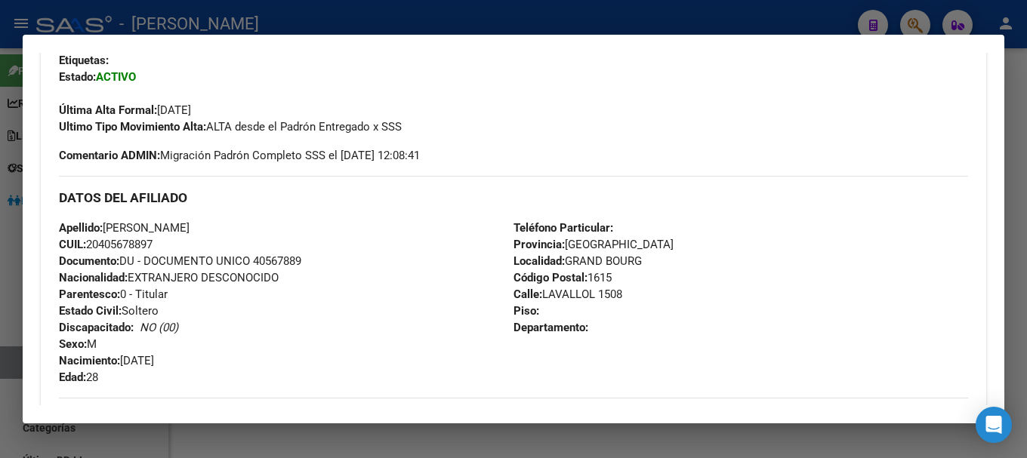
click at [427, 15] on div at bounding box center [513, 229] width 1027 height 458
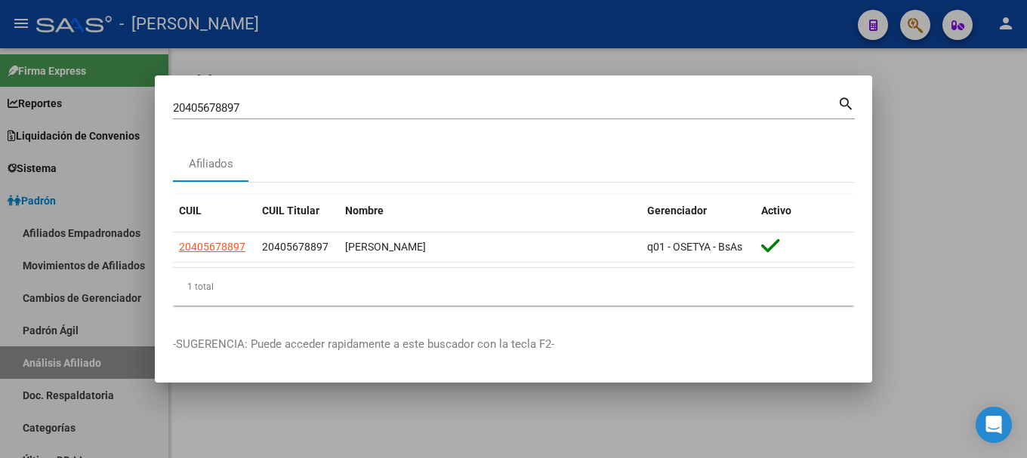
click at [466, 111] on input "20405678897" at bounding box center [505, 108] width 664 height 14
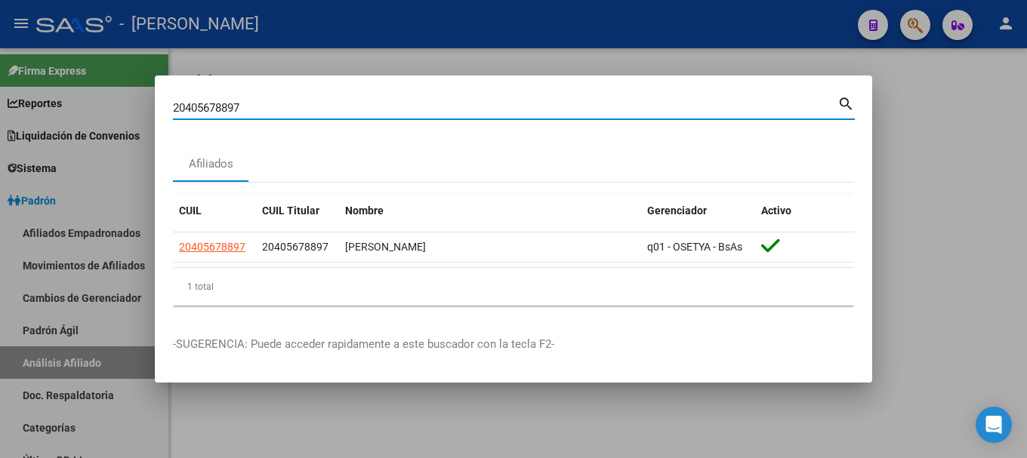
click at [466, 111] on input "20405678897" at bounding box center [505, 108] width 664 height 14
paste input "949246"
type input "20405949246"
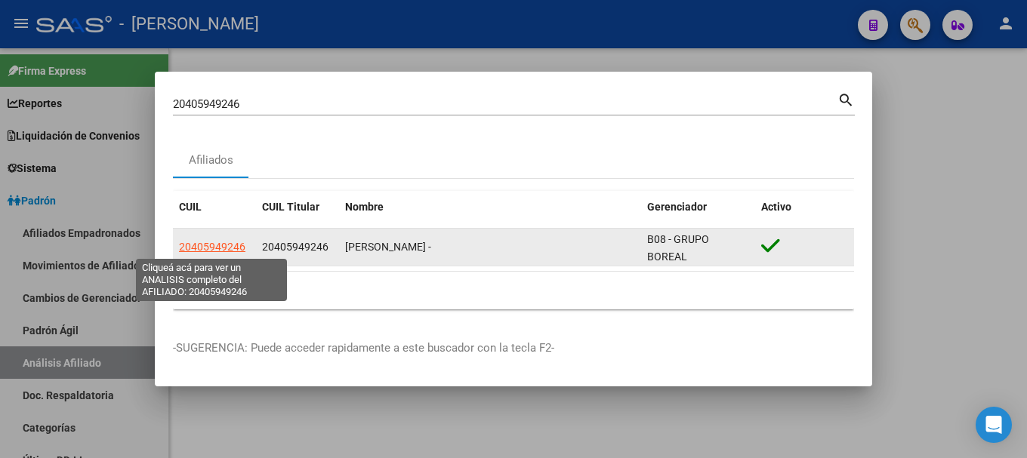
click at [229, 247] on span "20405949246" at bounding box center [212, 247] width 66 height 12
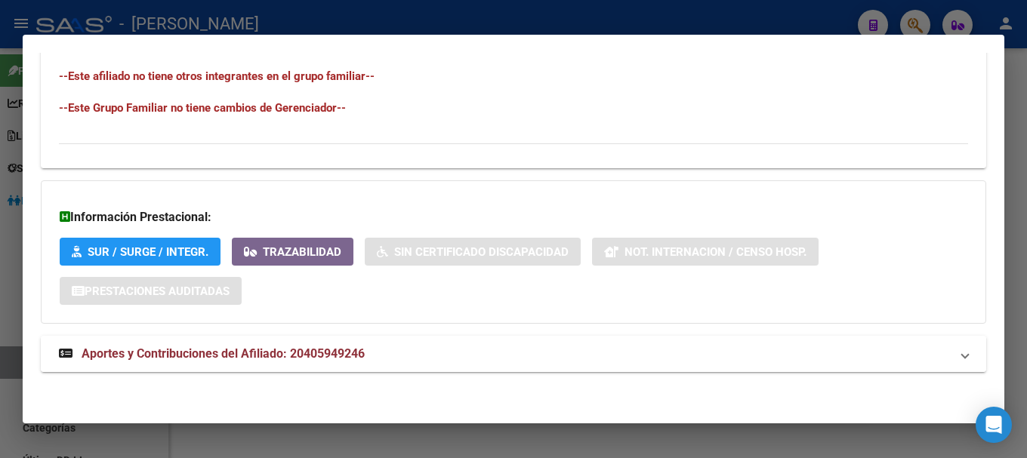
click at [463, 339] on mat-expansion-panel-header "Aportes y Contribuciones del Afiliado: 20405949246" at bounding box center [513, 354] width 945 height 36
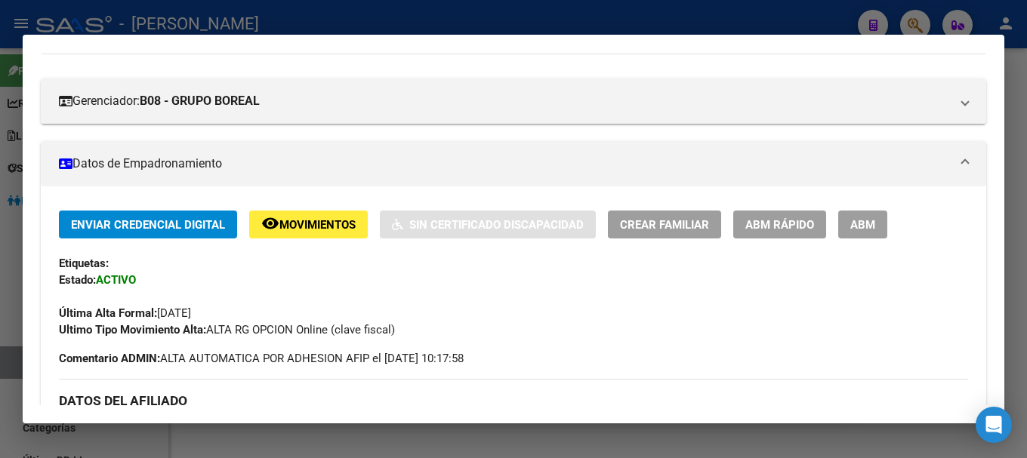
scroll to position [0, 0]
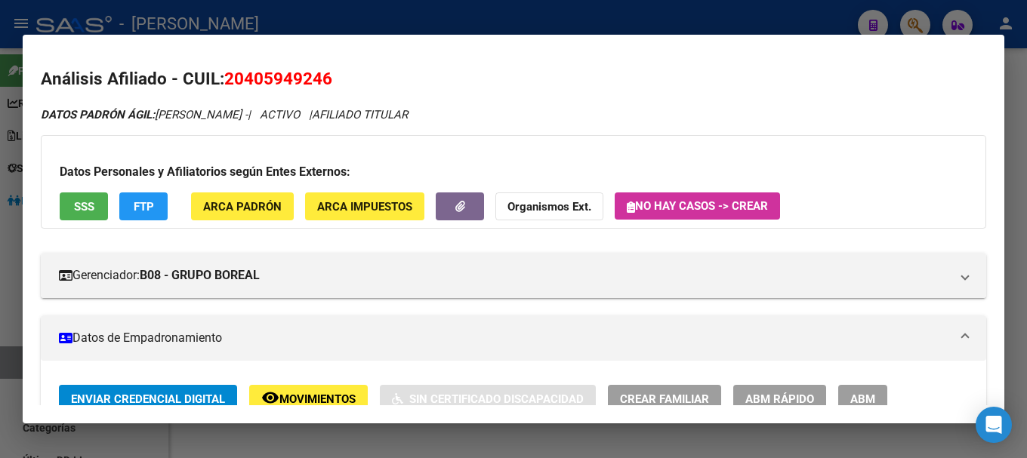
click at [306, 69] on span "20405949246" at bounding box center [278, 79] width 108 height 20
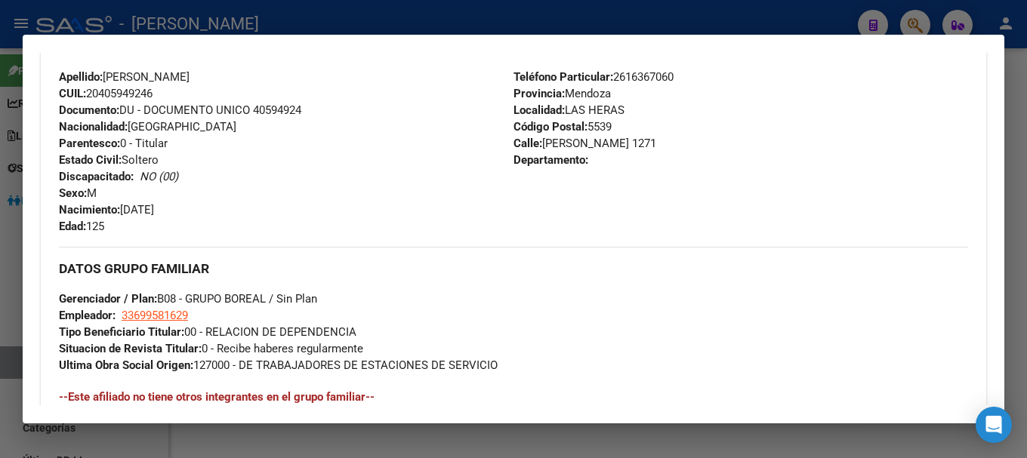
scroll to position [302, 0]
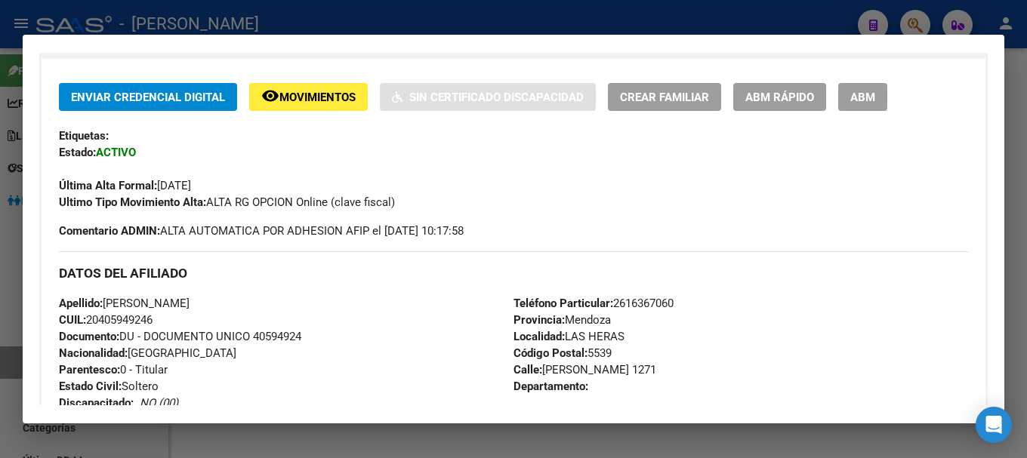
drag, startPoint x: 101, startPoint y: 320, endPoint x: 152, endPoint y: 315, distance: 50.8
click at [152, 315] on span "CUIL: 20405949246" at bounding box center [106, 320] width 94 height 14
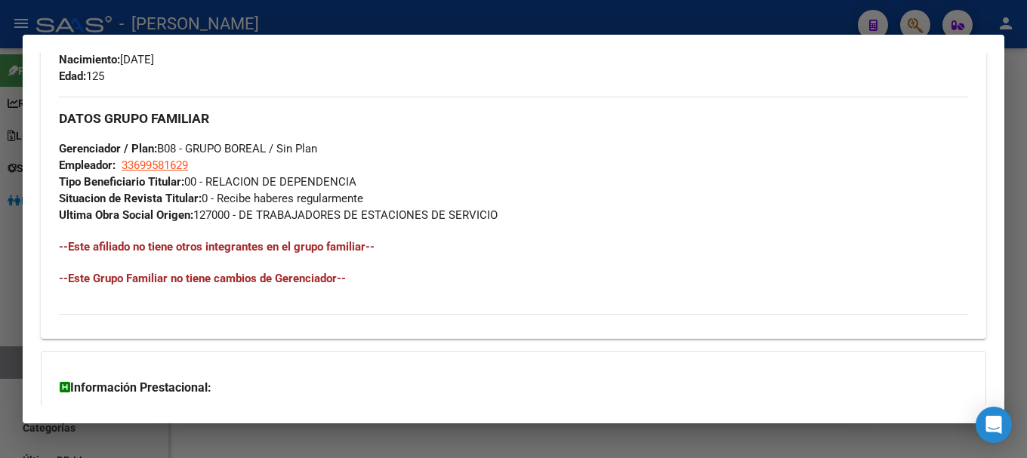
scroll to position [679, 0]
click at [170, 153] on span "Gerenciador / Plan: B08 - GRUPO BOREAL / Sin Plan" at bounding box center [188, 148] width 258 height 14
click at [171, 159] on span "33699581629" at bounding box center [155, 165] width 66 height 14
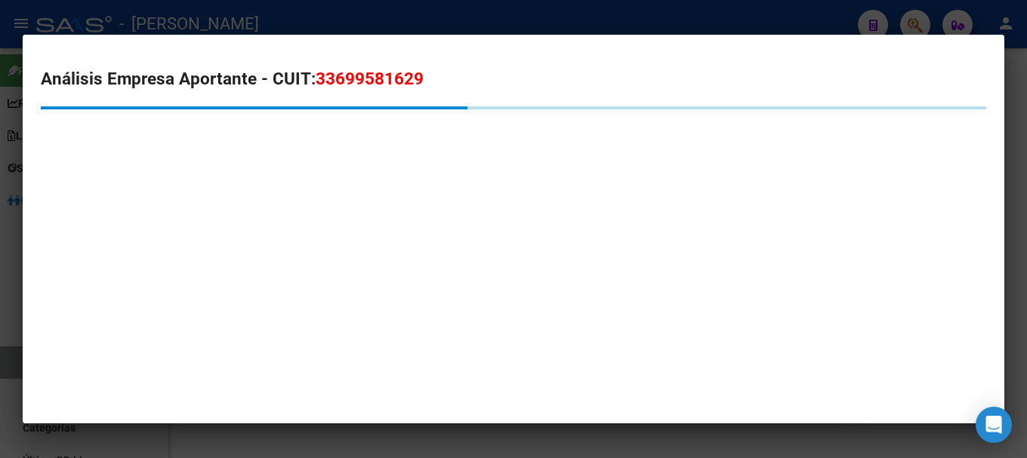
click at [356, 75] on span "33699581629" at bounding box center [370, 79] width 108 height 20
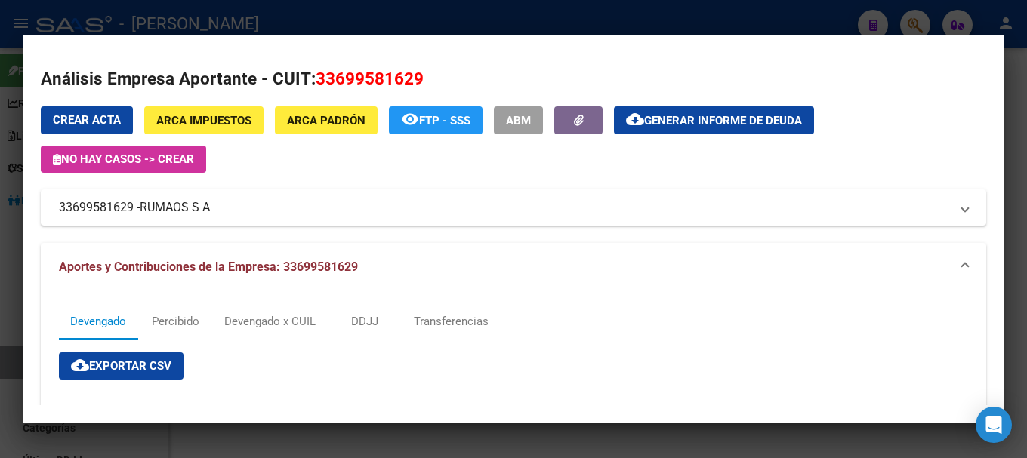
click at [339, 37] on mat-dialog-container "Análisis Empresa Aportante - CUIT: 33699581629 Crear Acta ARCA Impuestos ARCA P…" at bounding box center [513, 229] width 981 height 389
click at [335, 30] on div at bounding box center [513, 229] width 1027 height 458
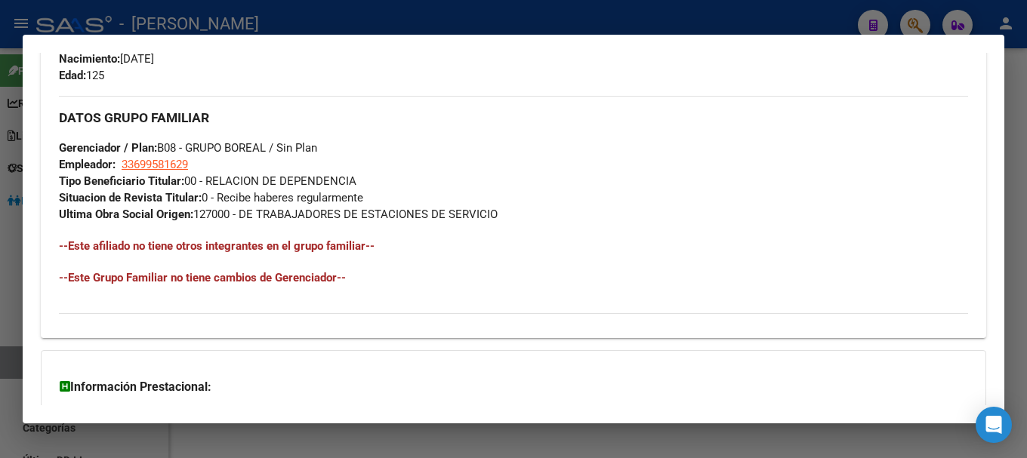
click at [343, 20] on div at bounding box center [513, 229] width 1027 height 458
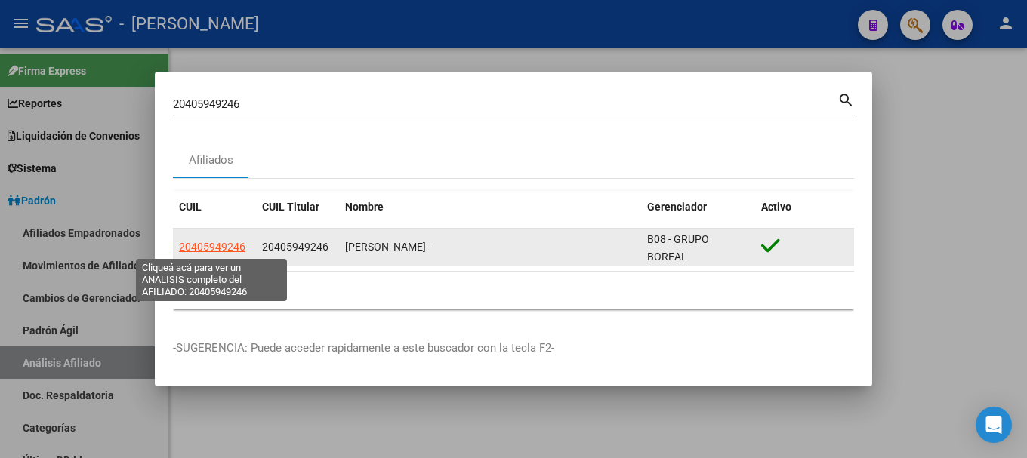
click at [205, 247] on span "20405949246" at bounding box center [212, 247] width 66 height 12
type textarea "20405949246"
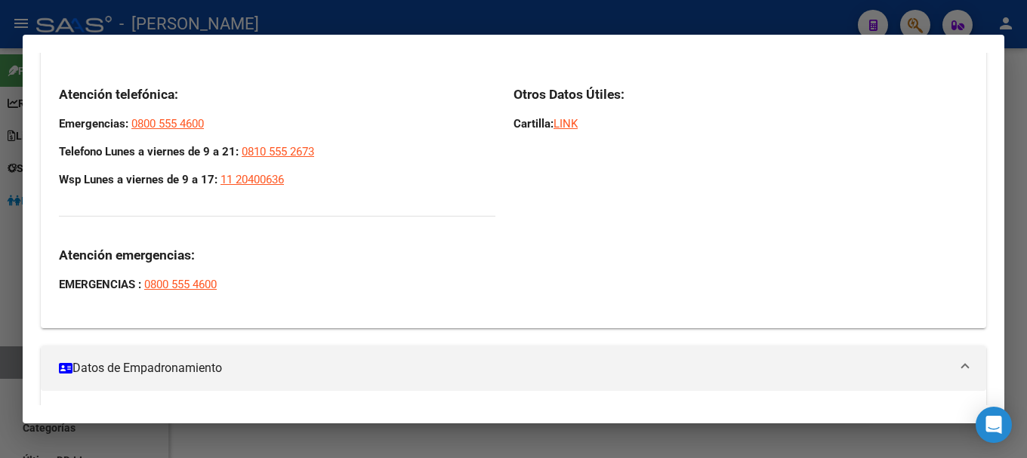
scroll to position [268, 0]
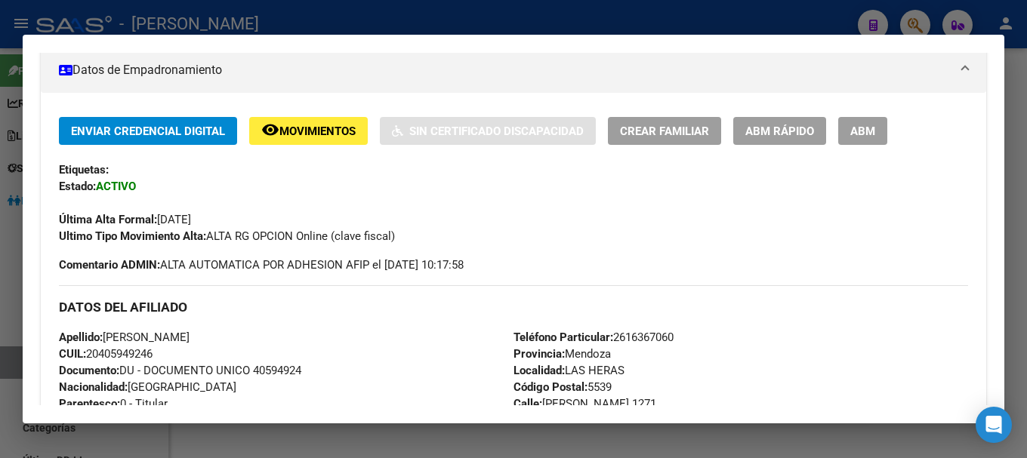
click at [479, 20] on div at bounding box center [513, 229] width 1027 height 458
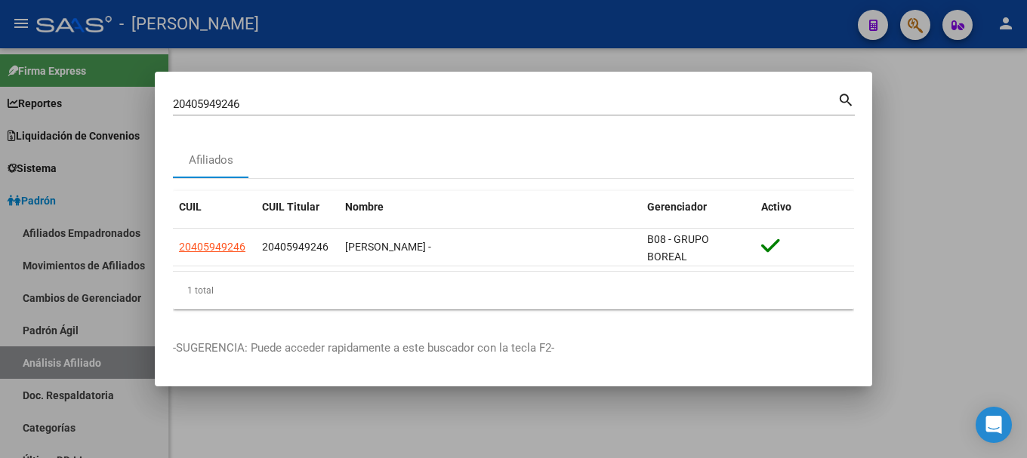
click at [491, 114] on div "20405949246 Buscar (apellido, dni, cuil, [PERSON_NAME], cuit, obra social)" at bounding box center [505, 104] width 664 height 23
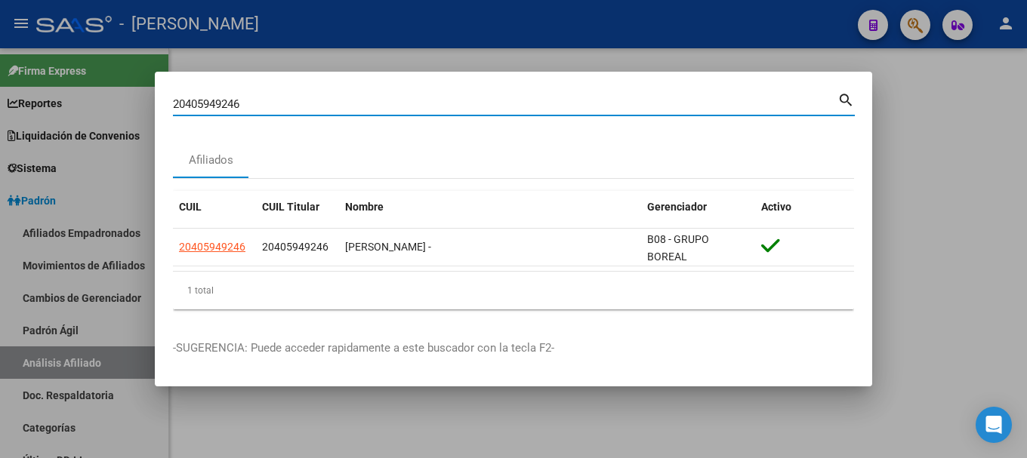
click at [491, 106] on input "20405949246" at bounding box center [505, 104] width 664 height 14
paste input "6402755"
type input "20406402755"
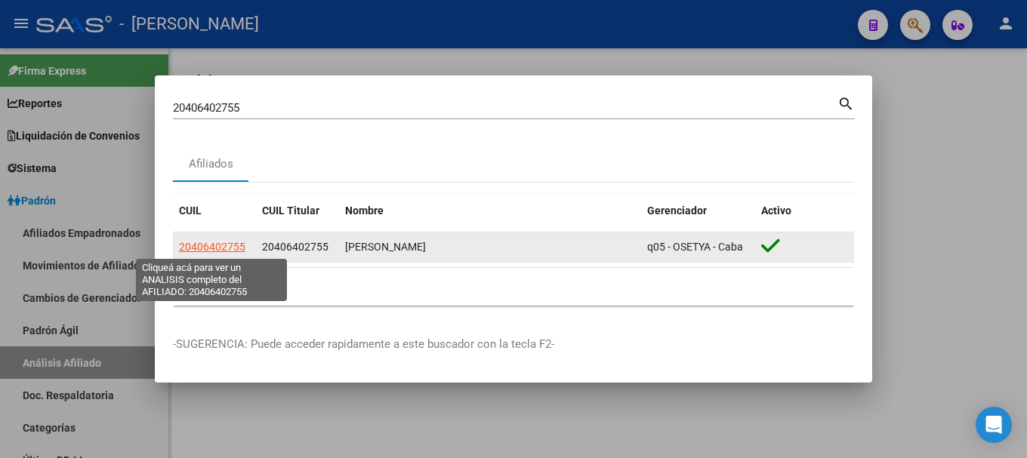
click at [239, 242] on span "20406402755" at bounding box center [212, 247] width 66 height 12
type textarea "20406402755"
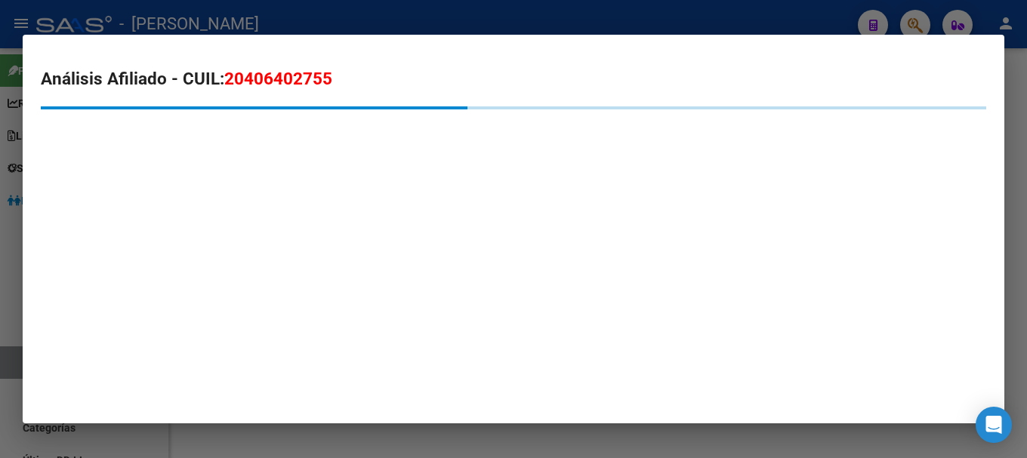
click at [324, 80] on span "20406402755" at bounding box center [278, 79] width 108 height 20
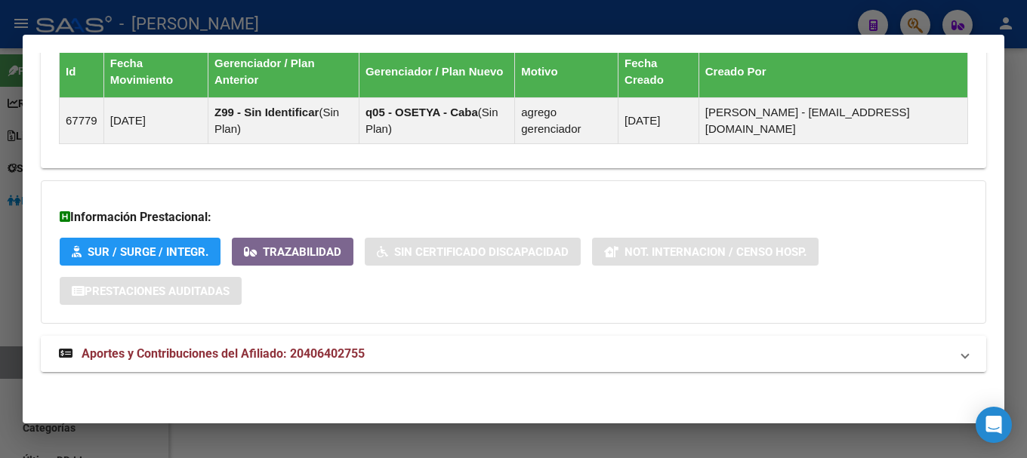
click at [397, 359] on mat-panel-title "Aportes y Contribuciones del Afiliado: 20406402755" at bounding box center [504, 354] width 891 height 18
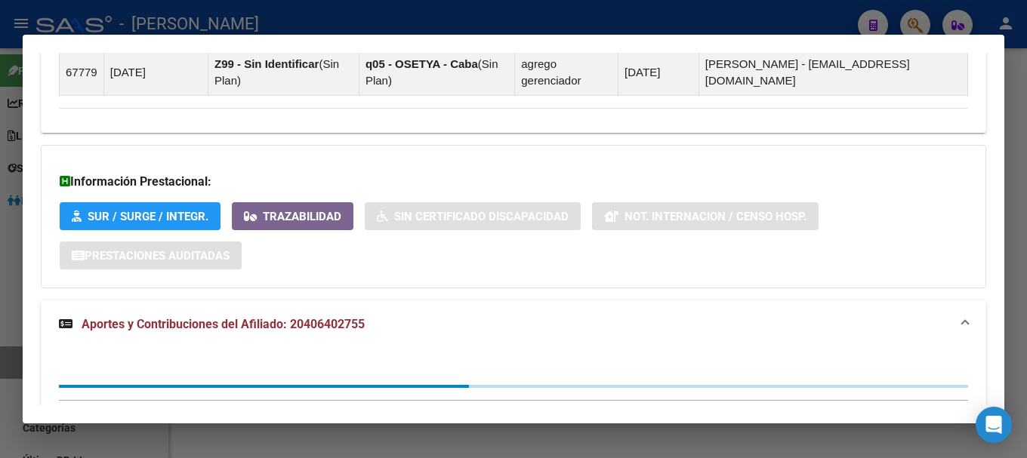
scroll to position [1048, 0]
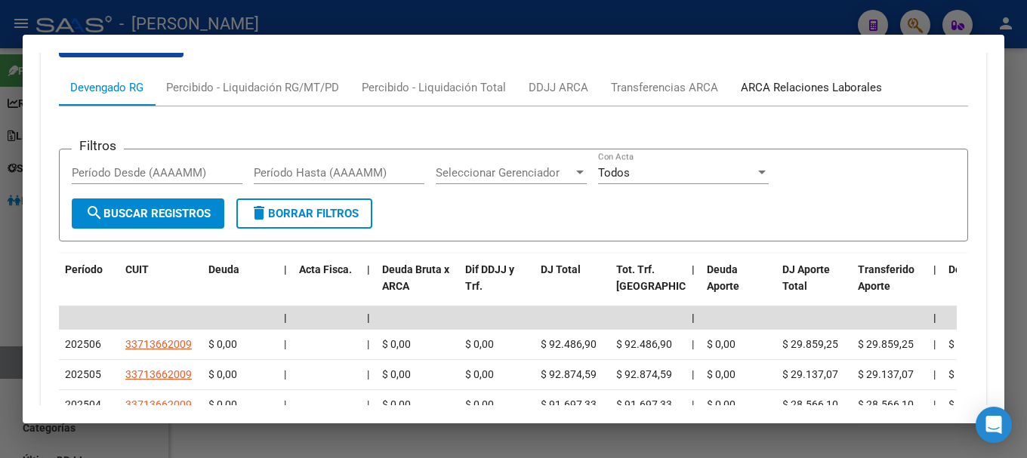
click at [813, 97] on div "ARCA Relaciones Laborales" at bounding box center [811, 87] width 164 height 36
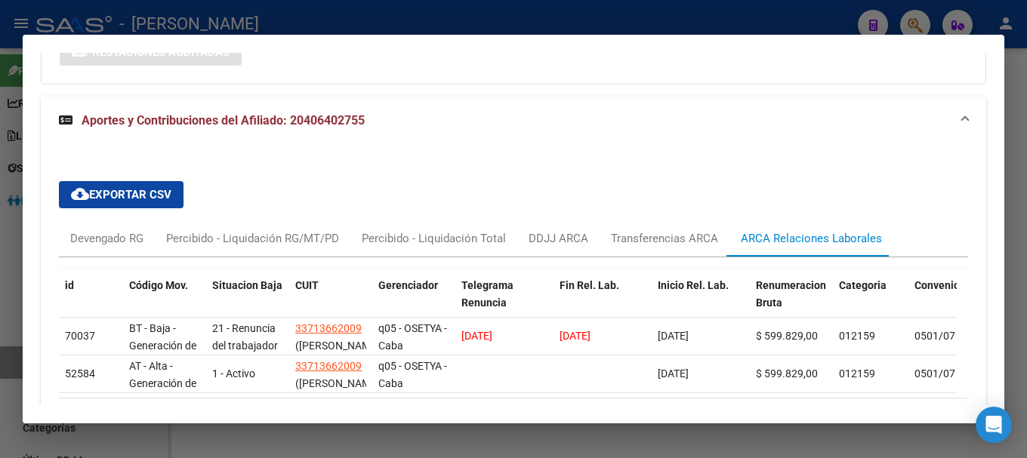
scroll to position [1269, 0]
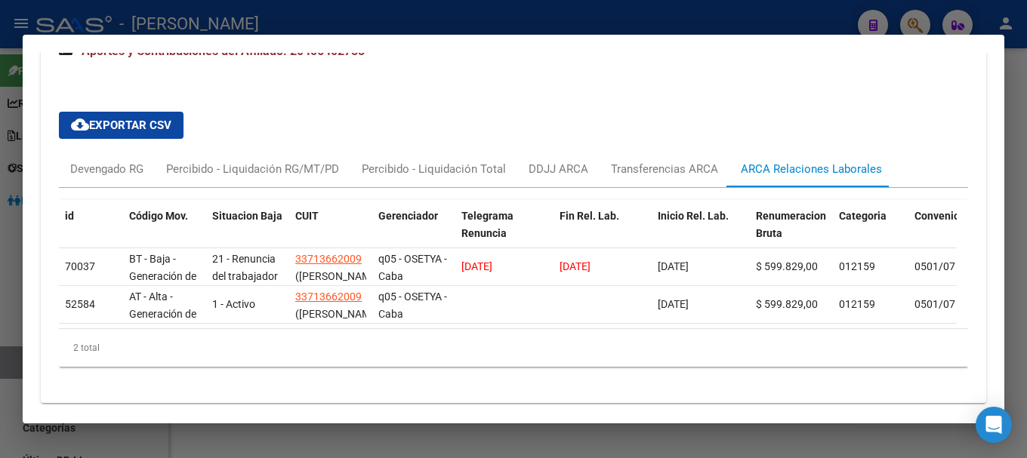
click at [490, 6] on div at bounding box center [513, 229] width 1027 height 458
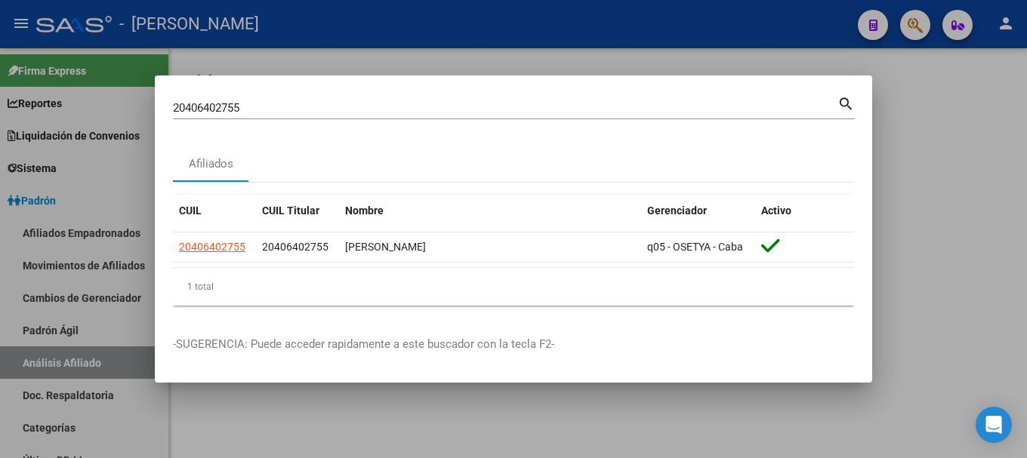
click at [307, 94] on div "20406402755 Buscar (apellido, dni, [PERSON_NAME], [PERSON_NAME], cuit, obra soc…" at bounding box center [514, 107] width 682 height 26
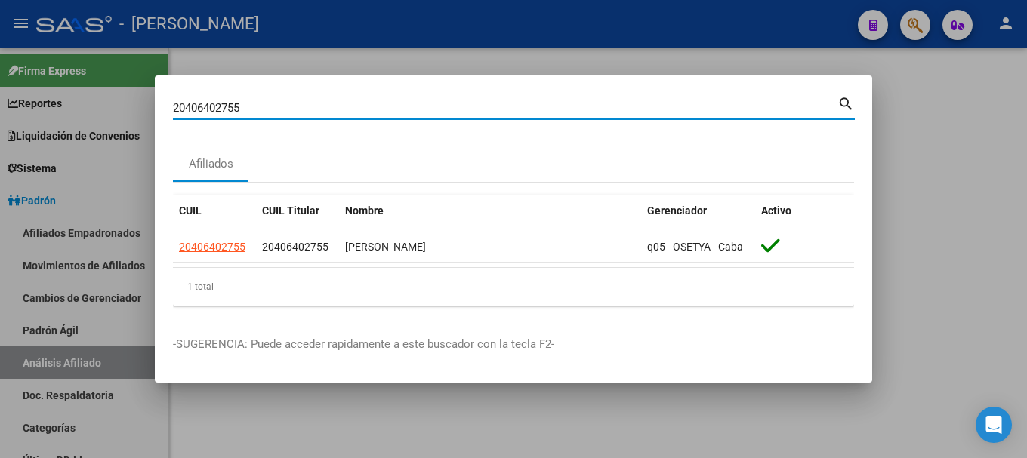
click at [313, 112] on input "20406402755" at bounding box center [505, 108] width 664 height 14
paste input "67644"
type input "20406467644"
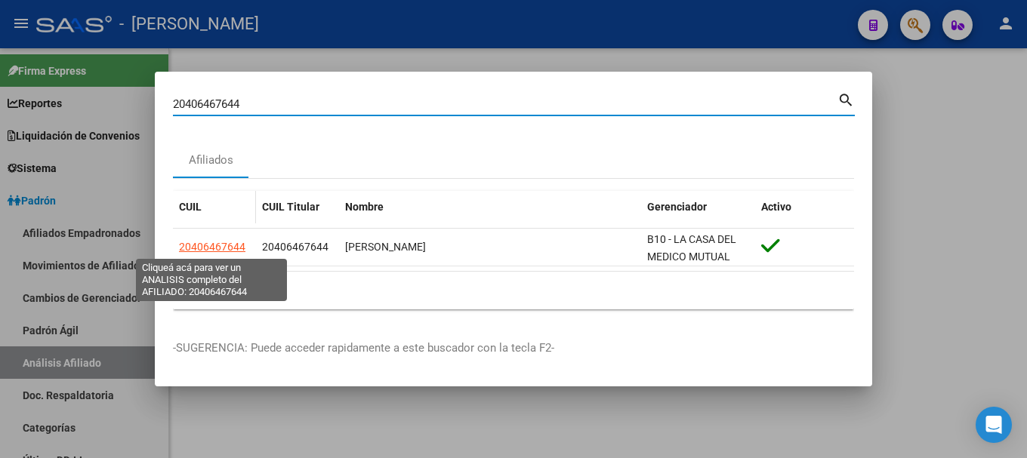
click at [235, 247] on span "20406467644" at bounding box center [212, 247] width 66 height 12
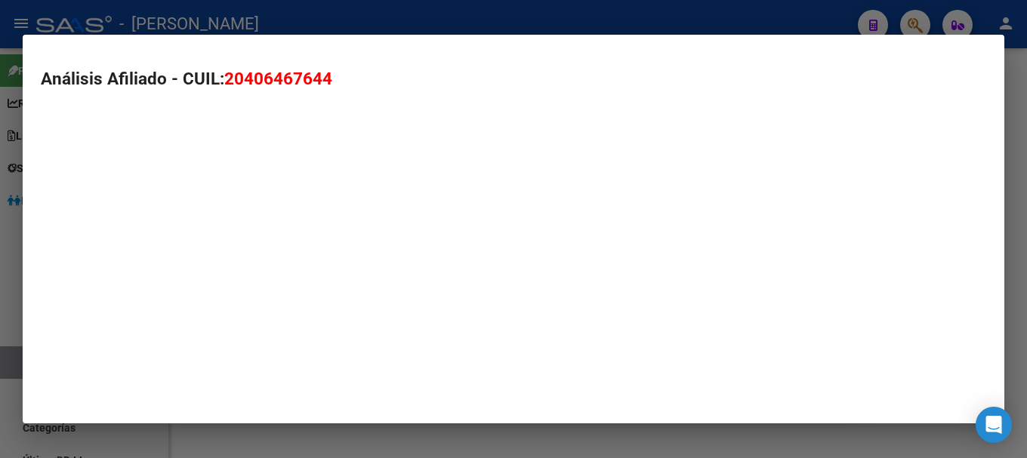
type textarea "20406467644"
